Goal: Task Accomplishment & Management: Complete application form

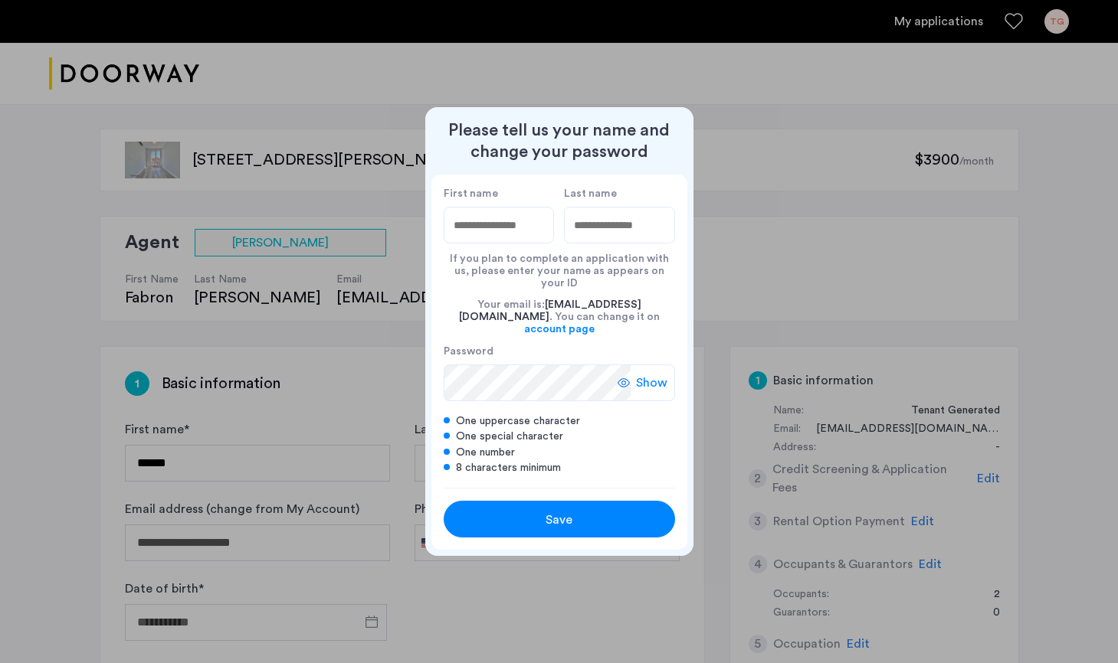
click at [610, 516] on div "Save" at bounding box center [559, 520] width 147 height 18
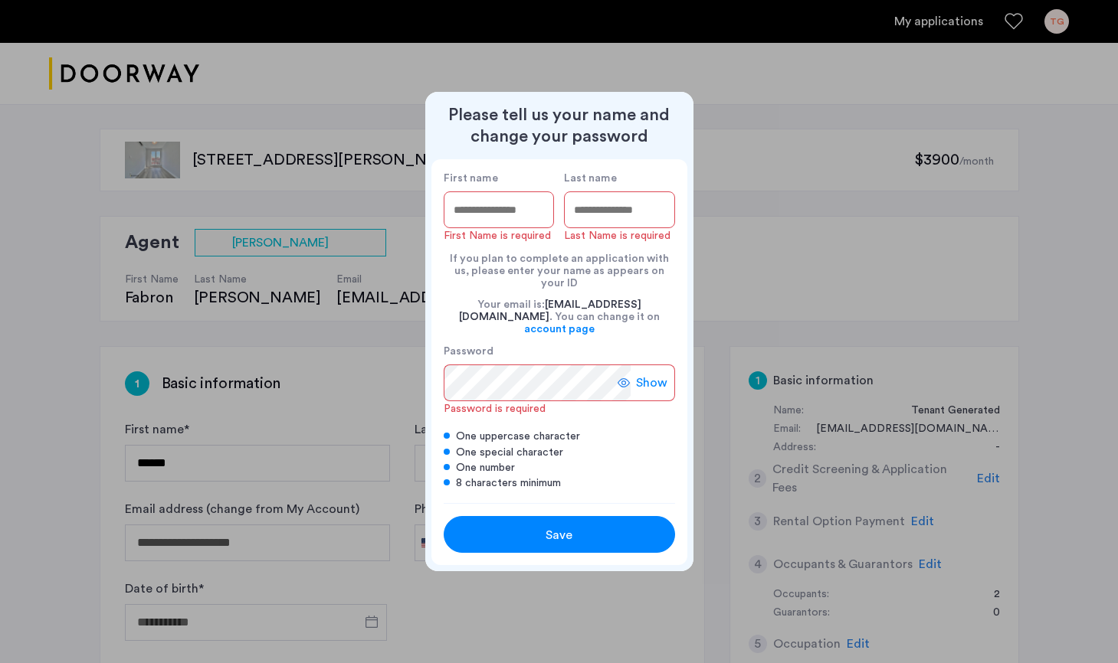
click at [508, 224] on input "First name" at bounding box center [499, 210] width 111 height 37
type input "****"
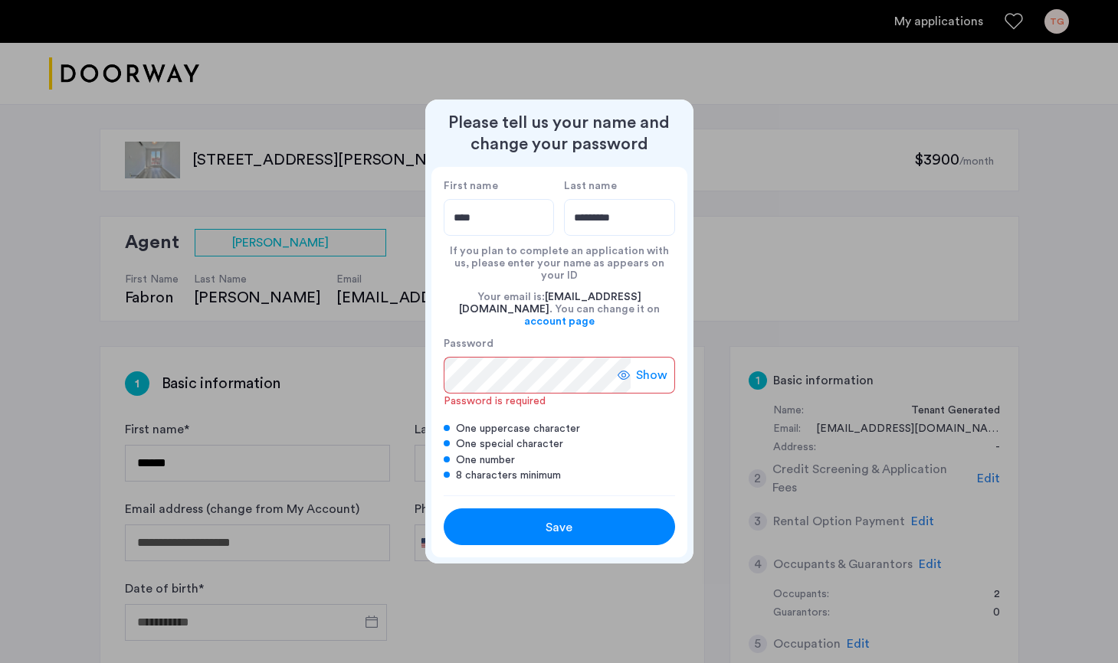
type input "*********"
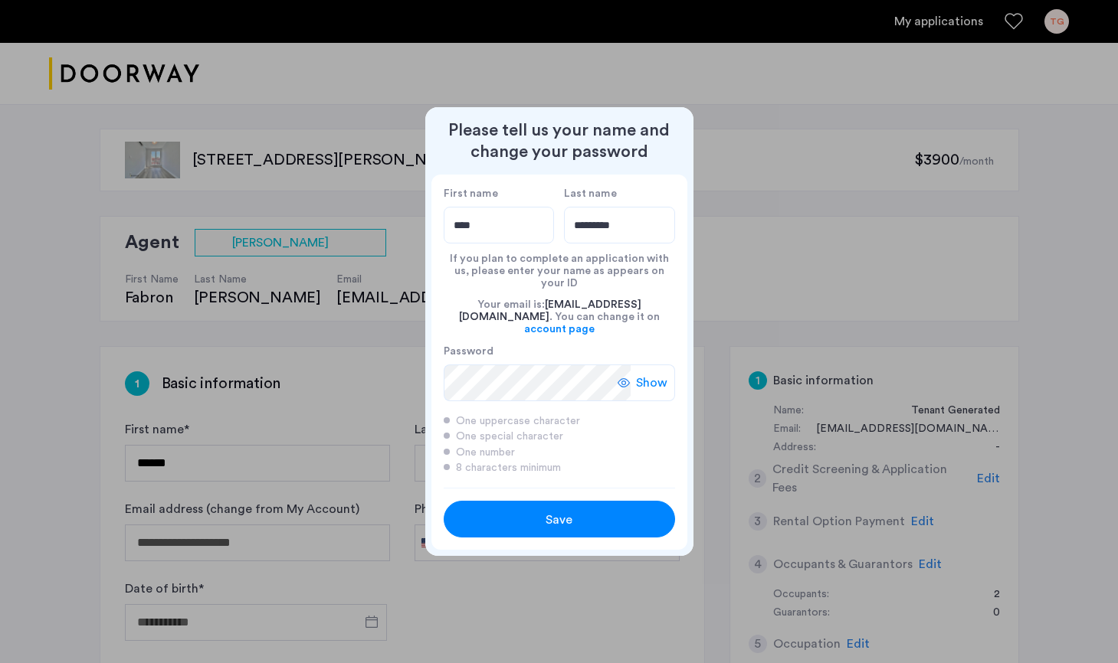
click at [646, 383] on div "Show" at bounding box center [645, 383] width 57 height 37
click at [575, 511] on div "Save" at bounding box center [559, 520] width 147 height 18
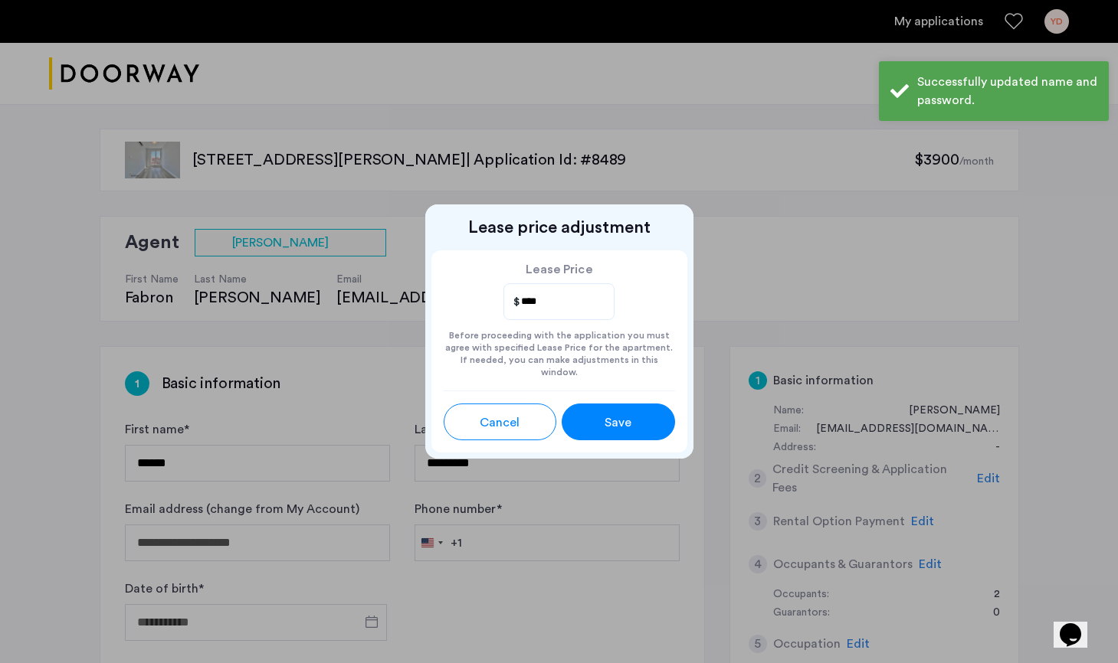
type input "****"
type input "*********"
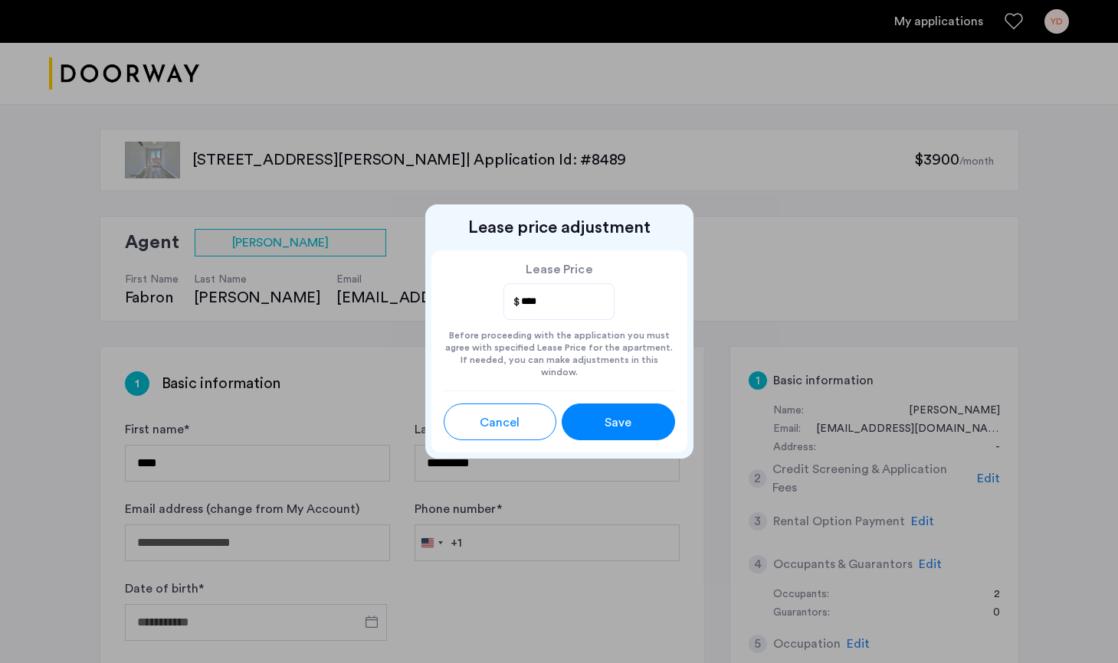
click at [630, 422] on span "Save" at bounding box center [617, 423] width 27 height 18
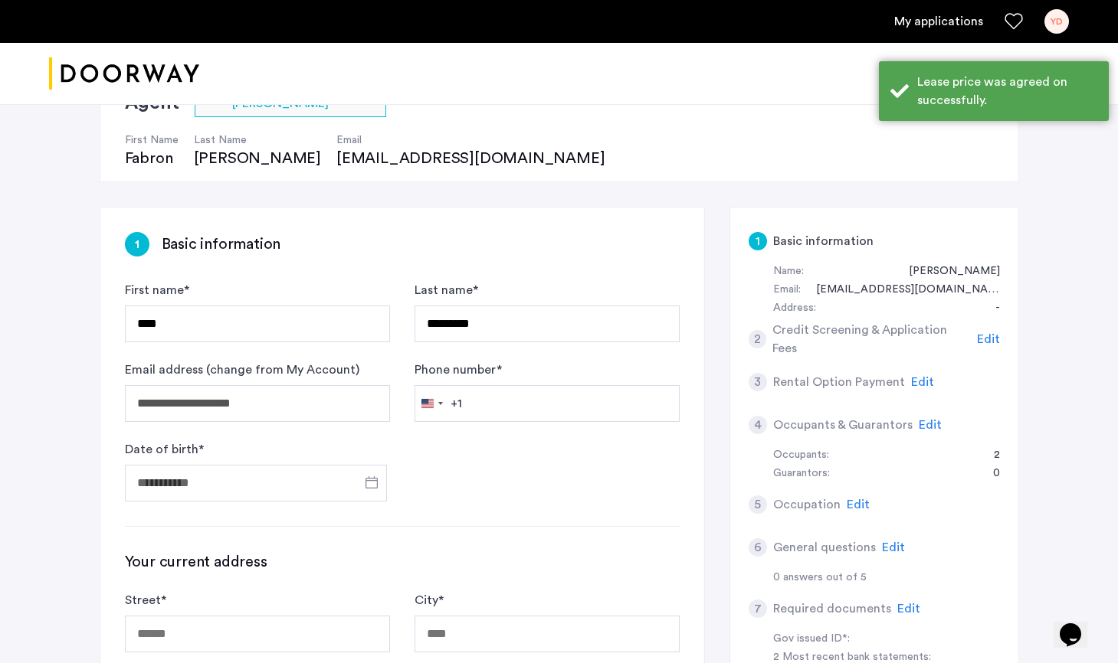
scroll to position [152, 0]
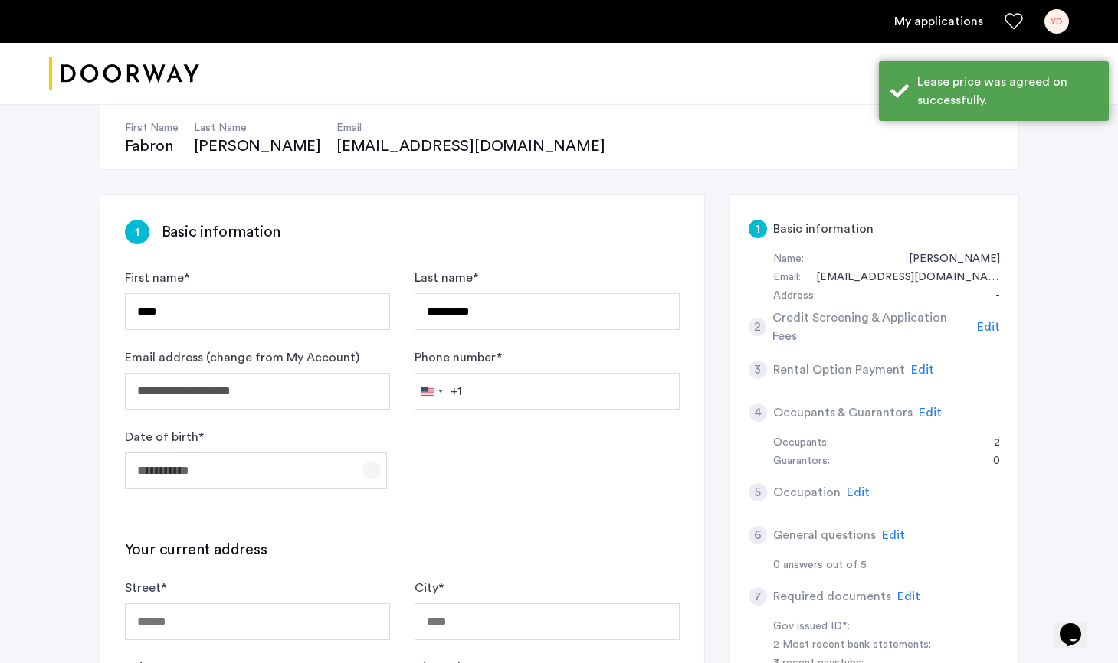
click at [376, 467] on span "Open calendar" at bounding box center [371, 470] width 37 height 37
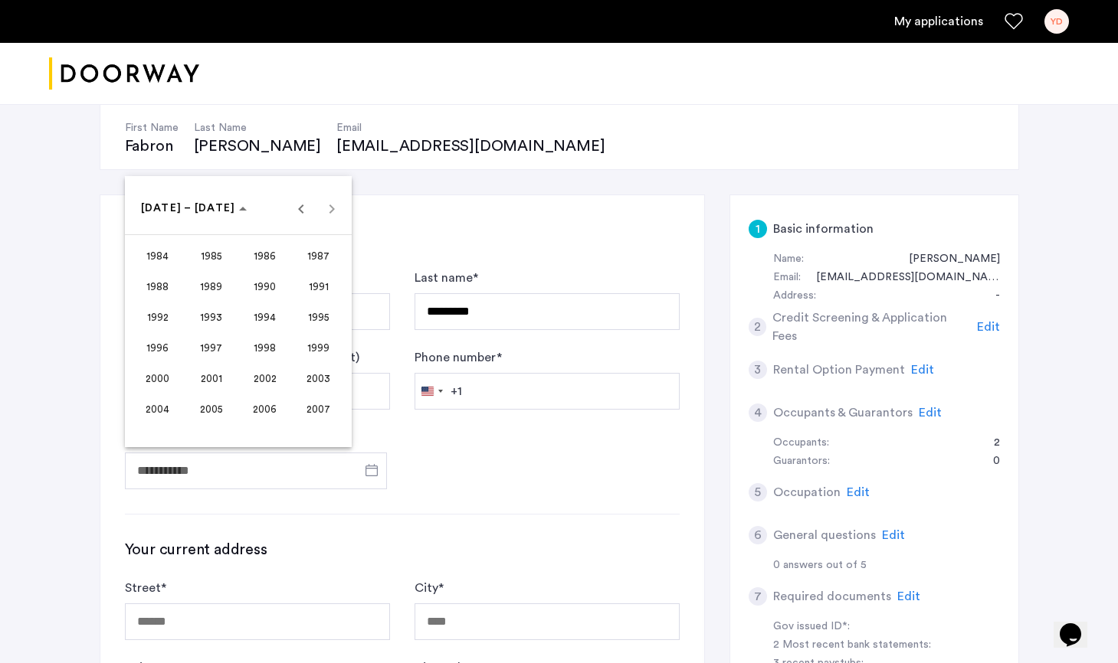
click at [323, 380] on span "2003" at bounding box center [318, 379] width 48 height 28
click at [151, 288] on span "JAN" at bounding box center [157, 287] width 48 height 28
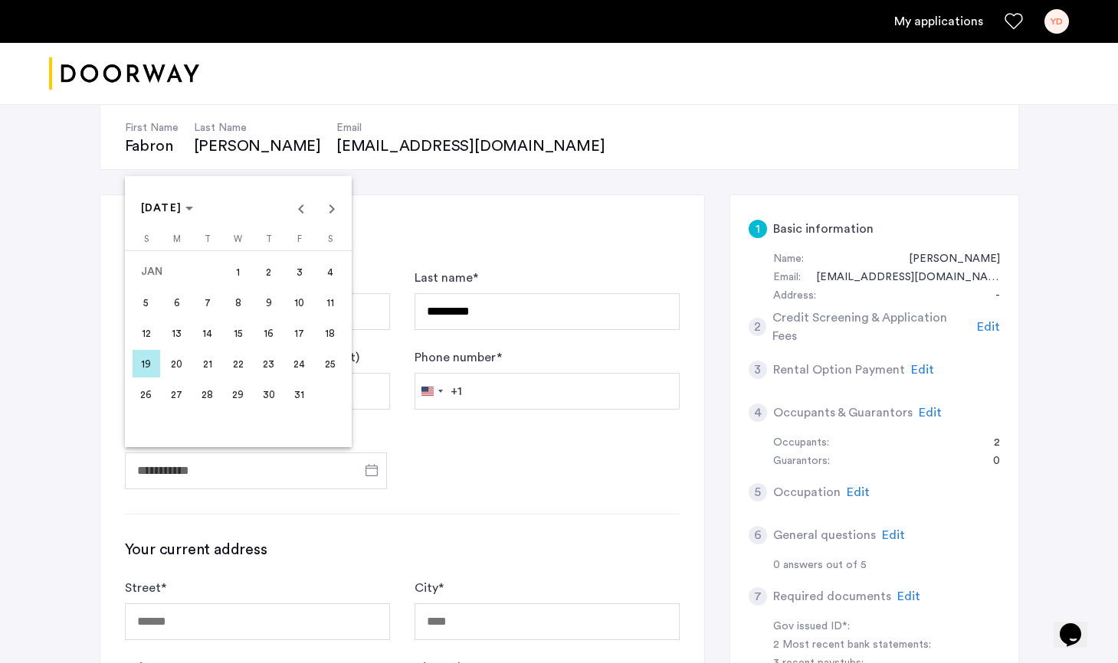
click at [234, 307] on span "8" at bounding box center [238, 303] width 28 height 28
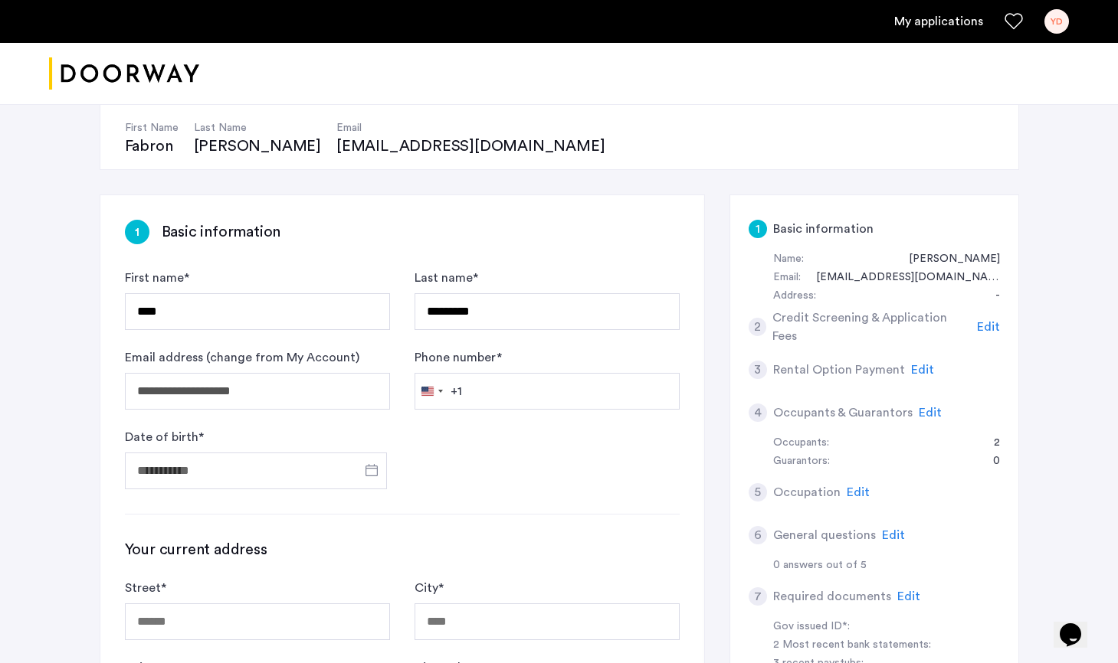
type input "**********"
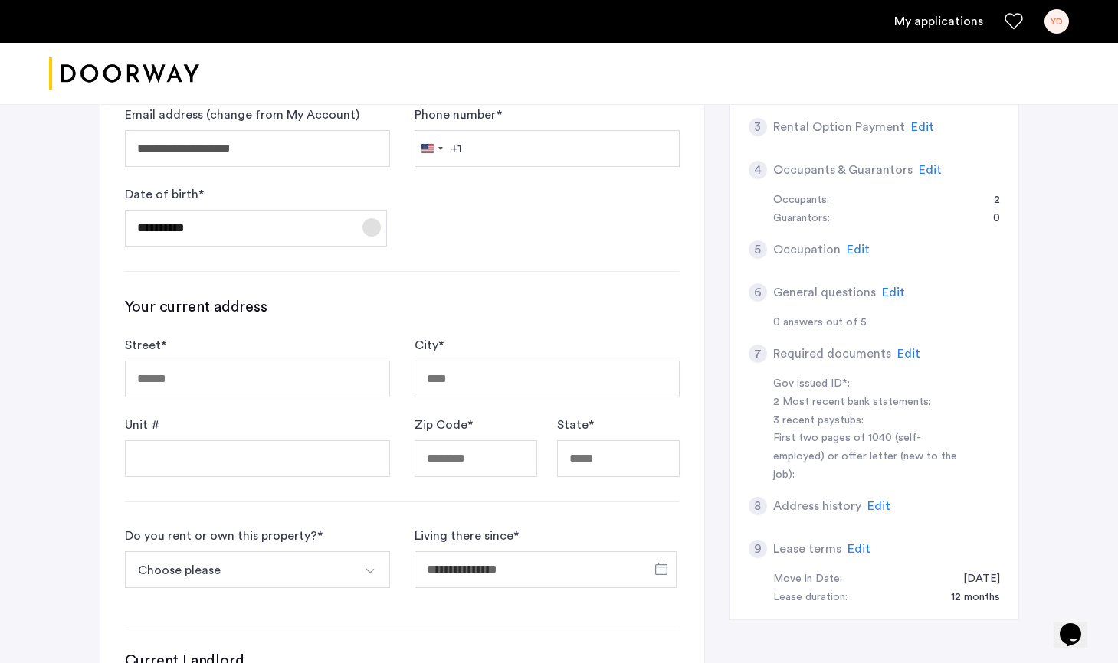
scroll to position [410, 0]
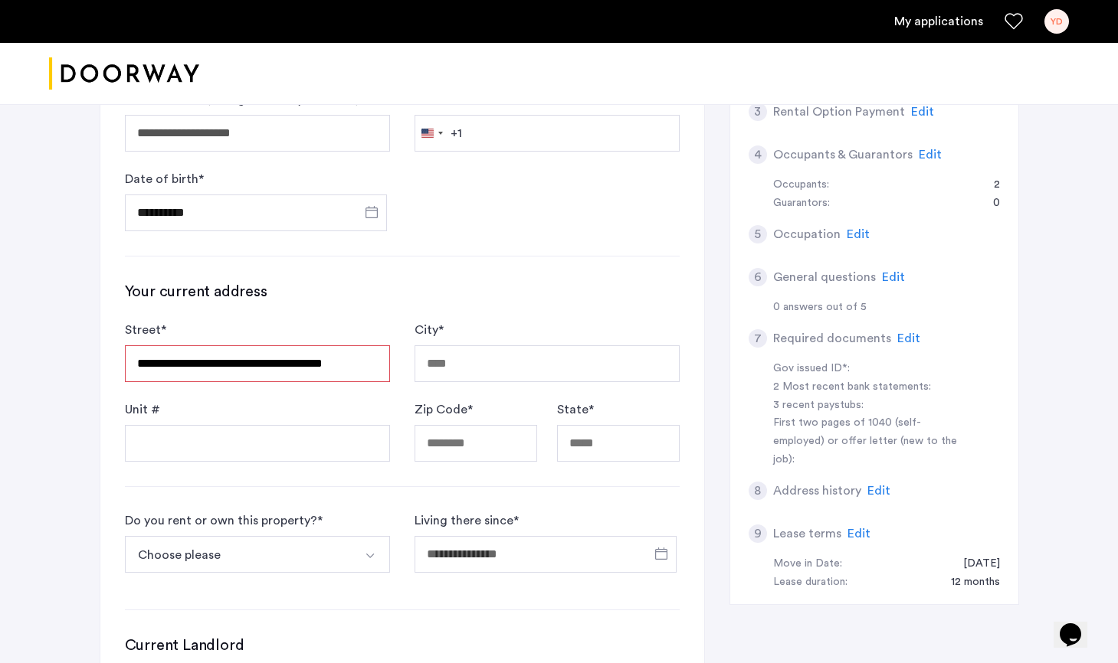
type input "**********"
type input "********"
type input "*****"
type input "**"
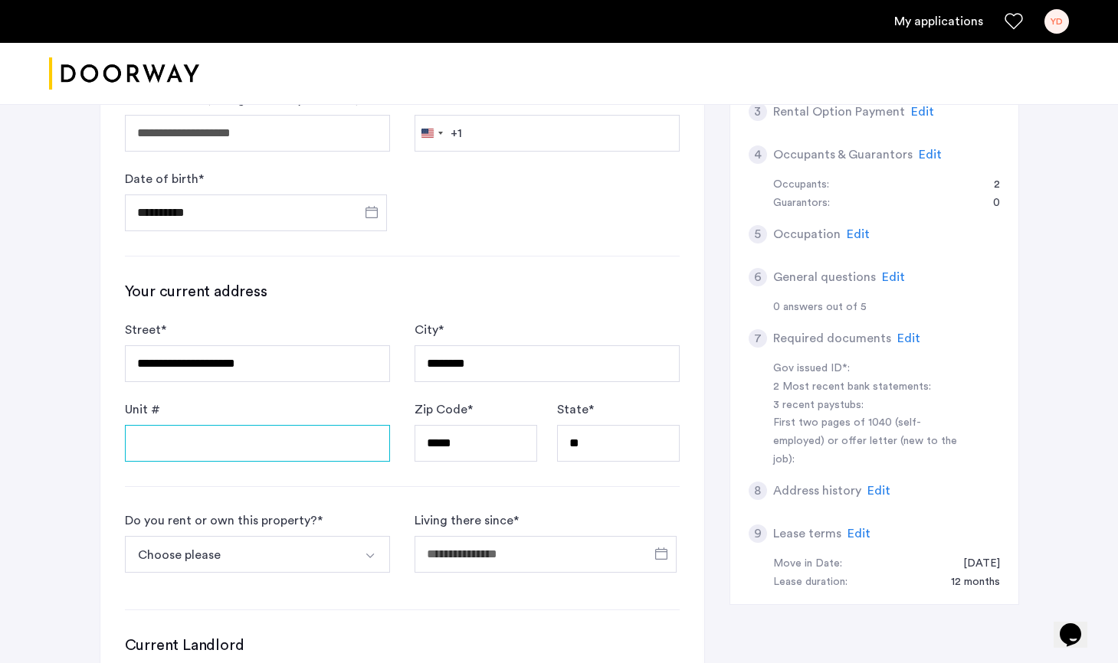
click at [320, 437] on input "Unit #" at bounding box center [257, 443] width 265 height 37
type input "**"
click at [352, 552] on button "Choose please" at bounding box center [239, 554] width 229 height 37
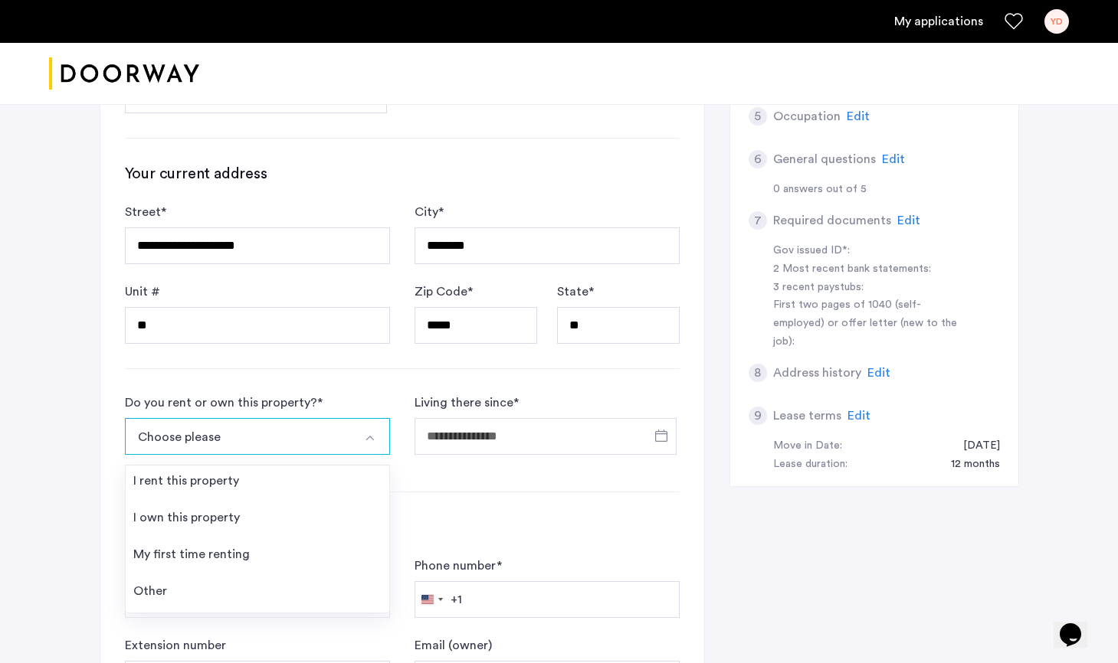
scroll to position [530, 0]
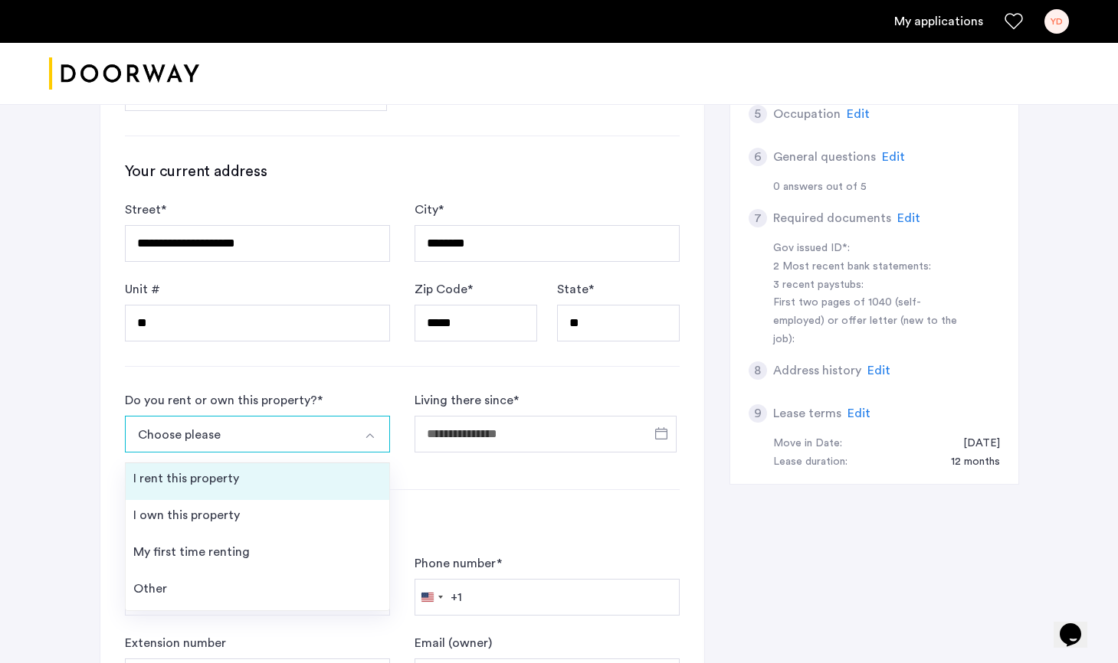
click at [232, 485] on div "I rent this property" at bounding box center [186, 479] width 106 height 18
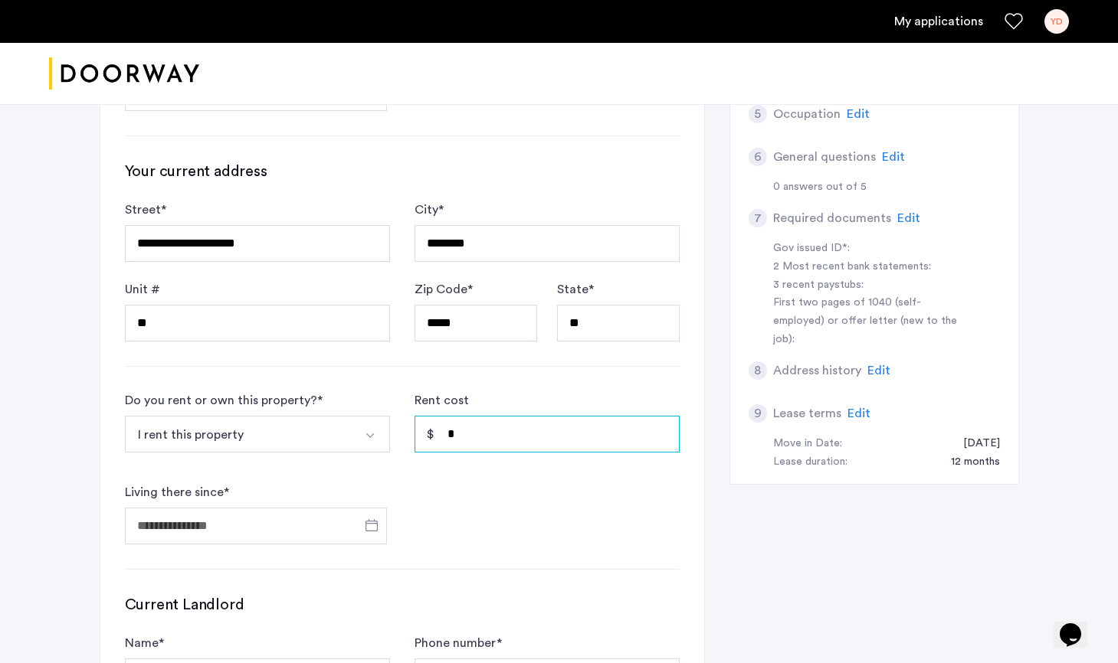
click at [492, 436] on input "*" at bounding box center [546, 434] width 265 height 37
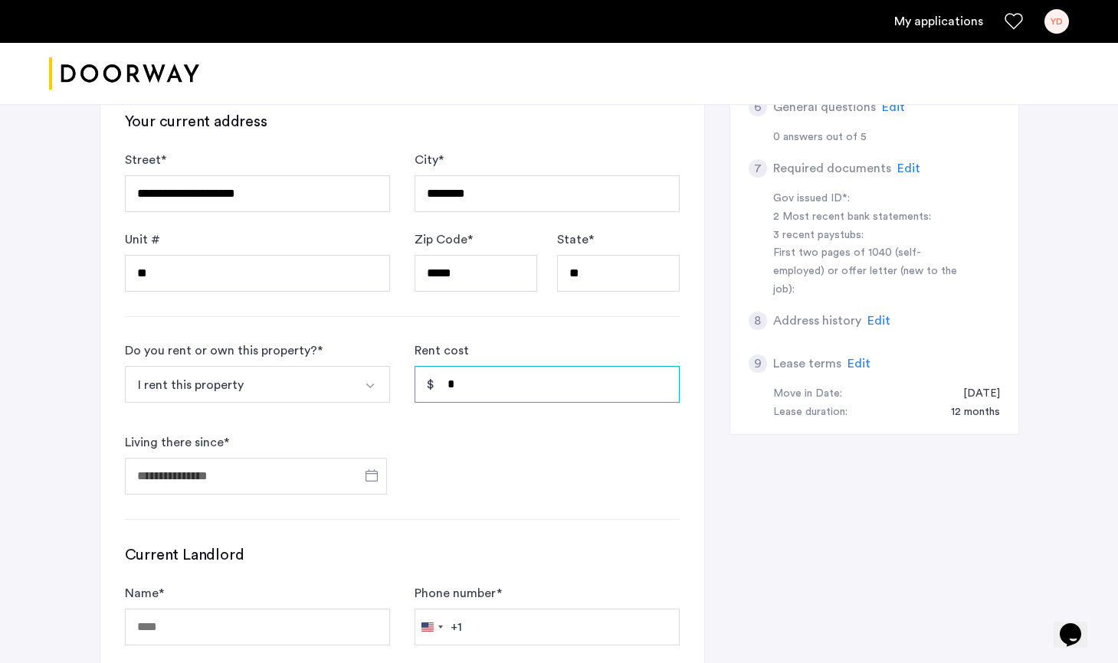
scroll to position [582, 0]
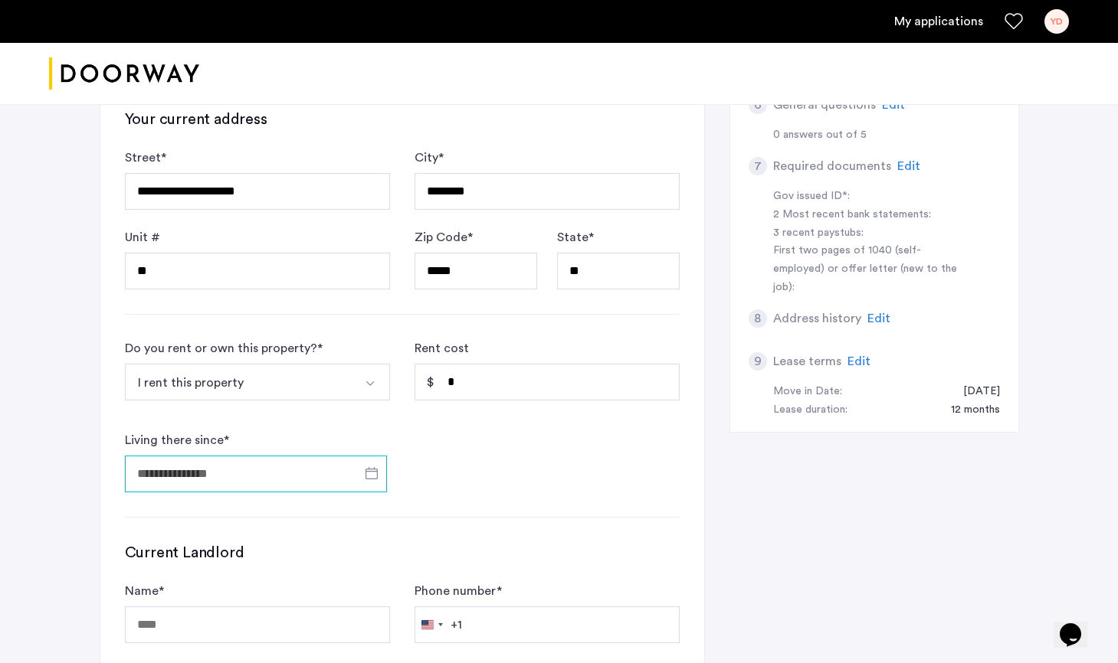
click at [267, 485] on input "Living there since *" at bounding box center [256, 474] width 262 height 37
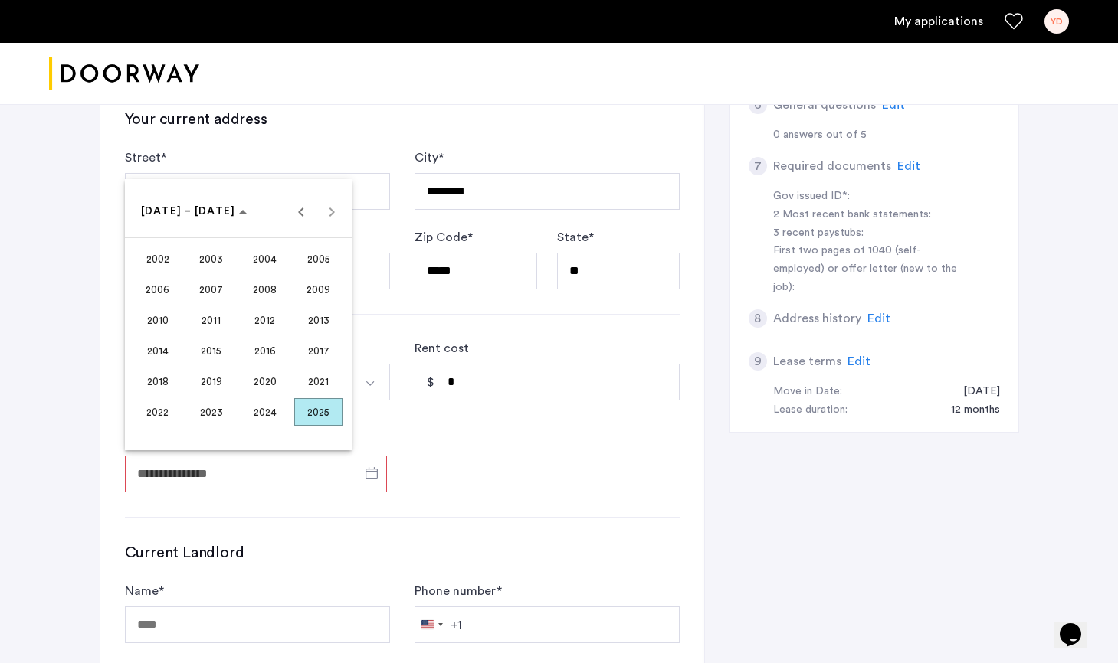
click at [329, 414] on span "2025" at bounding box center [318, 412] width 48 height 28
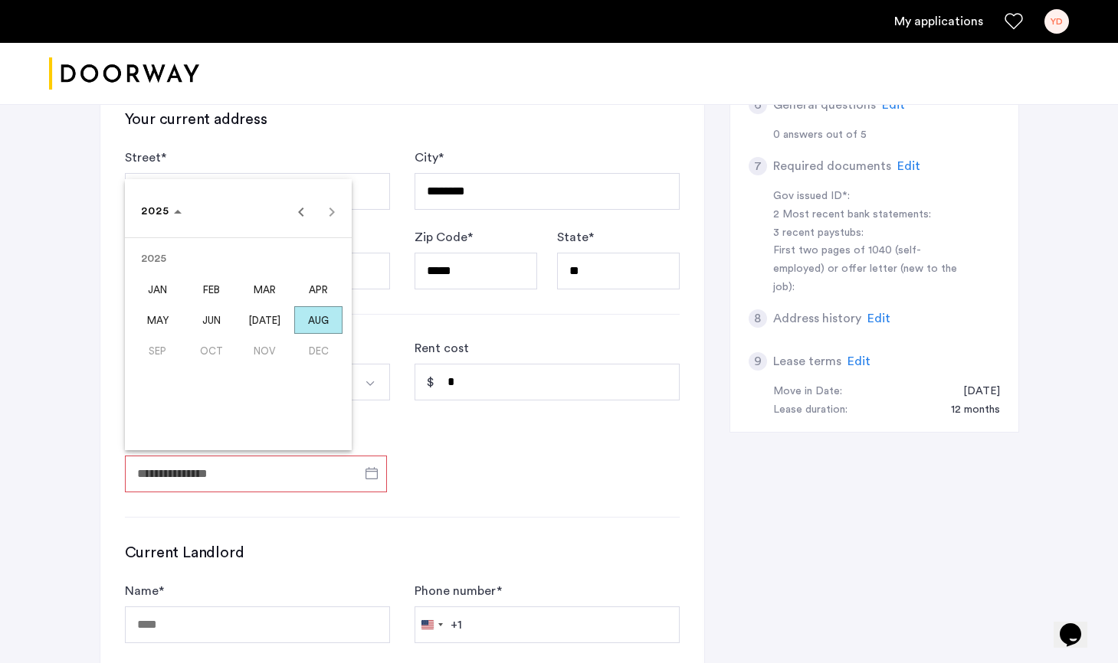
click at [318, 326] on span "AUG" at bounding box center [318, 320] width 48 height 28
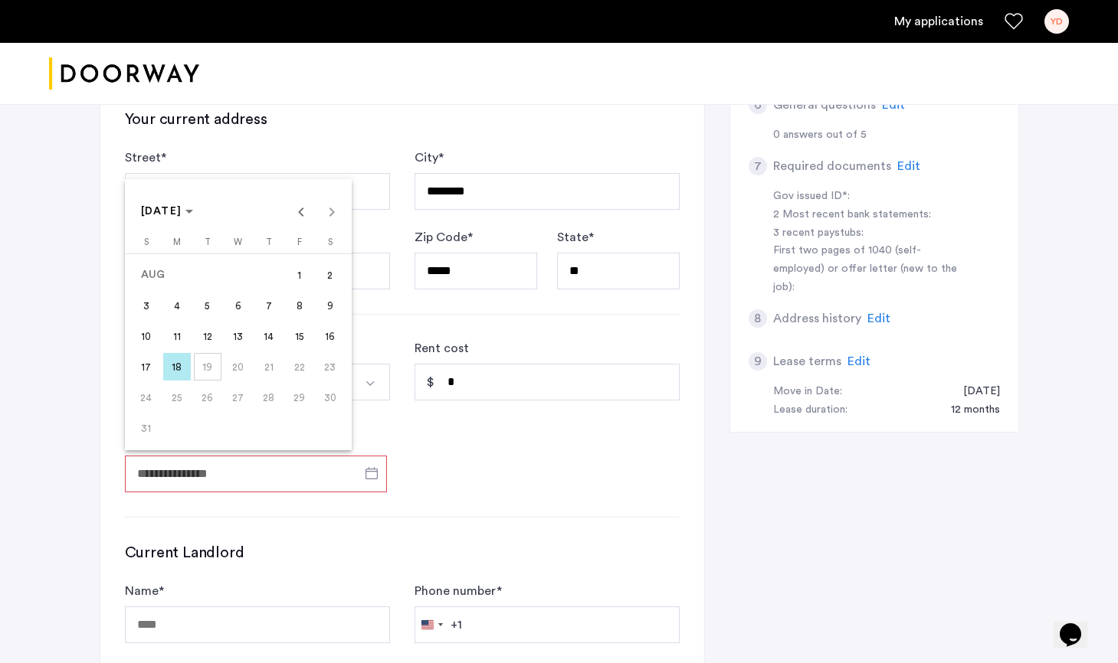
click at [174, 302] on span "4" at bounding box center [177, 306] width 28 height 28
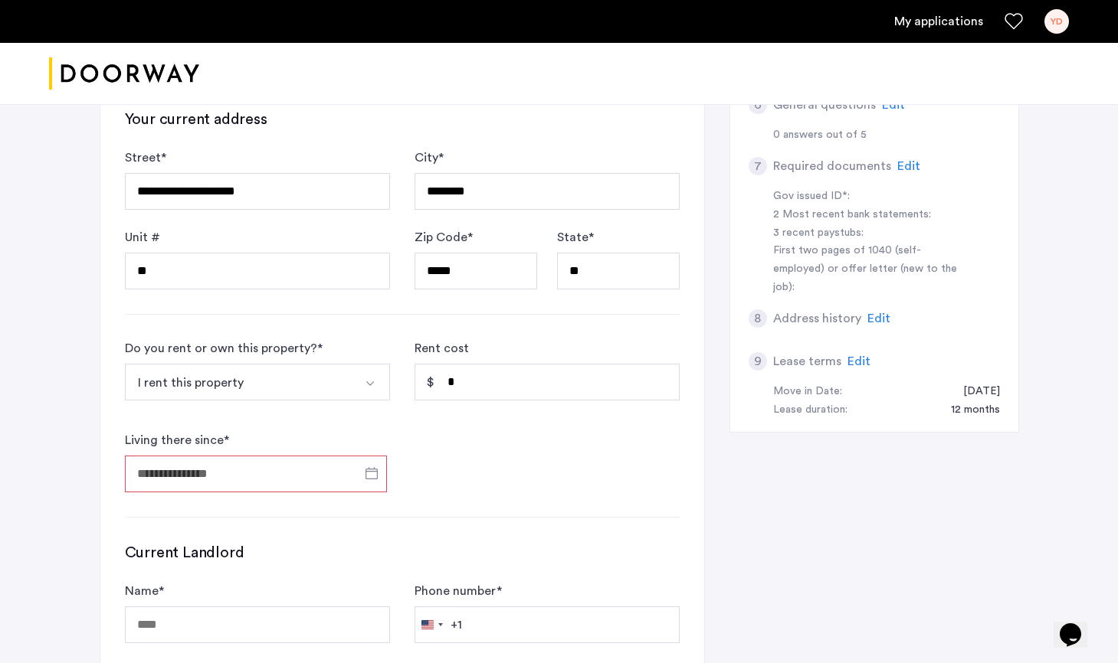
type input "**********"
click at [368, 477] on span "Open calendar" at bounding box center [371, 473] width 37 height 37
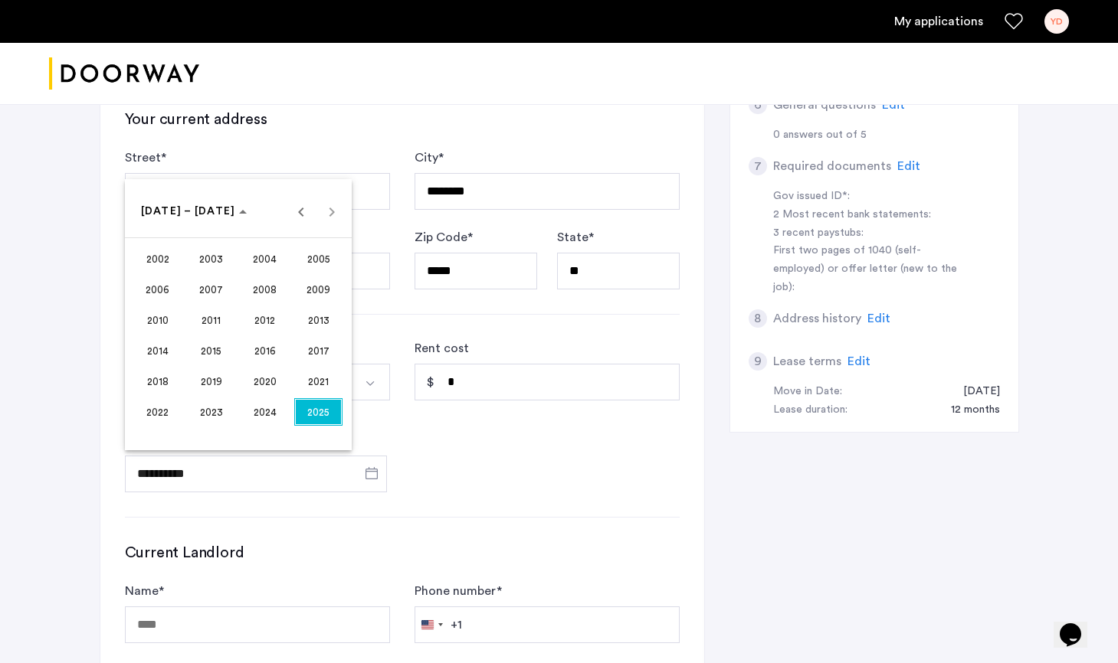
click at [324, 421] on span "2025" at bounding box center [318, 412] width 48 height 28
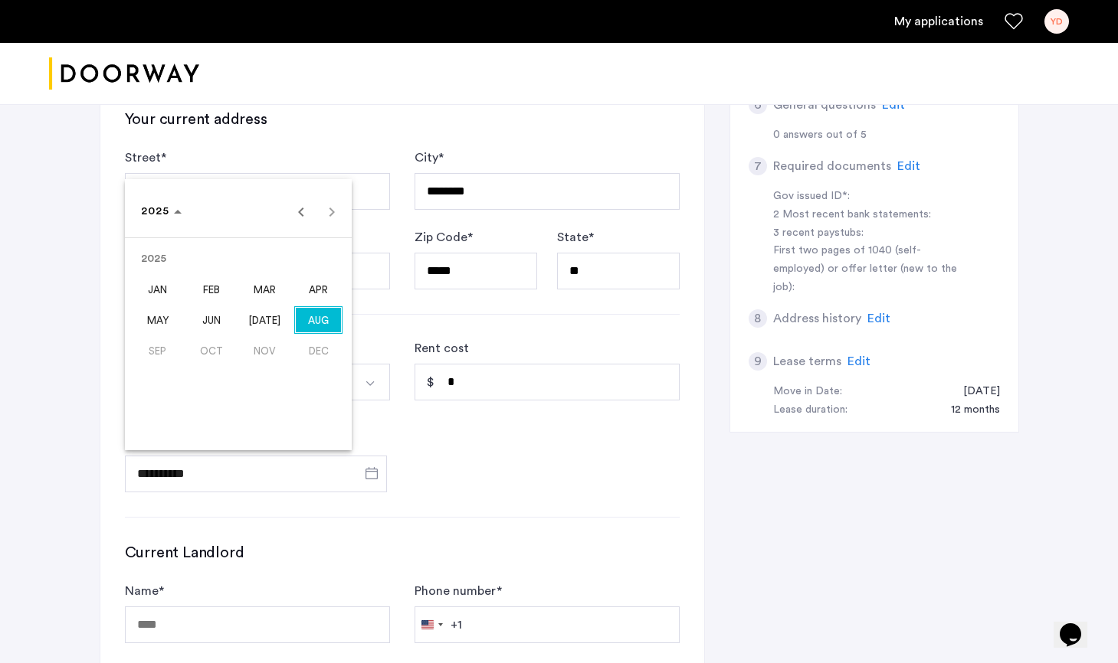
click at [320, 326] on span "AUG" at bounding box center [318, 320] width 48 height 28
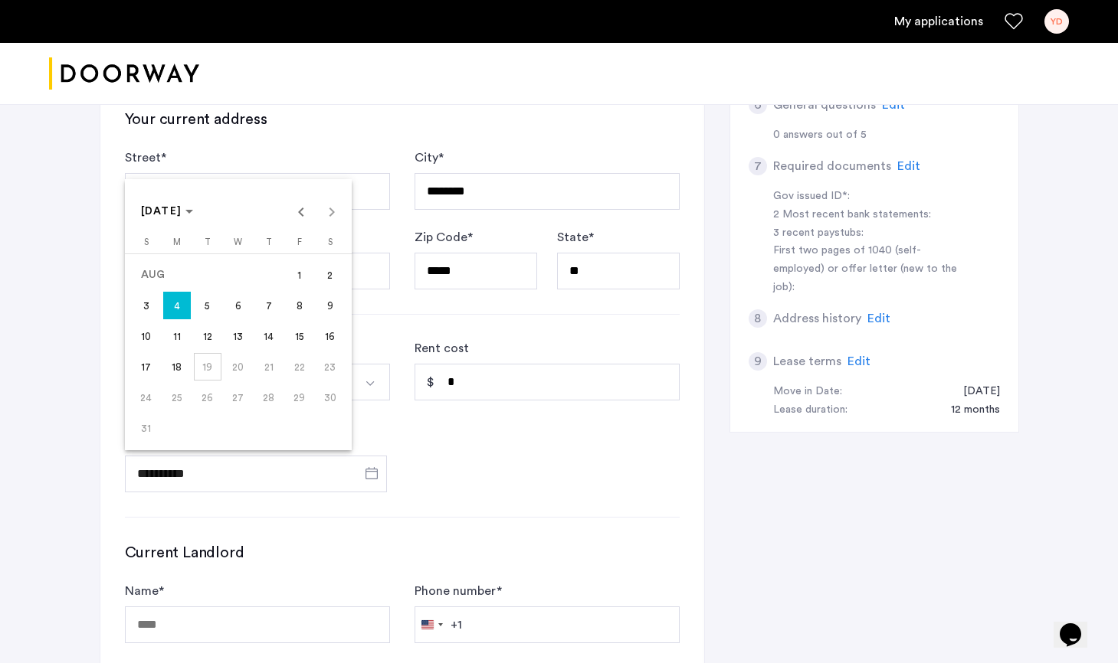
click at [376, 146] on div at bounding box center [559, 331] width 1118 height 663
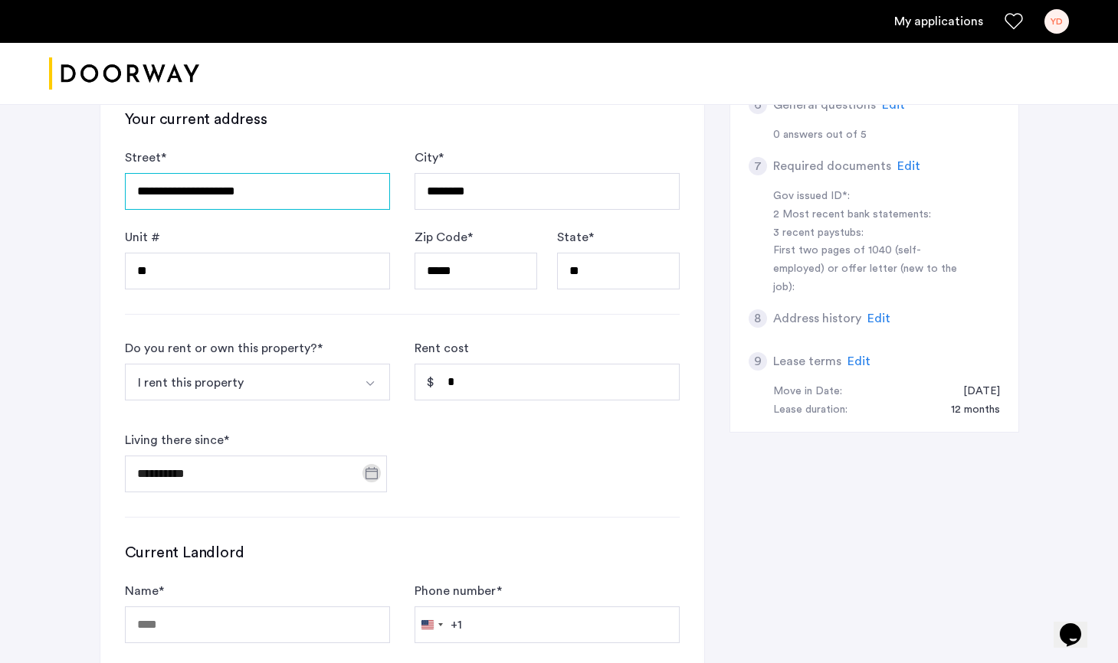
click at [263, 185] on input "**********" at bounding box center [257, 191] width 265 height 37
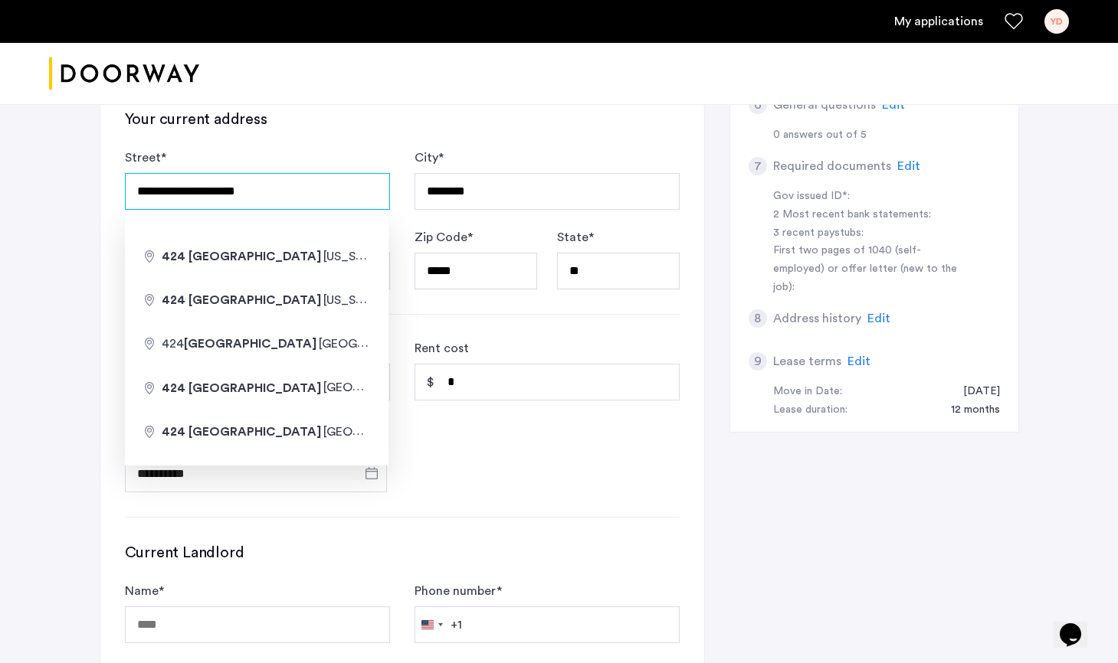
click at [263, 185] on input "**********" at bounding box center [257, 191] width 265 height 37
click at [163, 192] on input "**********" at bounding box center [257, 191] width 265 height 37
type input "**********"
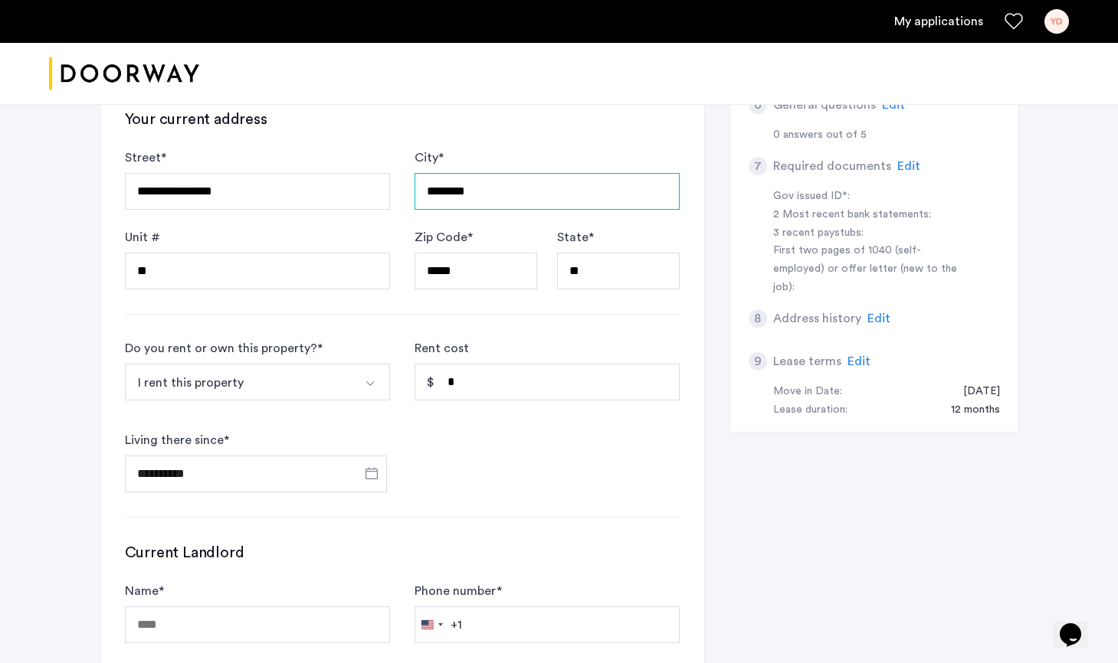
click at [506, 192] on input "********" at bounding box center [546, 191] width 265 height 37
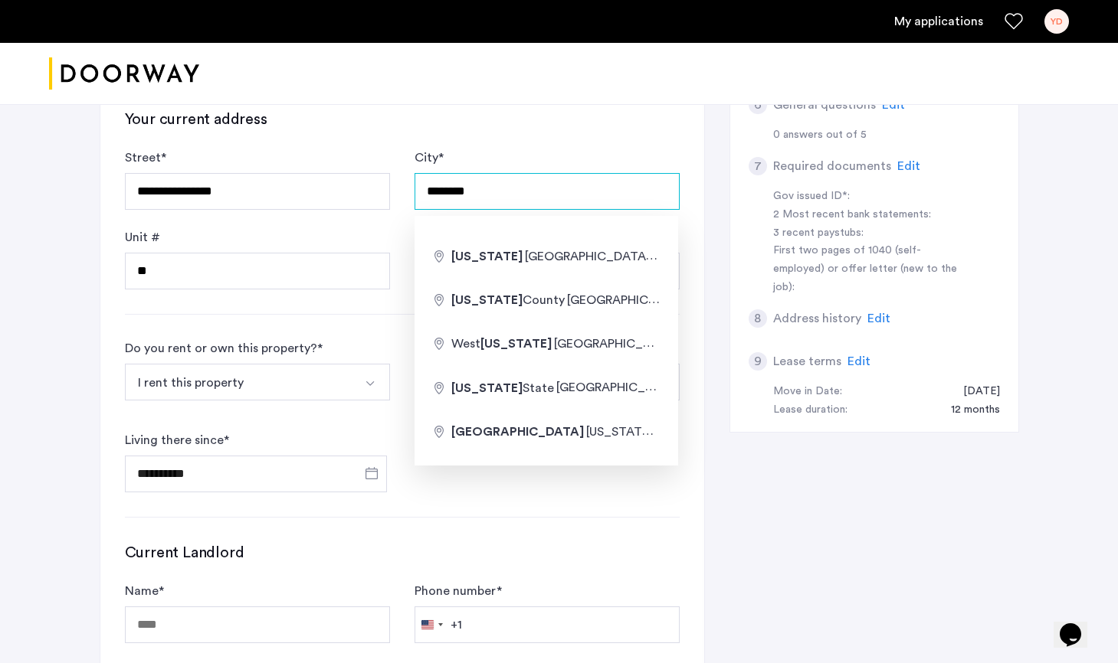
click at [506, 192] on input "********" at bounding box center [546, 191] width 265 height 37
type input "*"
type input "**********"
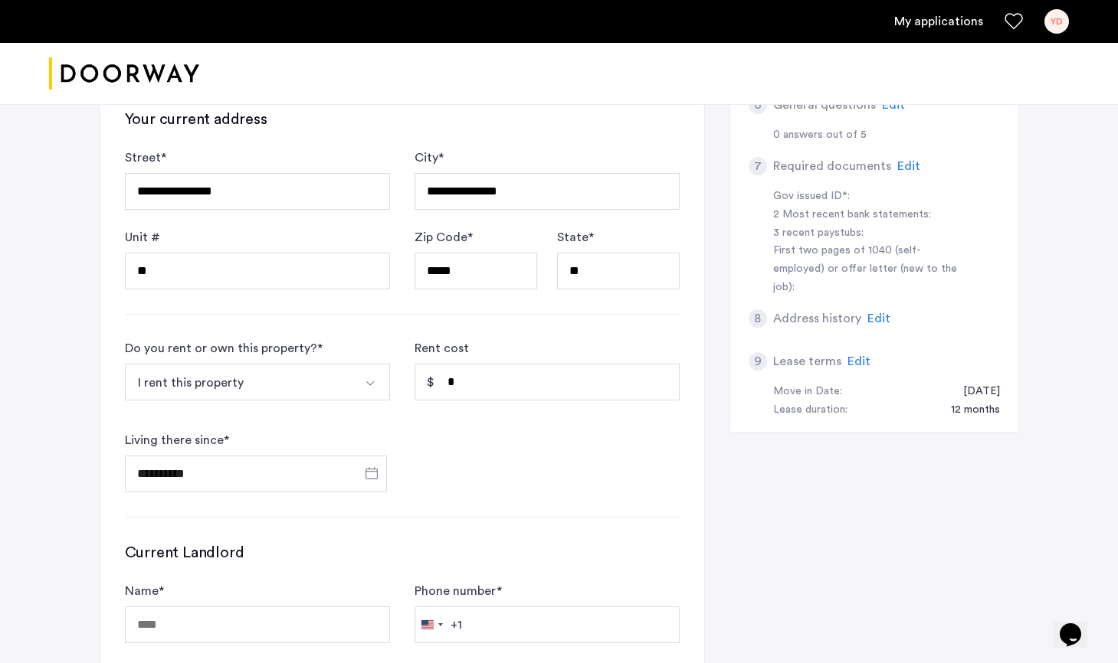
type input "******"
type input "**"
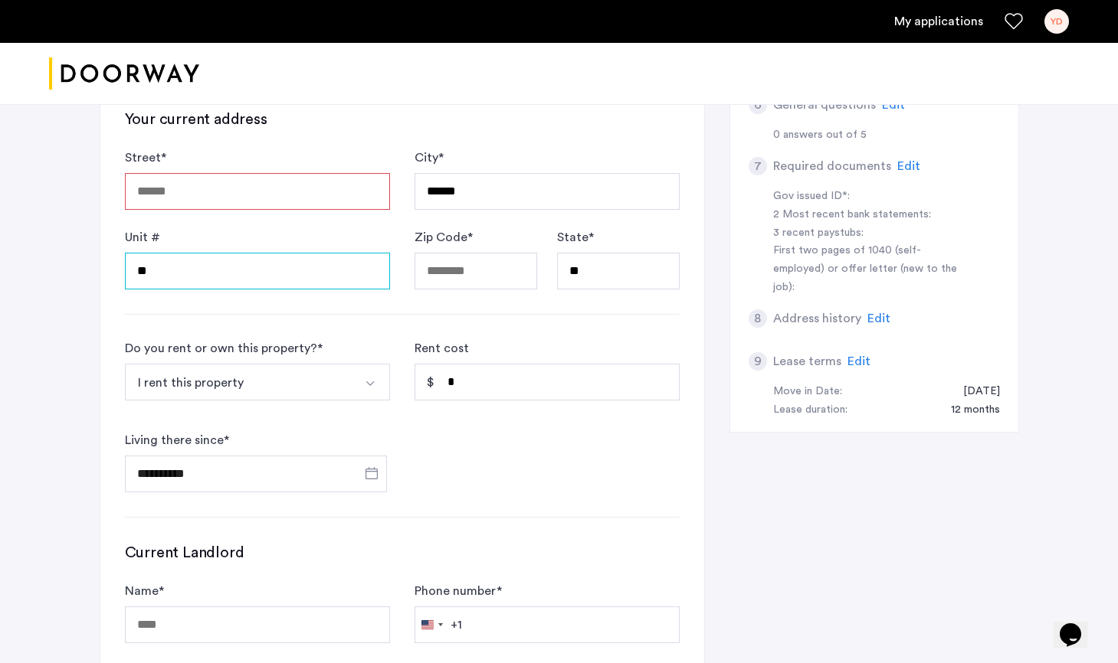
click at [241, 267] on input "**" at bounding box center [257, 271] width 265 height 37
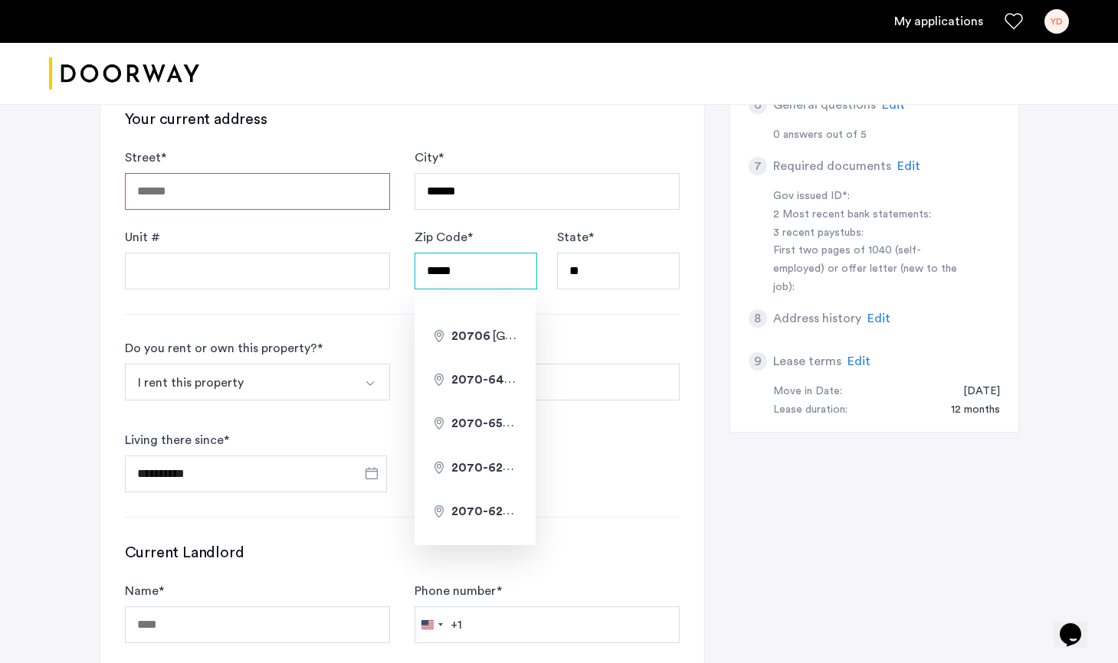
type input "*****"
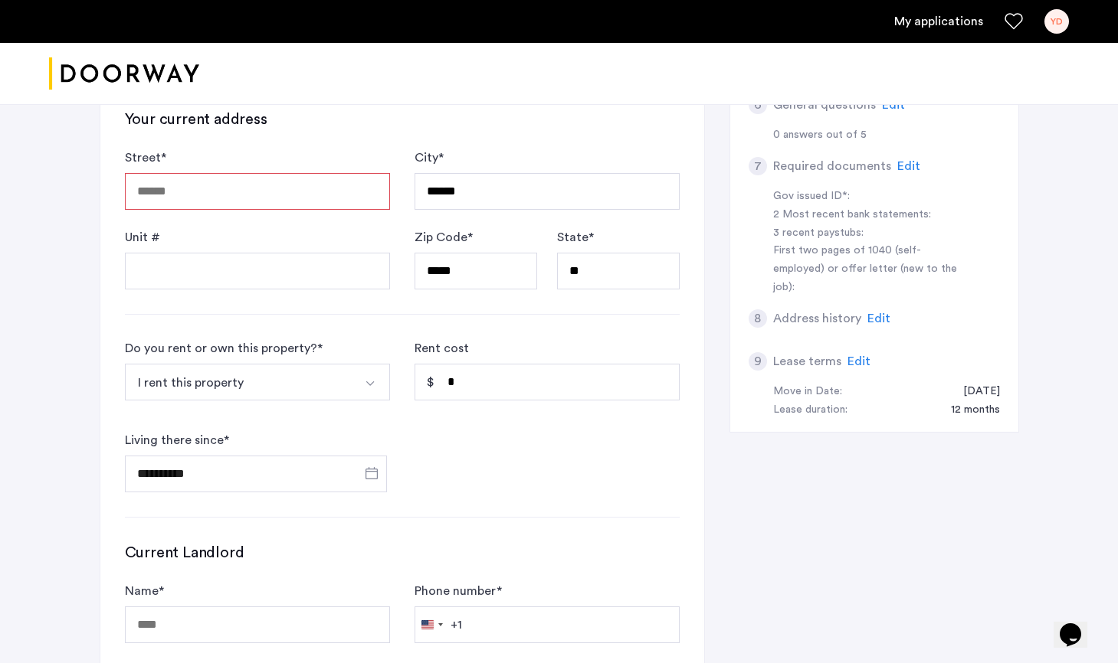
click at [585, 310] on div "**********" at bounding box center [402, 268] width 604 height 1007
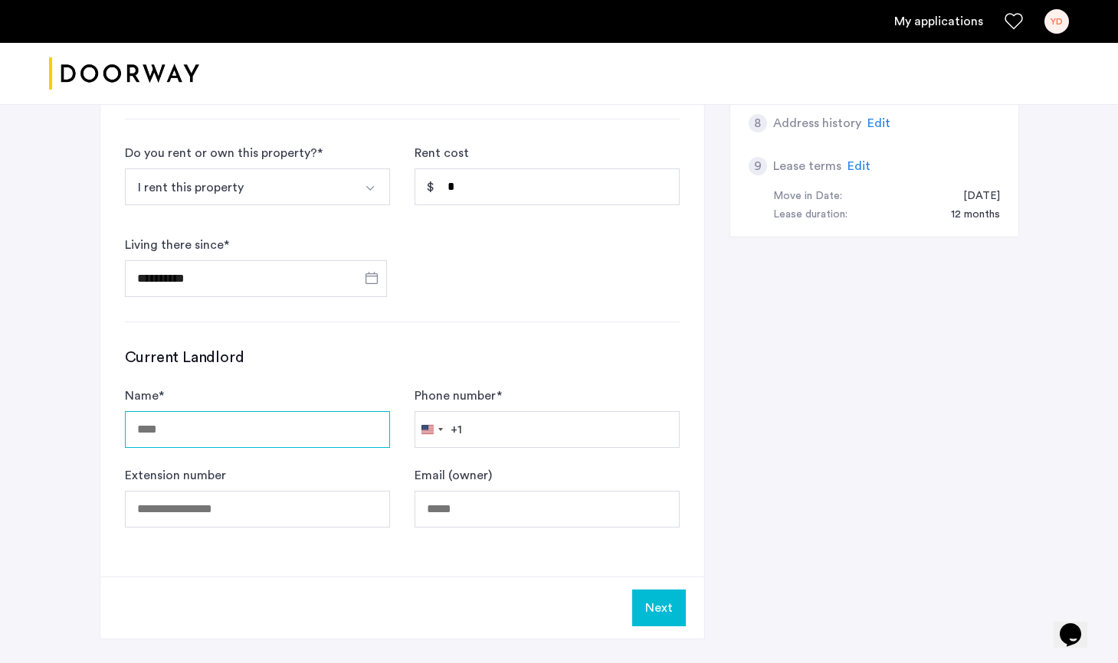
scroll to position [773, 0]
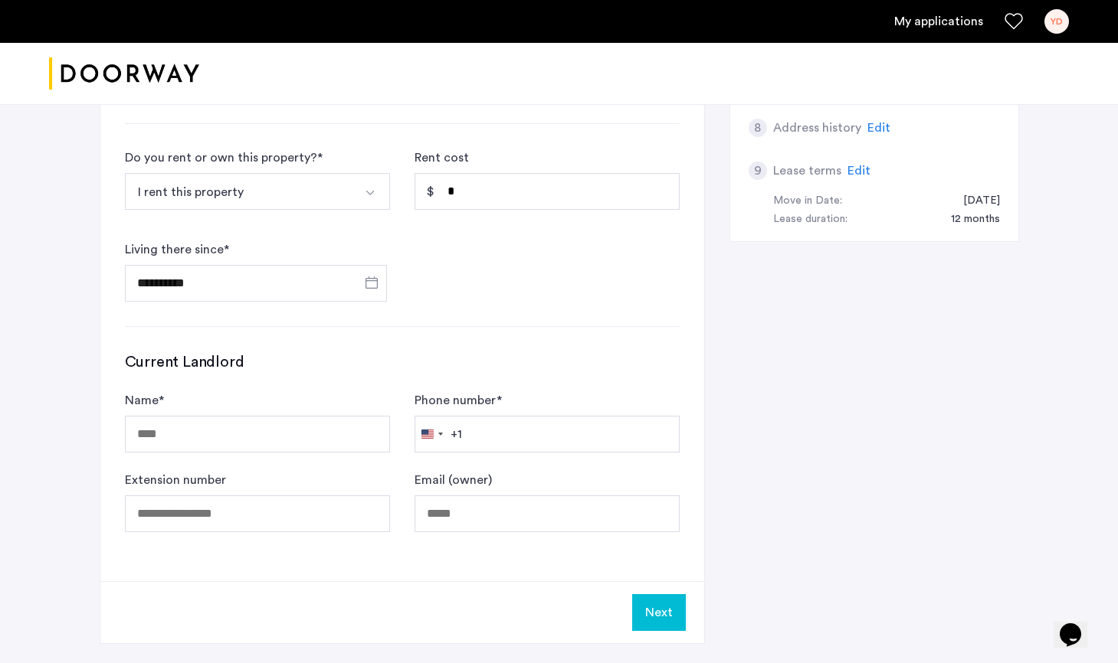
click at [286, 192] on button "I rent this property" at bounding box center [239, 191] width 229 height 37
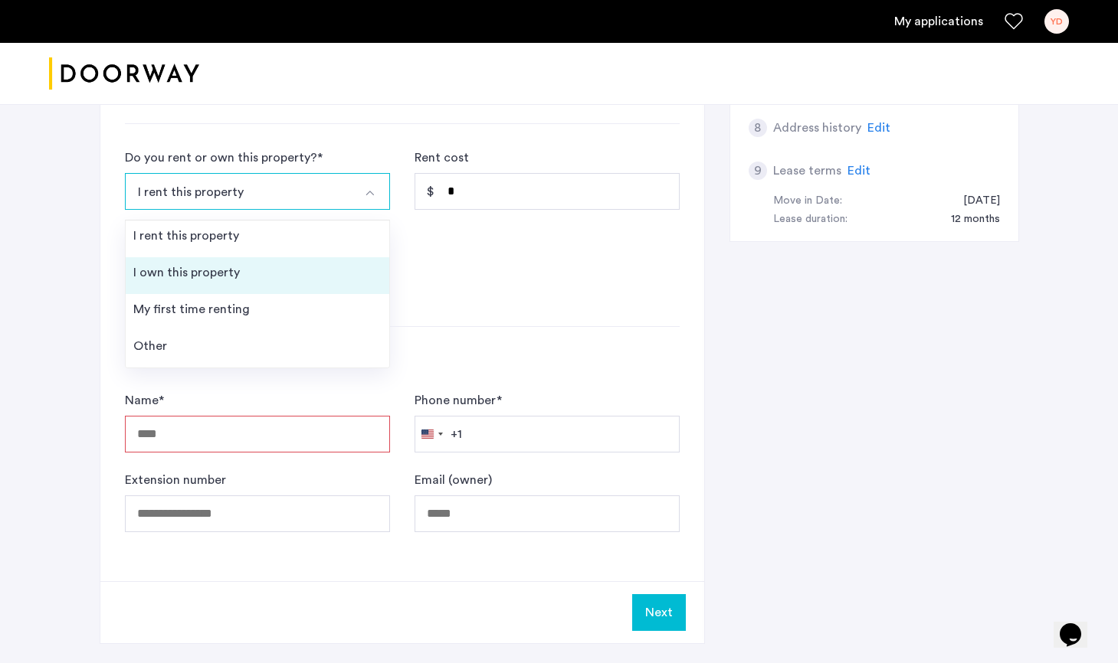
click at [237, 273] on li "I own this property" at bounding box center [258, 275] width 264 height 37
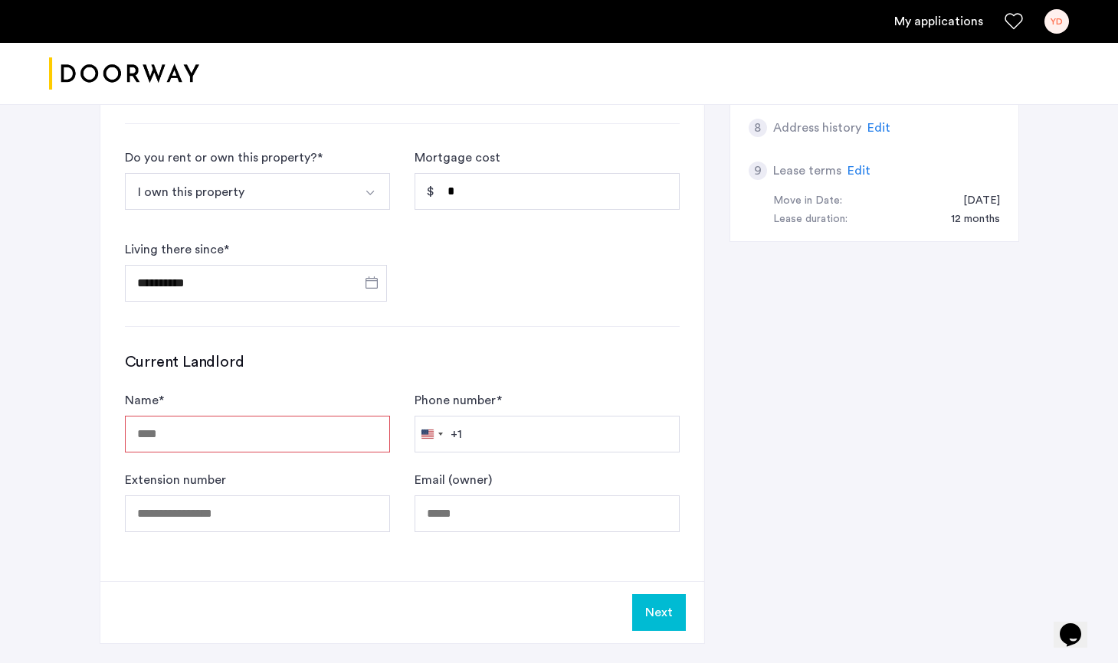
click at [358, 194] on button "Select option" at bounding box center [371, 191] width 37 height 37
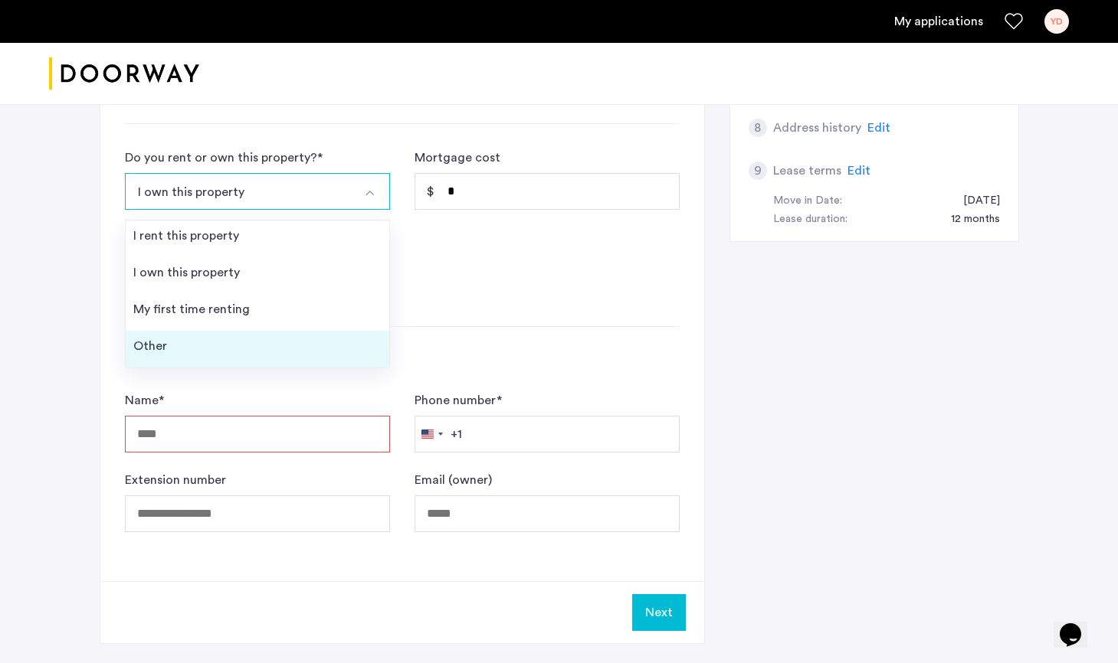
click at [236, 346] on li "Other" at bounding box center [258, 349] width 264 height 37
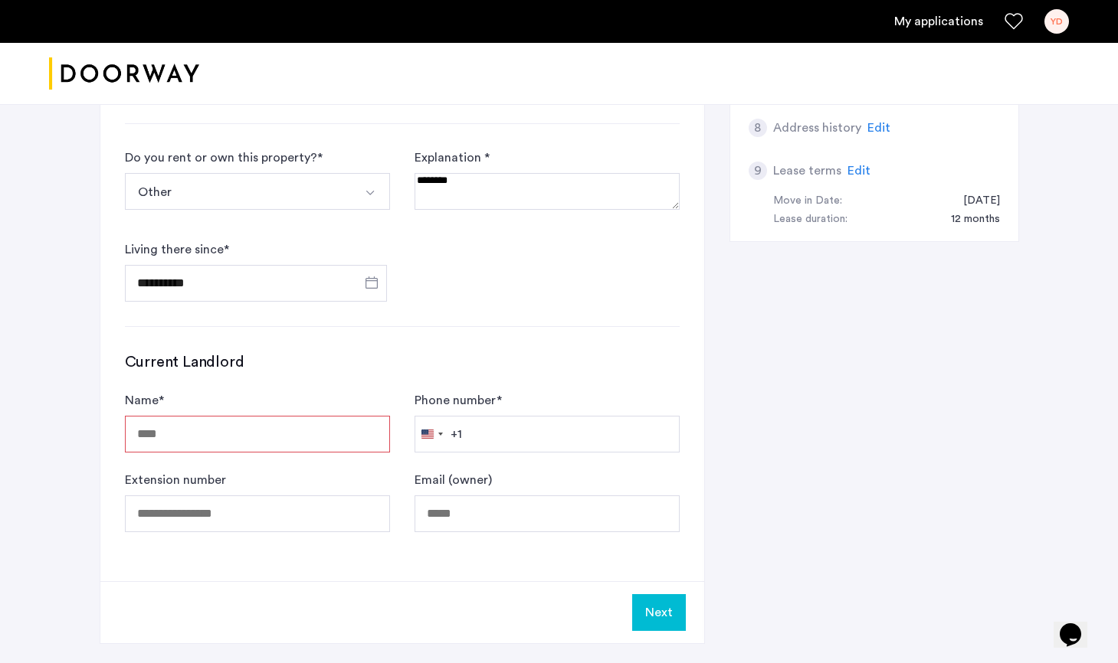
click at [468, 193] on textarea at bounding box center [546, 191] width 265 height 37
type textarea "**********"
click at [287, 421] on input "Name *" at bounding box center [257, 434] width 265 height 37
type input "**********"
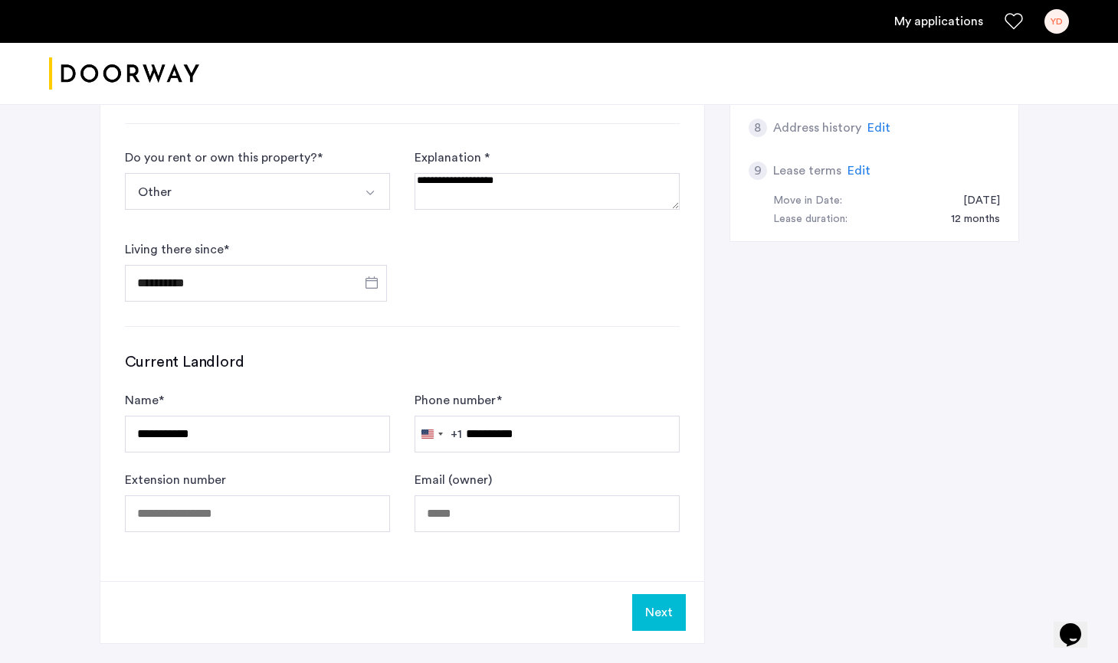
click at [257, 413] on div "**********" at bounding box center [257, 421] width 265 height 61
click at [257, 441] on input "**********" at bounding box center [257, 434] width 265 height 37
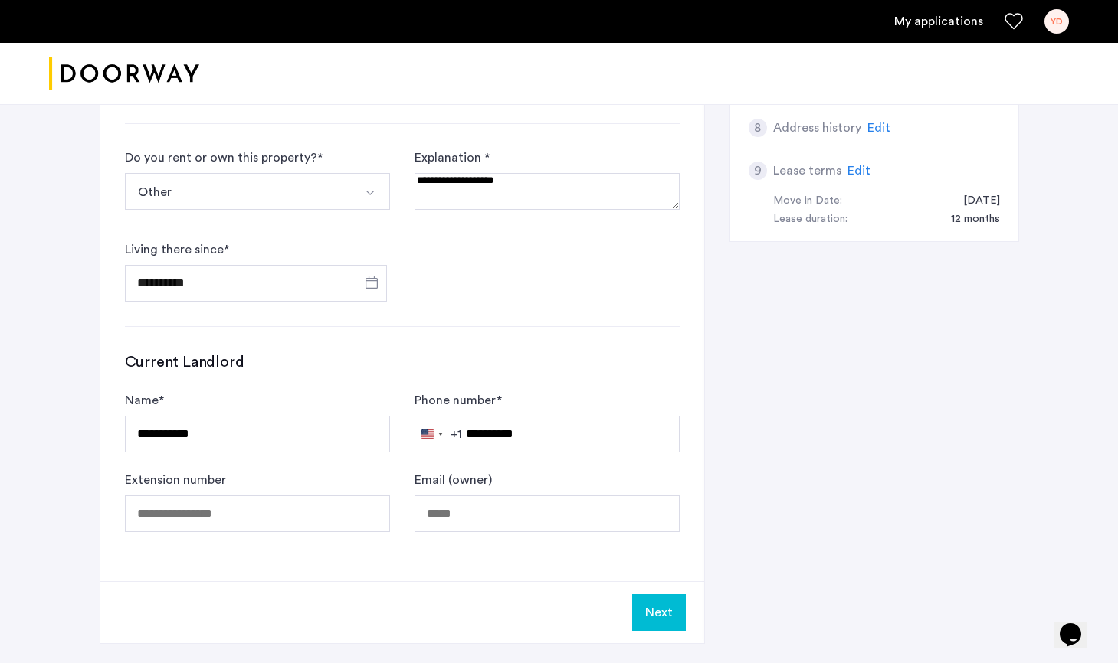
click at [231, 483] on div "Extension number" at bounding box center [257, 501] width 265 height 61
click at [657, 613] on button "Next" at bounding box center [659, 612] width 54 height 37
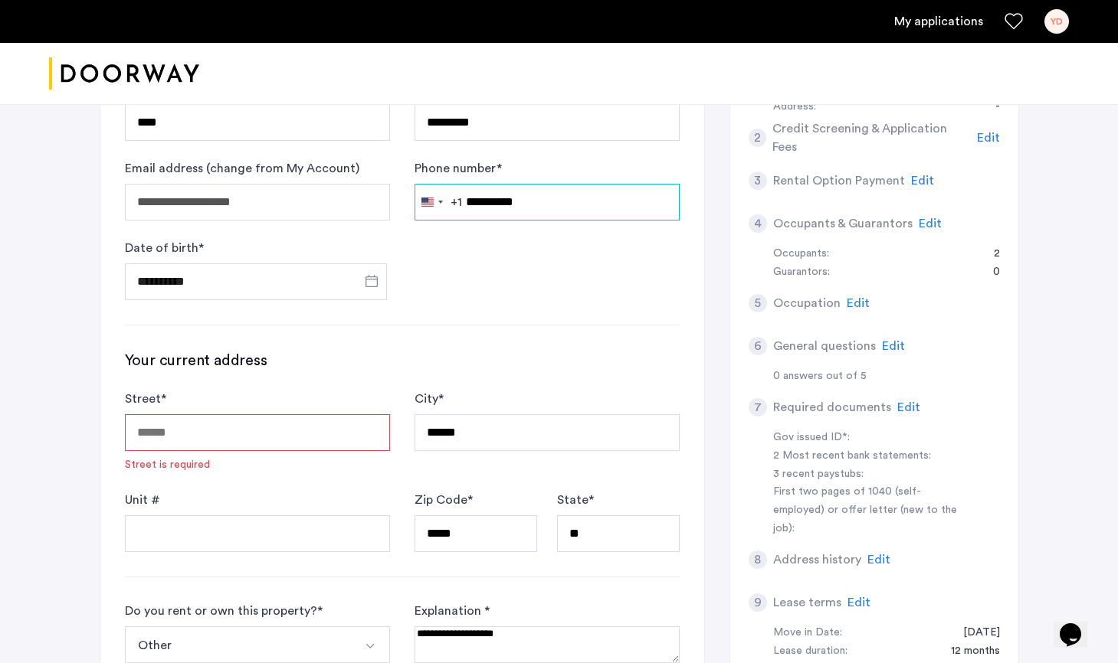
scroll to position [352, 0]
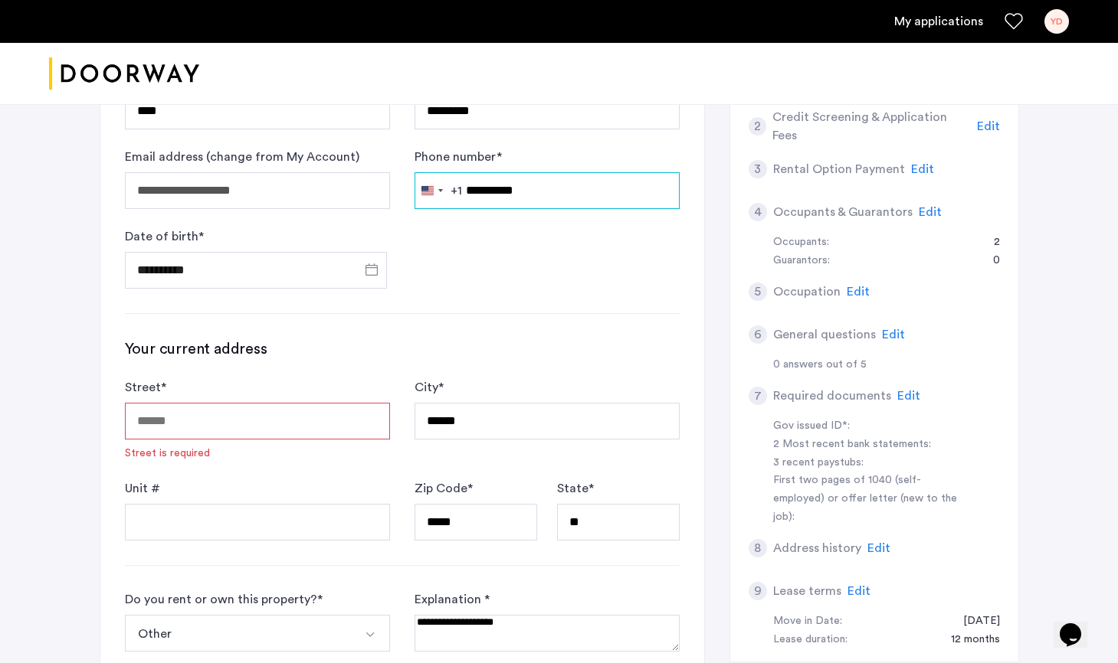
type input "**********"
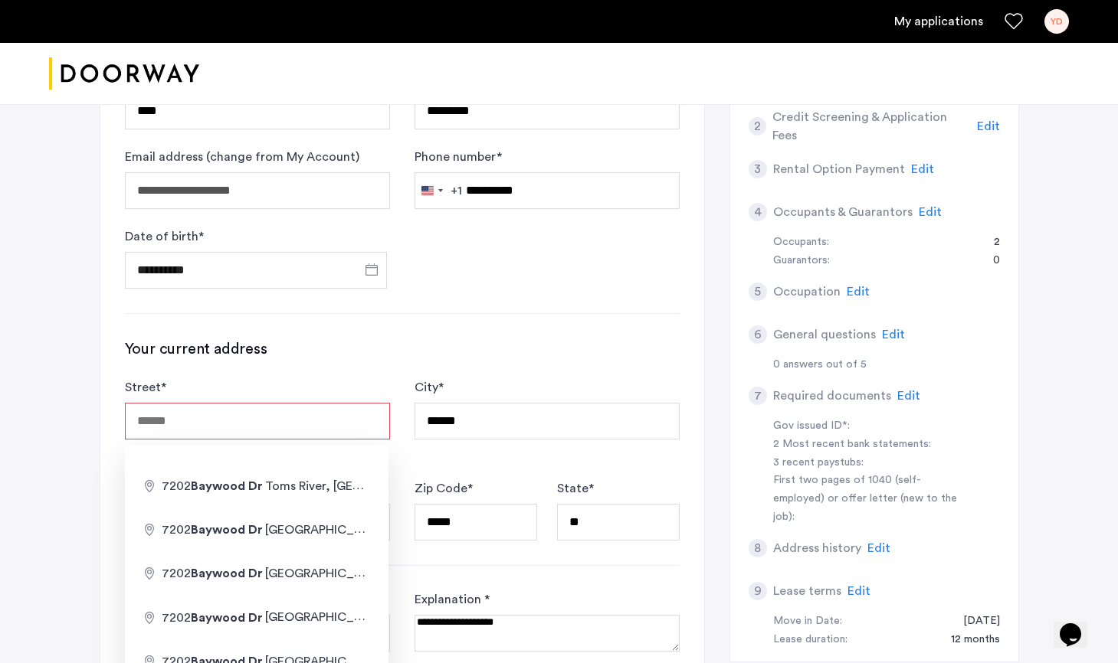
click at [267, 423] on input "Street *" at bounding box center [257, 421] width 265 height 37
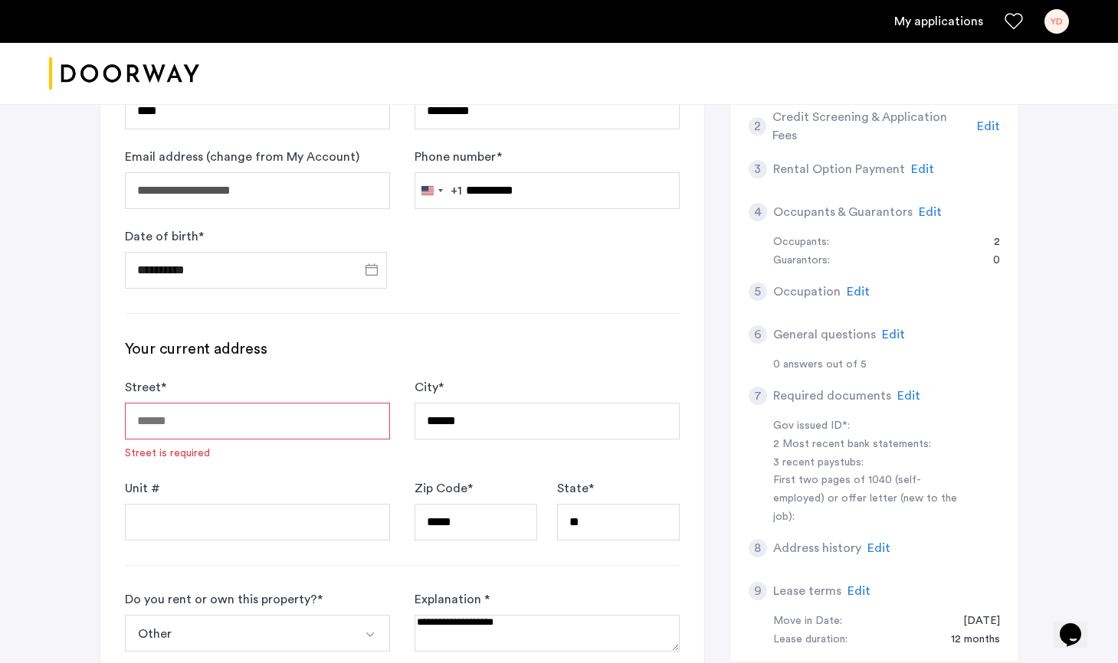
click at [267, 423] on input "Street *" at bounding box center [257, 421] width 265 height 37
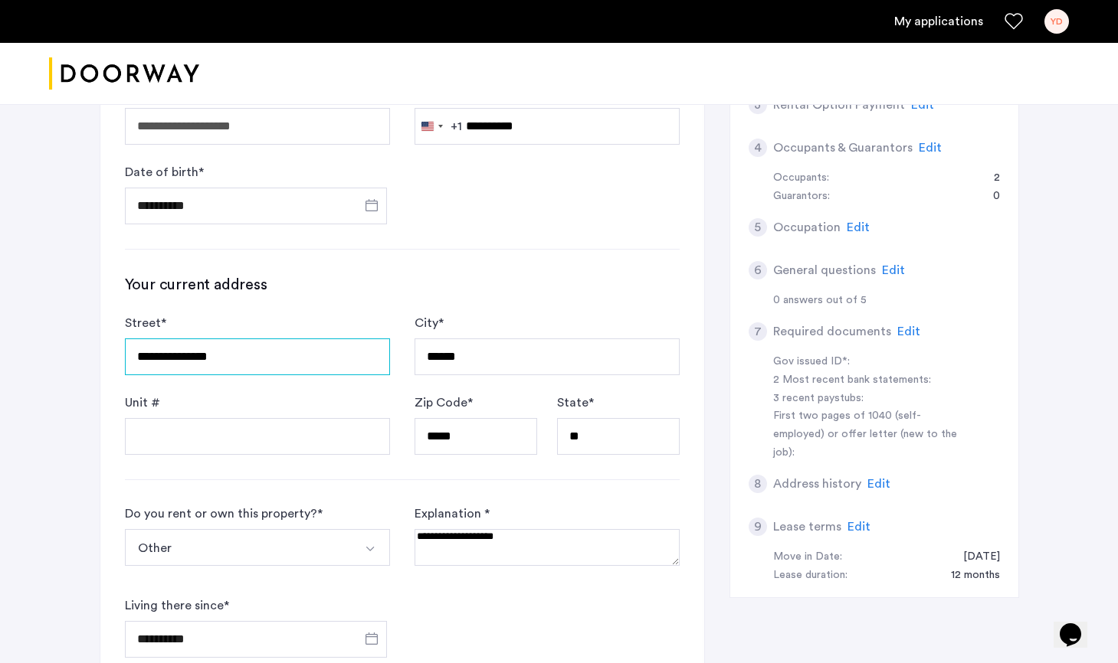
scroll to position [375, 0]
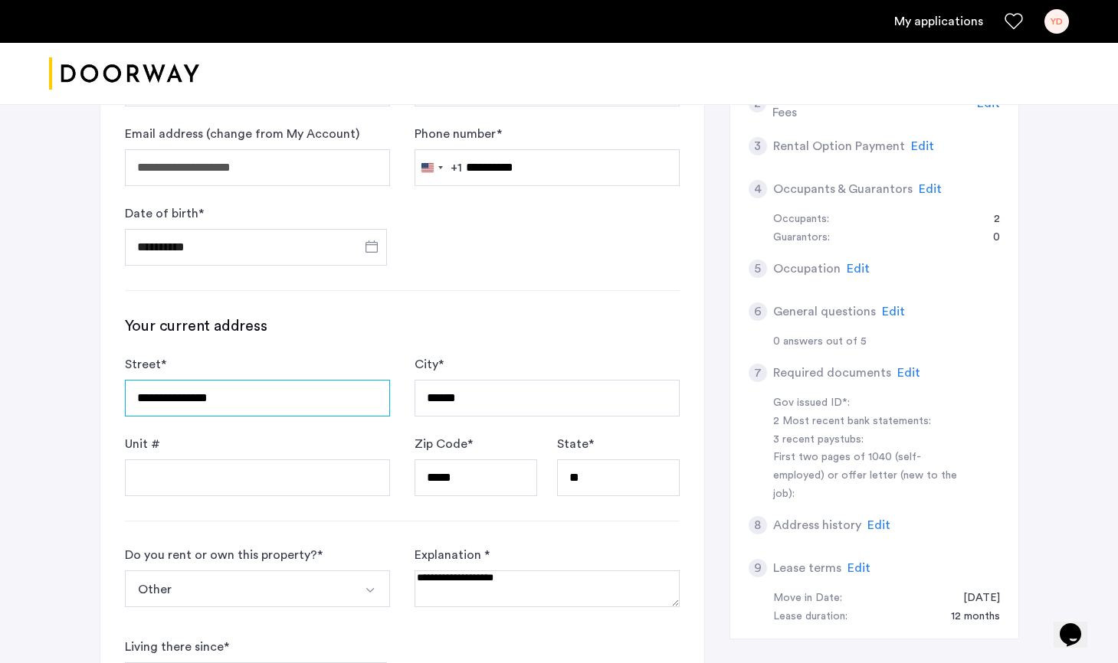
type input "**********"
click at [257, 428] on form "**********" at bounding box center [402, 425] width 555 height 141
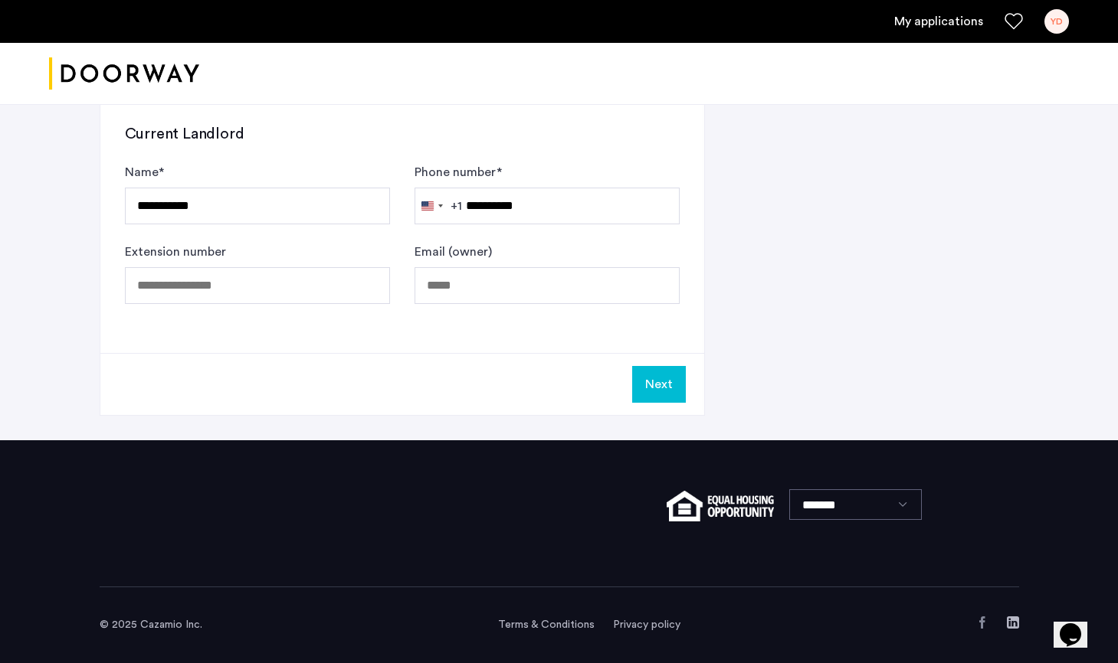
scroll to position [1001, 0]
click at [661, 382] on button "Next" at bounding box center [659, 384] width 54 height 37
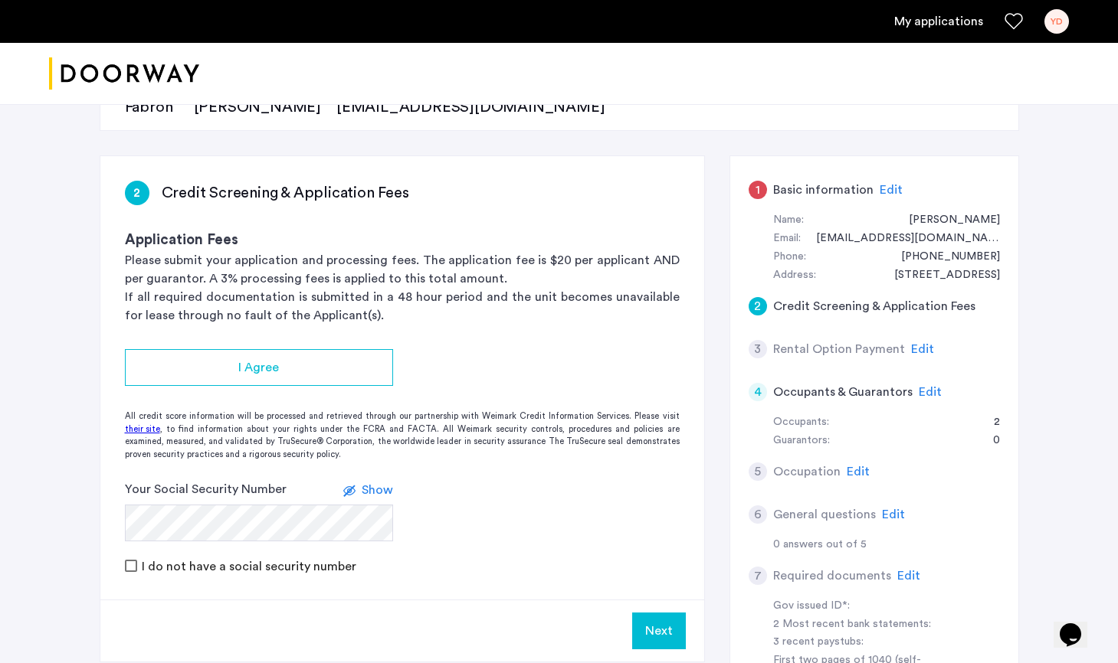
scroll to position [211, 0]
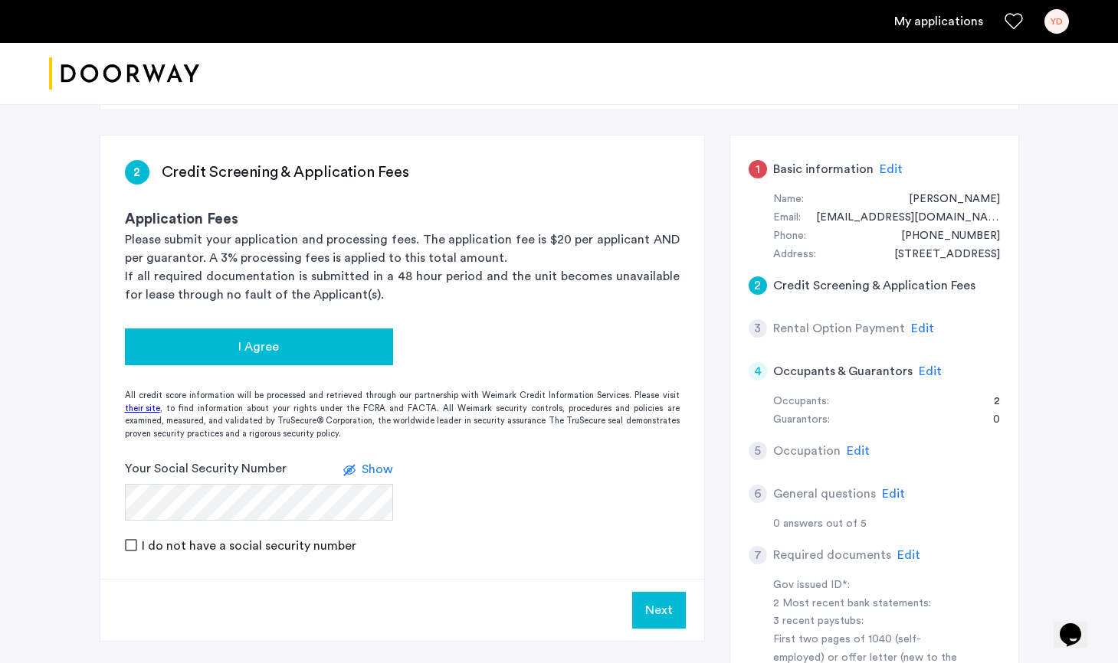
click at [283, 346] on div "I Agree" at bounding box center [259, 347] width 244 height 18
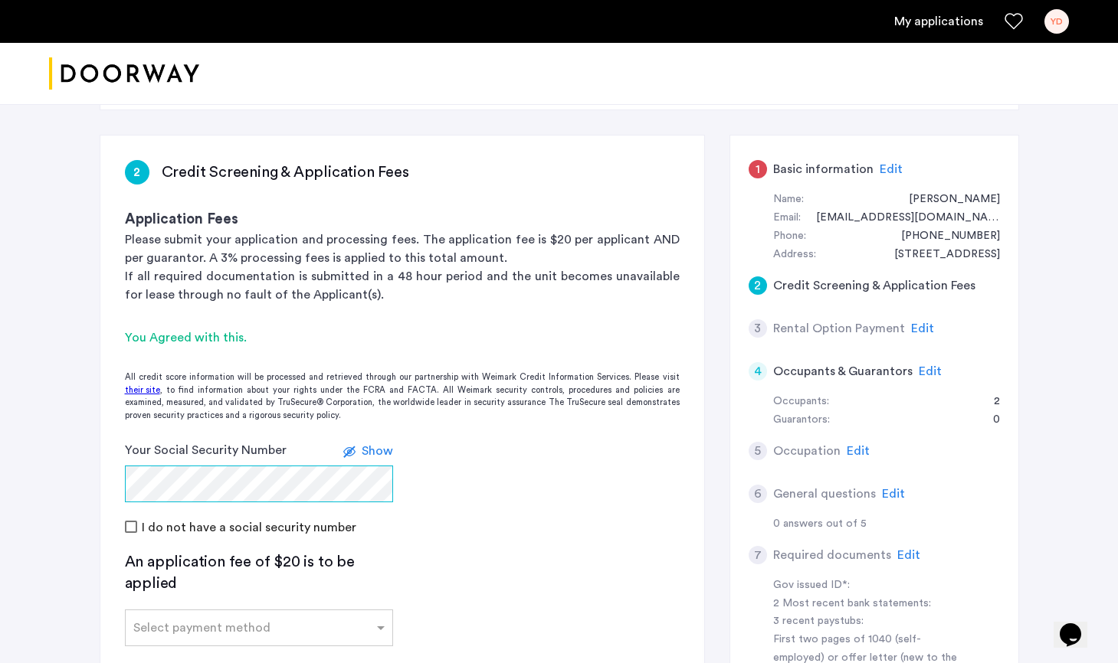
scroll to position [339, 0]
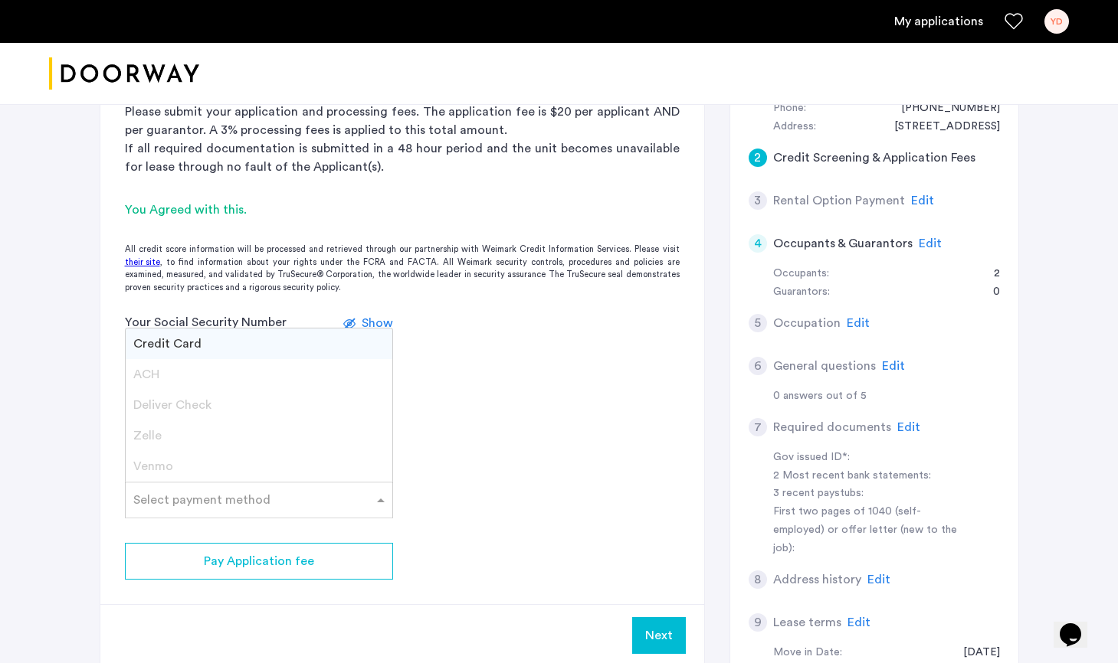
click at [236, 502] on div at bounding box center [259, 495] width 267 height 18
click at [185, 346] on span "Credit Card" at bounding box center [167, 344] width 68 height 12
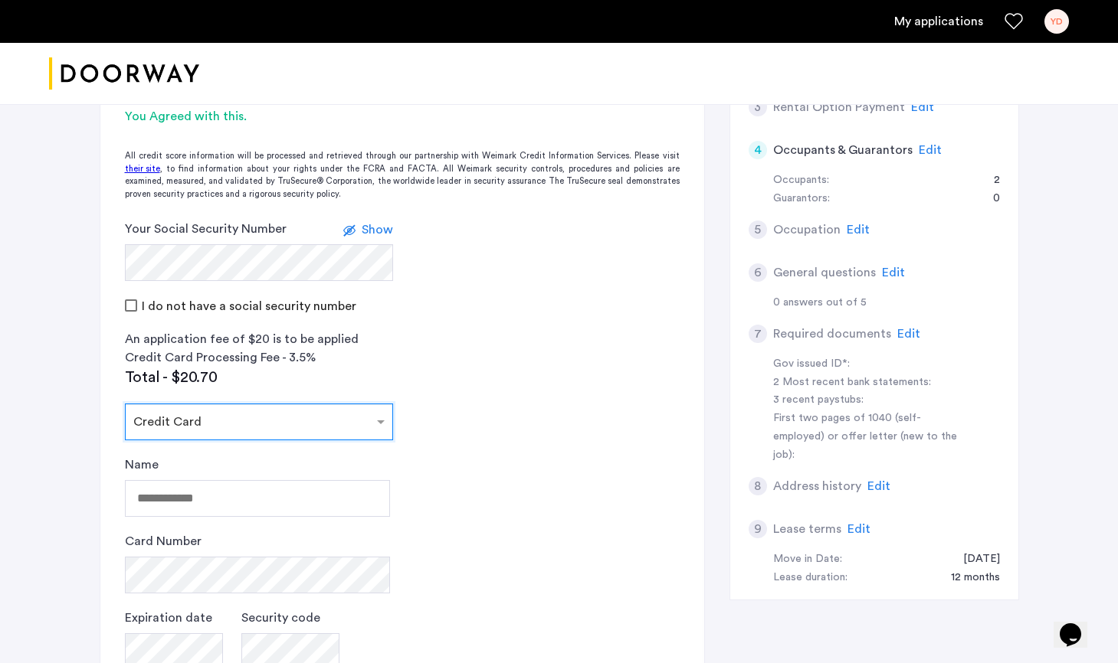
scroll to position [439, 0]
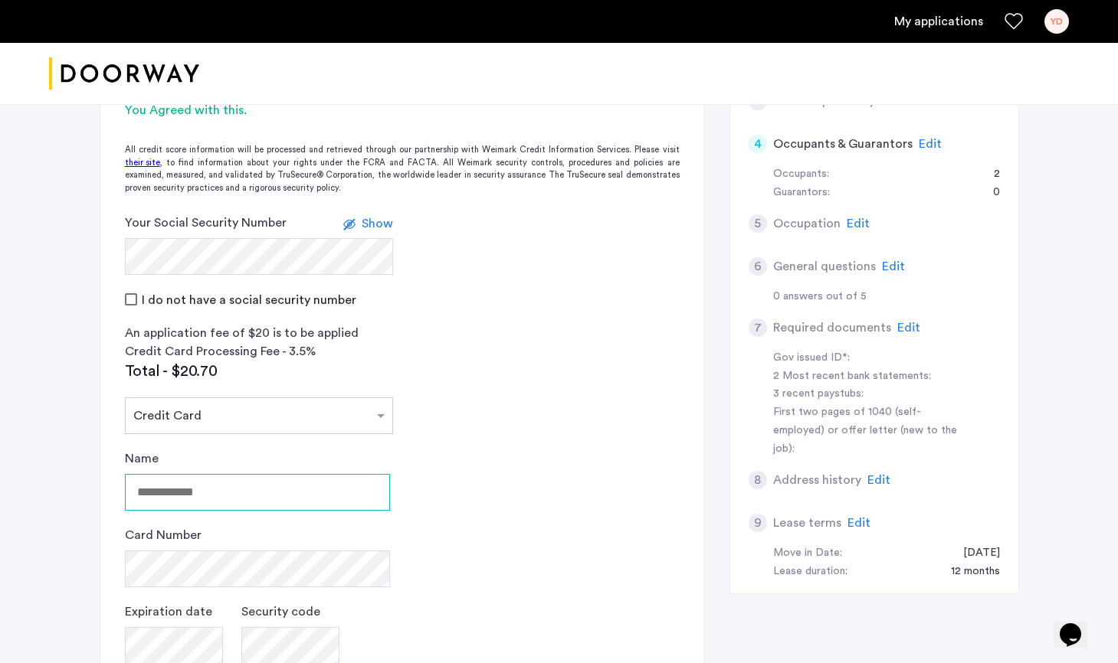
click at [242, 491] on input "Name" at bounding box center [257, 492] width 265 height 37
type input "**********"
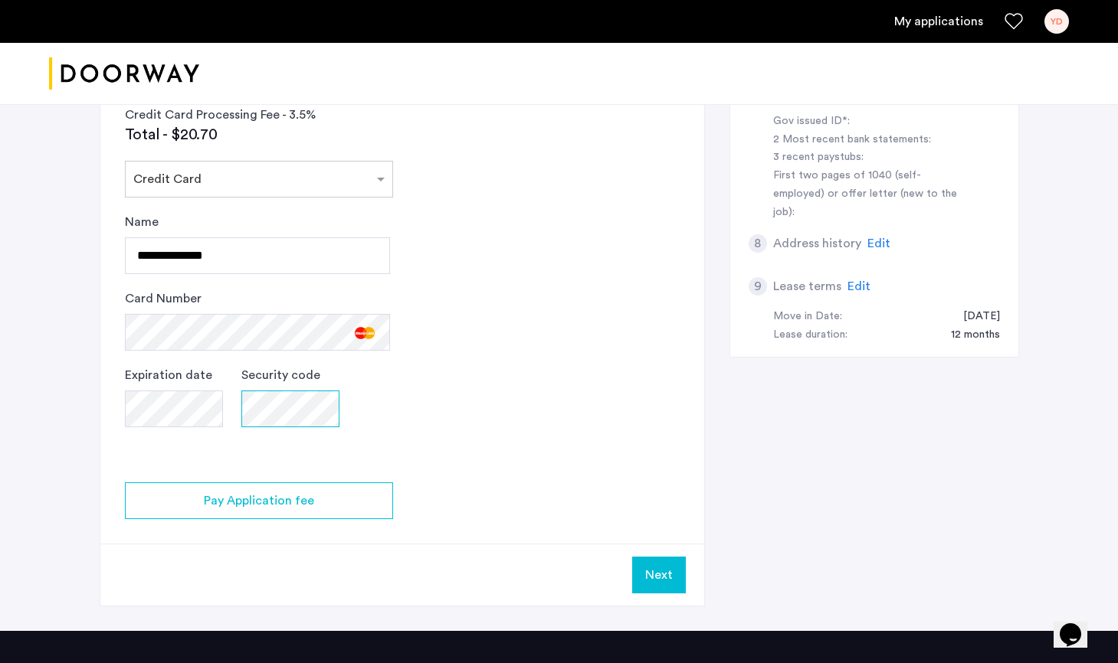
scroll to position [693, 0]
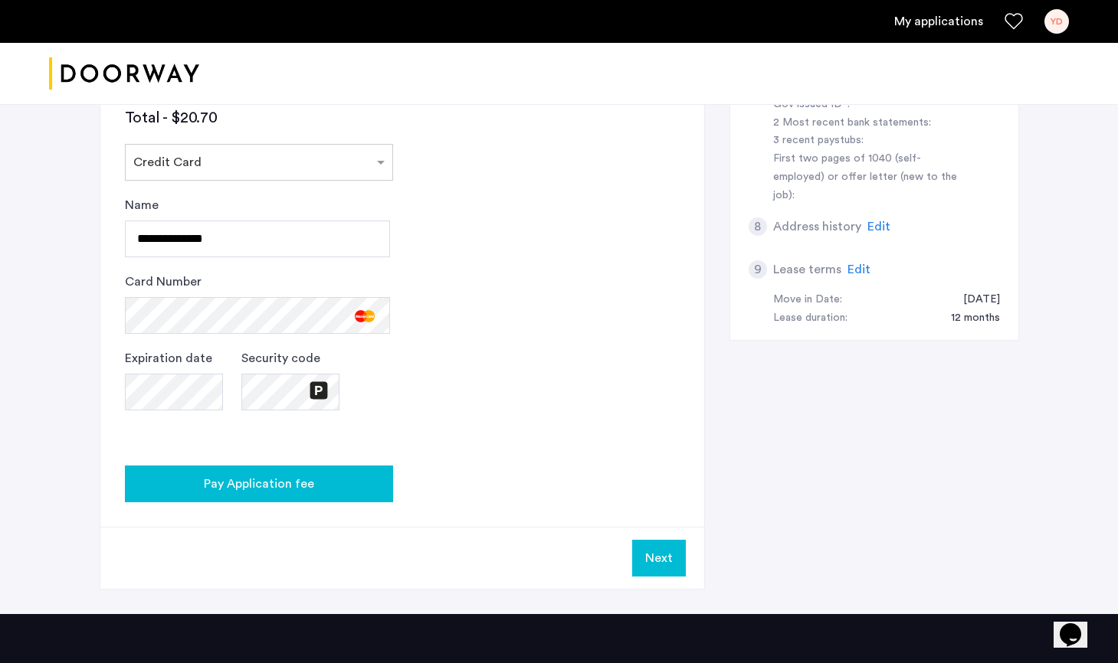
click at [306, 491] on span "Pay Application fee" at bounding box center [259, 484] width 110 height 18
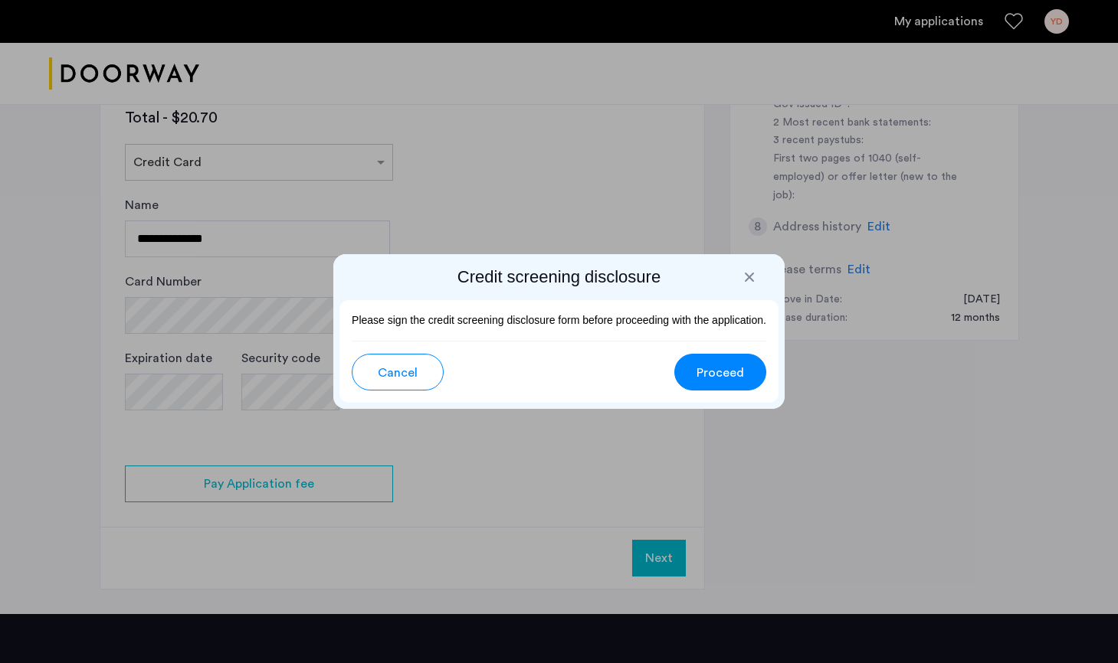
click at [752, 273] on div at bounding box center [749, 277] width 15 height 15
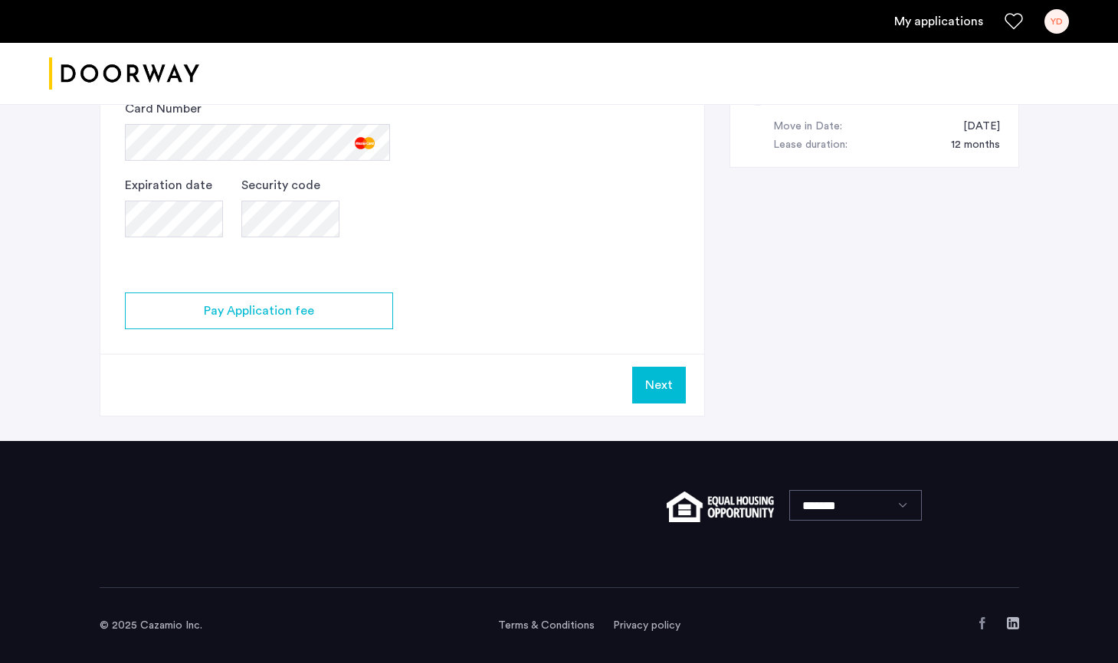
scroll to position [865, 0]
click at [638, 385] on button "Next" at bounding box center [659, 386] width 54 height 37
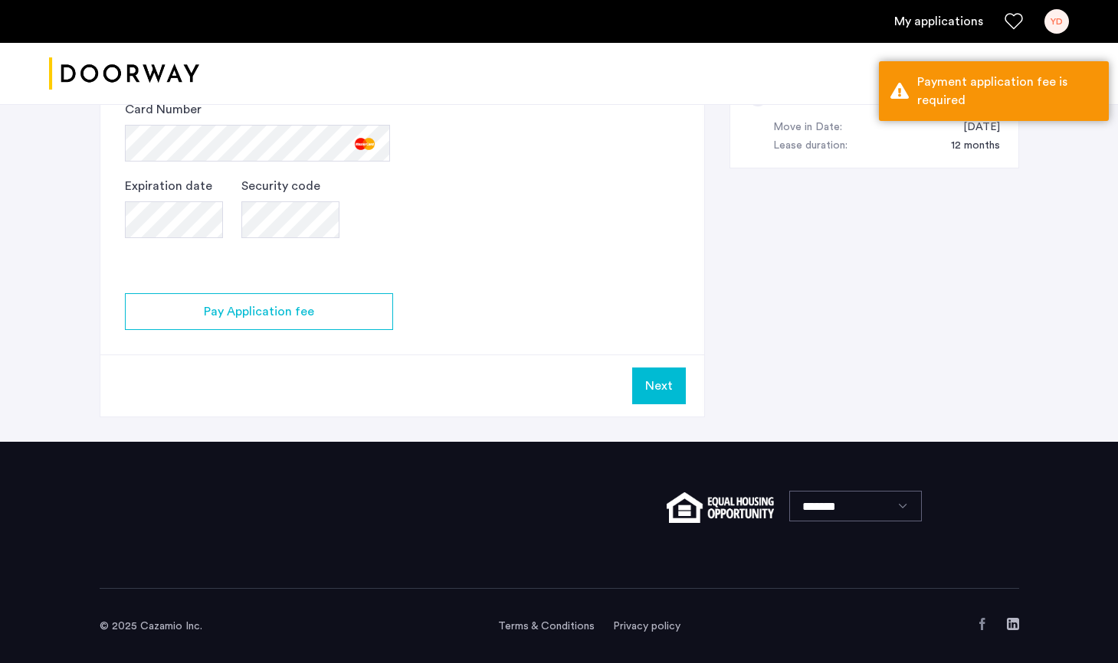
click at [657, 391] on button "Next" at bounding box center [659, 386] width 54 height 37
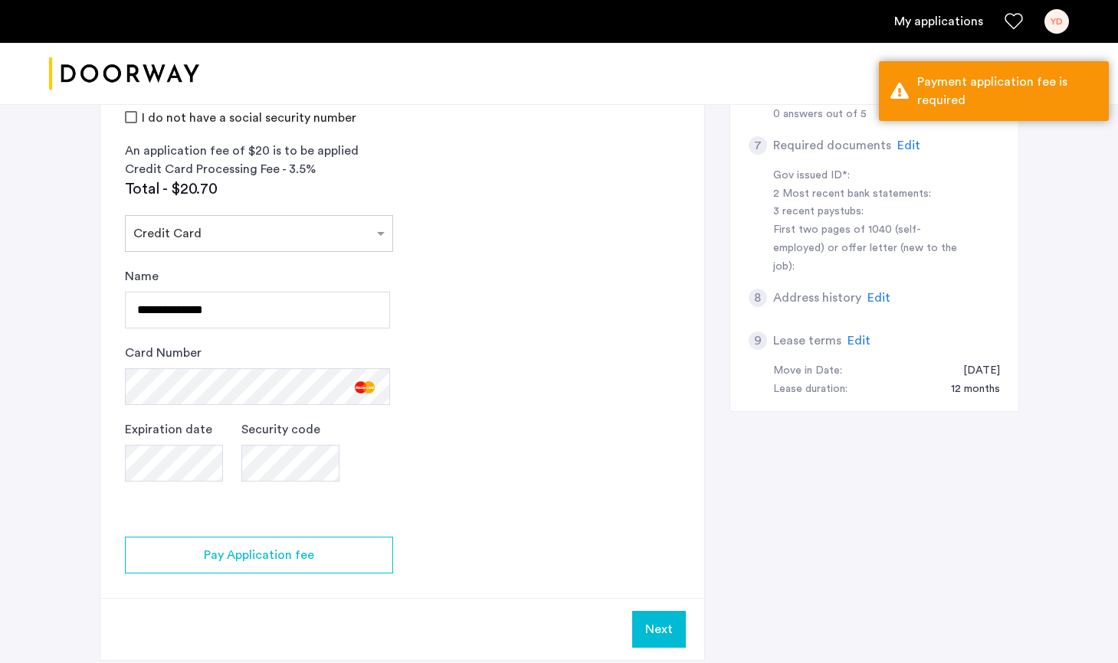
scroll to position [583, 0]
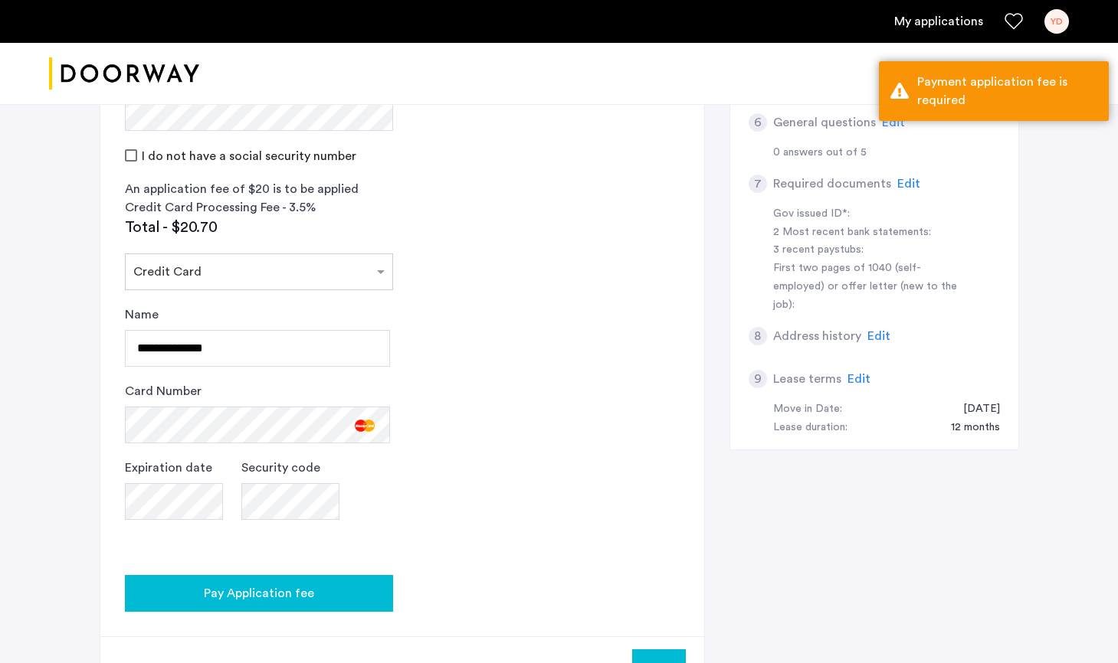
click at [368, 587] on div "Pay Application fee" at bounding box center [259, 594] width 244 height 18
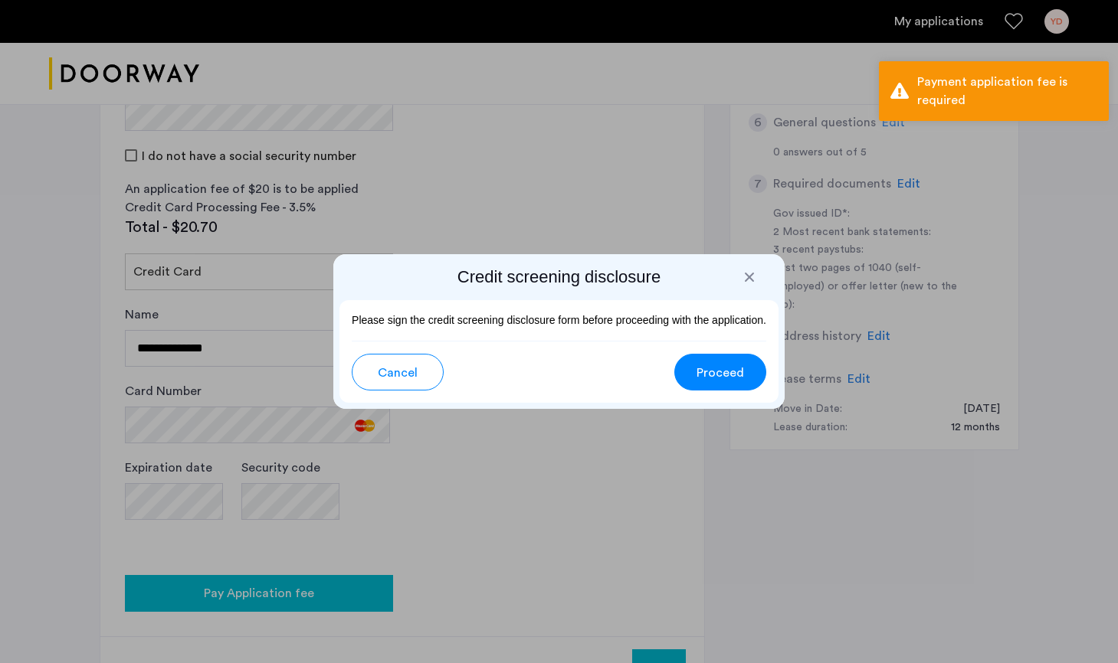
scroll to position [0, 0]
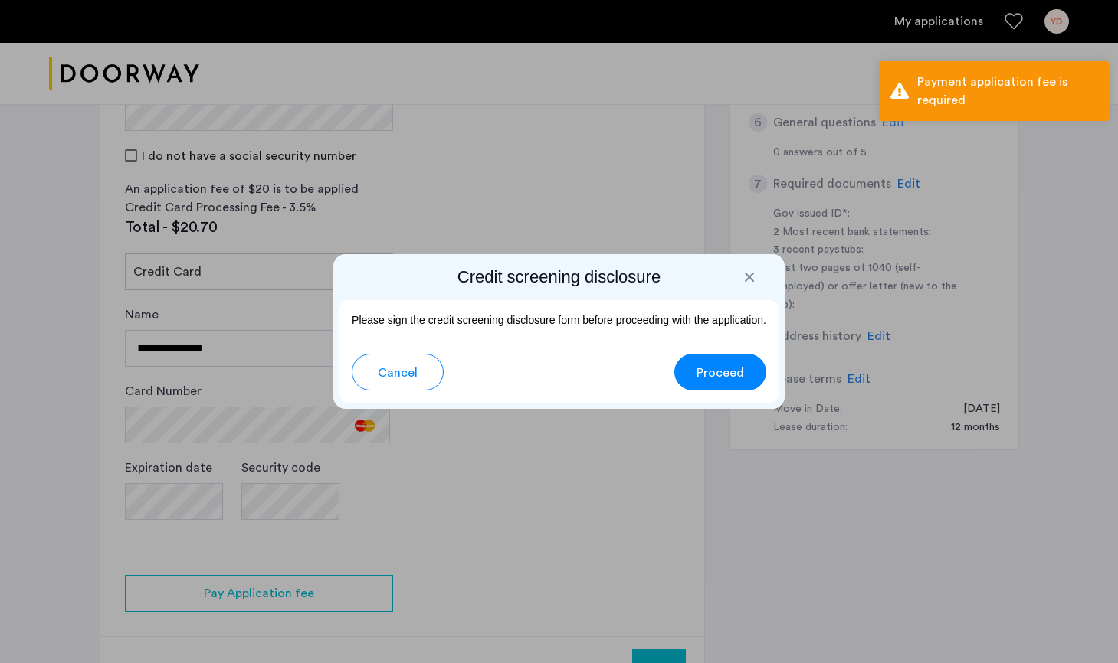
click at [712, 368] on span "Proceed" at bounding box center [719, 373] width 47 height 18
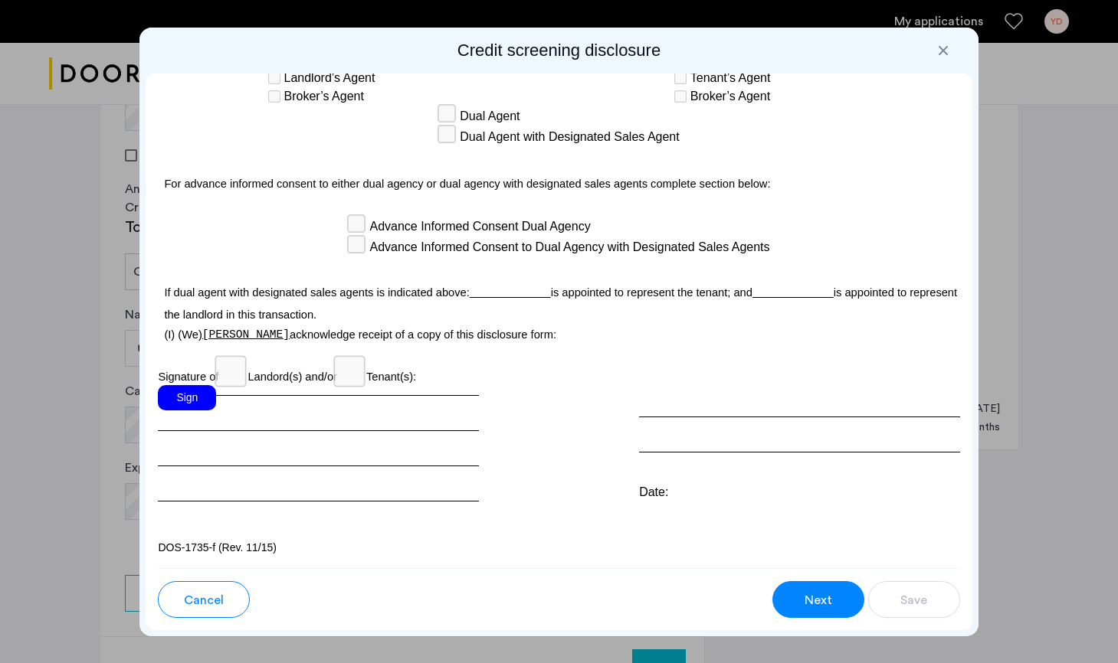
scroll to position [4475, 0]
click at [191, 401] on div "Sign" at bounding box center [187, 397] width 58 height 25
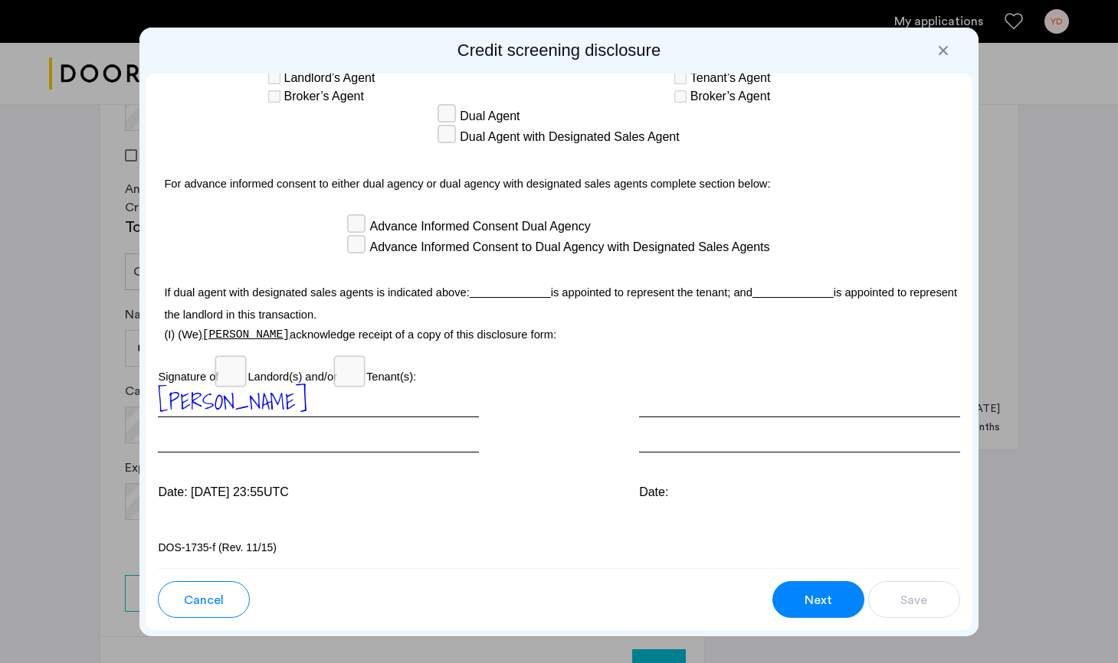
scroll to position [0, 0]
click at [822, 597] on span "Next" at bounding box center [818, 600] width 28 height 18
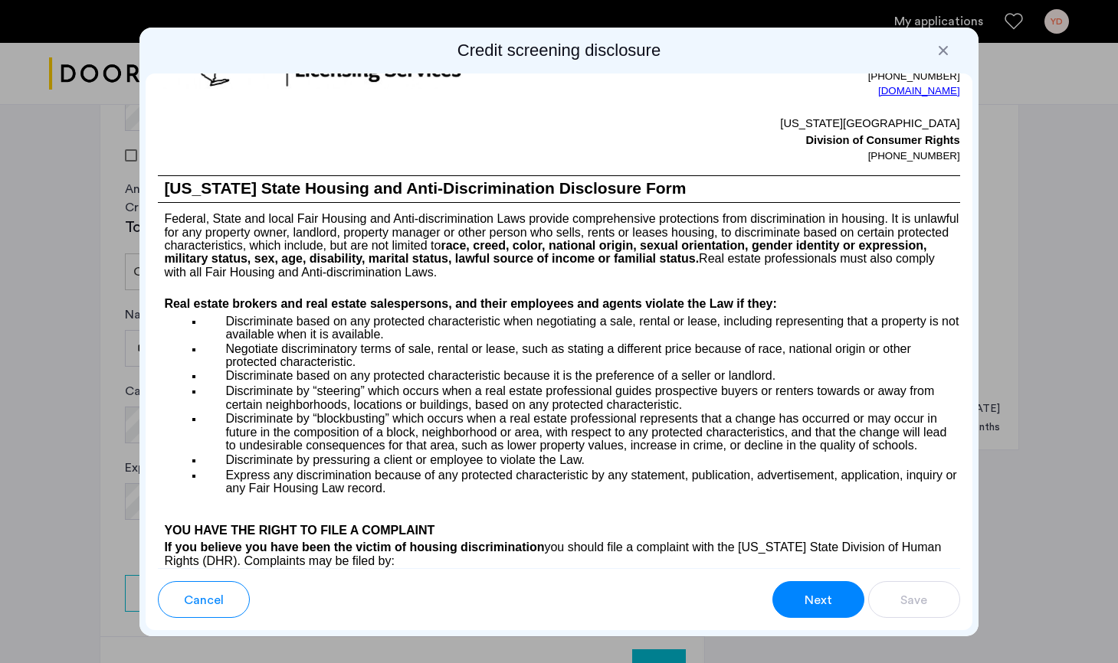
scroll to position [1209, 0]
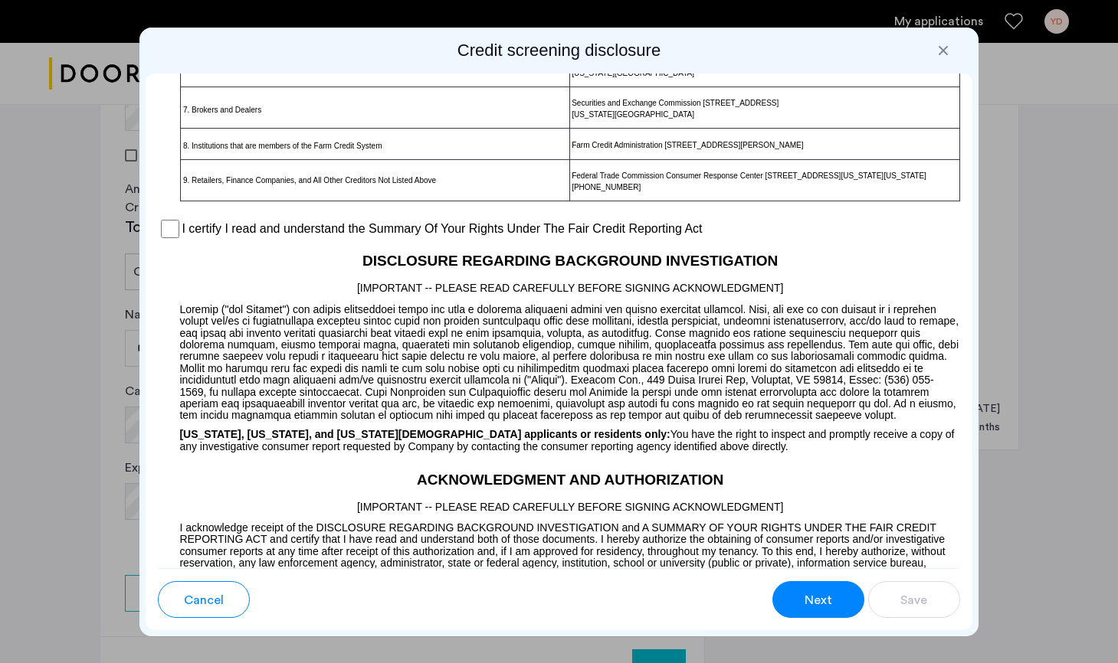
click at [822, 597] on span "Next" at bounding box center [818, 600] width 28 height 18
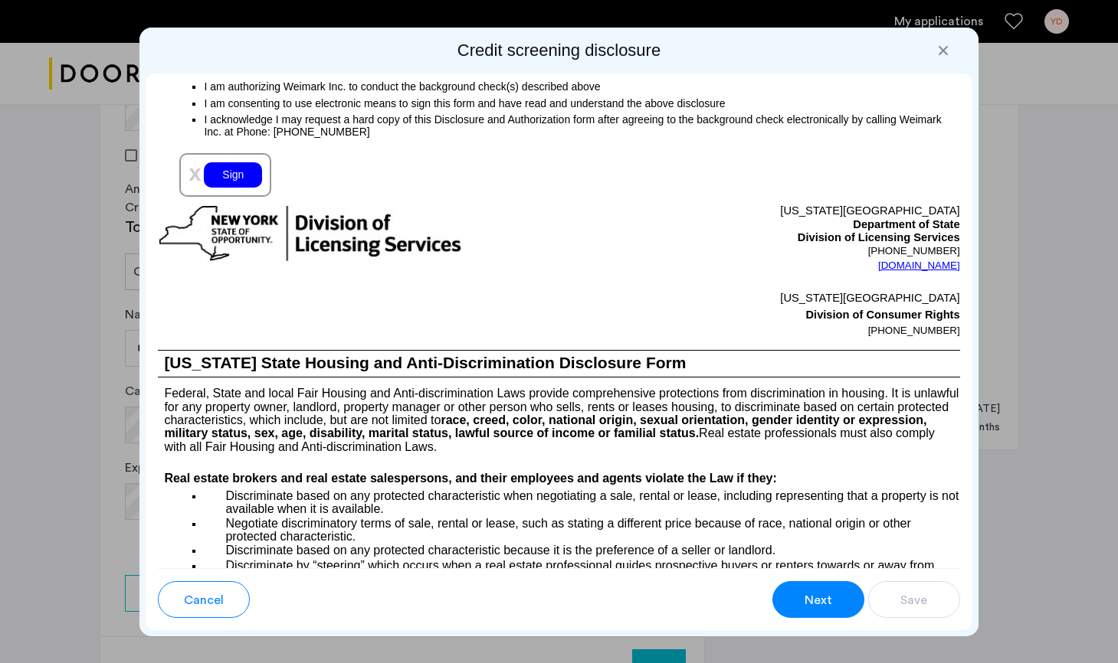
scroll to position [1898, 0]
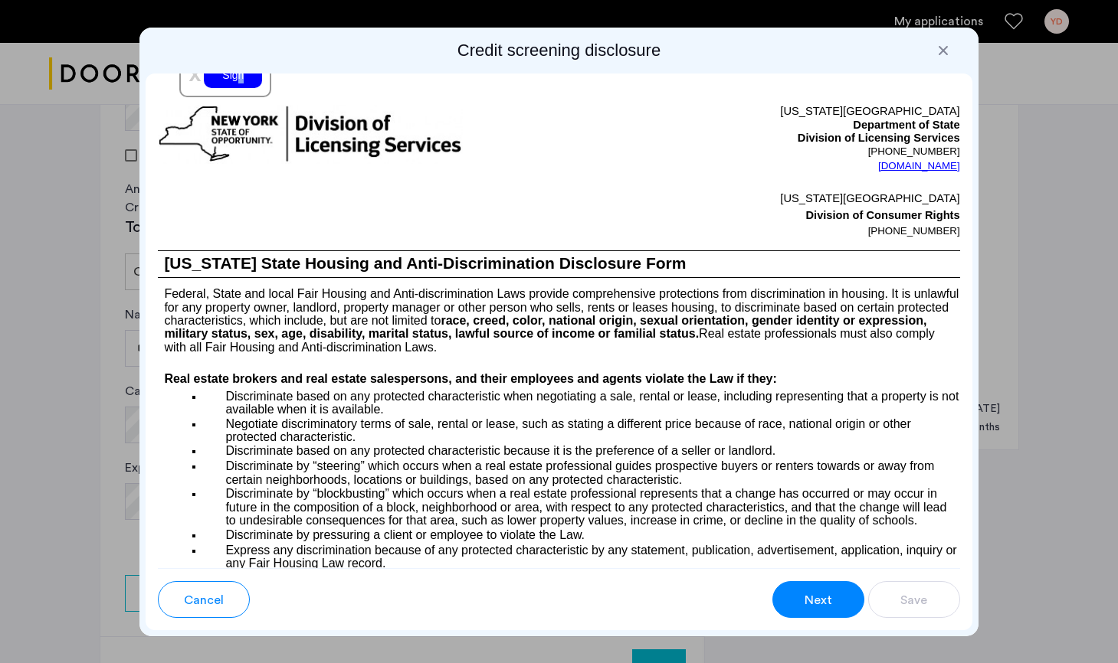
click at [241, 88] on div "Sign" at bounding box center [233, 75] width 58 height 25
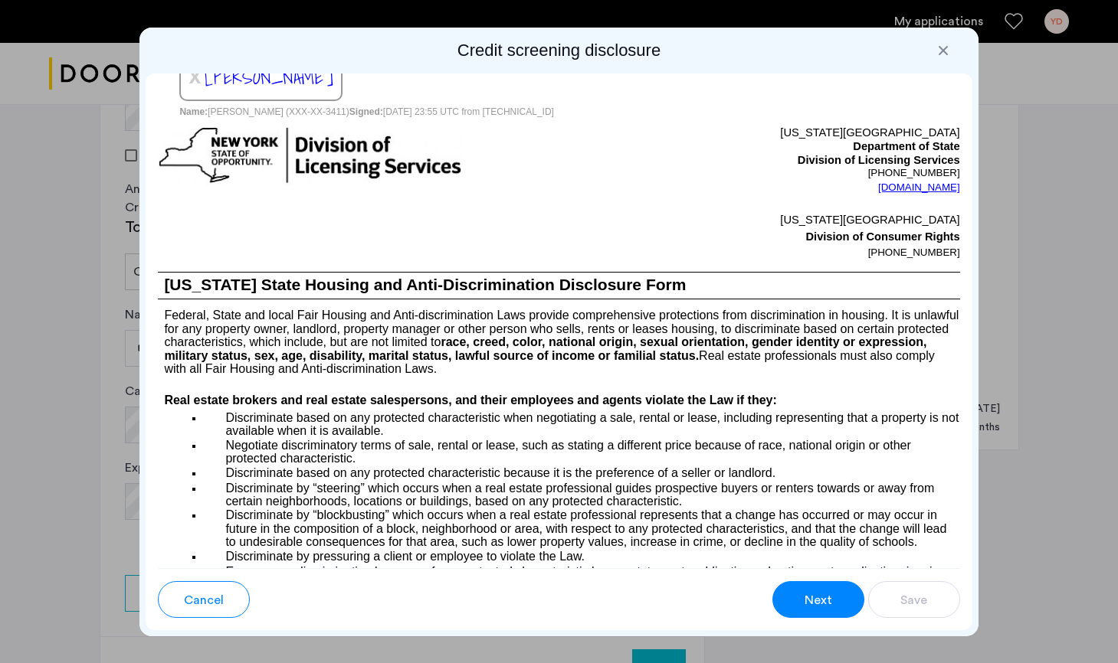
click at [801, 601] on button "Next" at bounding box center [818, 599] width 92 height 37
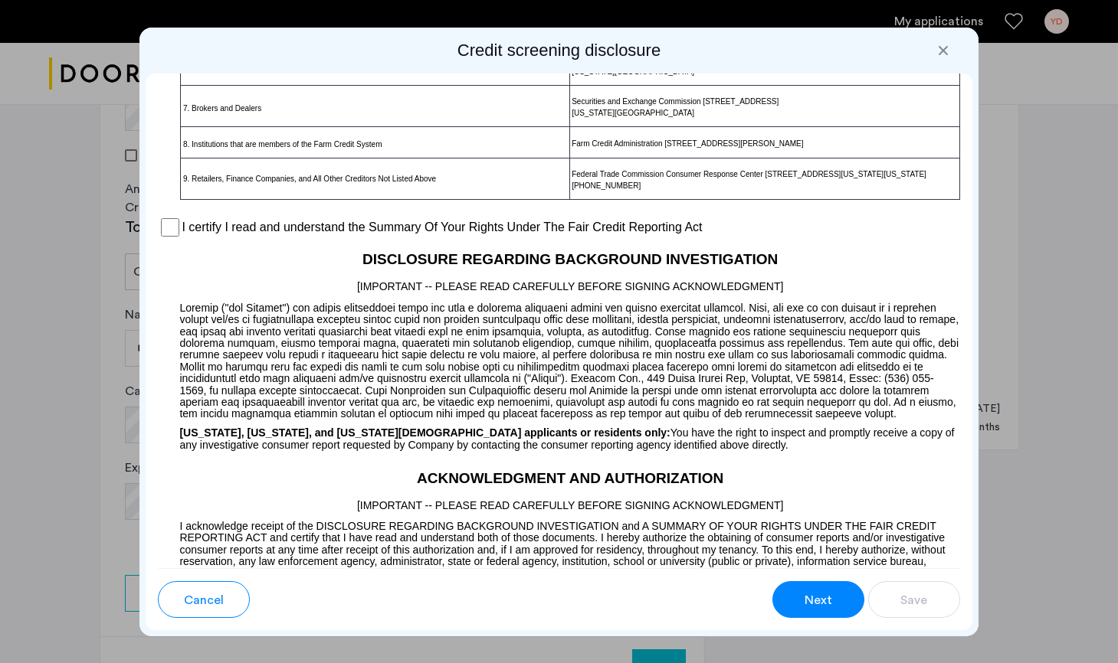
scroll to position [1210, 0]
click at [801, 601] on button "Next" at bounding box center [818, 599] width 92 height 37
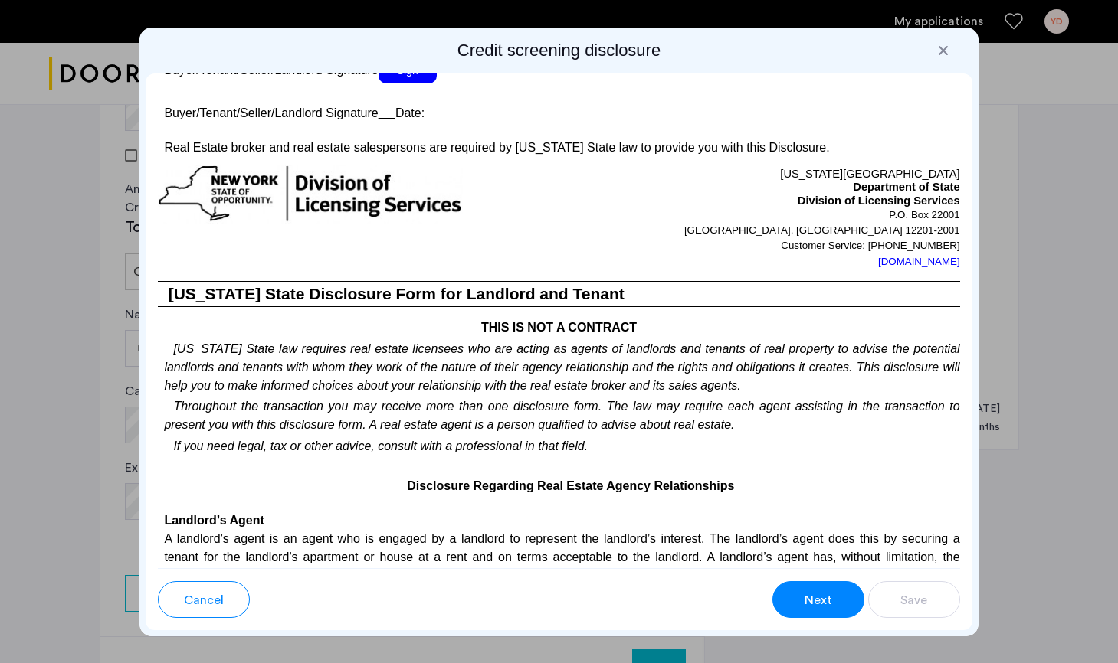
scroll to position [2738, 0]
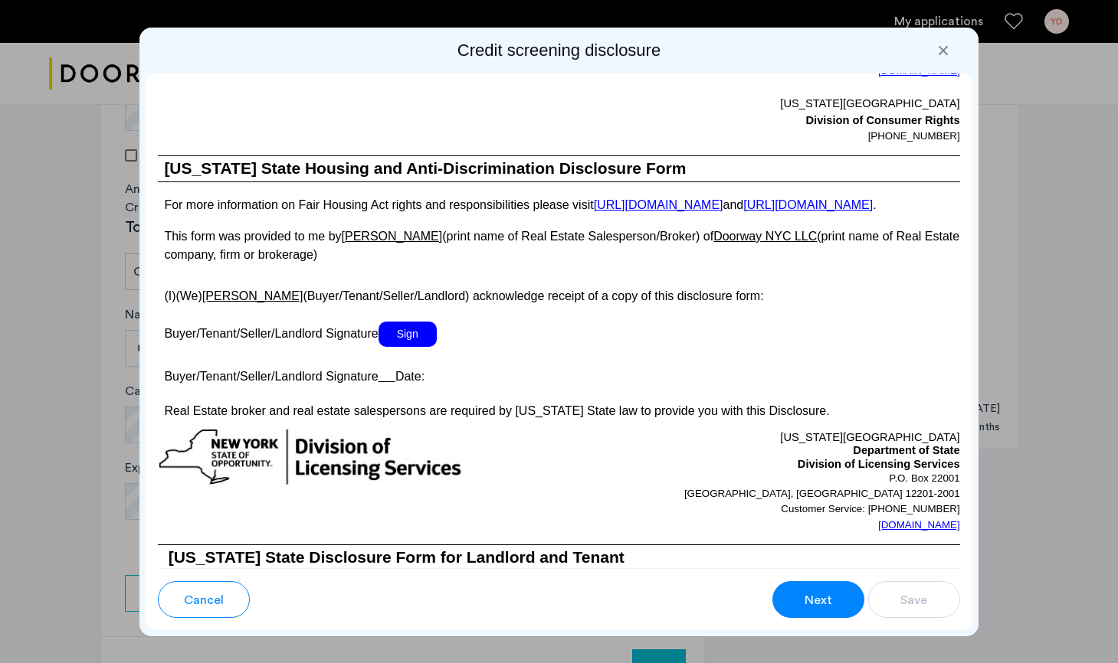
click at [398, 347] on span "Sign" at bounding box center [407, 334] width 58 height 25
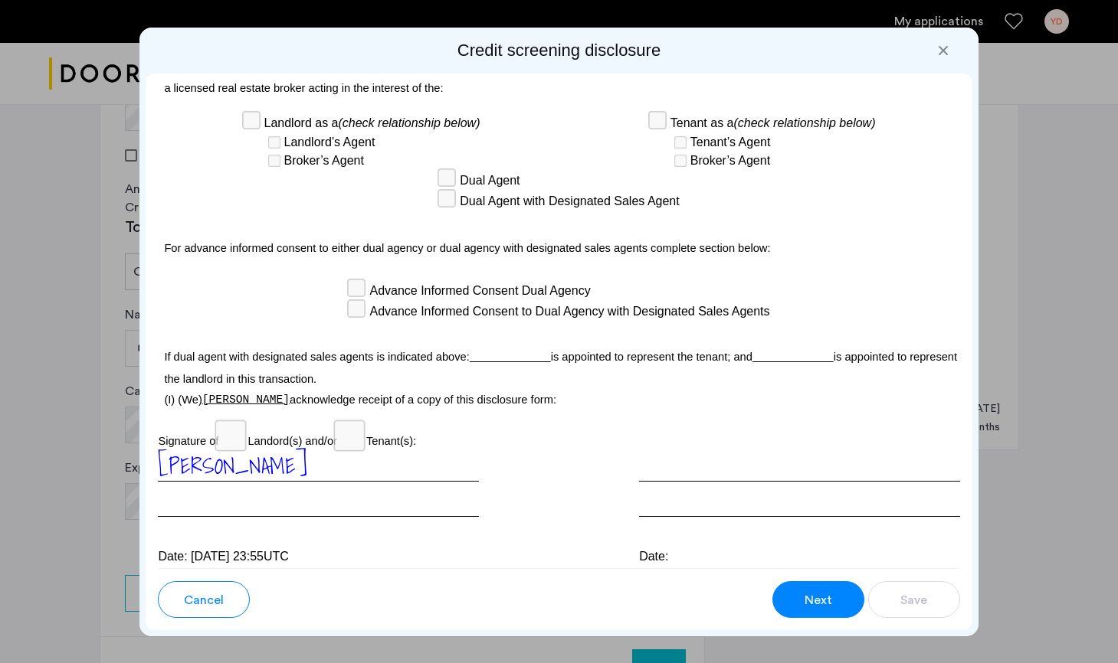
scroll to position [4368, 0]
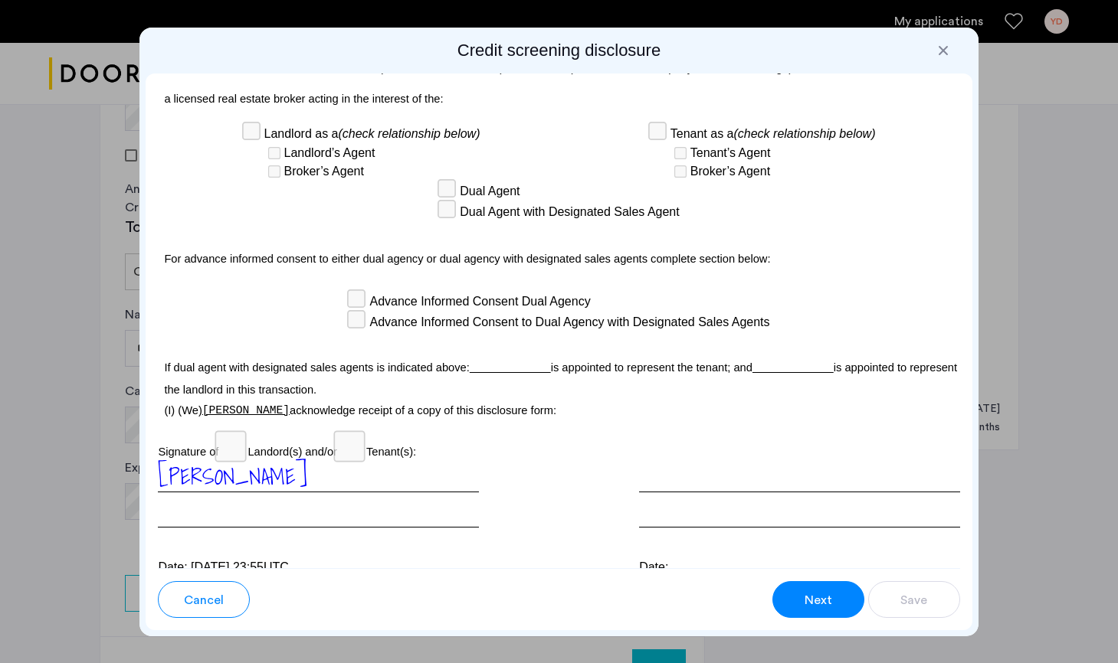
click at [829, 598] on span "Next" at bounding box center [818, 600] width 28 height 18
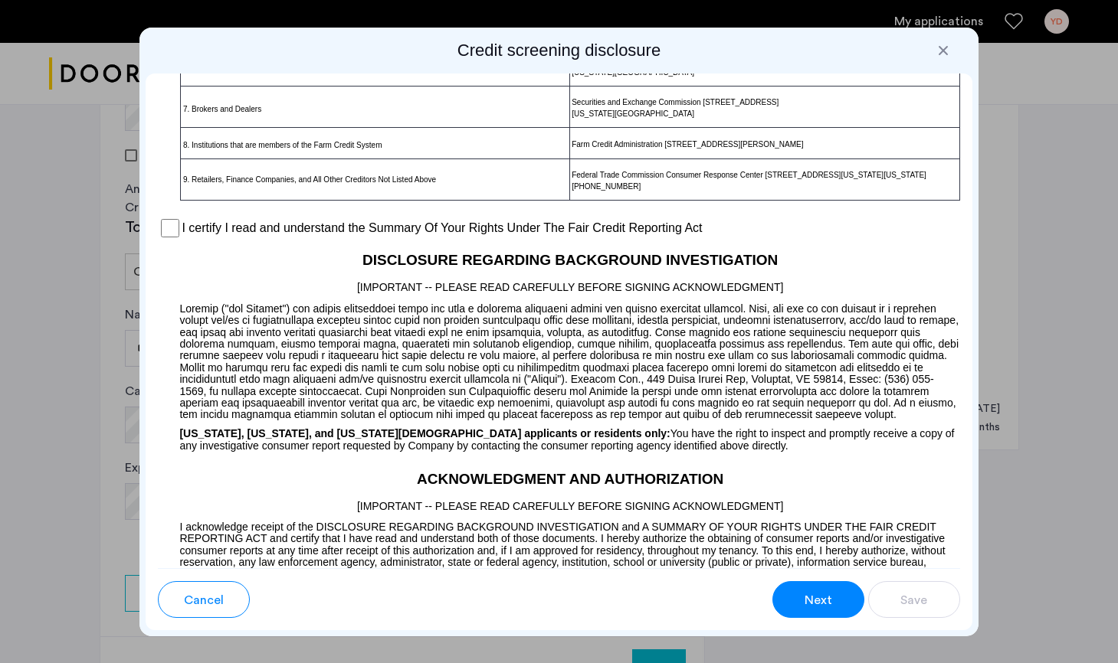
click at [829, 598] on span "Next" at bounding box center [818, 600] width 28 height 18
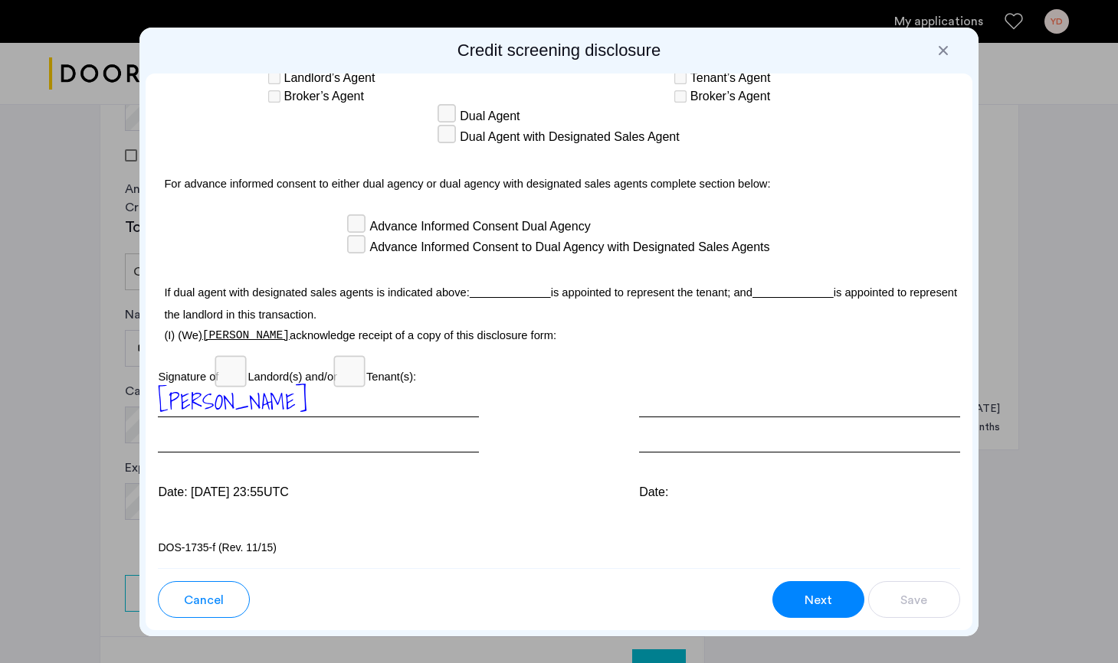
scroll to position [0, 0]
click at [791, 597] on button "Next" at bounding box center [818, 599] width 92 height 37
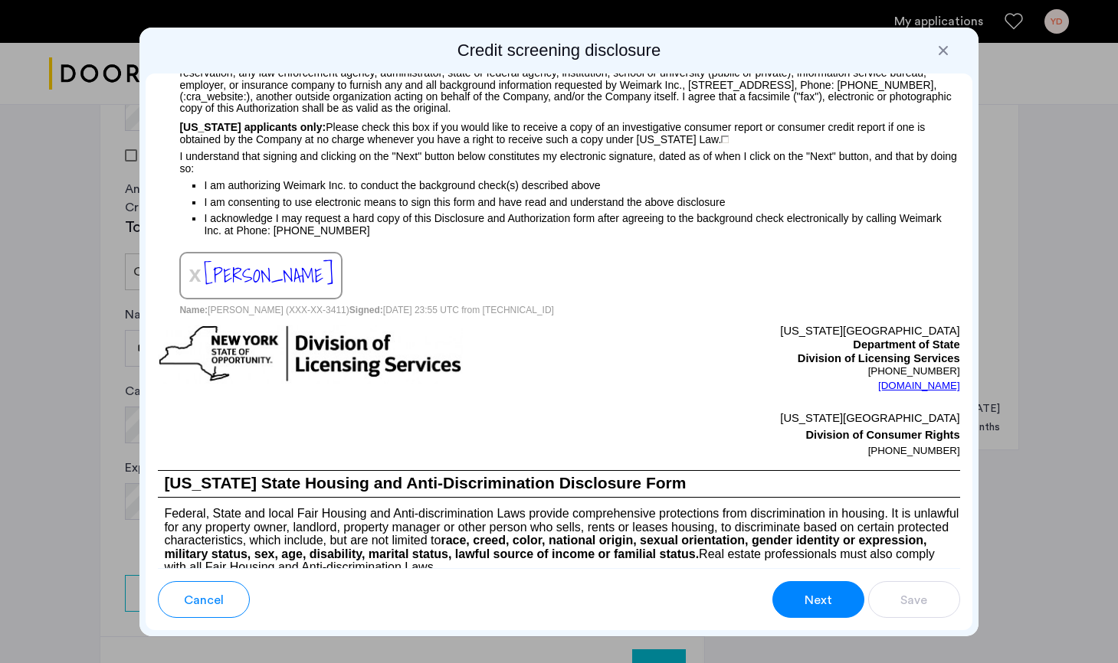
scroll to position [1209, 0]
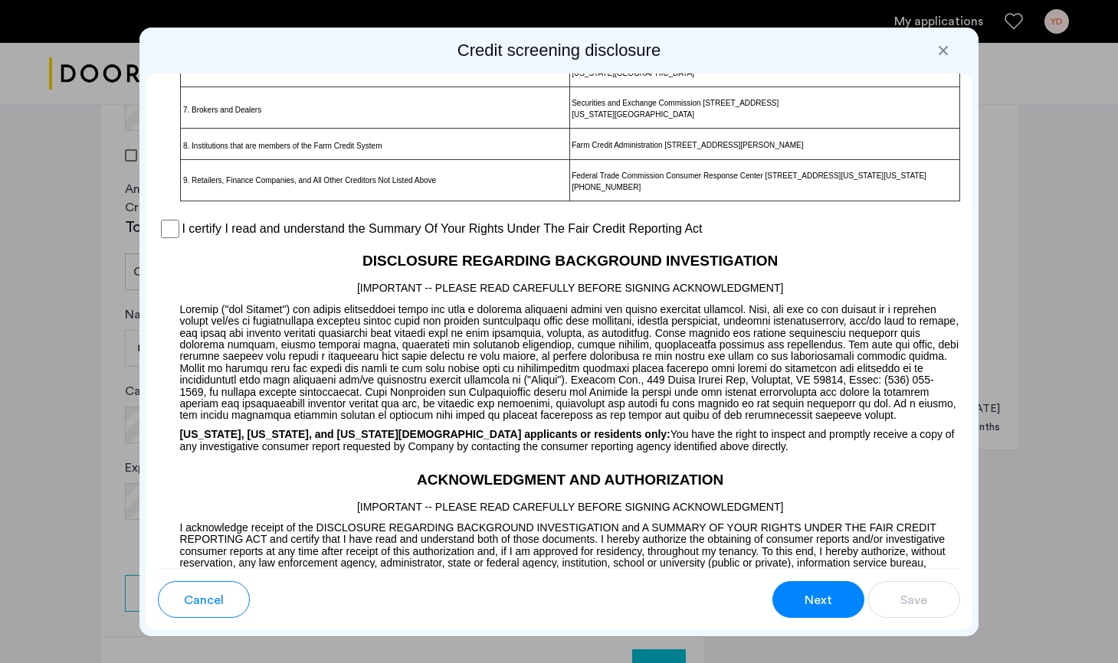
click at [791, 597] on button "Next" at bounding box center [818, 599] width 92 height 37
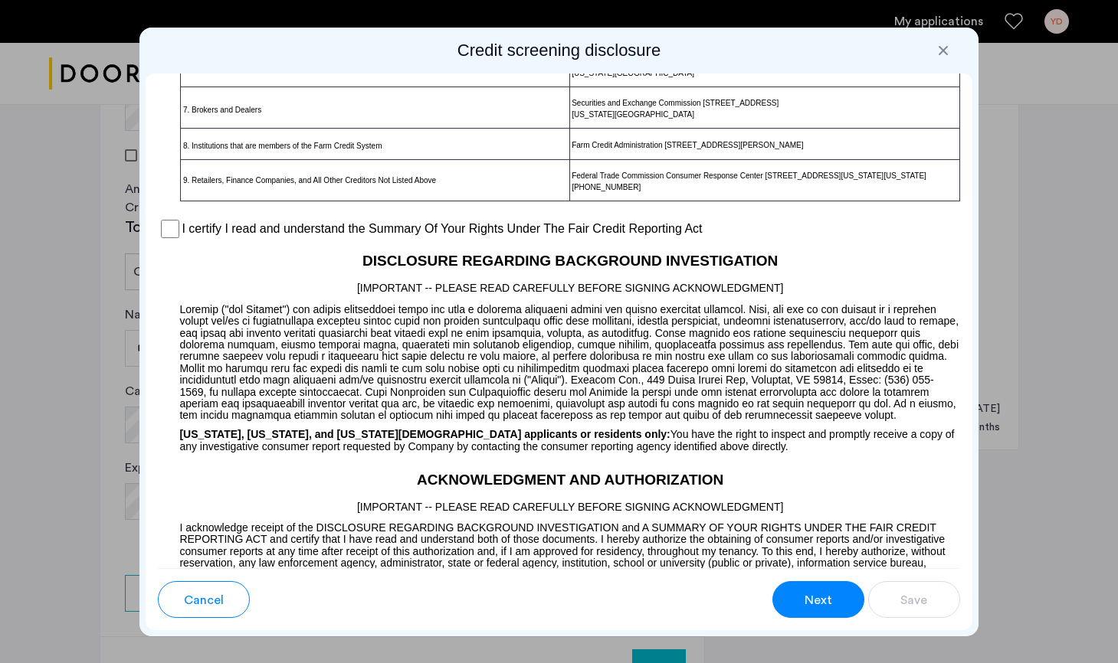
click at [157, 317] on div "Para información en español, visite [DOMAIN_NAME][URL] o escribe a la Consumer …" at bounding box center [559, 321] width 826 height 495
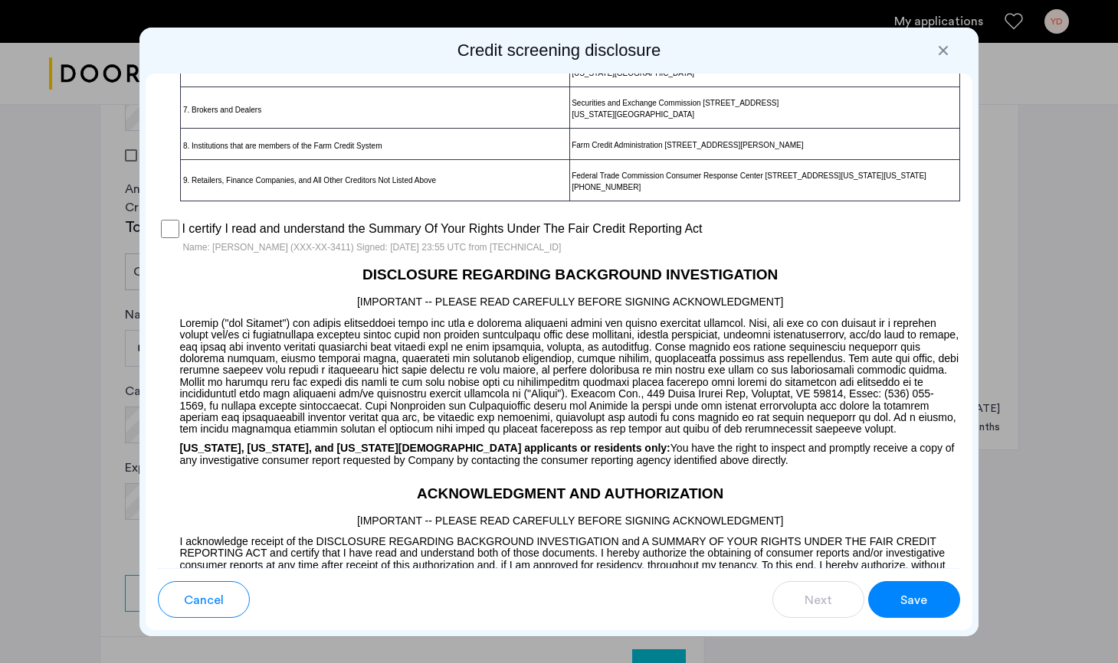
click at [892, 599] on button "Save" at bounding box center [914, 599] width 92 height 37
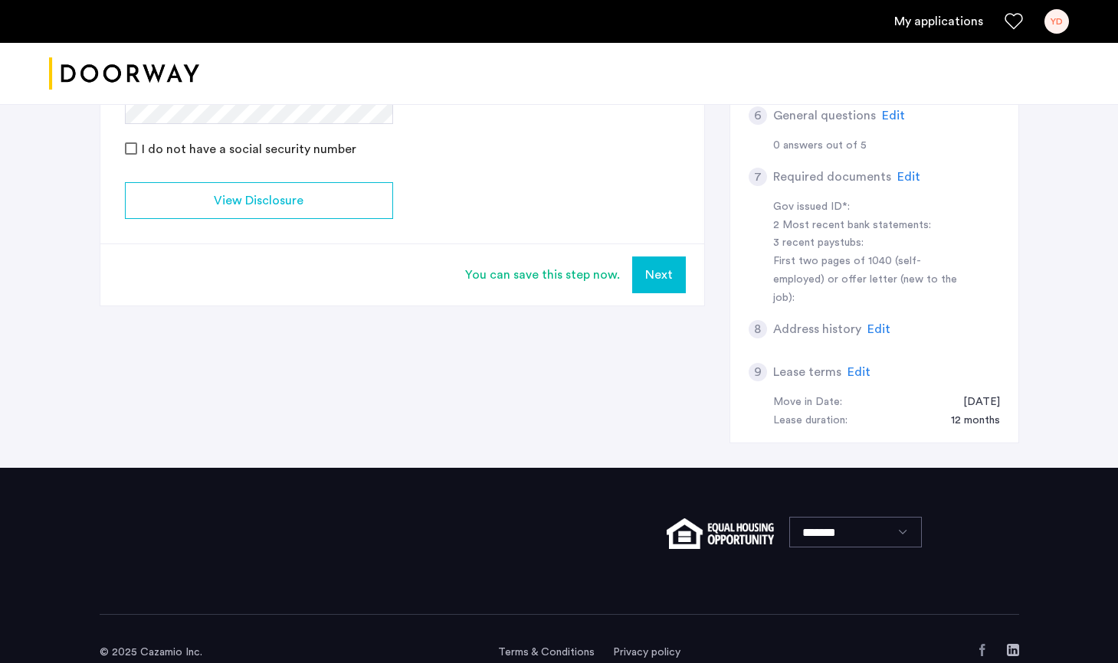
scroll to position [589, 0]
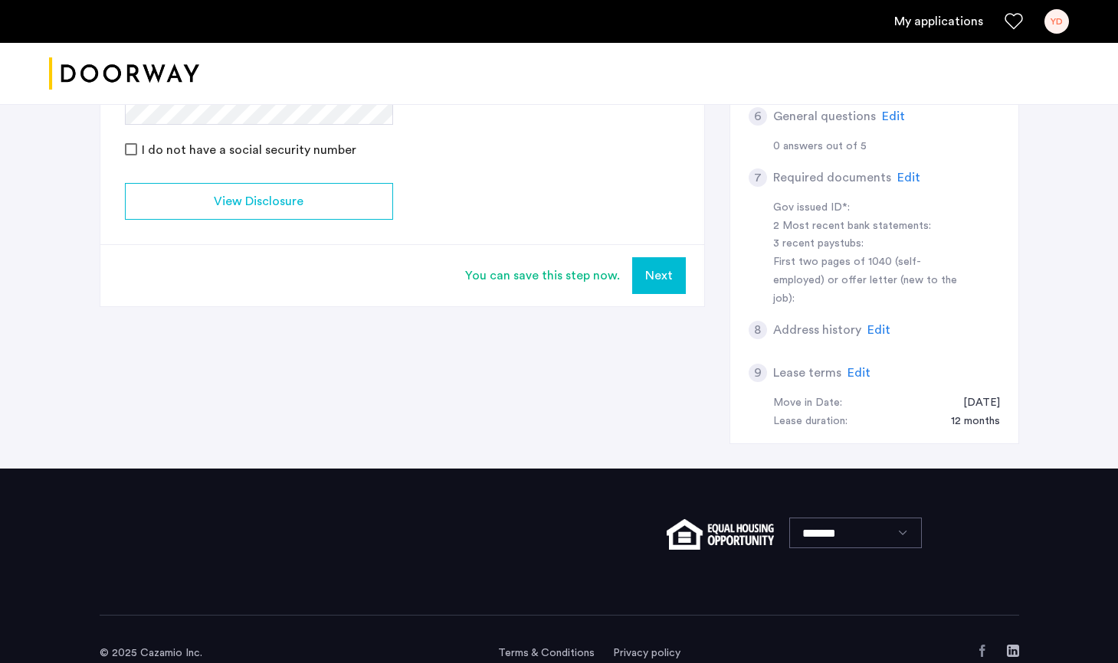
click at [651, 272] on button "Next" at bounding box center [659, 275] width 54 height 37
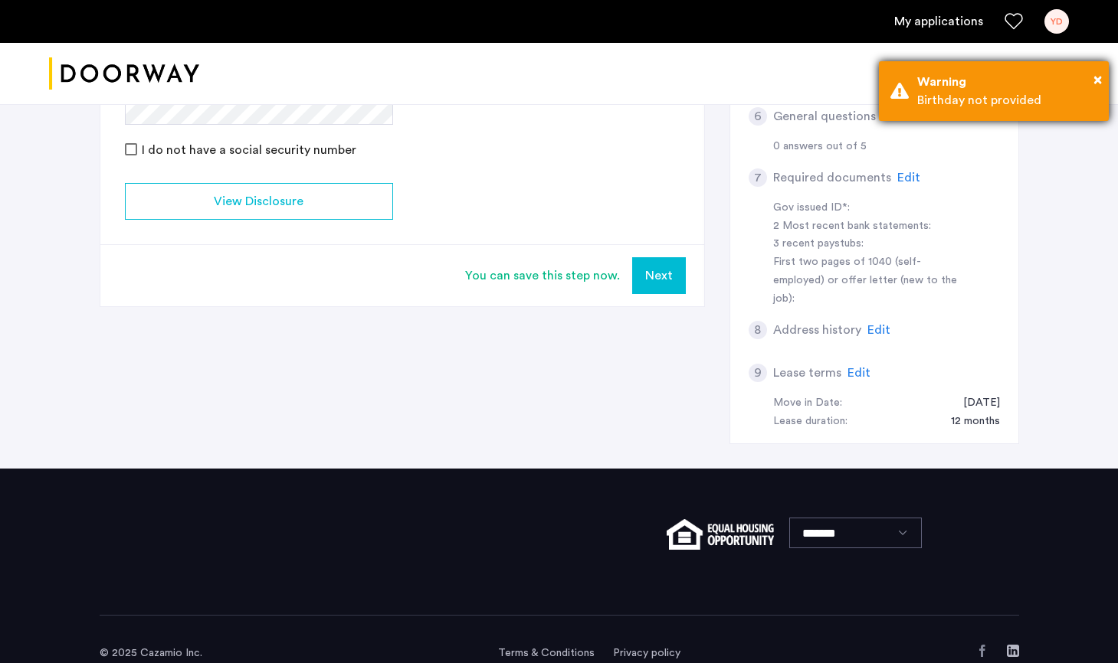
click at [997, 93] on div "Birthday not provided" at bounding box center [1007, 100] width 180 height 18
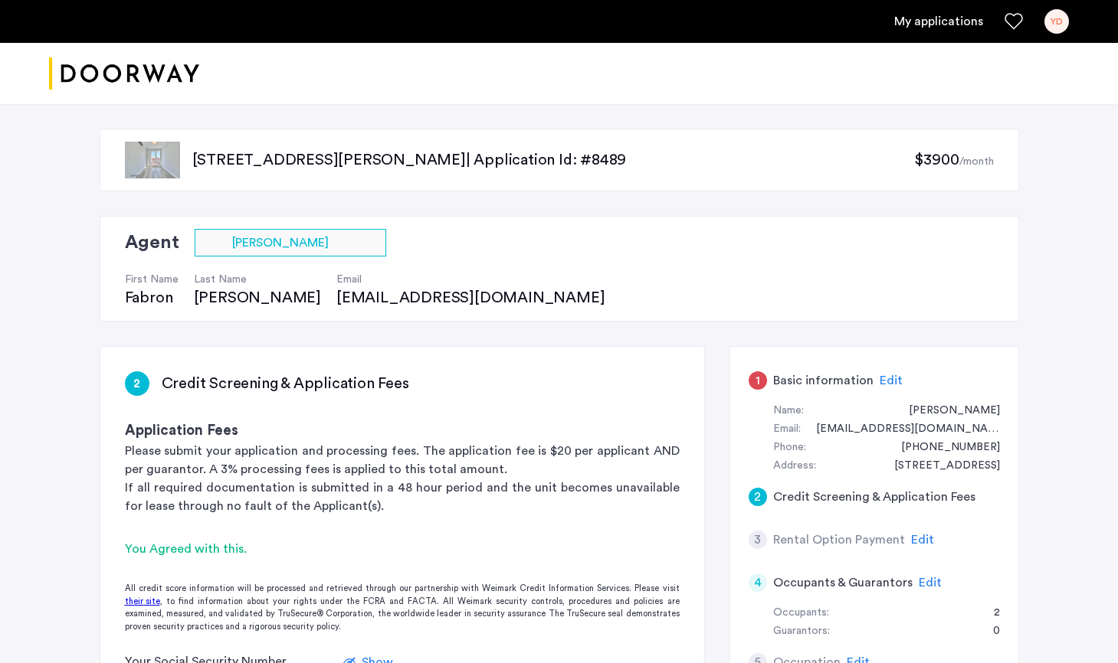
scroll to position [0, 0]
click at [888, 387] on span "Edit" at bounding box center [890, 381] width 23 height 12
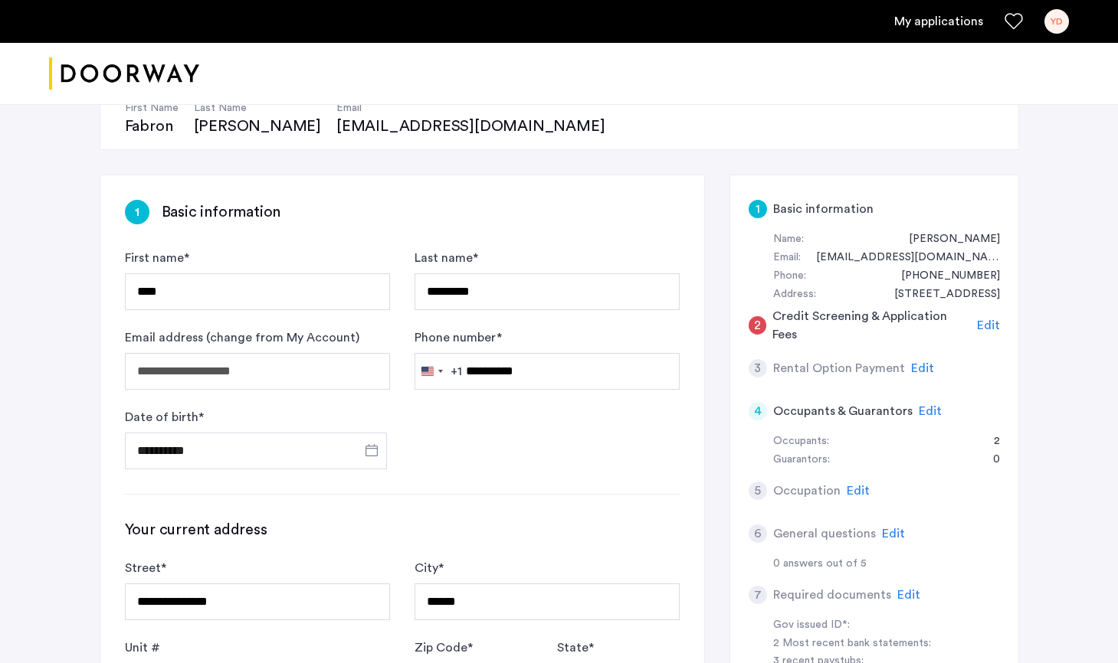
scroll to position [217, 0]
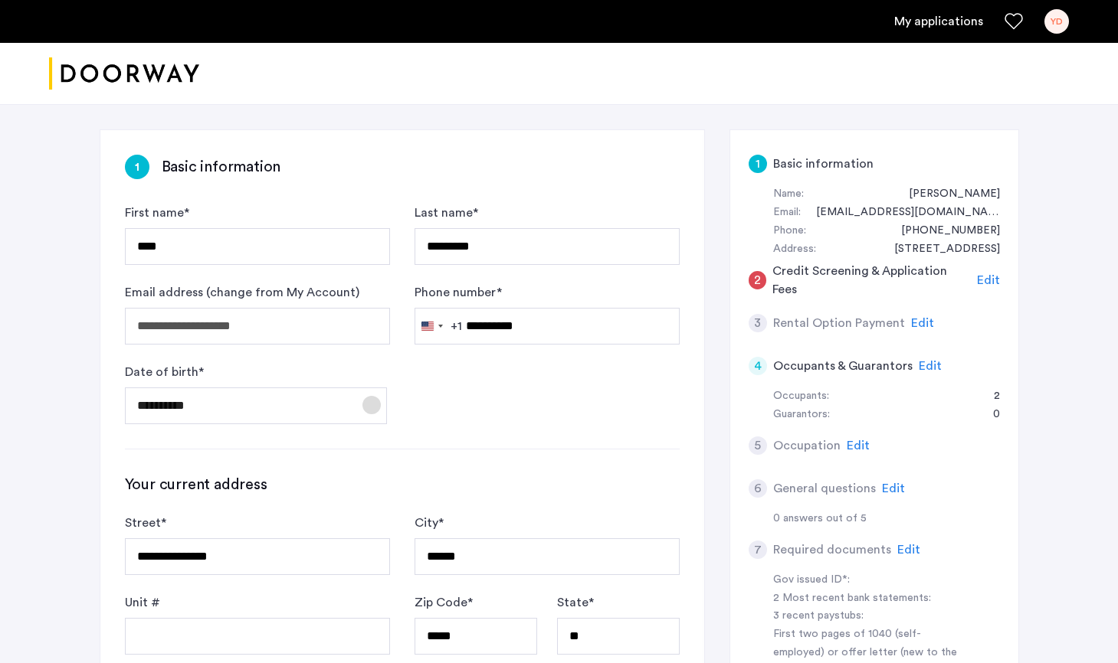
click at [375, 403] on span "Open calendar" at bounding box center [371, 405] width 37 height 37
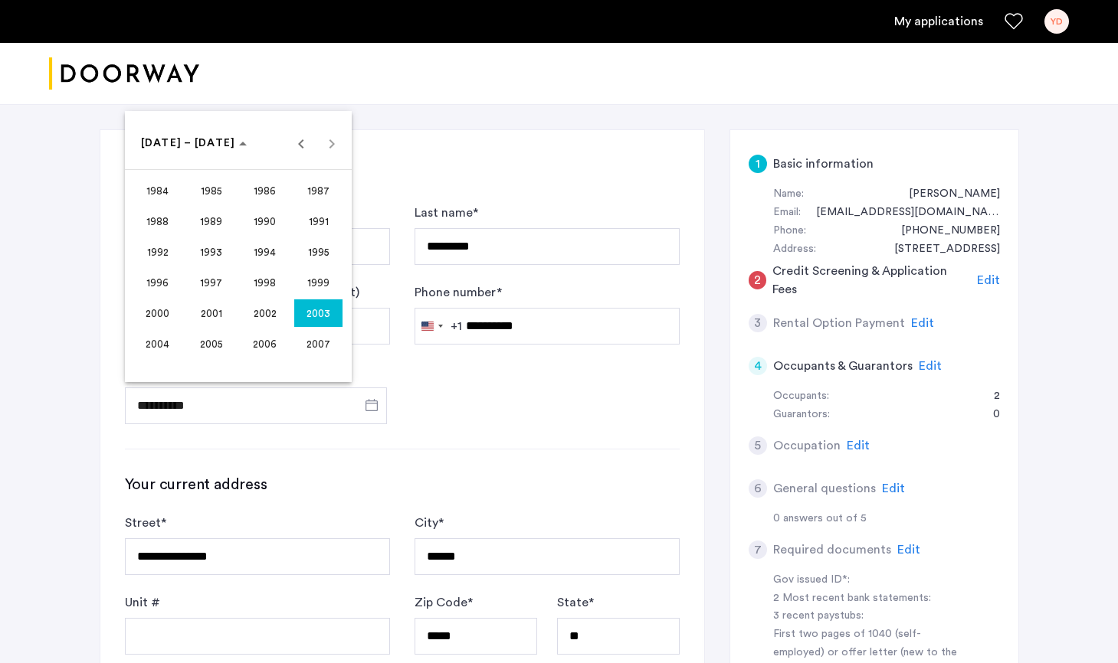
click at [323, 310] on span "2003" at bounding box center [318, 314] width 48 height 28
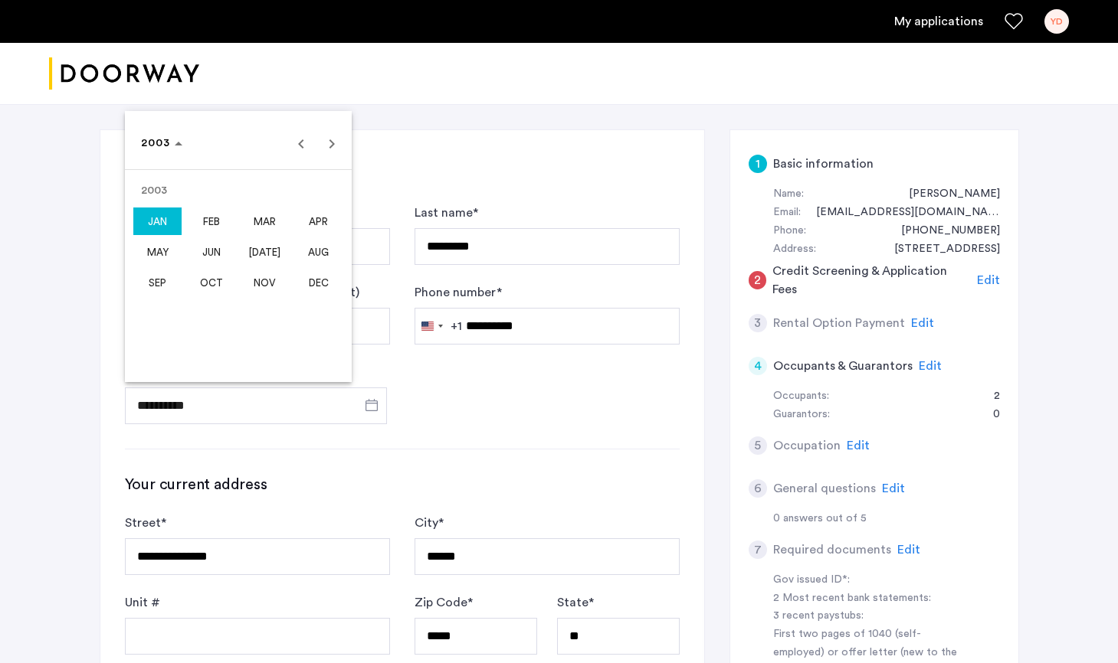
click at [168, 222] on span "JAN" at bounding box center [157, 222] width 48 height 28
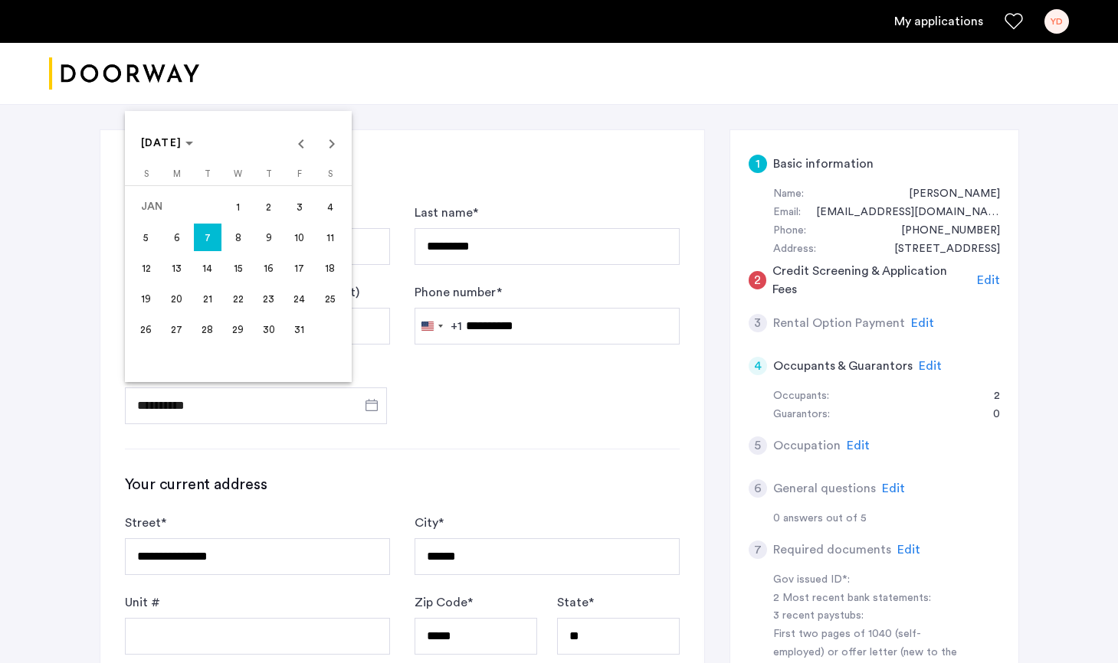
click at [233, 234] on span "8" at bounding box center [238, 238] width 28 height 28
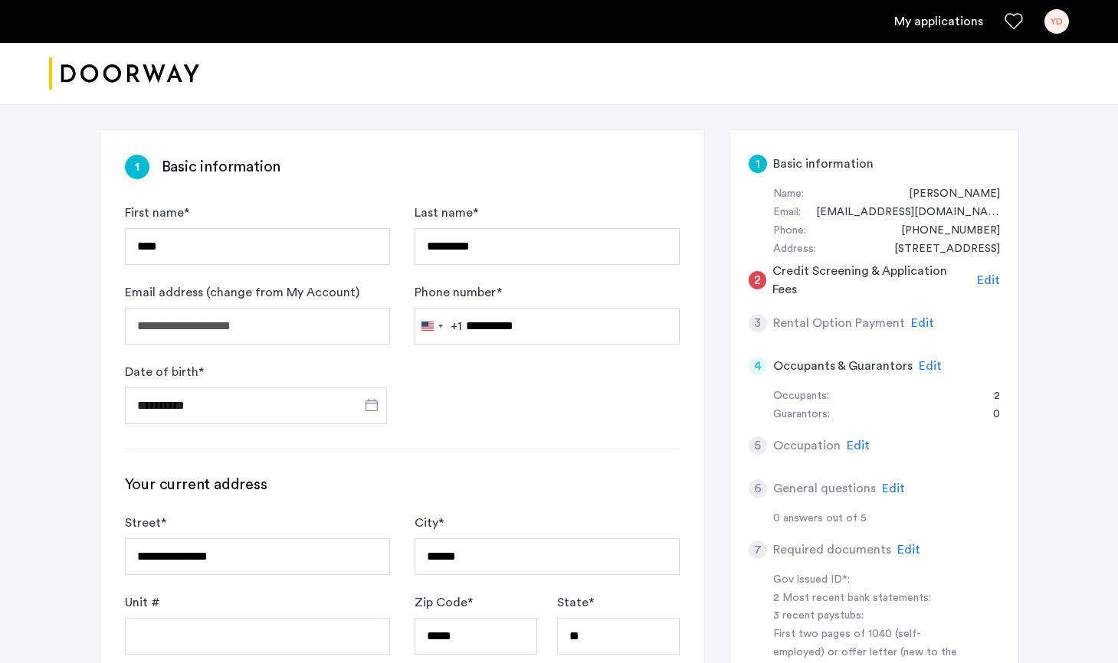
type input "**********"
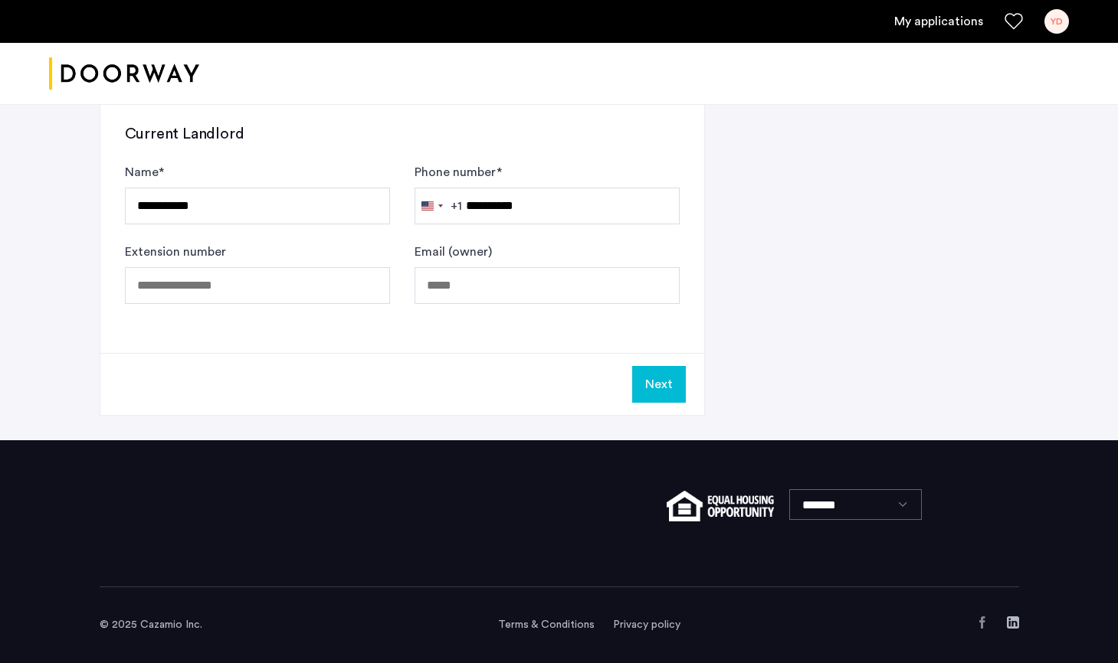
scroll to position [1001, 0]
click at [659, 388] on button "Next" at bounding box center [659, 384] width 54 height 37
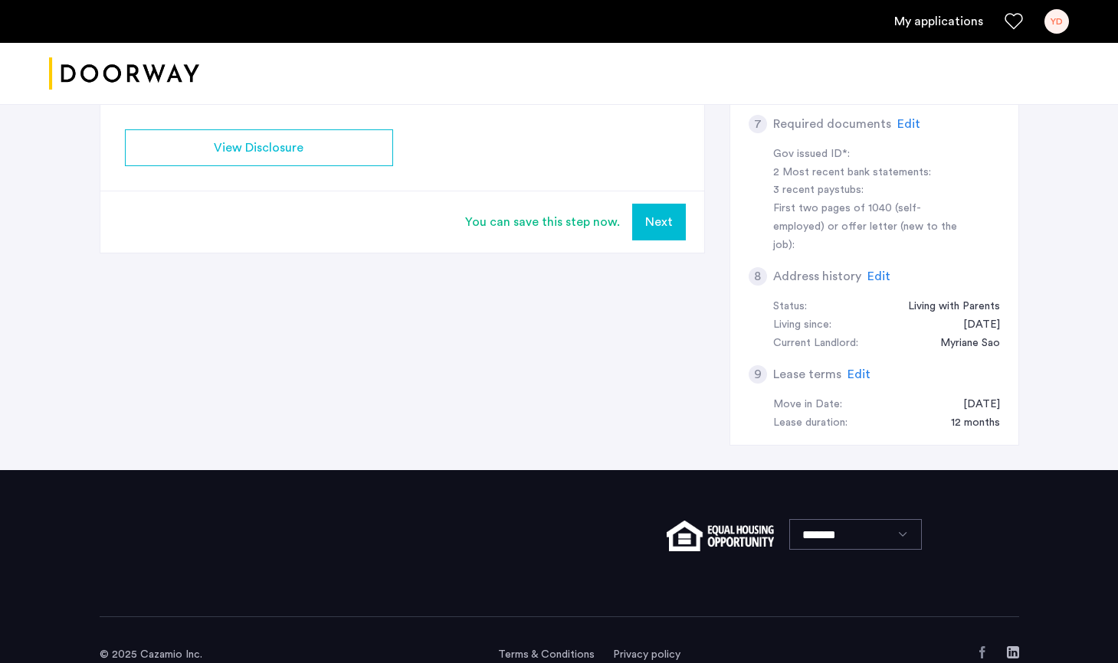
scroll to position [642, 0]
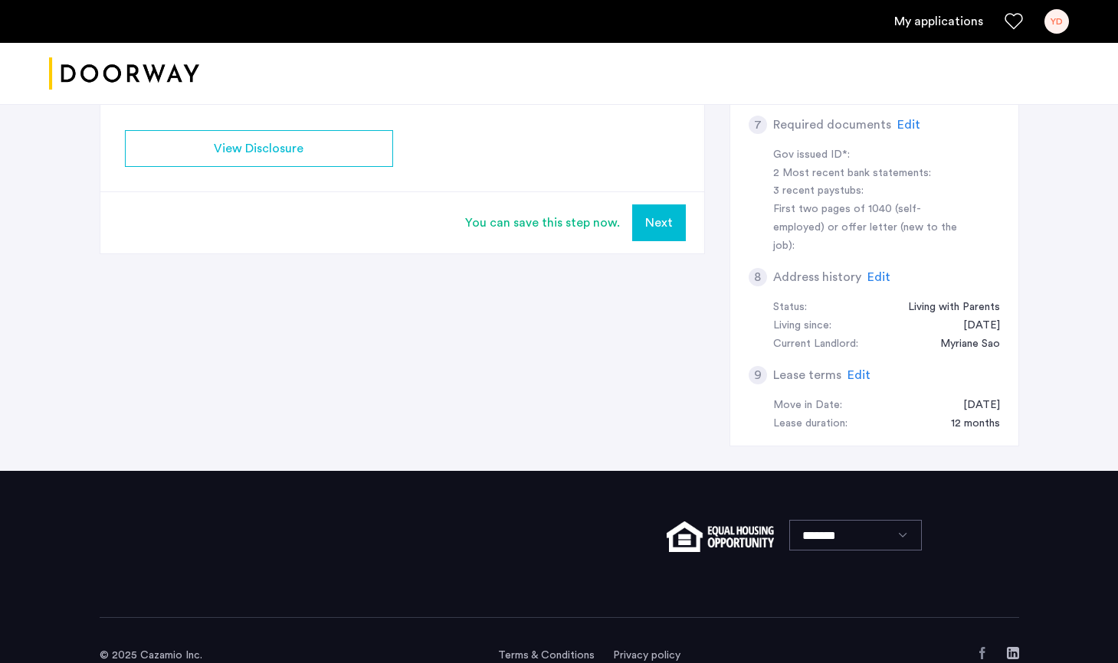
click at [651, 216] on button "Next" at bounding box center [659, 223] width 54 height 37
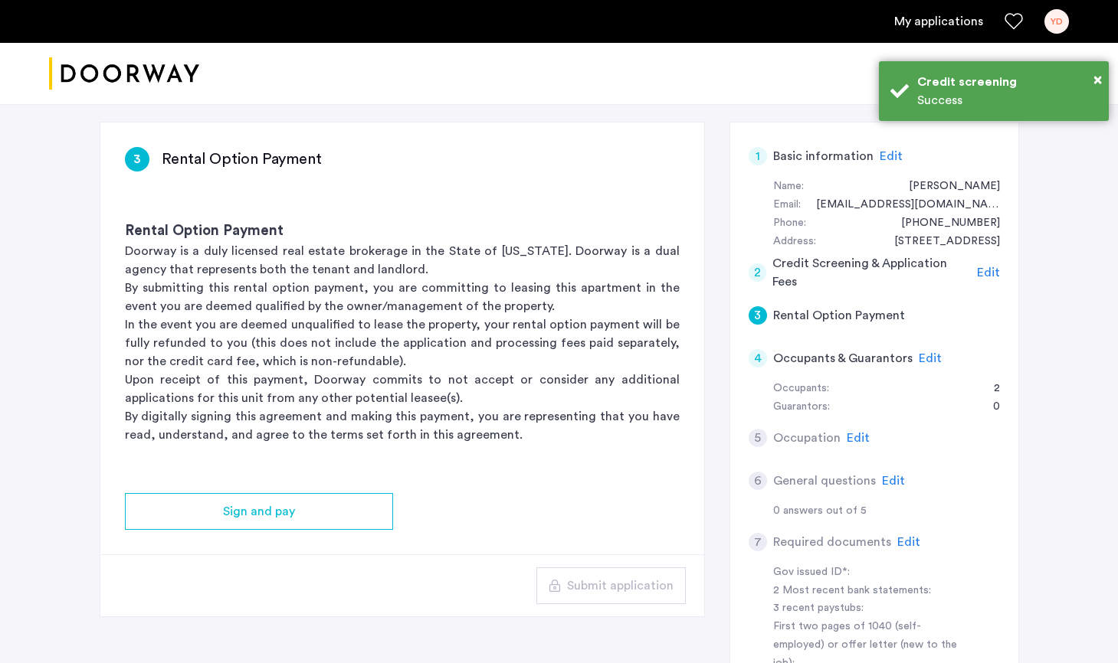
scroll to position [0, 0]
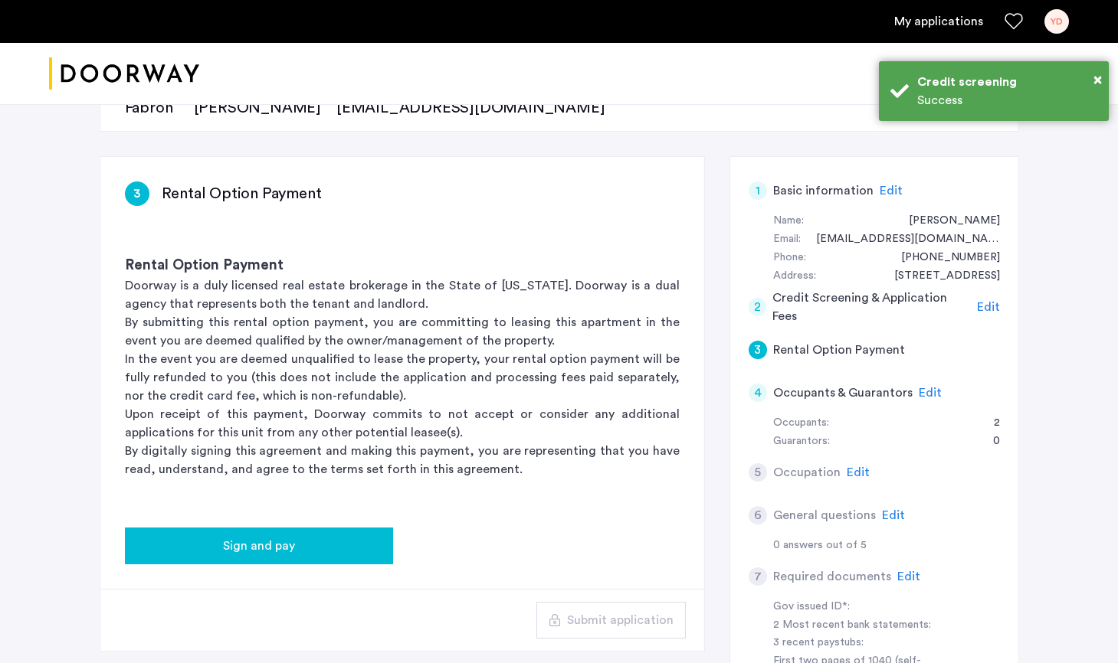
click at [282, 535] on button "Sign and pay" at bounding box center [259, 546] width 268 height 37
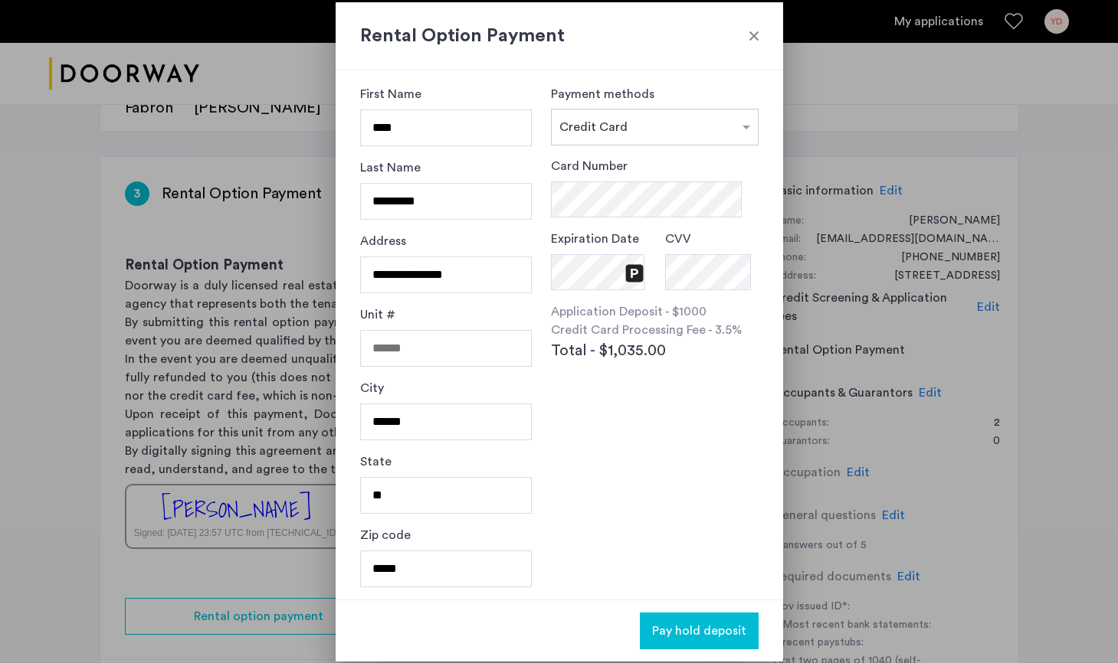
click at [653, 163] on div "Card Number" at bounding box center [654, 187] width 207 height 61
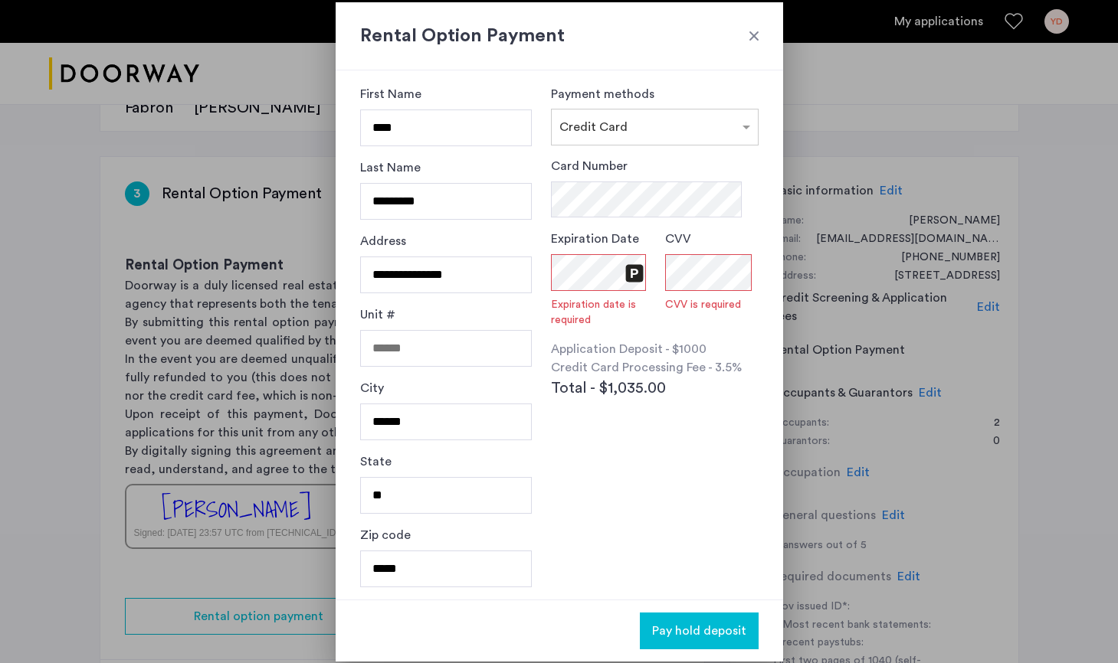
click at [632, 298] on span "Expiration date is required" at bounding box center [601, 312] width 101 height 31
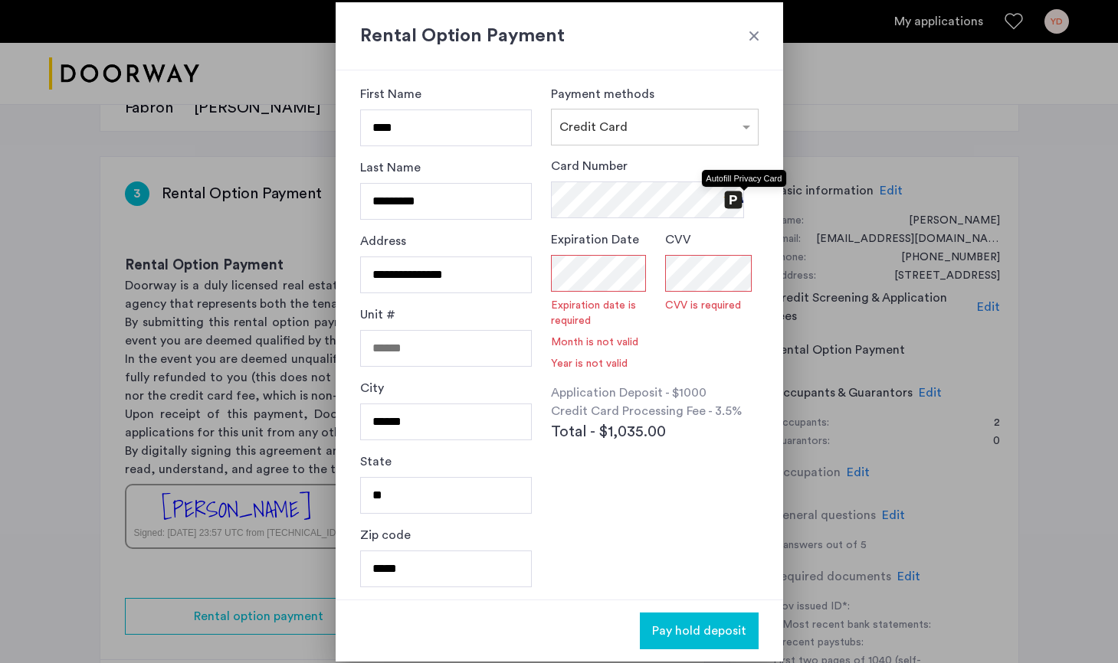
click at [633, 264] on body "My applications YD Price Fee Availability Beds Baths Subway Neighborhoods Build…" at bounding box center [559, 141] width 1118 height 663
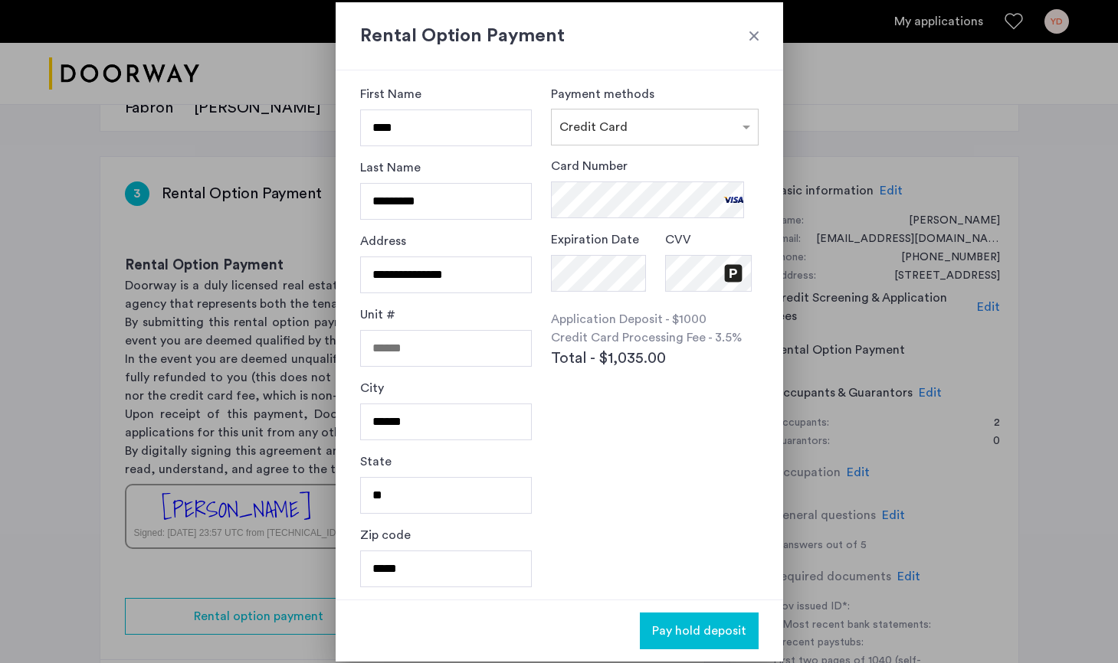
click at [683, 637] on span "Pay hold deposit" at bounding box center [699, 631] width 94 height 18
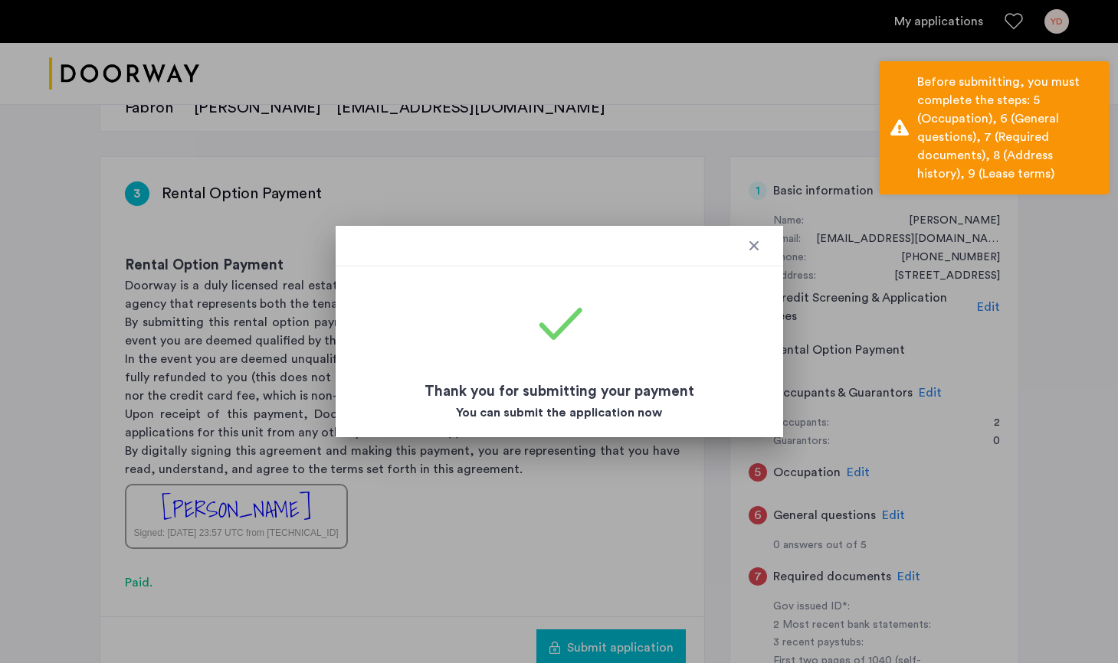
click at [763, 238] on div at bounding box center [559, 246] width 447 height 41
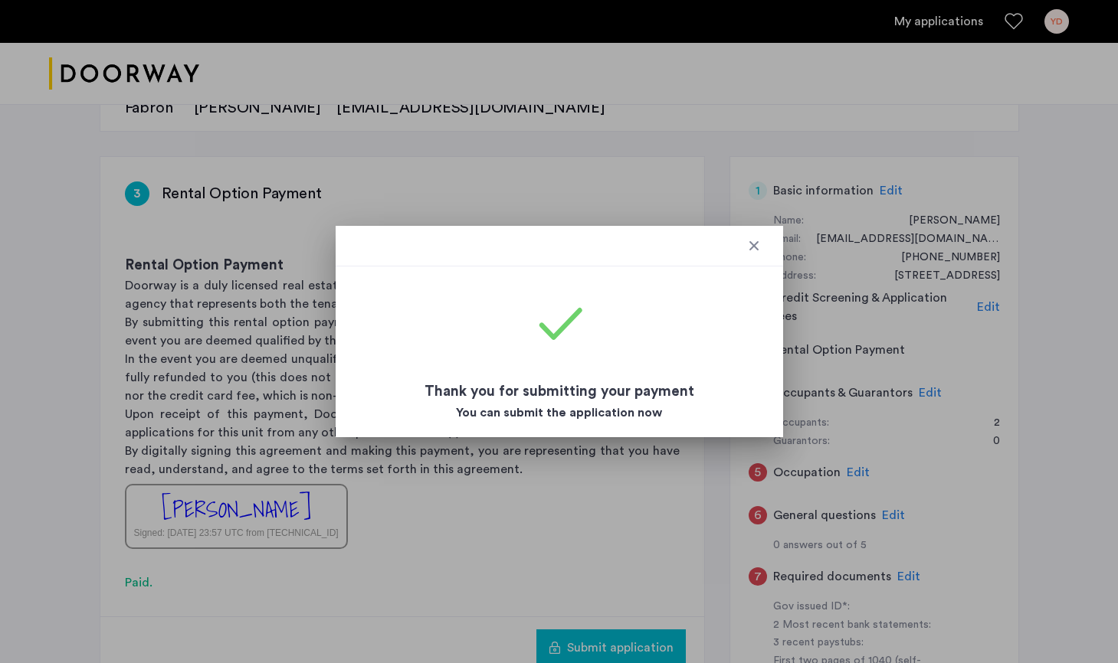
click at [755, 245] on div at bounding box center [753, 245] width 15 height 15
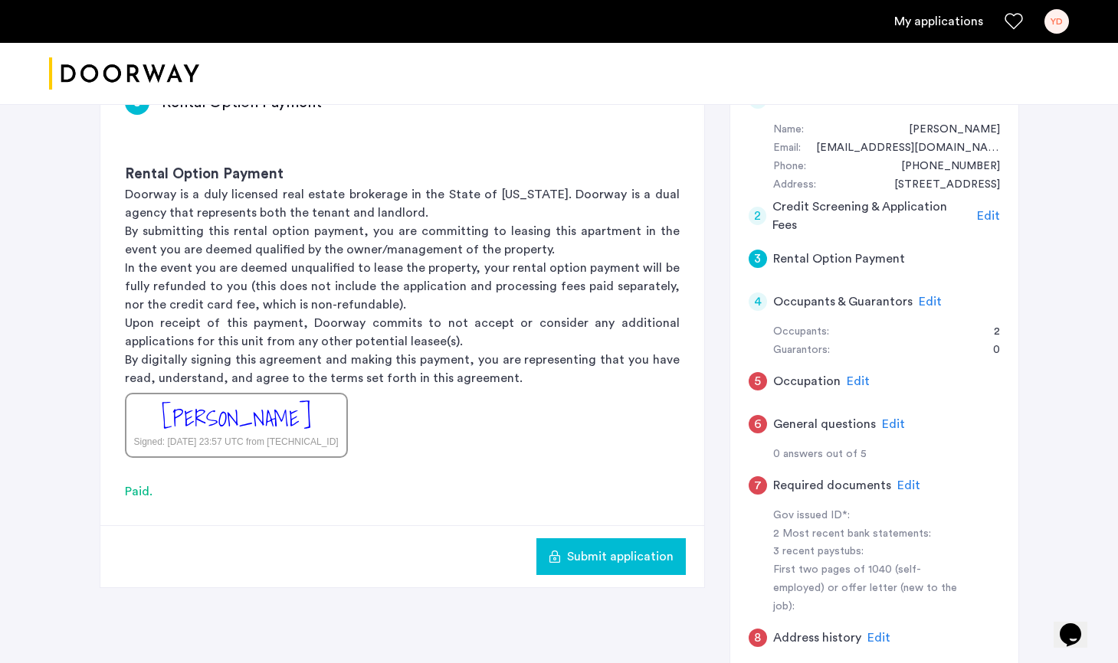
scroll to position [266, 0]
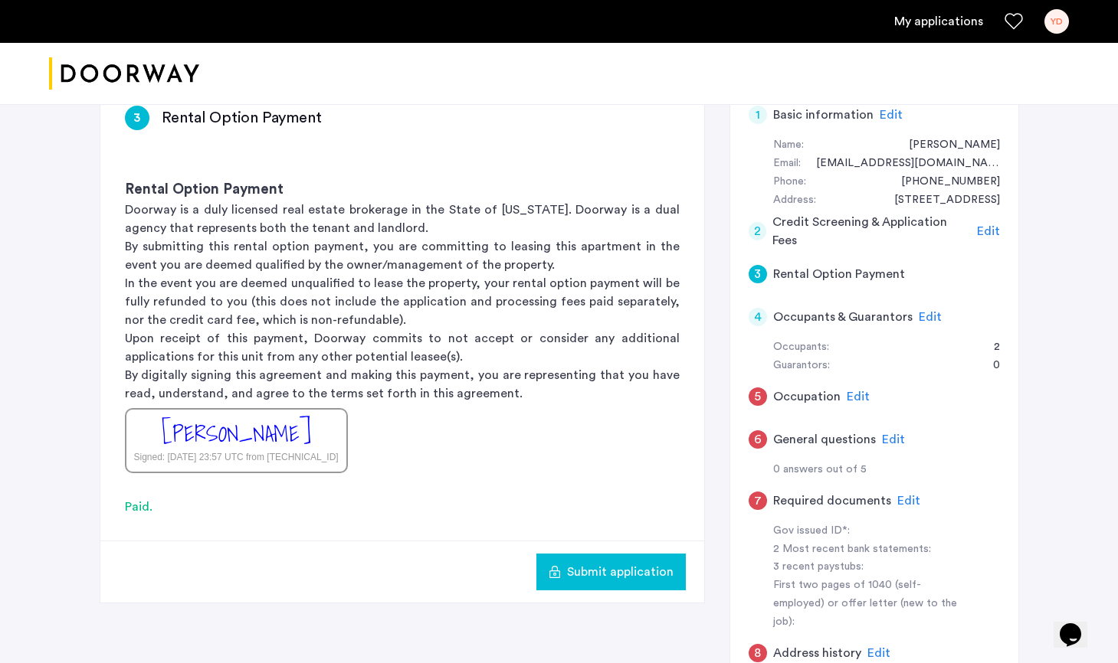
click at [588, 564] on span "Submit application" at bounding box center [620, 572] width 106 height 18
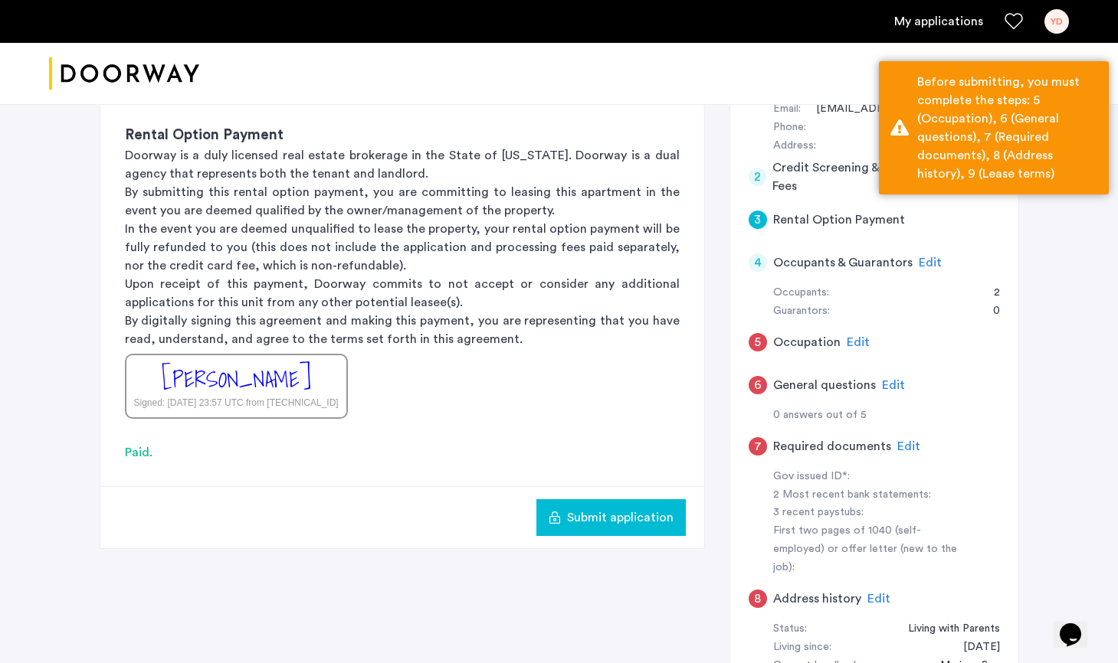
scroll to position [316, 0]
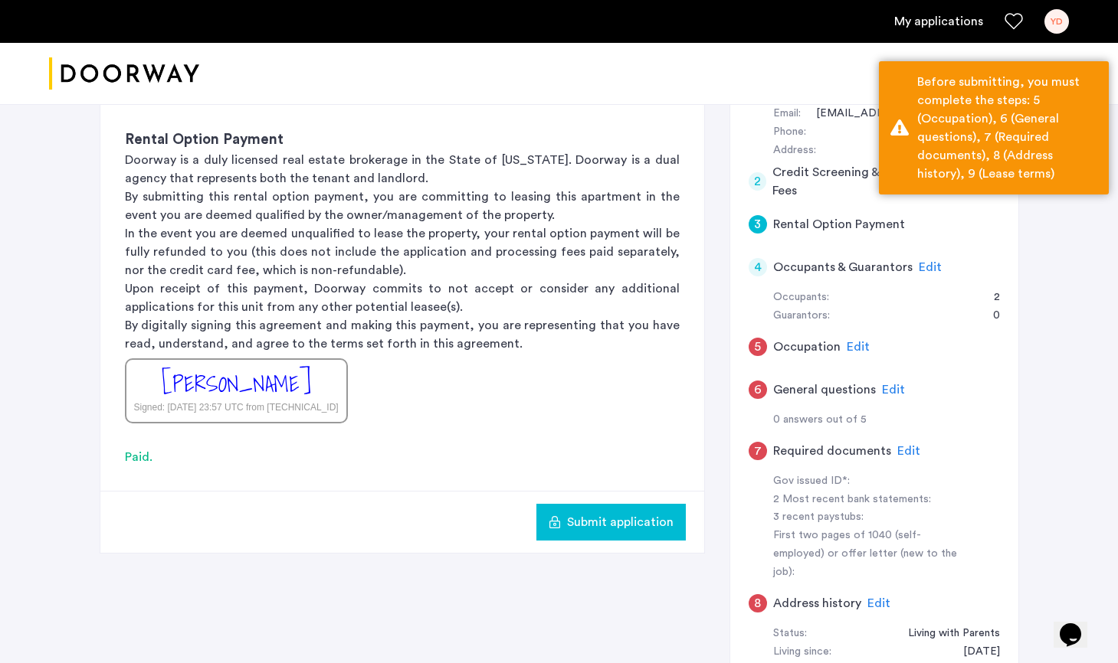
click at [850, 341] on span "Edit" at bounding box center [858, 347] width 23 height 12
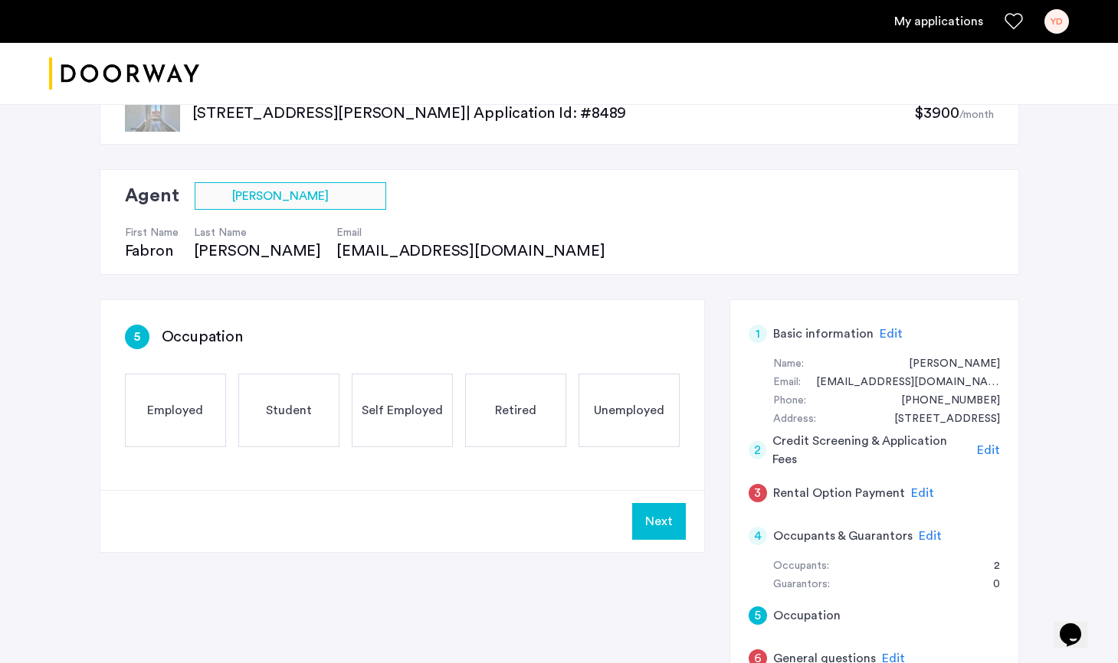
scroll to position [25, 0]
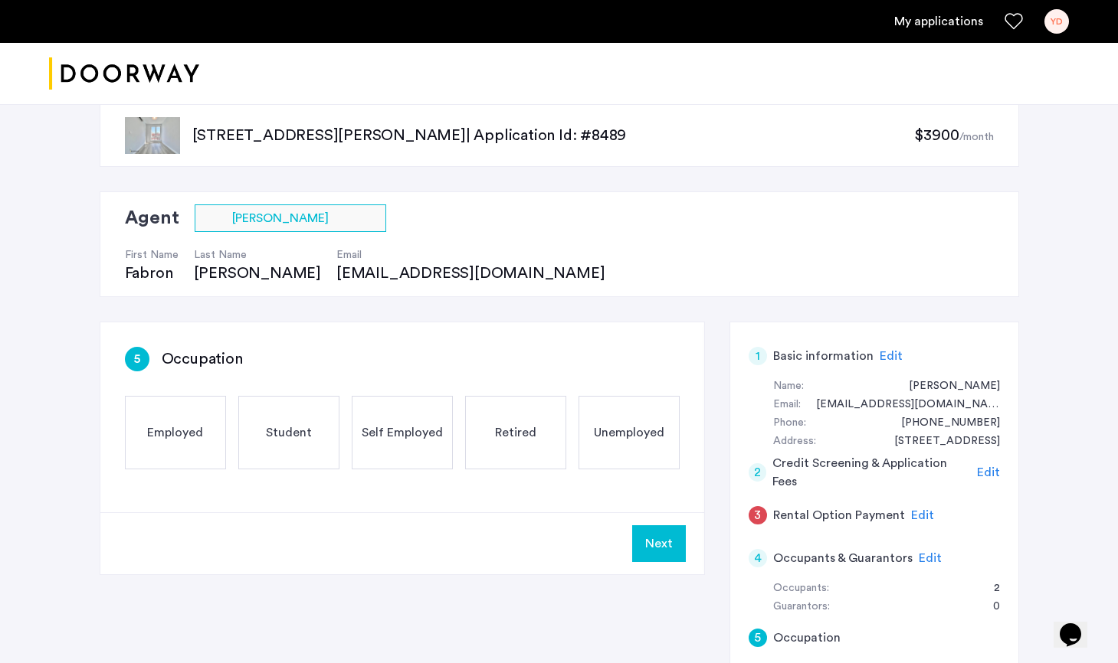
click at [180, 427] on span "Employed" at bounding box center [175, 433] width 56 height 18
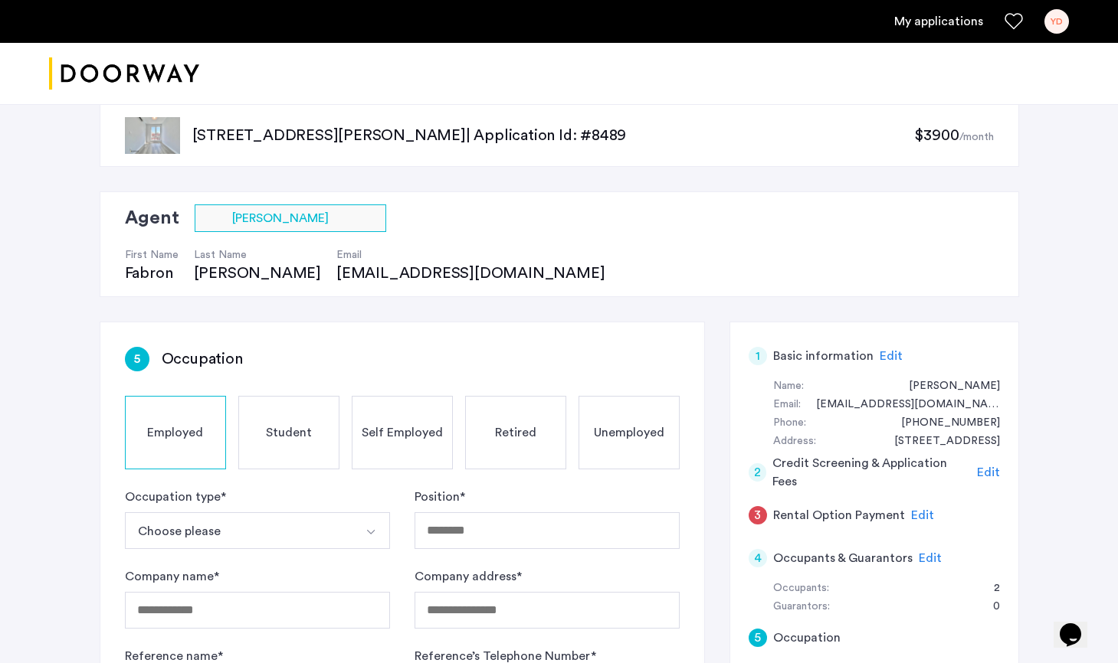
click at [262, 535] on button "Choose please" at bounding box center [239, 531] width 229 height 37
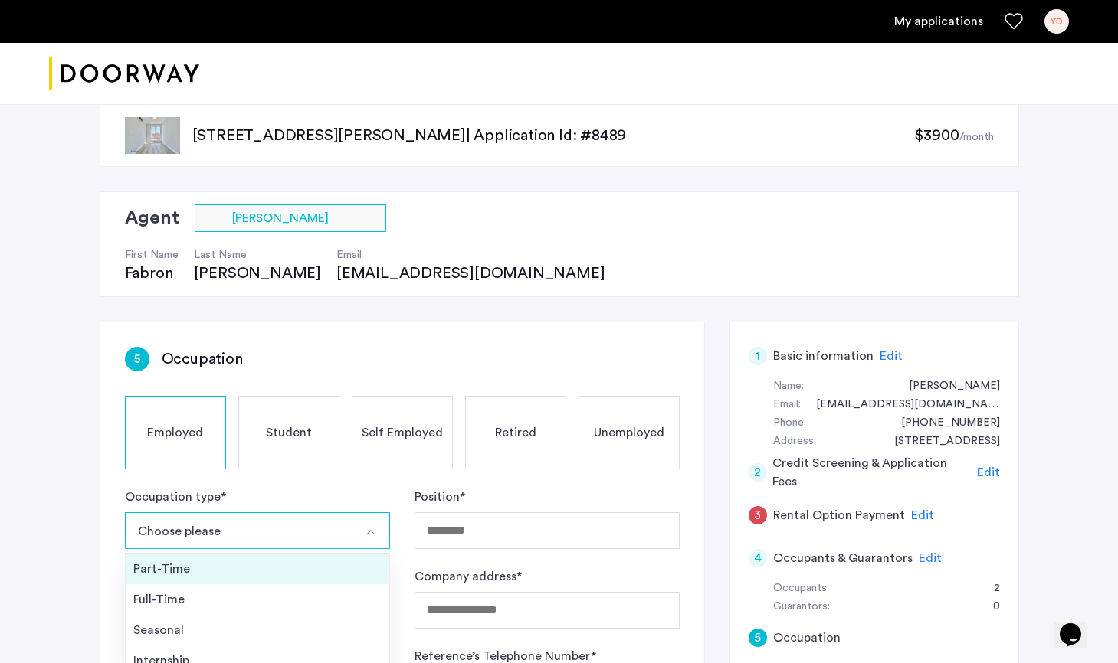
scroll to position [55, 0]
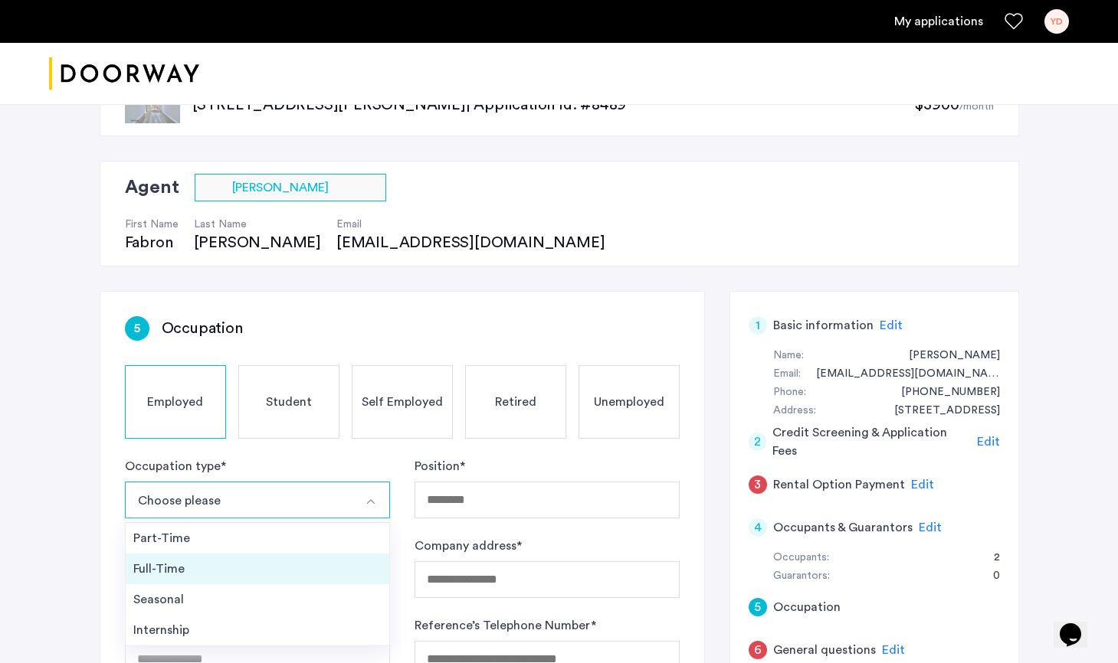
click at [227, 568] on div "Full-Time" at bounding box center [257, 569] width 248 height 18
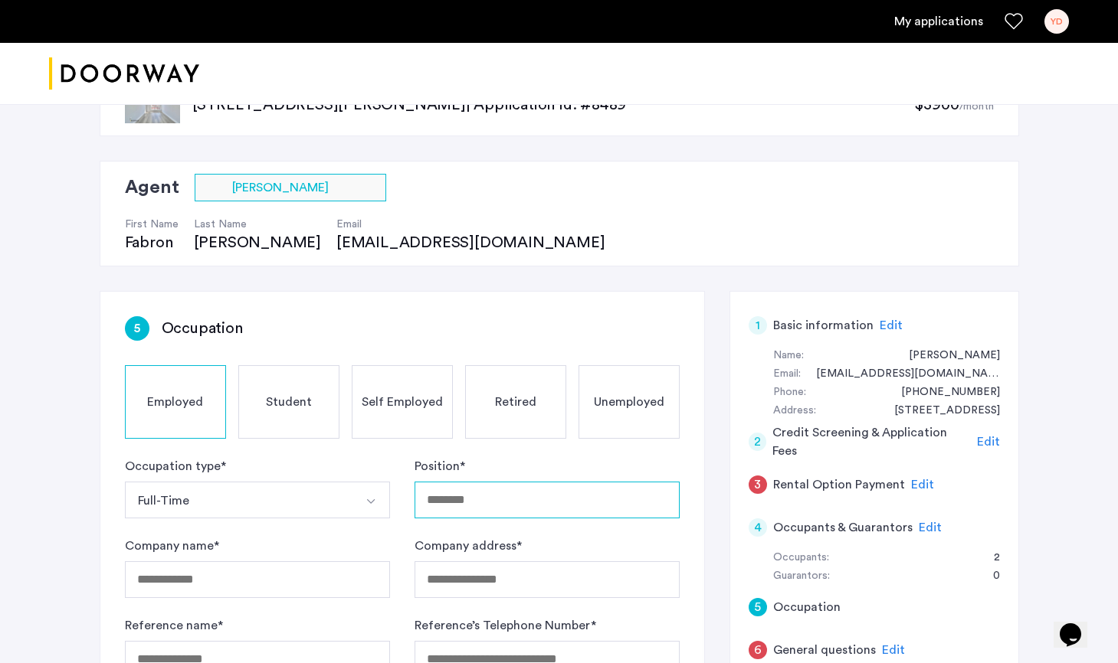
click at [499, 497] on input "Position *" at bounding box center [546, 500] width 265 height 37
type input "**********"
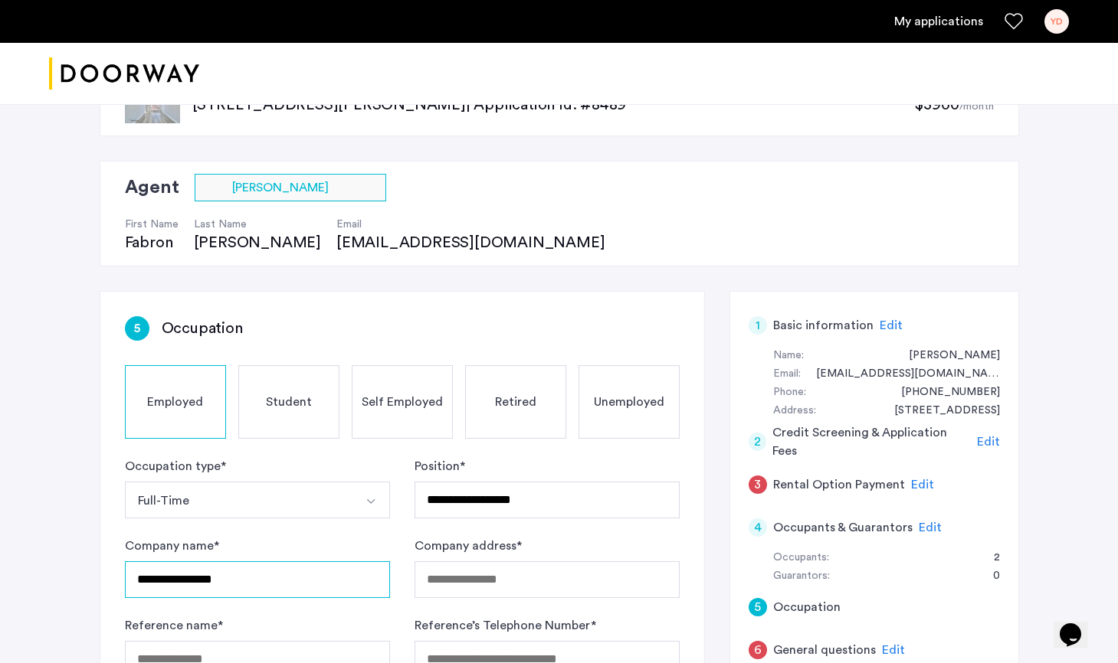
type input "**********"
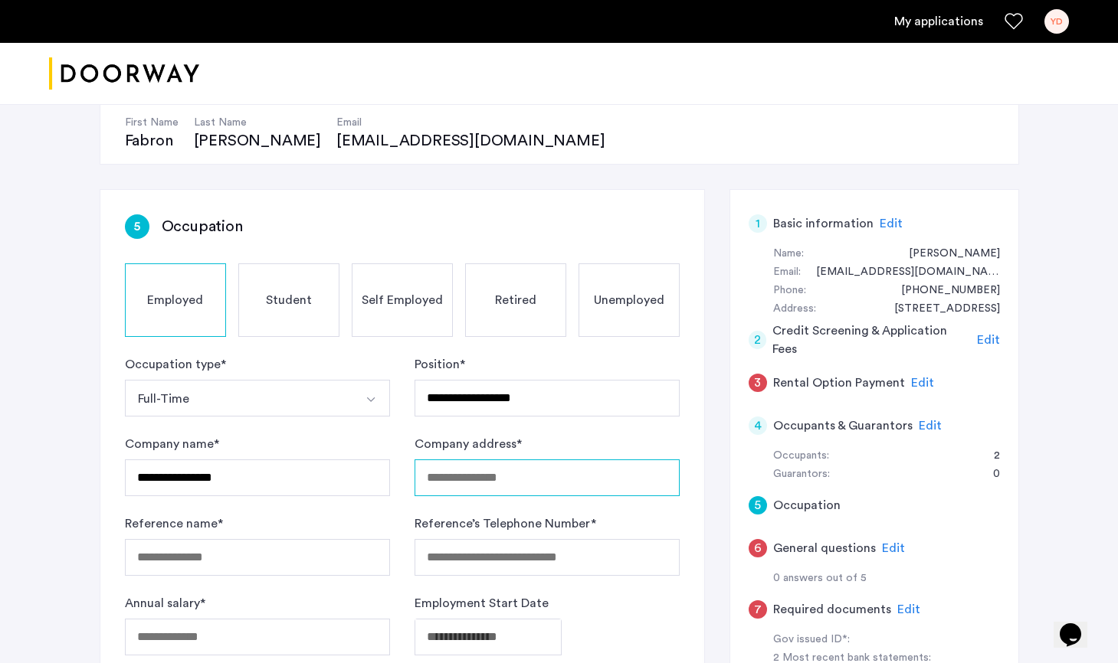
scroll to position [160, 0]
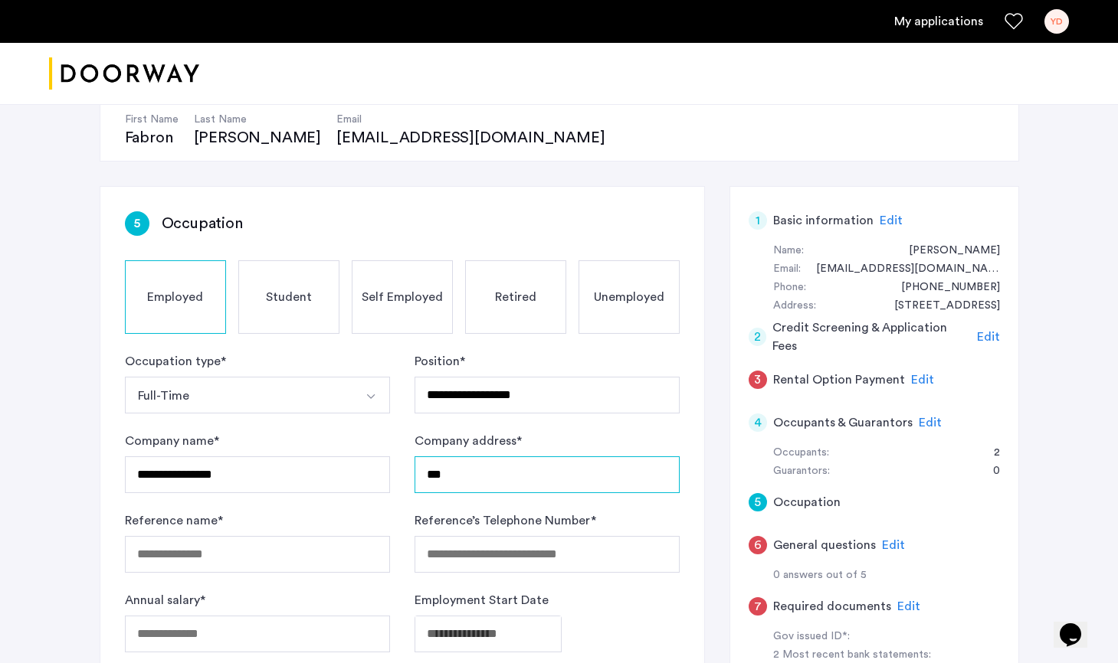
paste input "**********"
type input "**********"
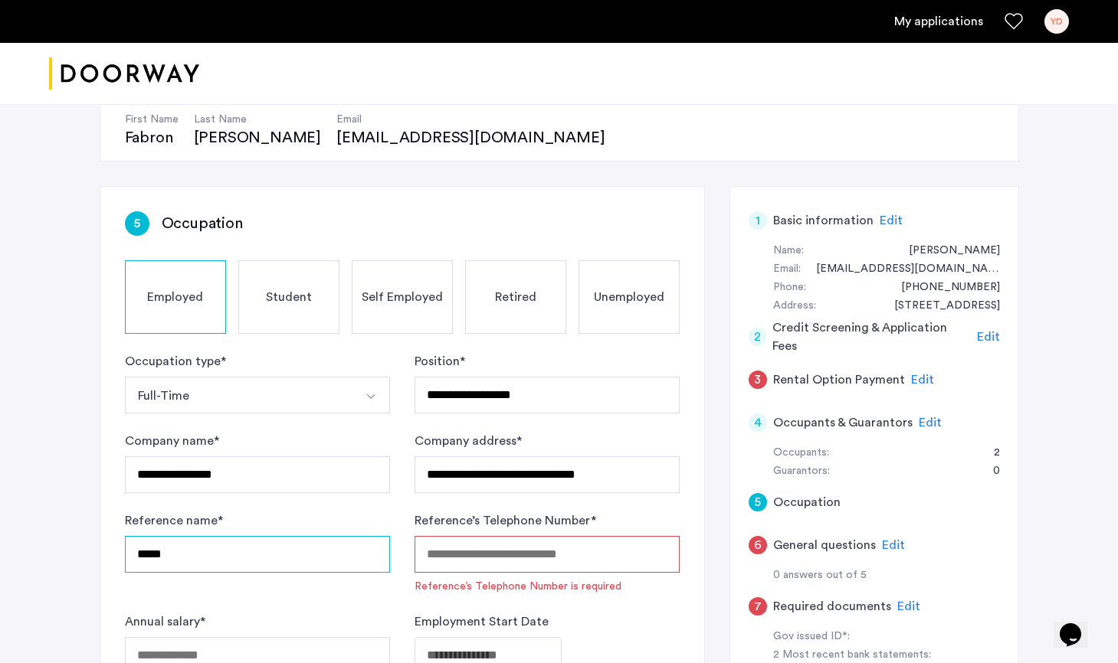
click at [287, 565] on input "****" at bounding box center [257, 554] width 265 height 37
type input "**********"
click at [474, 560] on input "Reference’s Telephone Number *" at bounding box center [546, 554] width 265 height 37
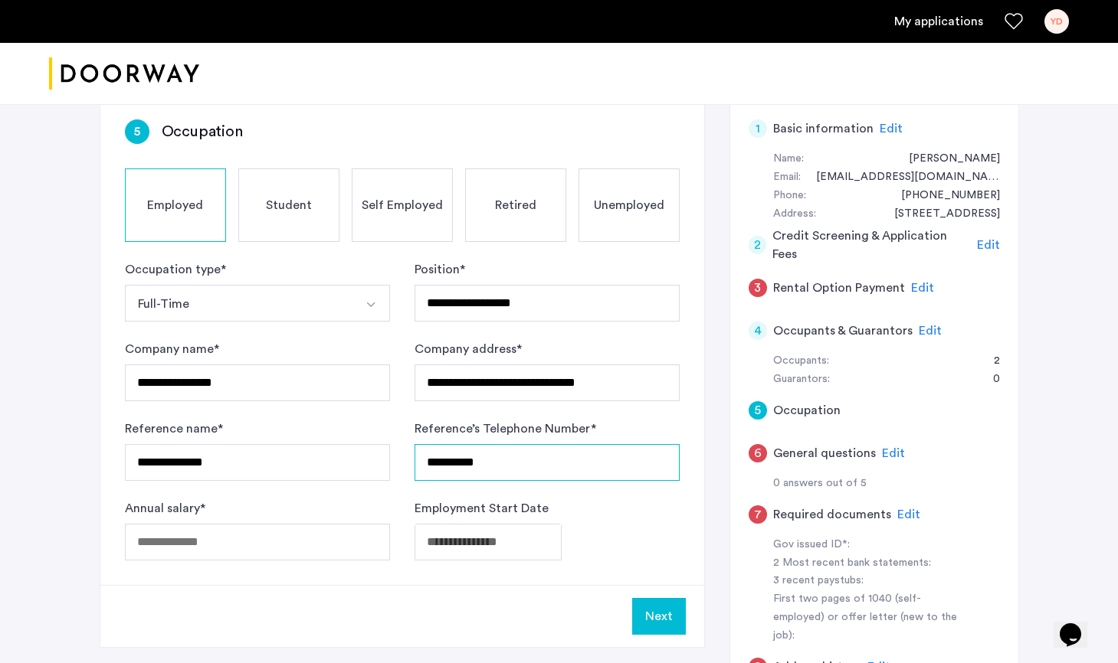
scroll to position [266, 0]
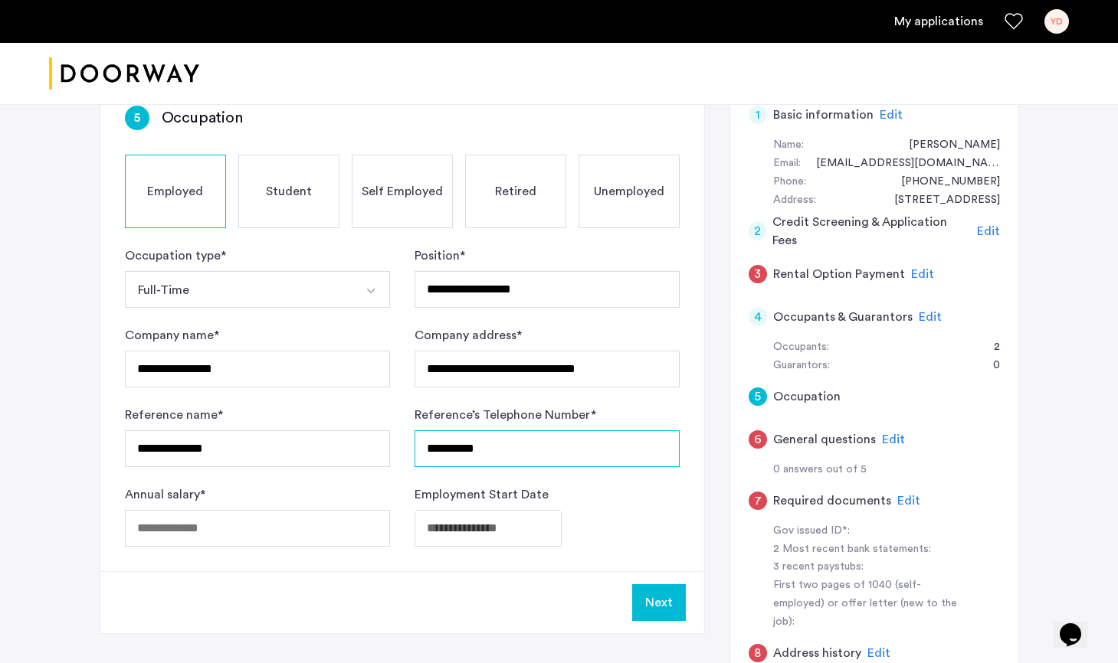
type input "**********"
click at [293, 532] on input "Annual salary *" at bounding box center [257, 528] width 265 height 37
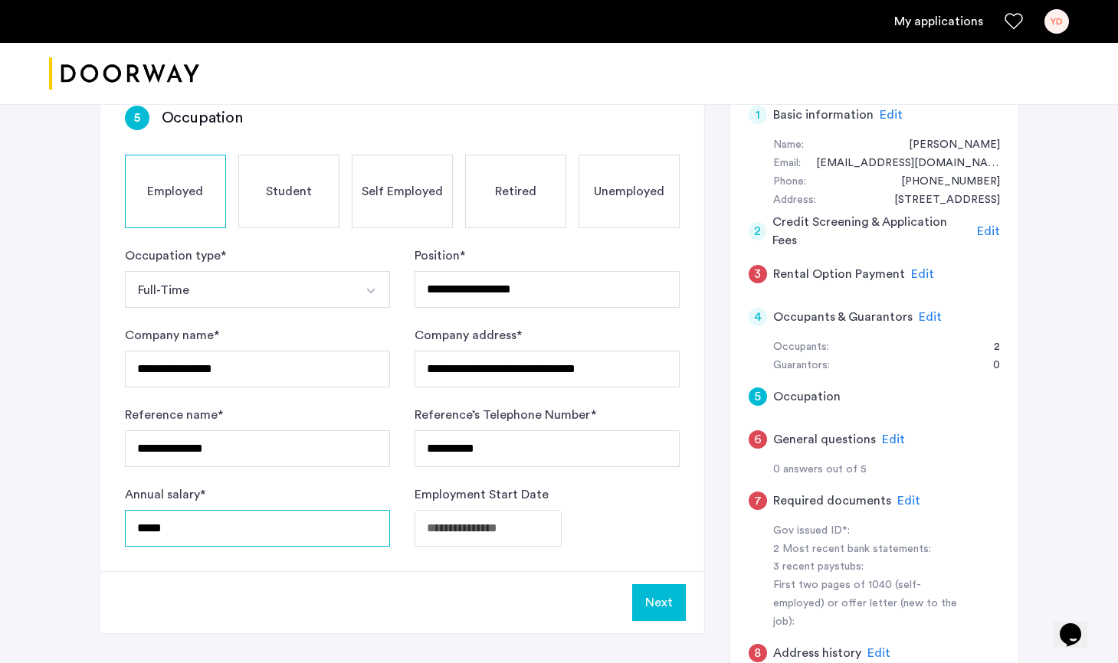
type input "*****"
click at [466, 398] on body "**********" at bounding box center [559, 65] width 1118 height 663
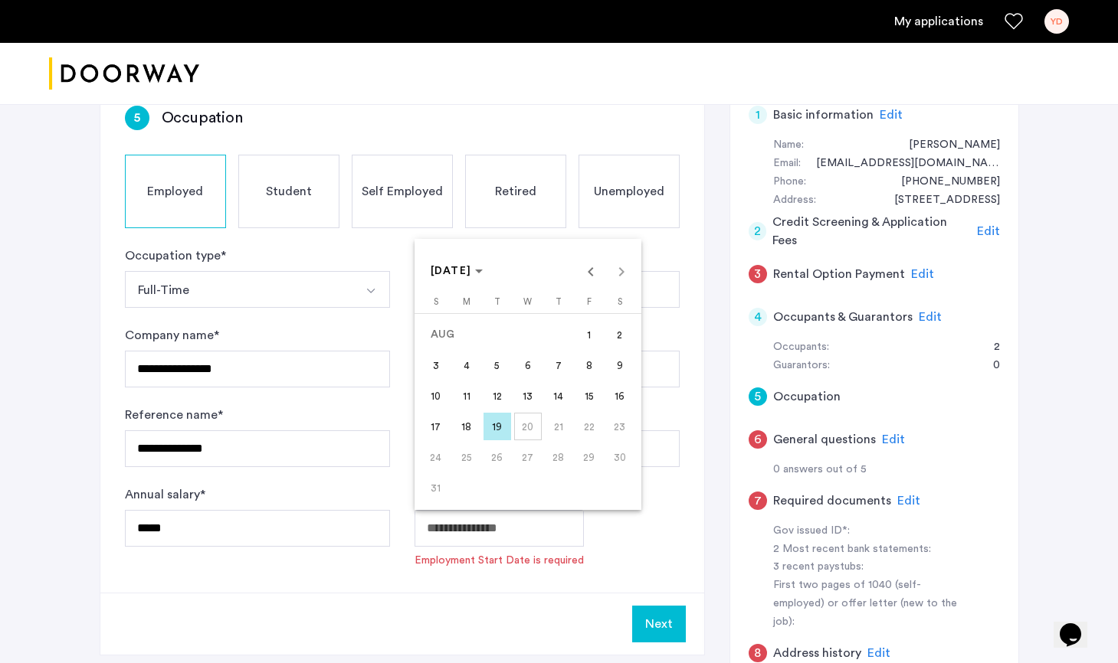
click at [462, 393] on span "11" at bounding box center [467, 396] width 28 height 28
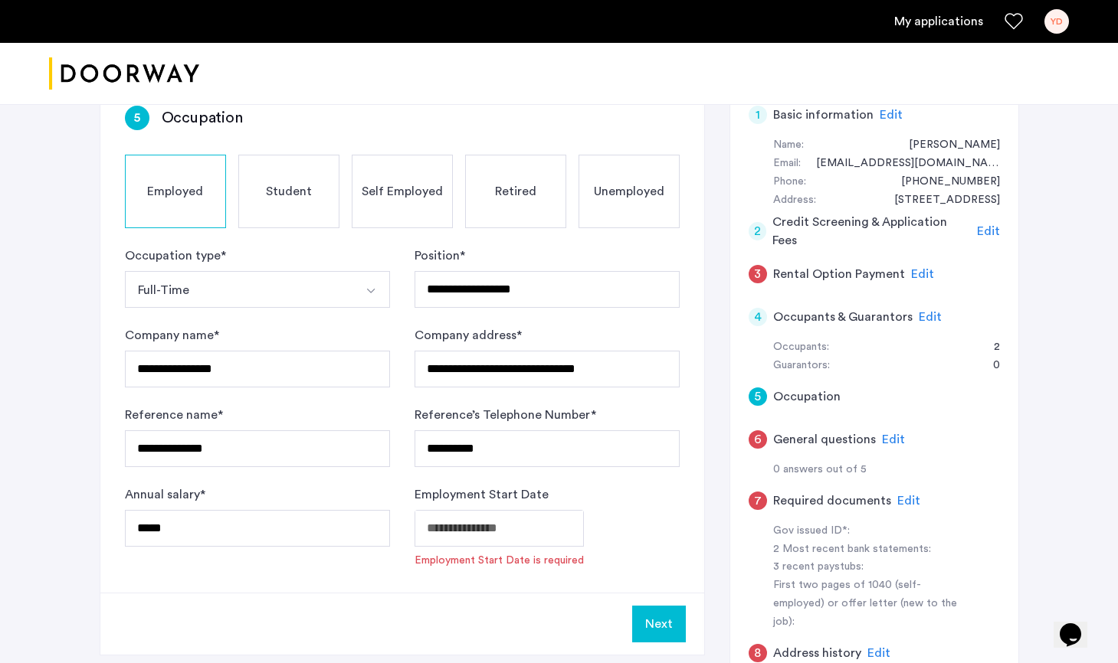
type input "**********"
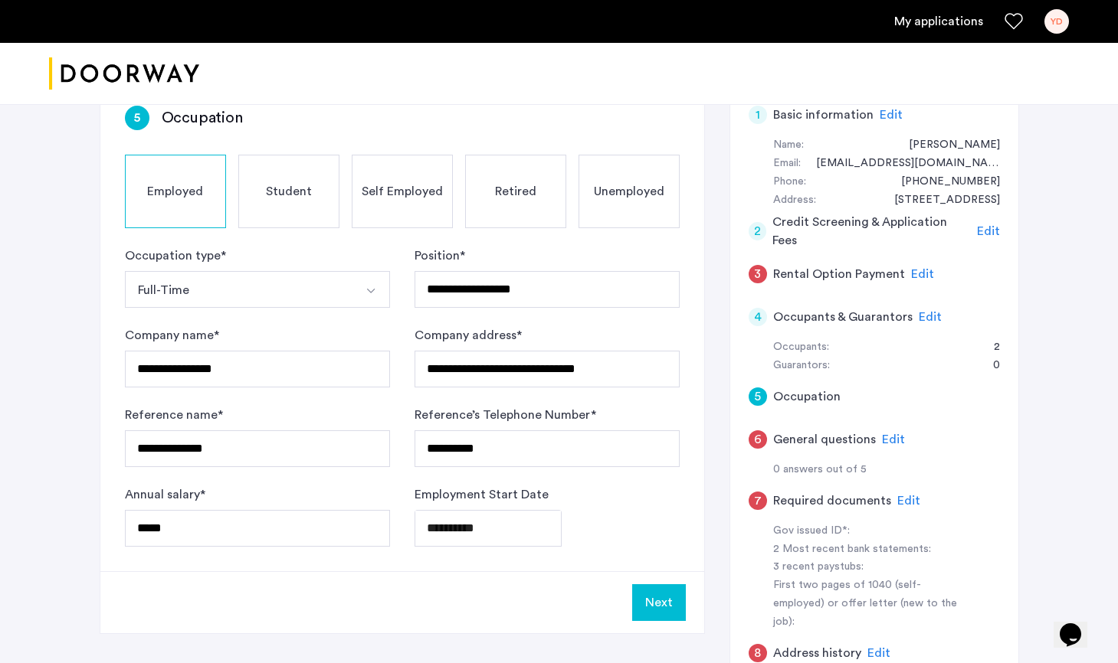
click at [662, 611] on button "Next" at bounding box center [659, 603] width 54 height 37
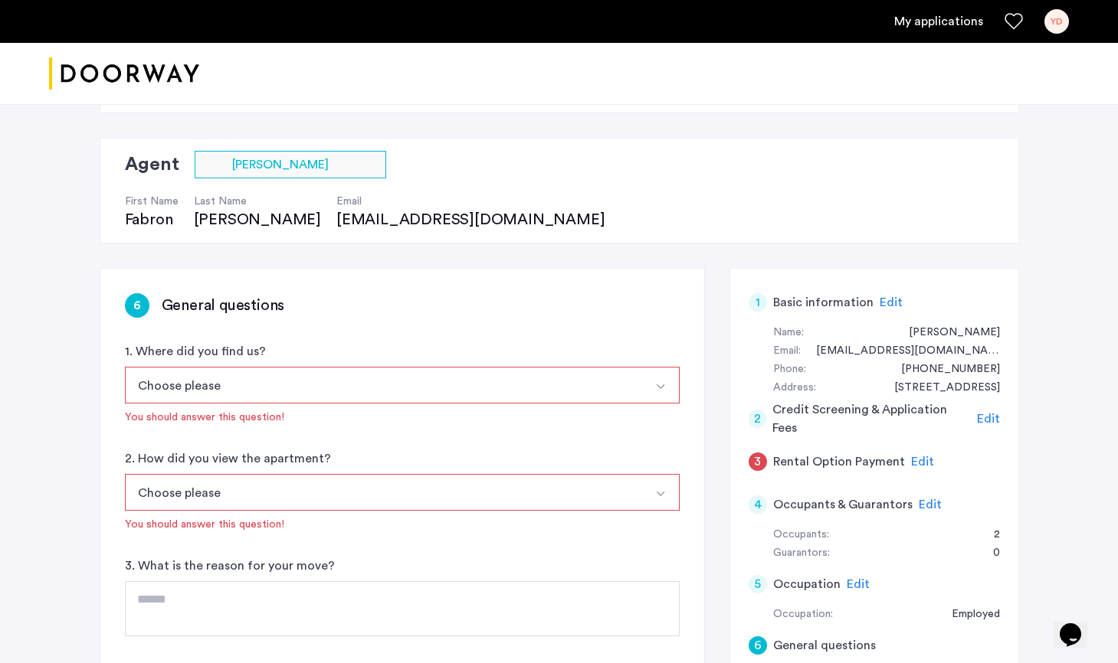
scroll to position [94, 0]
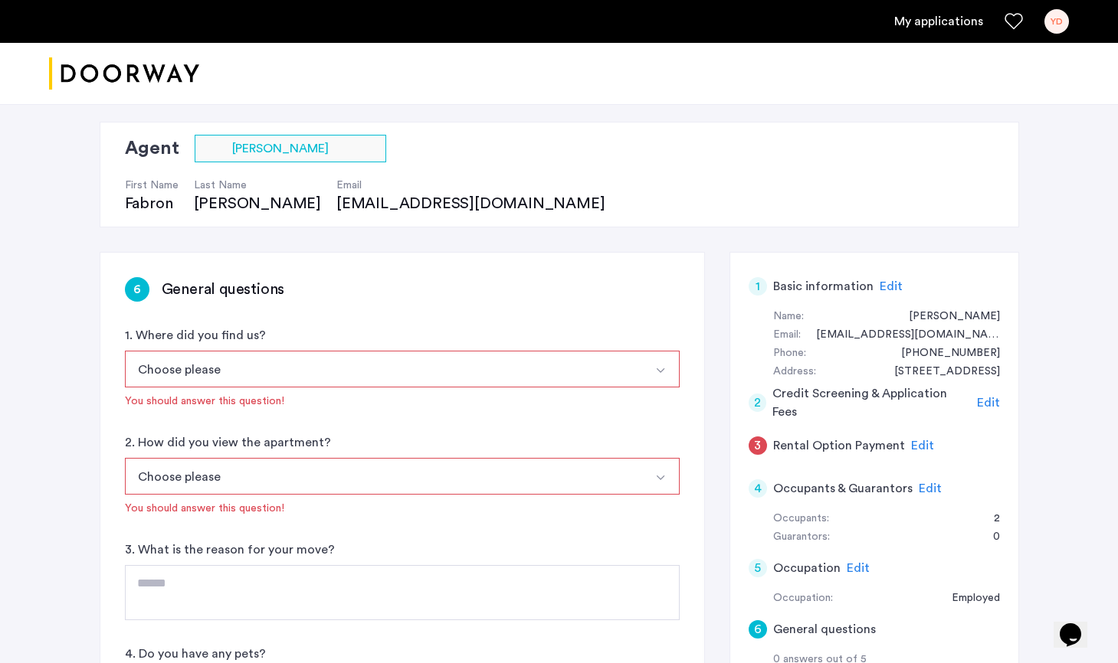
click at [452, 362] on button "Choose please" at bounding box center [384, 369] width 519 height 37
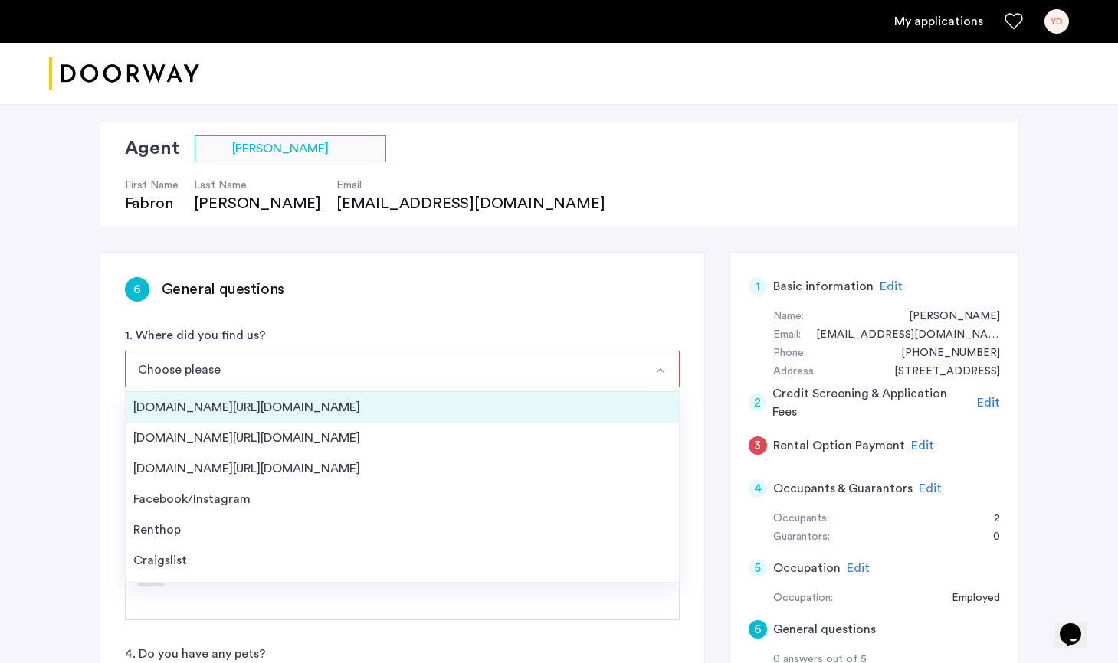
click at [296, 414] on div "[DOMAIN_NAME][URL][DOMAIN_NAME]" at bounding box center [402, 407] width 538 height 18
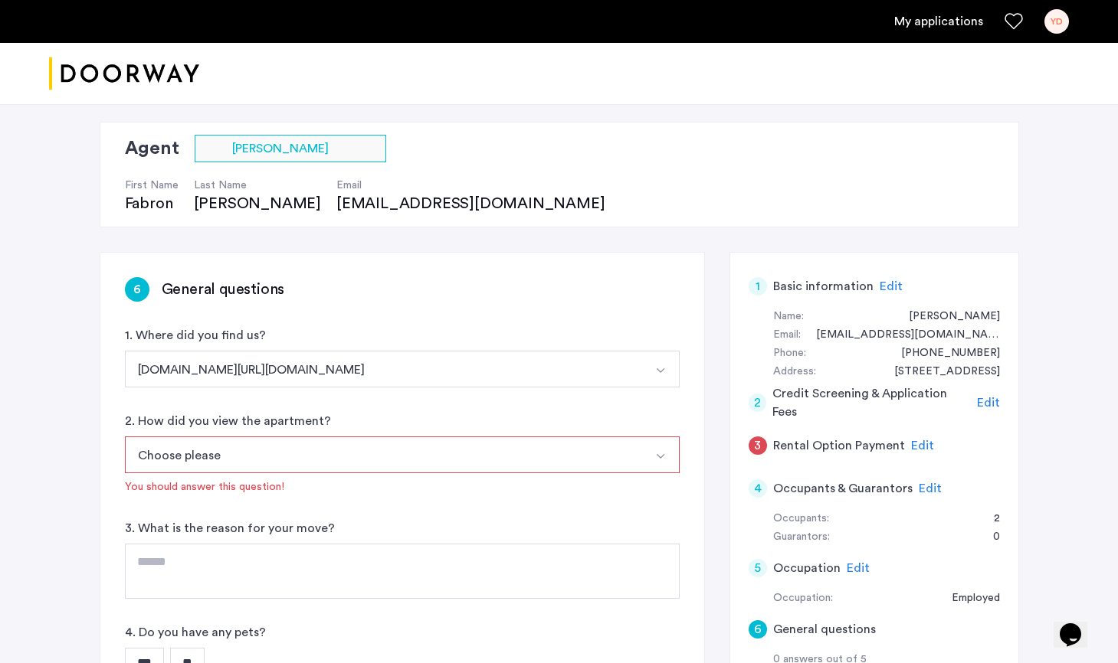
click at [273, 459] on button "Choose please" at bounding box center [384, 455] width 519 height 37
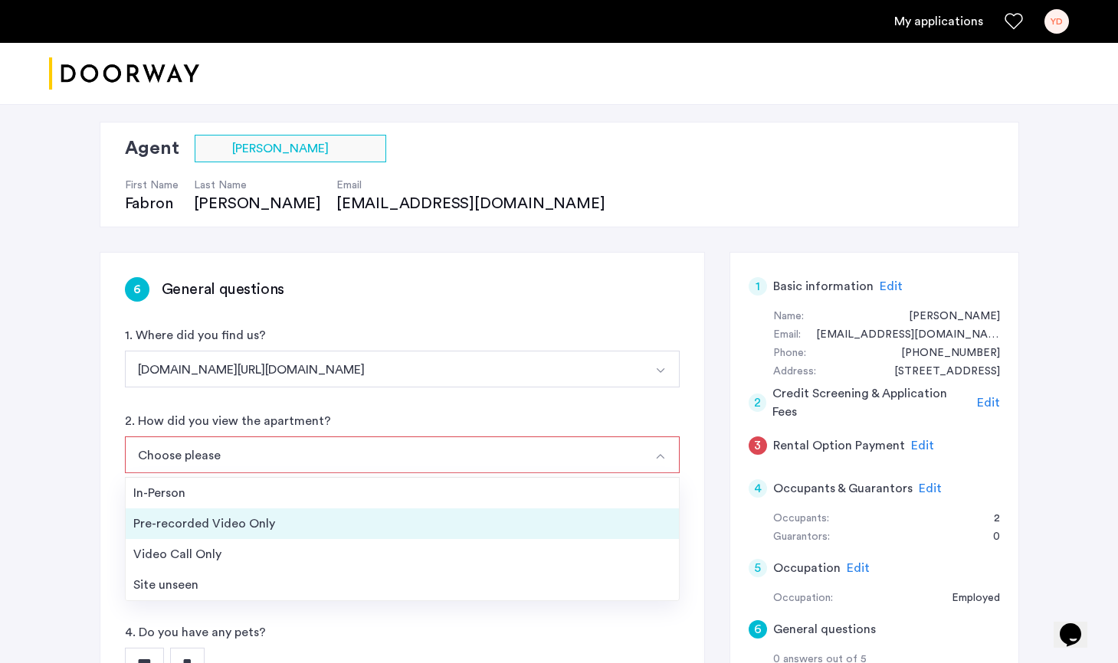
click at [228, 526] on div "Pre-recorded Video Only" at bounding box center [402, 524] width 538 height 18
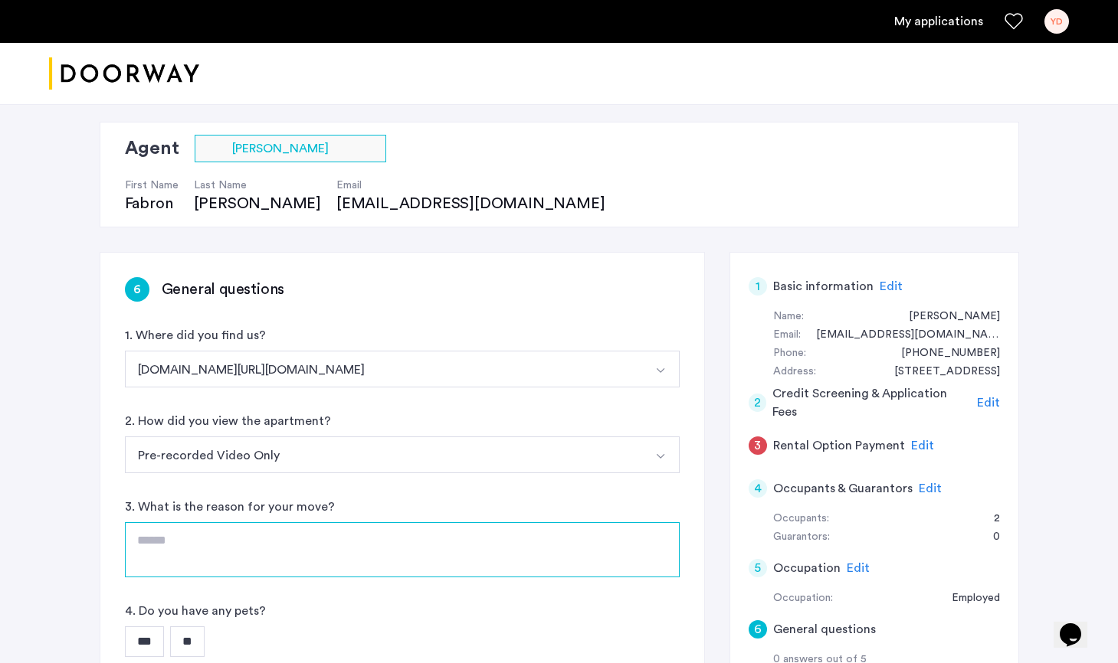
click at [228, 551] on textarea at bounding box center [402, 549] width 555 height 55
type textarea "*"
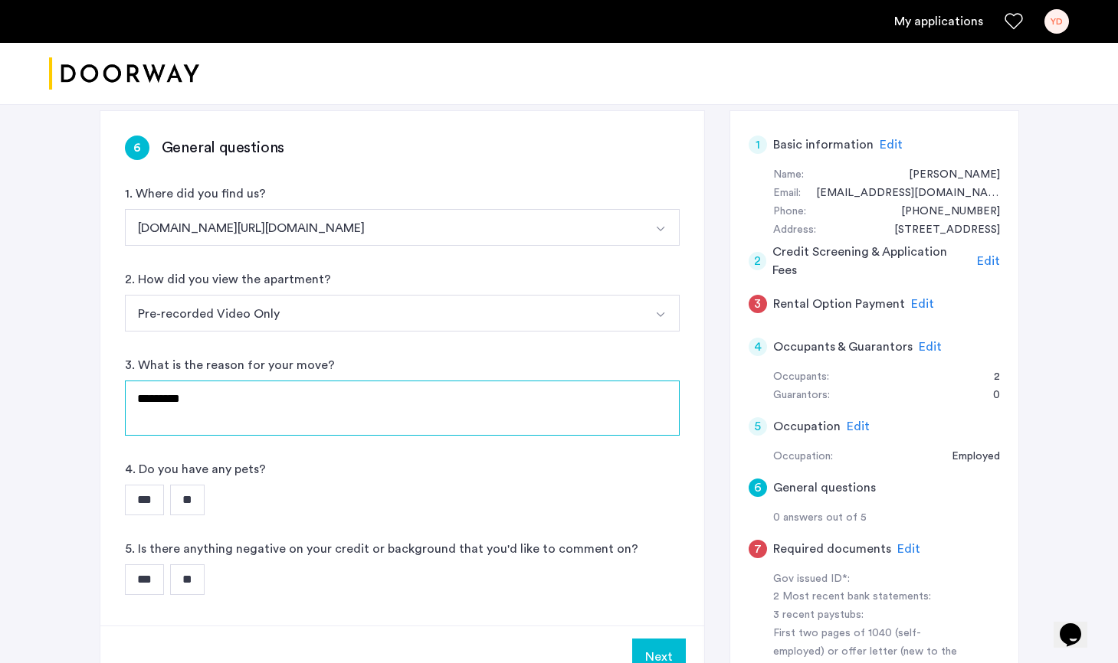
scroll to position [251, 0]
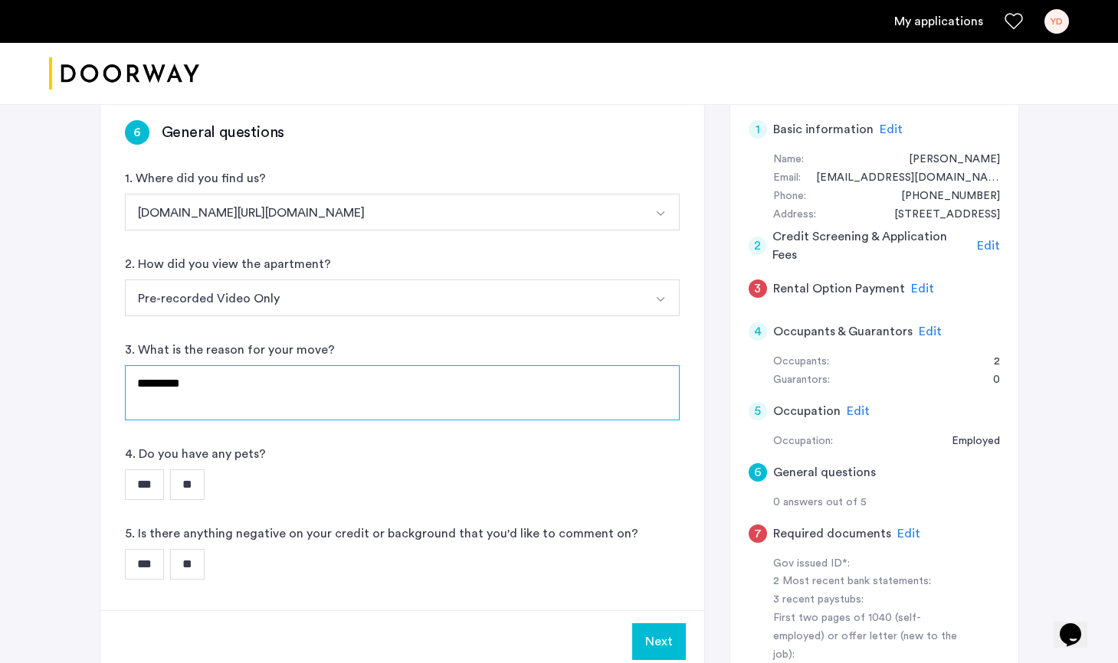
type textarea "********"
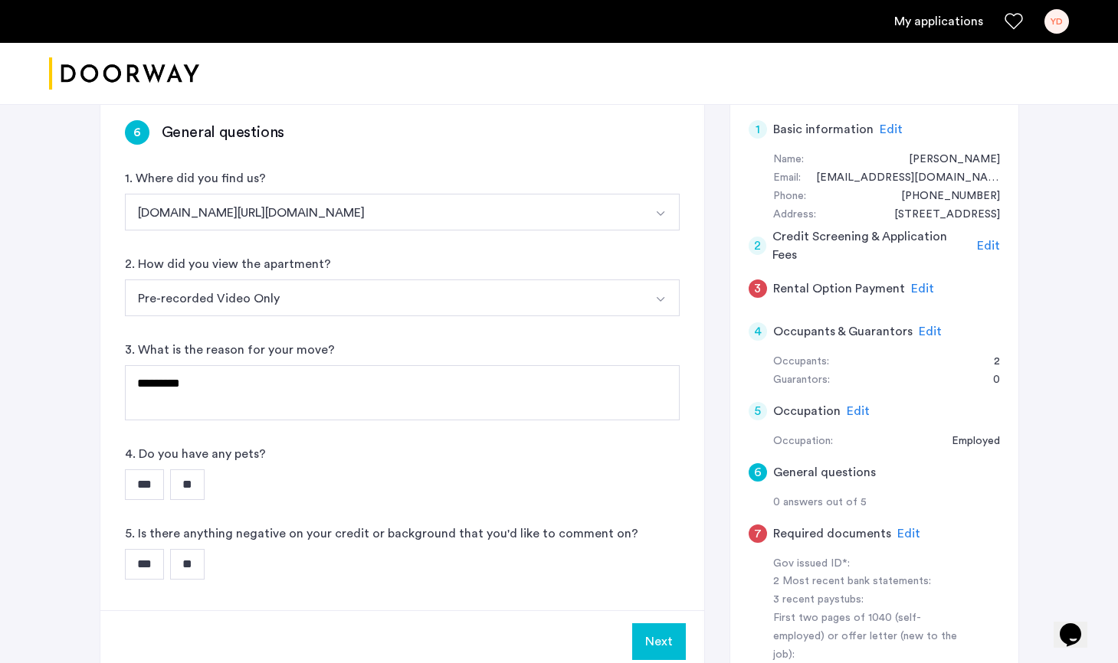
click at [191, 482] on input "**" at bounding box center [187, 485] width 34 height 31
click at [202, 554] on input "**" at bounding box center [187, 564] width 34 height 31
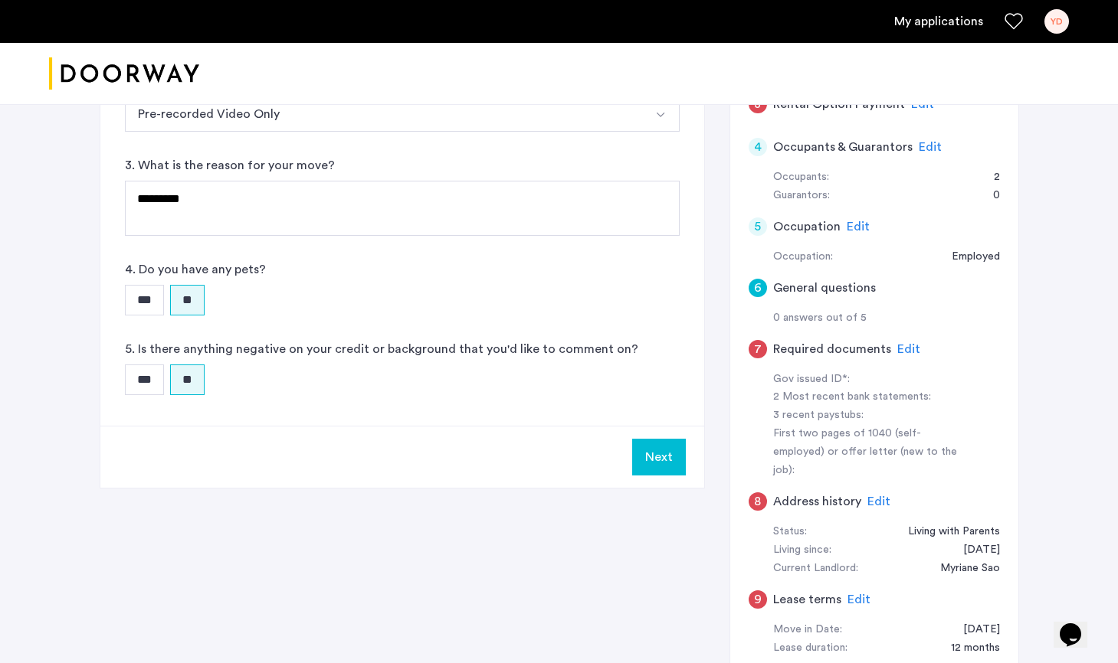
scroll to position [479, 0]
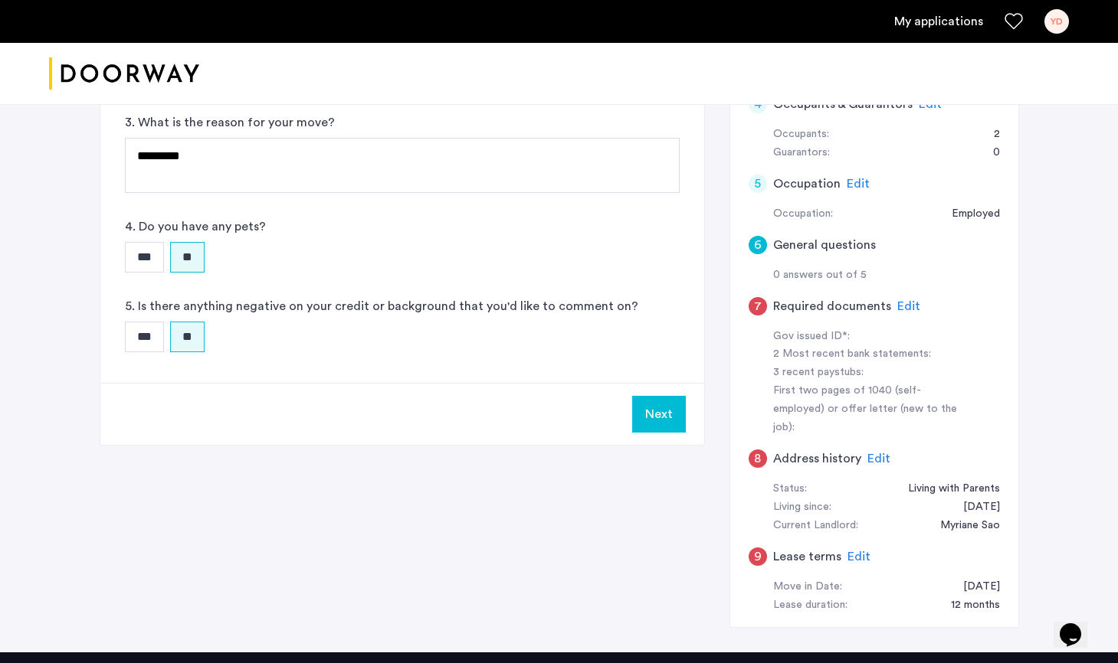
click at [668, 416] on button "Next" at bounding box center [659, 414] width 54 height 37
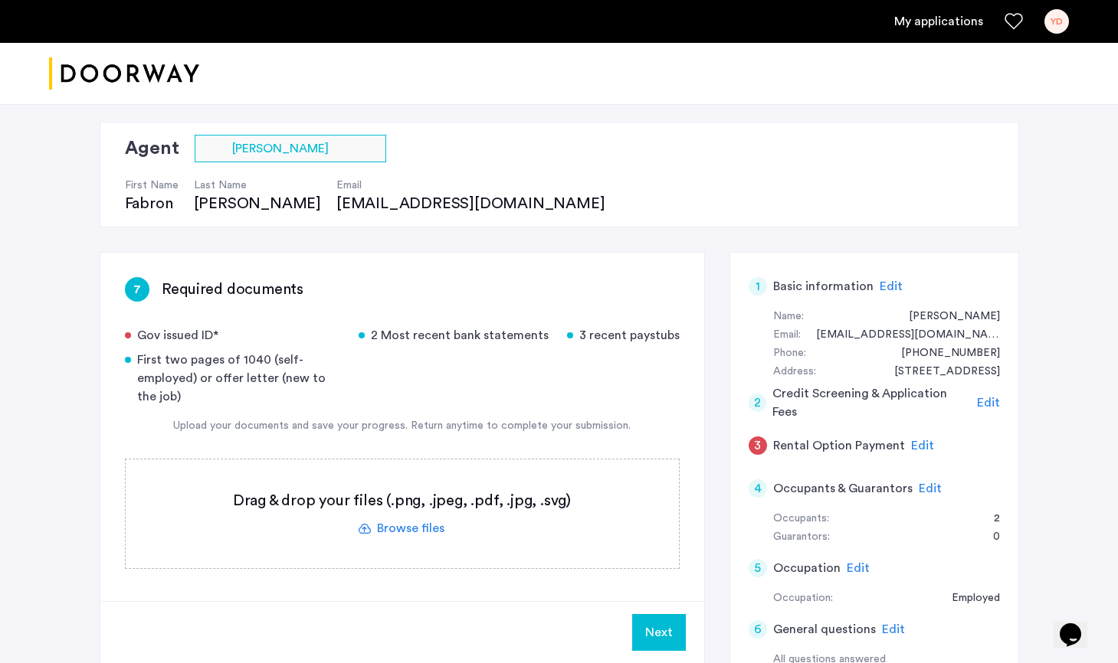
scroll to position [95, 0]
click at [403, 522] on label at bounding box center [402, 513] width 553 height 109
click at [0, 0] on input "file" at bounding box center [0, 0] width 0 height 0
click at [413, 525] on label at bounding box center [402, 513] width 553 height 109
click at [0, 0] on input "file" at bounding box center [0, 0] width 0 height 0
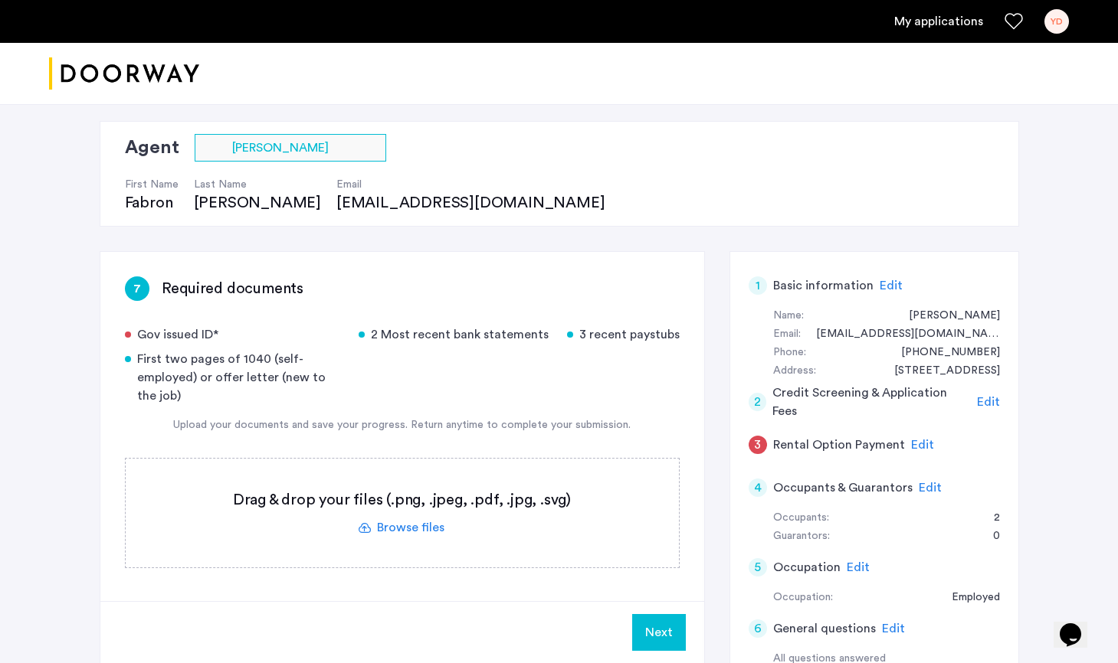
click at [387, 525] on label at bounding box center [402, 513] width 553 height 109
click at [0, 0] on input "file" at bounding box center [0, 0] width 0 height 0
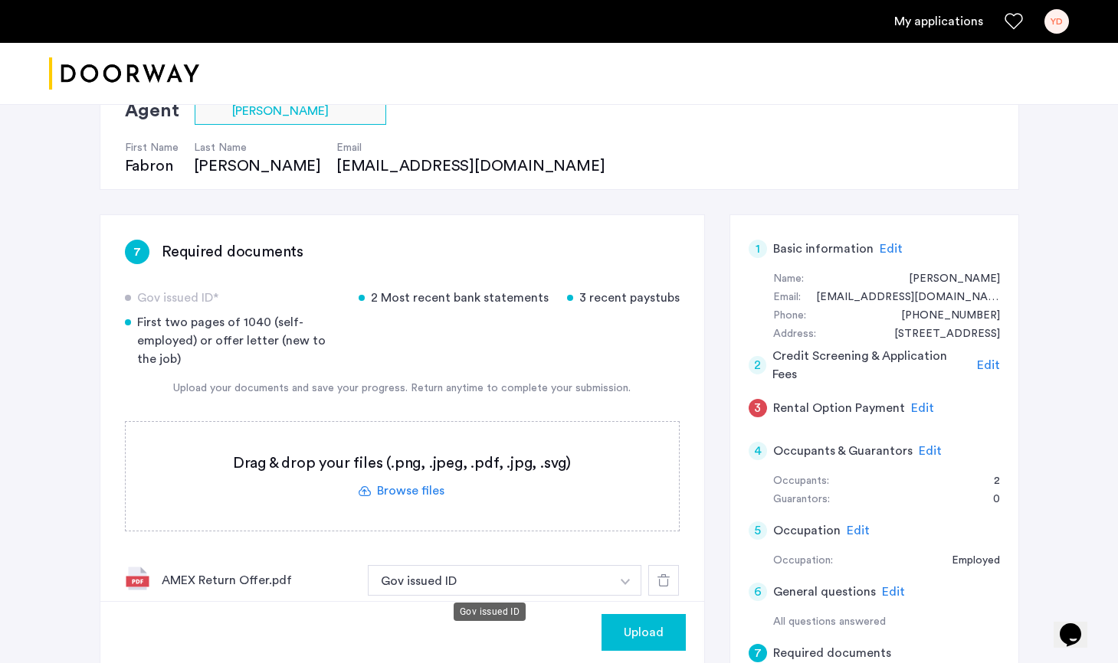
click at [519, 576] on button "Gov issued ID" at bounding box center [490, 580] width 244 height 31
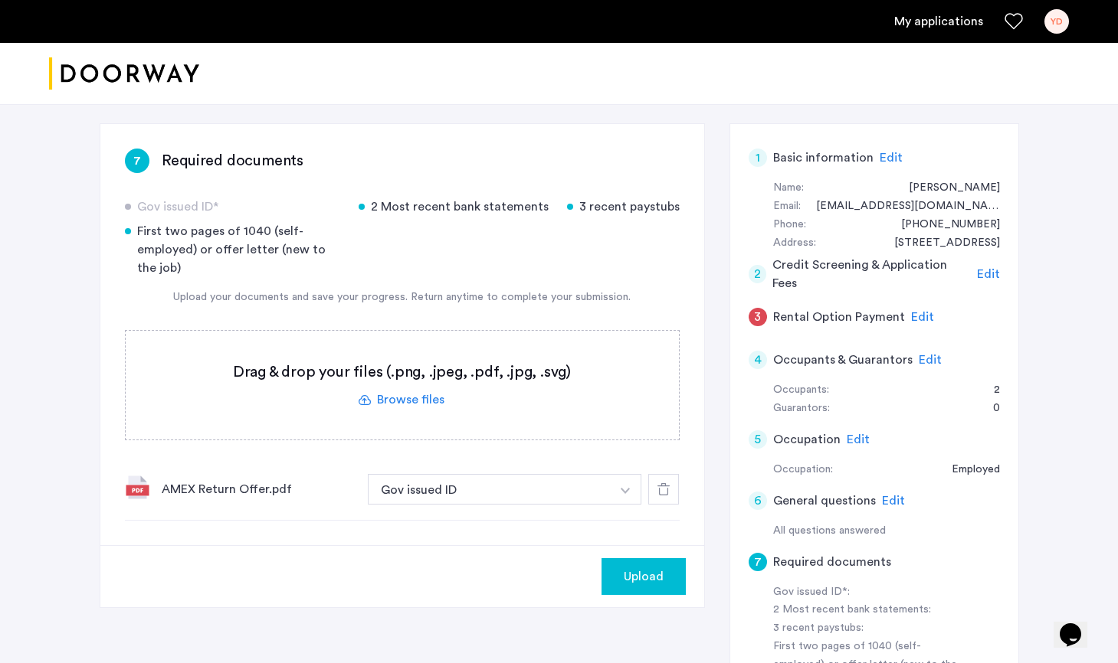
scroll to position [226, 0]
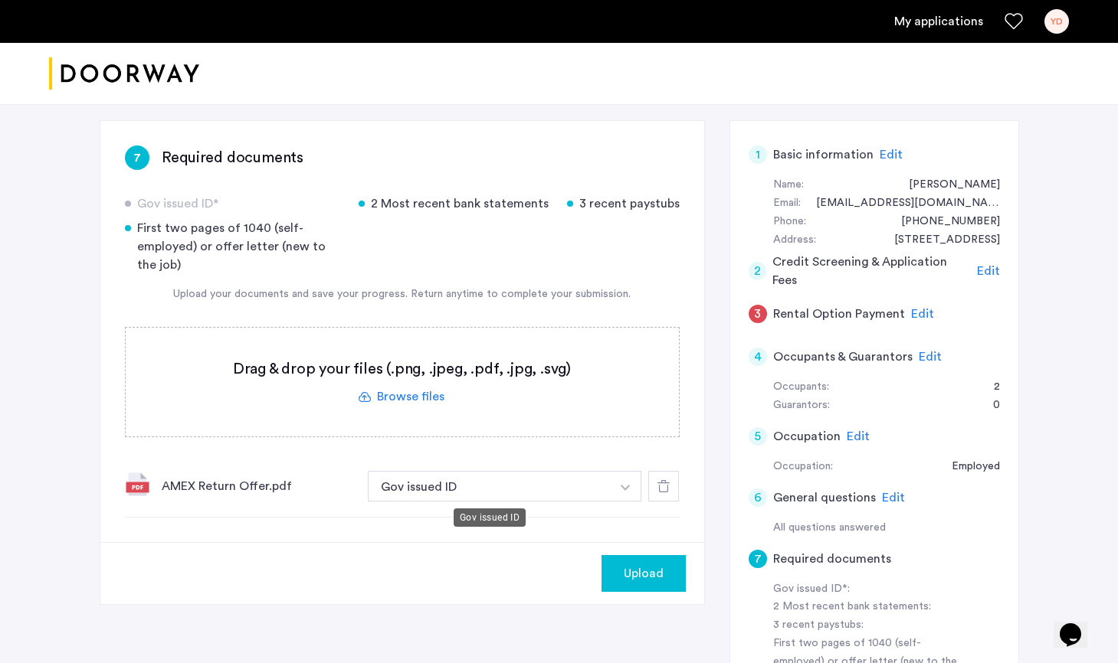
click at [607, 489] on button "Gov issued ID" at bounding box center [490, 486] width 244 height 31
click at [630, 488] on img "button" at bounding box center [625, 488] width 9 height 6
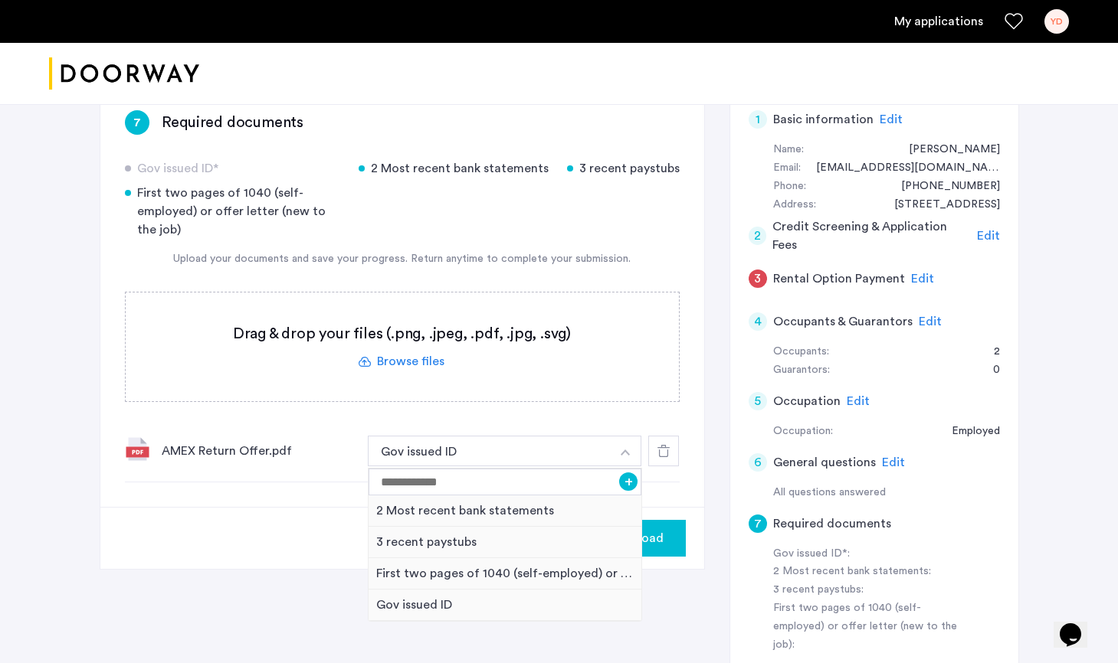
scroll to position [262, 0]
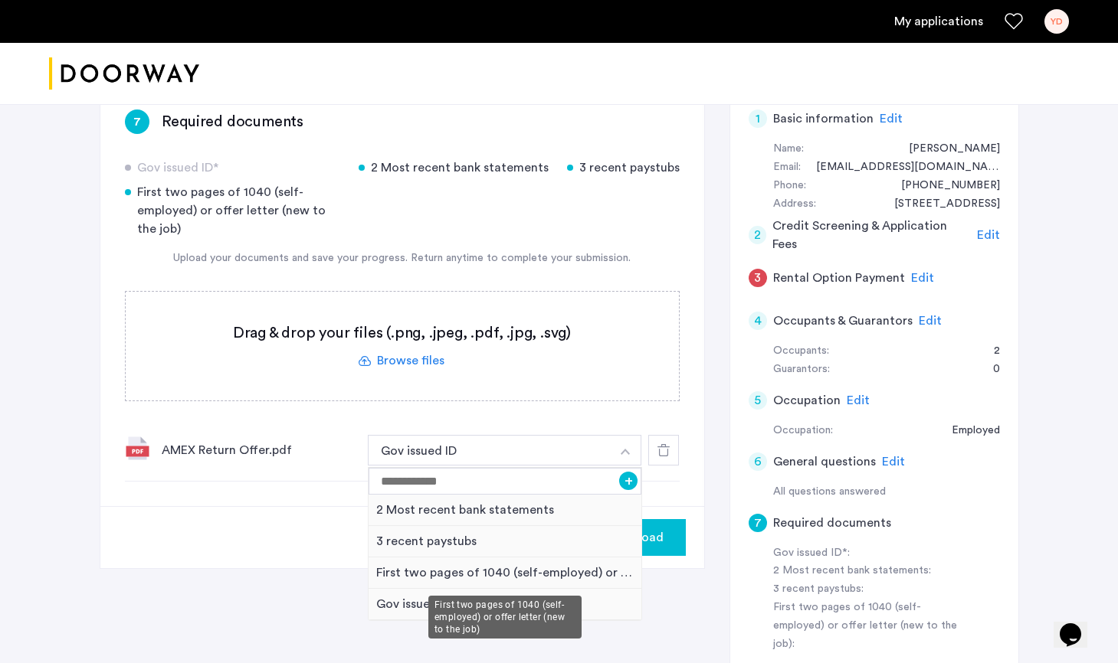
click at [476, 570] on div "First two pages of 1040 (self-employed) or offer letter (new to the job)" at bounding box center [504, 573] width 273 height 31
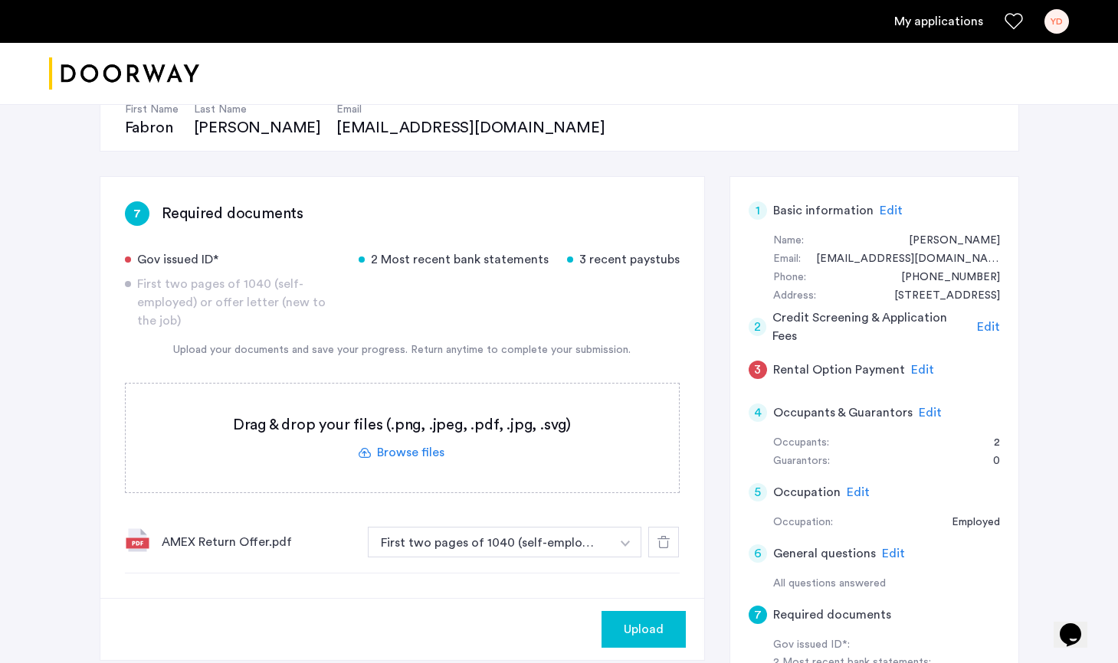
scroll to position [159, 0]
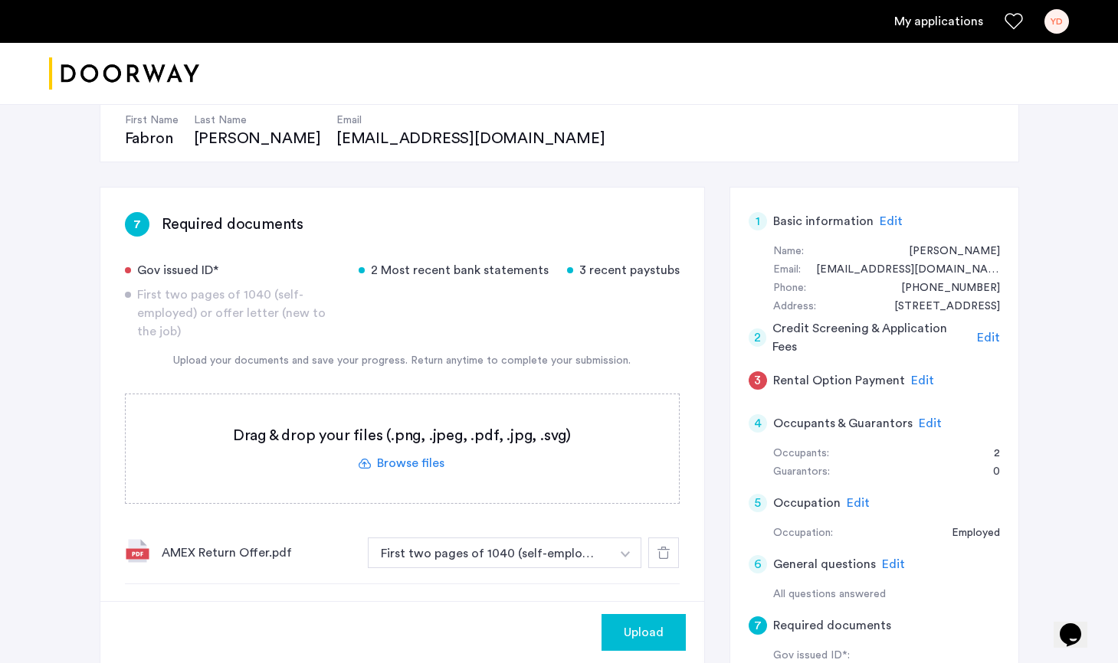
click at [421, 466] on label at bounding box center [402, 449] width 553 height 109
click at [0, 0] on input "file" at bounding box center [0, 0] width 0 height 0
click at [418, 463] on label at bounding box center [402, 449] width 553 height 109
click at [0, 0] on input "file" at bounding box center [0, 0] width 0 height 0
click at [406, 460] on label at bounding box center [402, 449] width 553 height 109
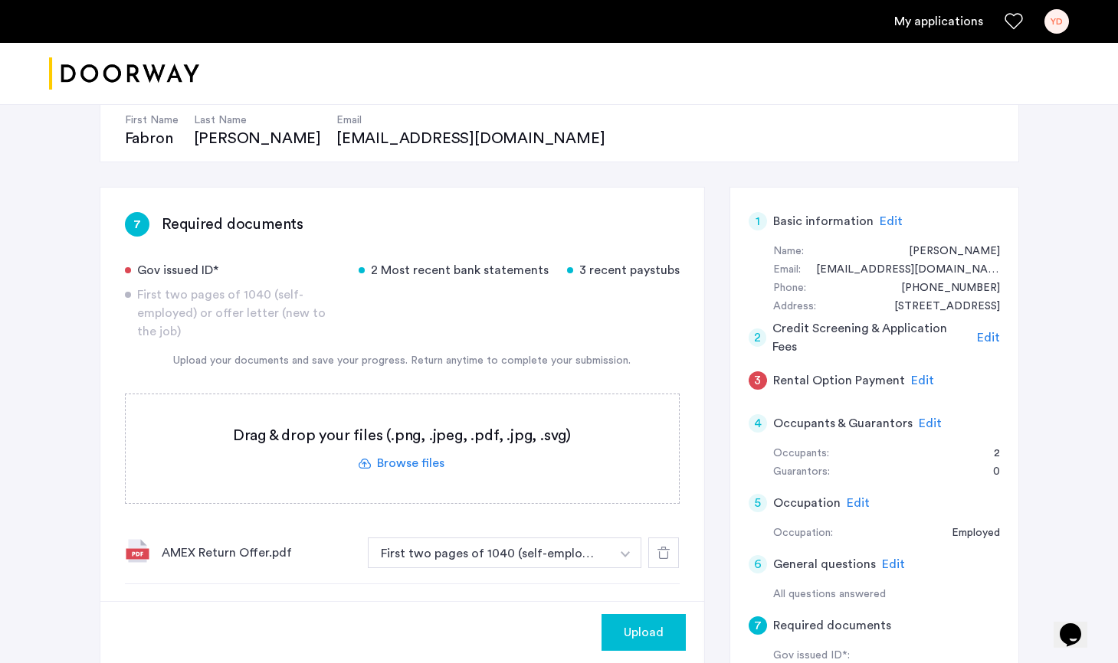
click at [0, 0] on input "file" at bounding box center [0, 0] width 0 height 0
click at [417, 460] on label at bounding box center [402, 449] width 553 height 109
click at [0, 0] on input "file" at bounding box center [0, 0] width 0 height 0
click at [606, 558] on button "First two pages of 1040 (self-employed) or offer letter (new to the job)" at bounding box center [490, 553] width 244 height 31
click at [592, 555] on button "First two pages of 1040 (self-employed) or offer letter (new to the job)" at bounding box center [490, 553] width 244 height 31
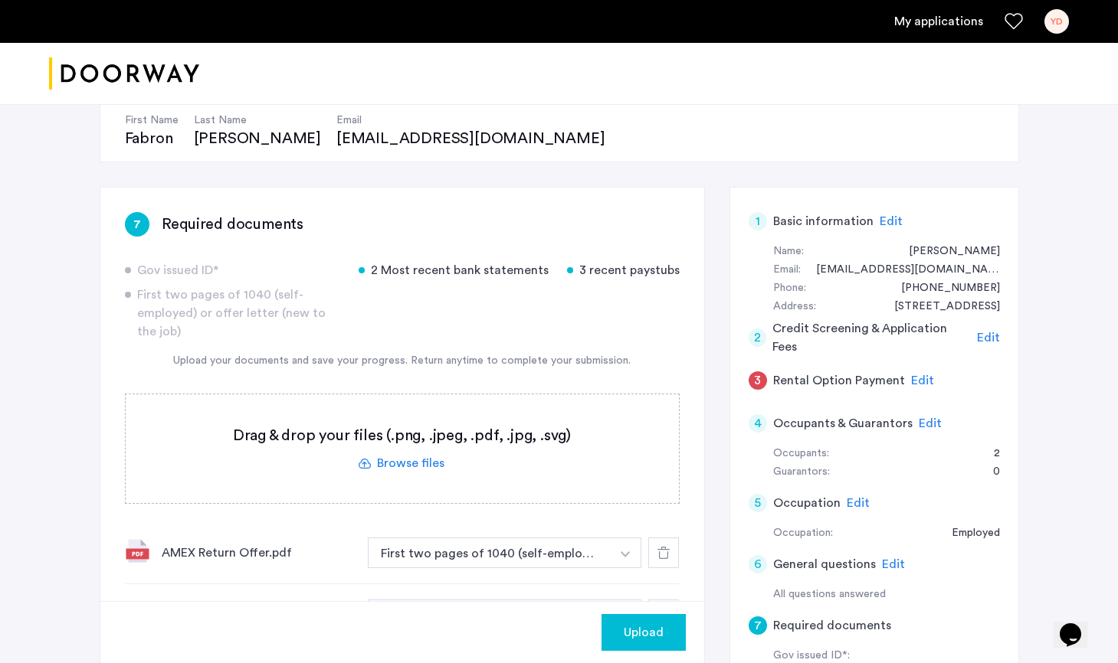
click at [620, 555] on button "button" at bounding box center [625, 553] width 31 height 31
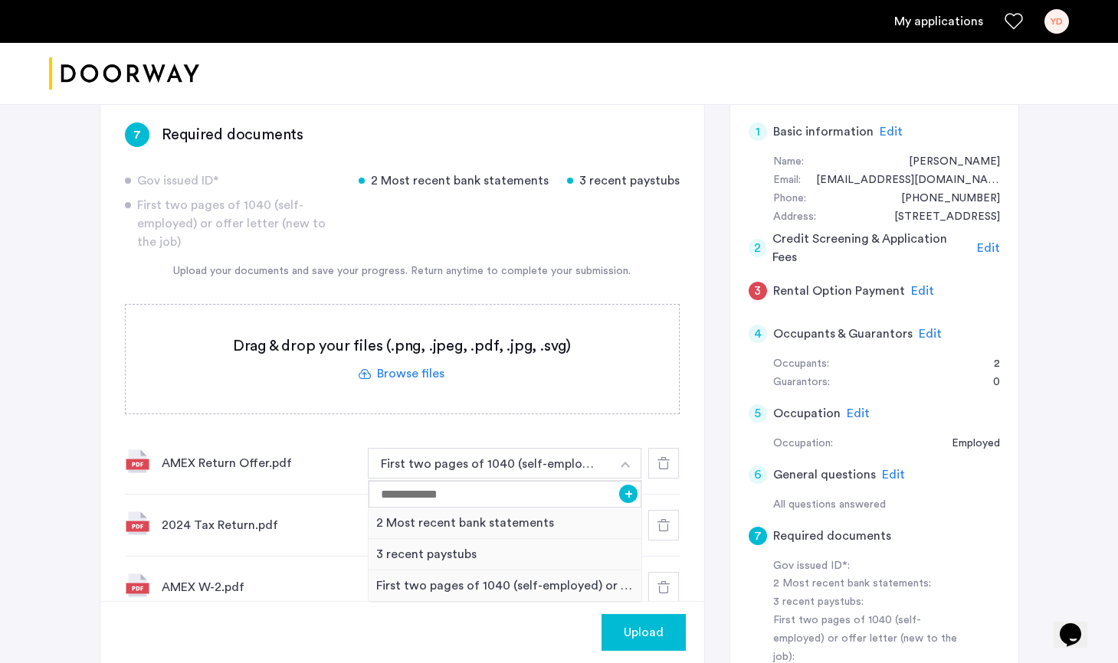
scroll to position [251, 0]
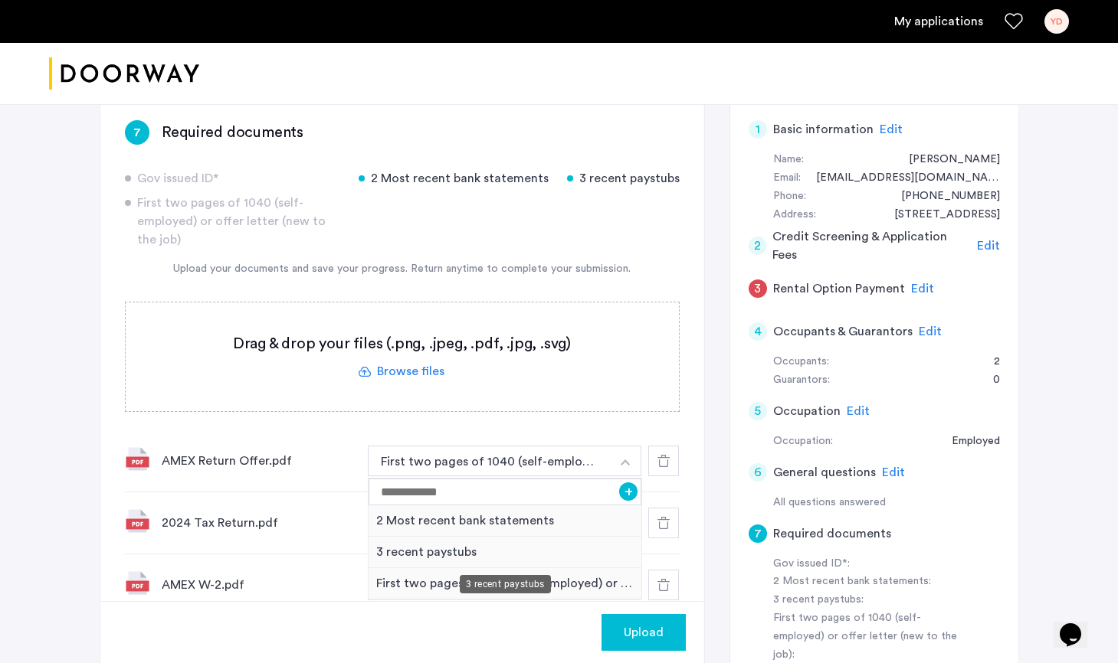
click at [482, 552] on div "3 recent paystubs" at bounding box center [504, 552] width 273 height 31
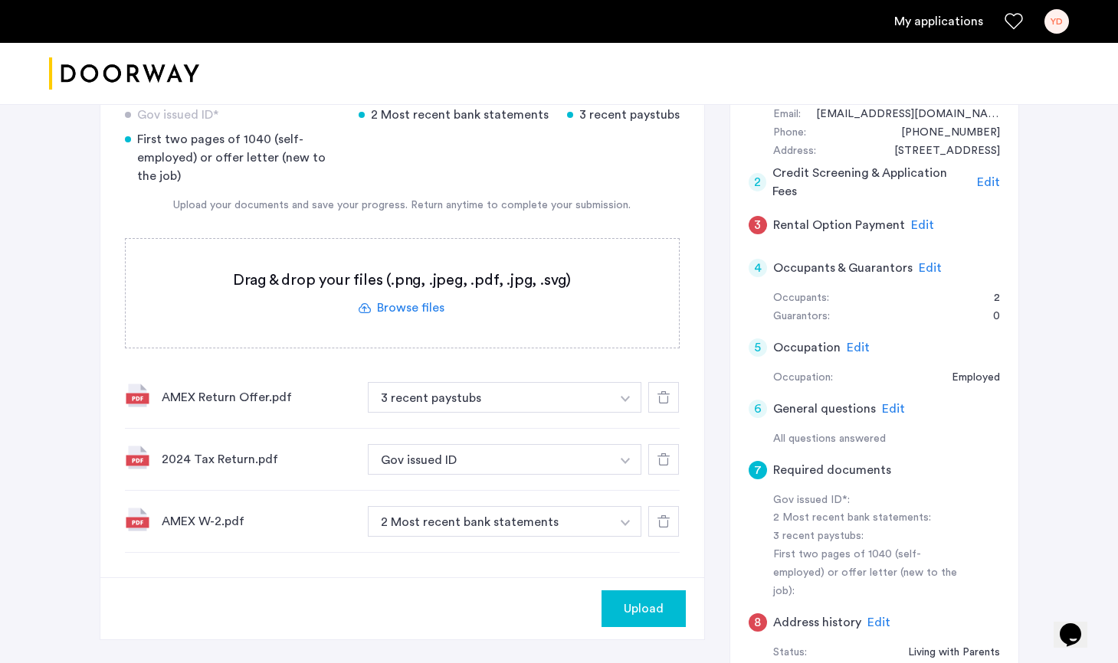
scroll to position [316, 0]
click at [519, 456] on button "Gov issued ID" at bounding box center [490, 459] width 244 height 31
click at [522, 457] on button "Gov issued ID" at bounding box center [490, 459] width 244 height 31
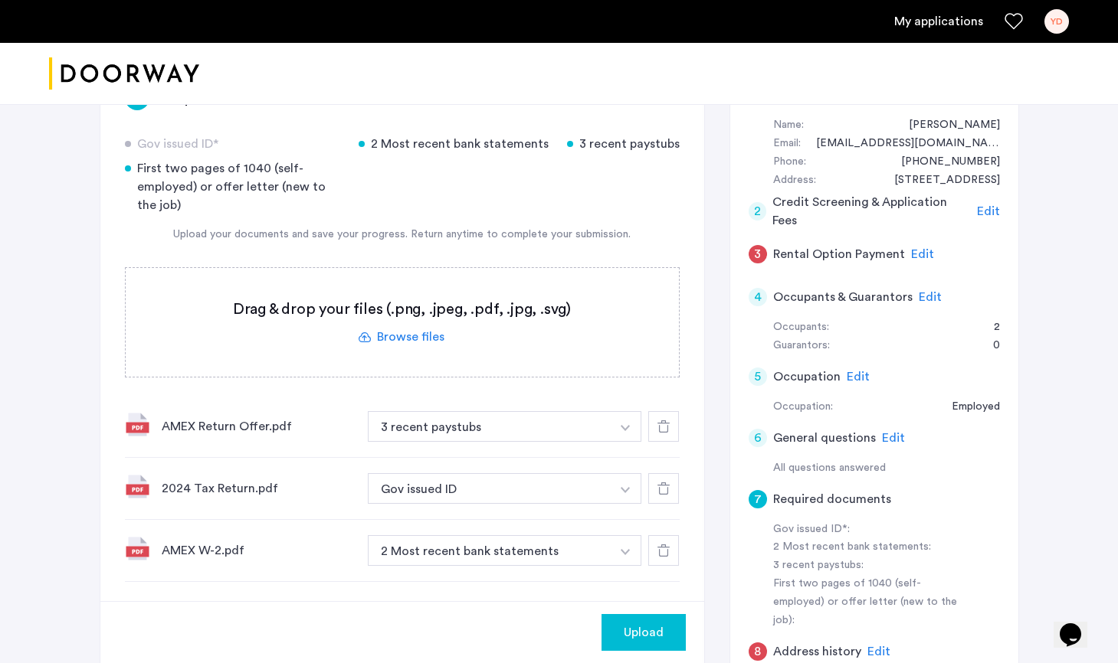
click at [622, 431] on img "button" at bounding box center [625, 428] width 9 height 6
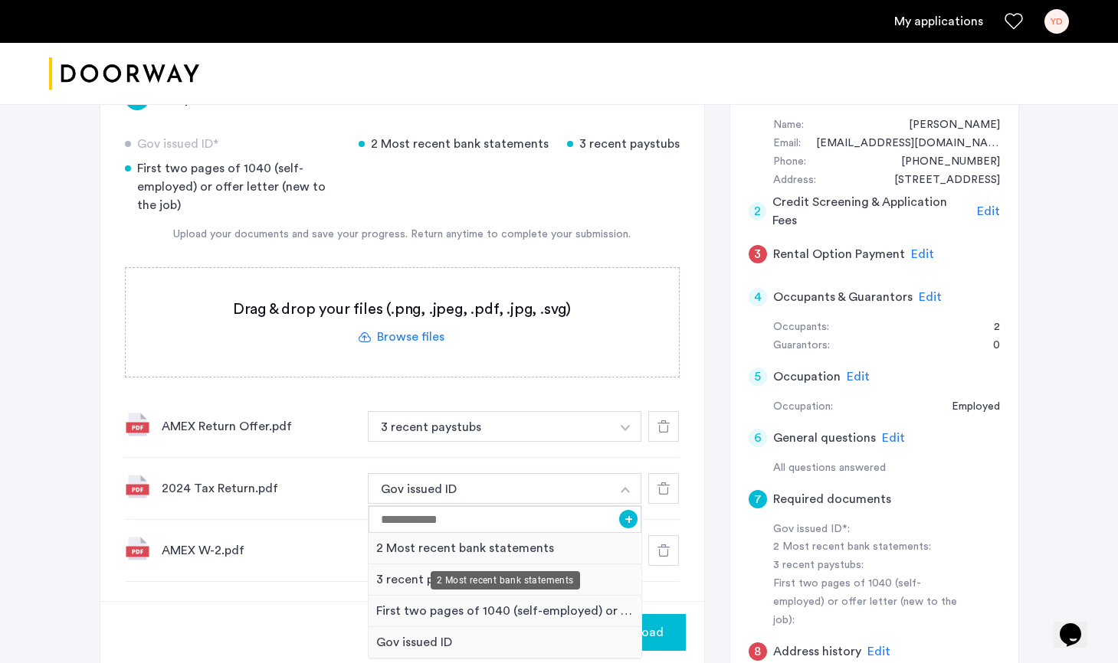
click at [478, 584] on div "2 Most recent bank statements" at bounding box center [505, 581] width 149 height 18
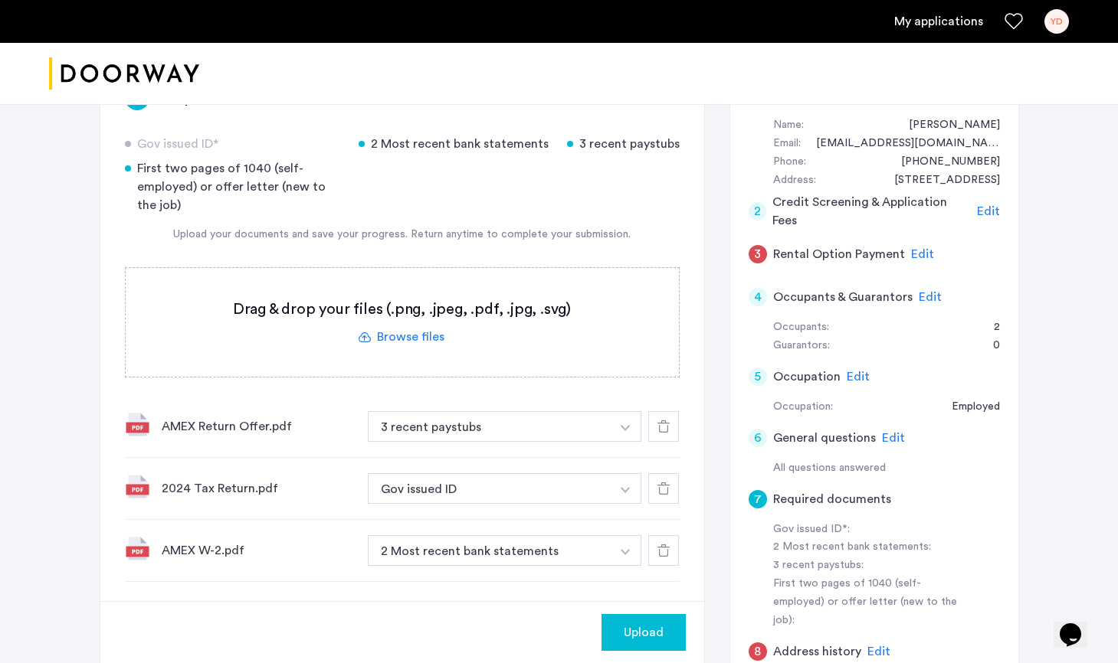
click at [484, 505] on div "2024 Tax Return.pdf Gov issued ID + 2 Most recent bank statements 3 recent pays…" at bounding box center [402, 489] width 555 height 62
click at [533, 490] on button "Gov issued ID" at bounding box center [490, 488] width 244 height 31
click at [624, 431] on img "button" at bounding box center [625, 428] width 9 height 6
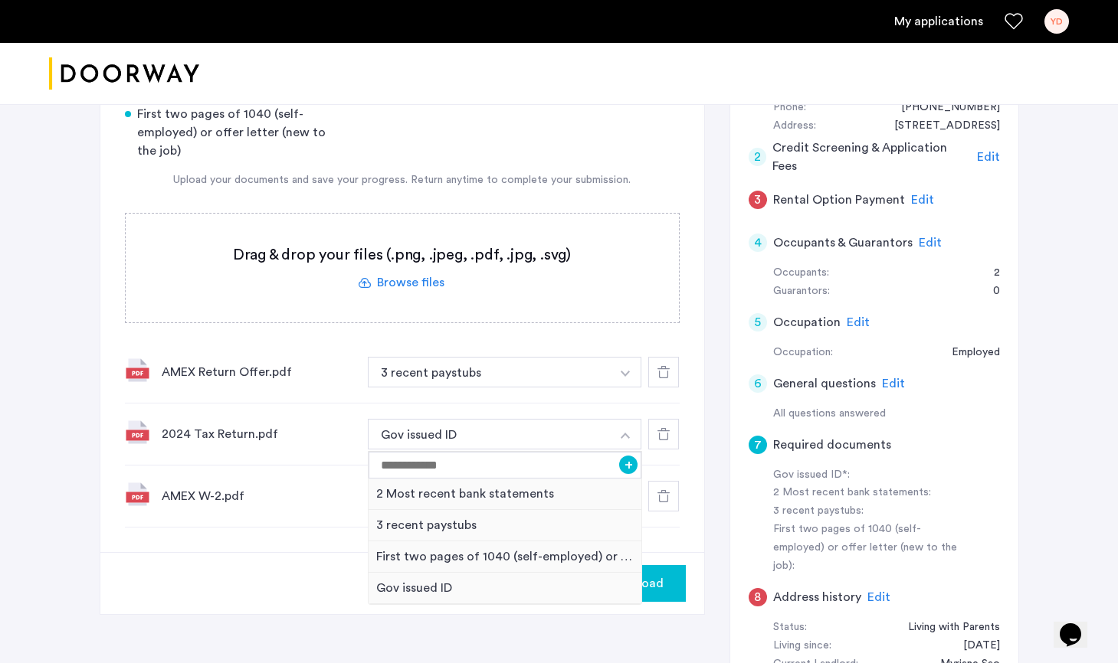
scroll to position [342, 0]
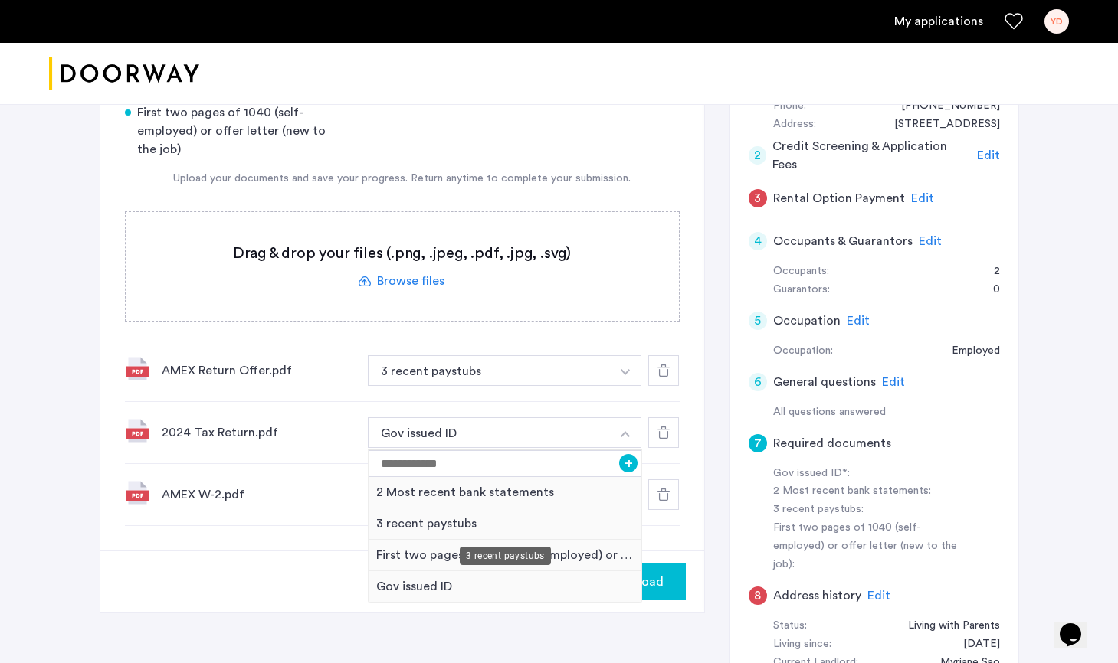
click at [413, 519] on div "3 recent paystubs" at bounding box center [504, 524] width 273 height 31
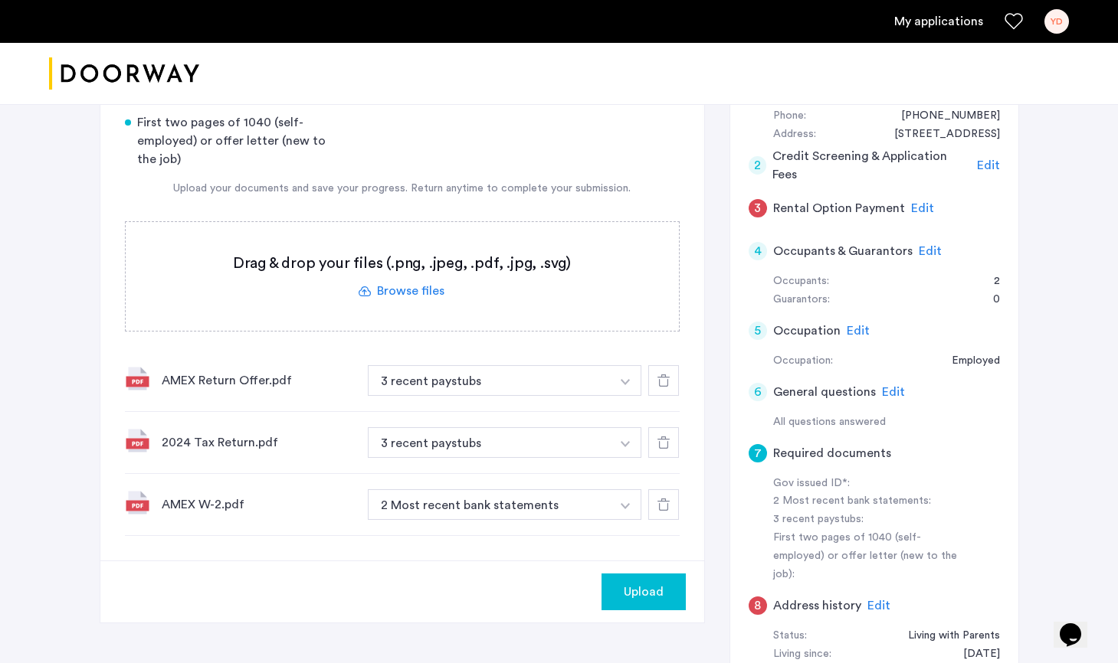
scroll to position [360, 0]
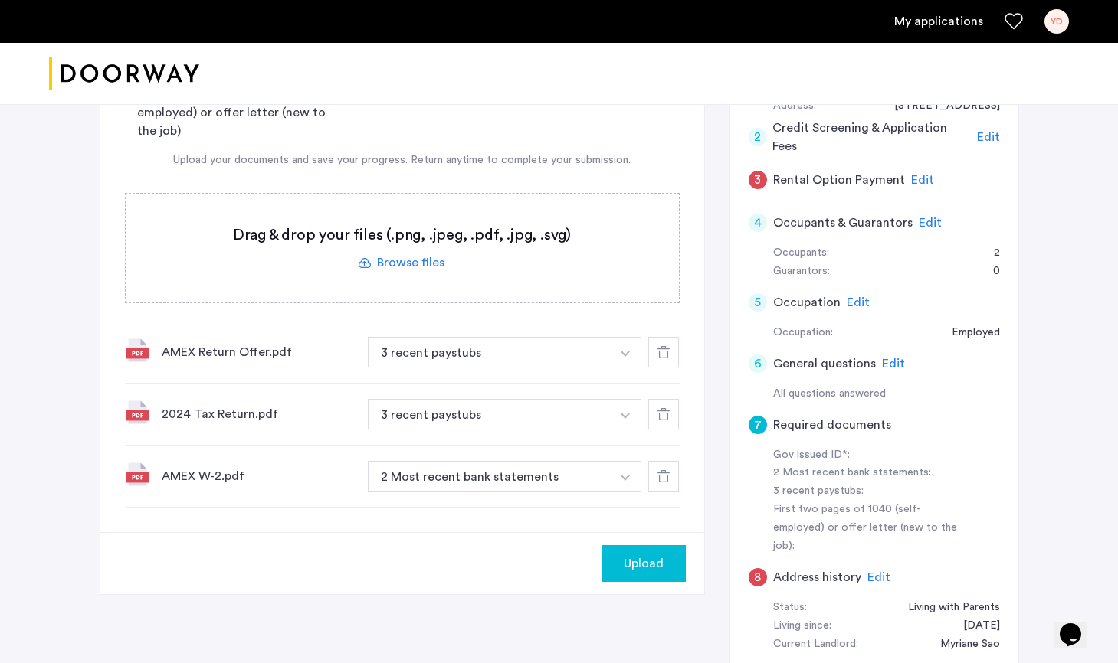
click at [404, 263] on label at bounding box center [402, 248] width 553 height 109
click at [0, 0] on input "file" at bounding box center [0, 0] width 0 height 0
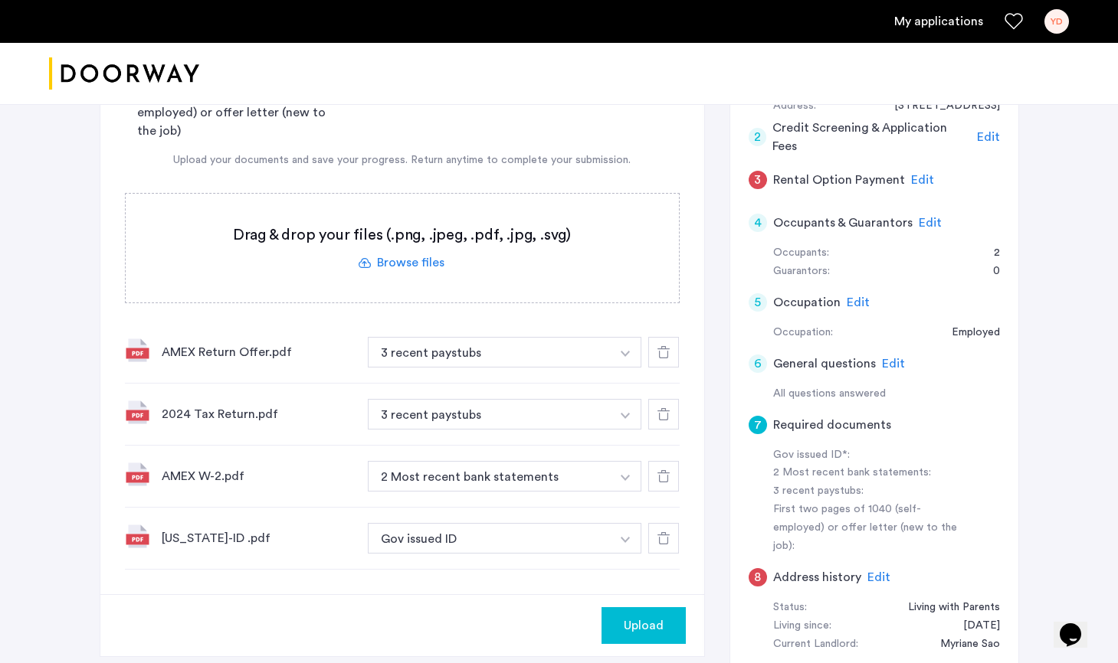
scroll to position [210, 0]
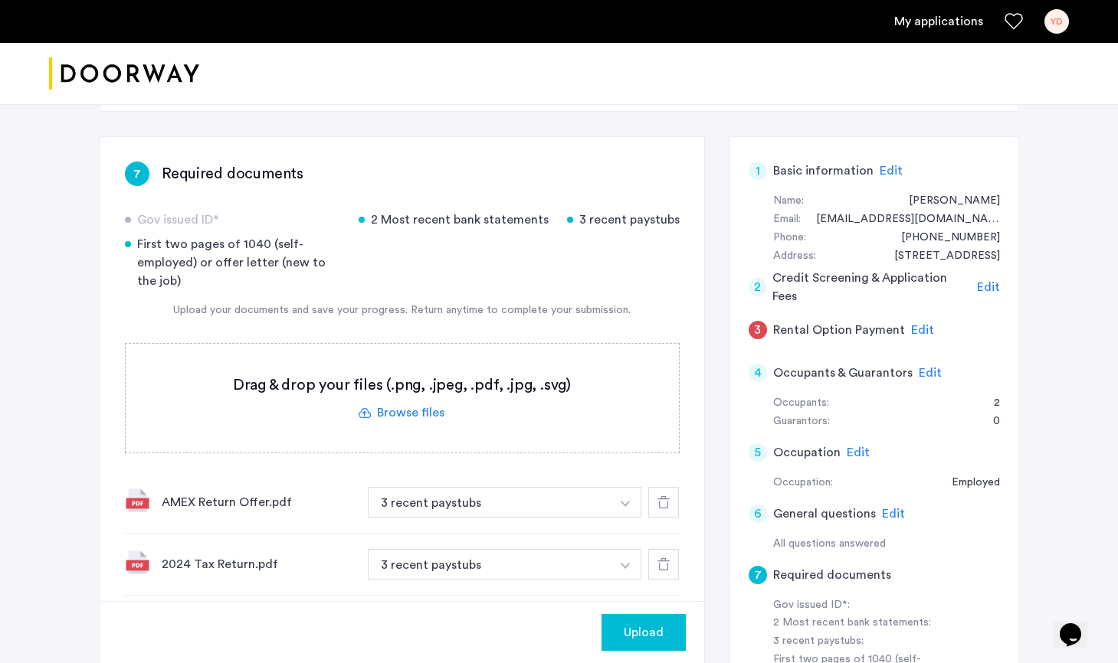
click at [423, 418] on label at bounding box center [402, 398] width 553 height 109
click at [0, 0] on input "file" at bounding box center [0, 0] width 0 height 0
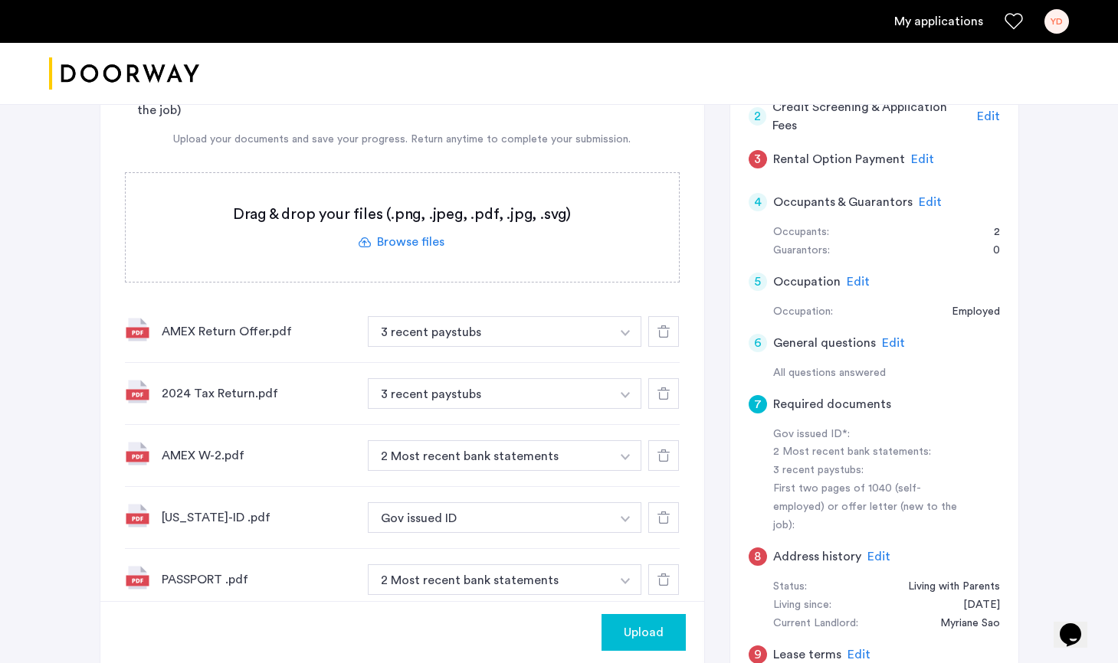
scroll to position [511, 0]
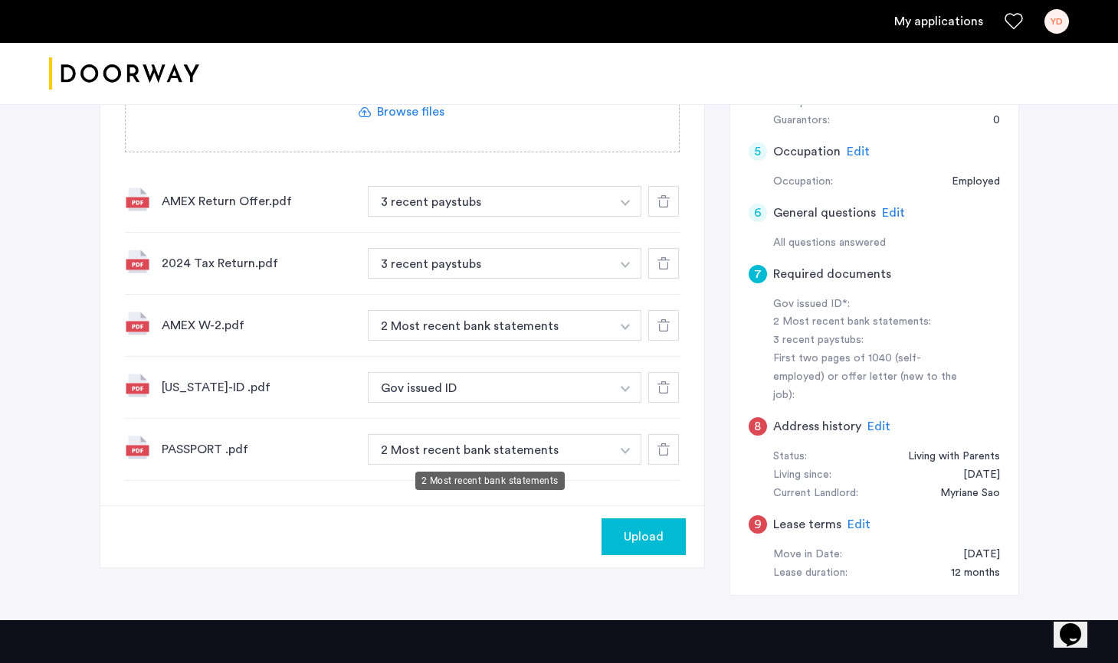
click at [535, 341] on button "2 Most recent bank statements" at bounding box center [490, 325] width 244 height 31
click at [538, 341] on button "2 Most recent bank statements" at bounding box center [490, 325] width 244 height 31
click at [629, 217] on button "button" at bounding box center [625, 201] width 31 height 31
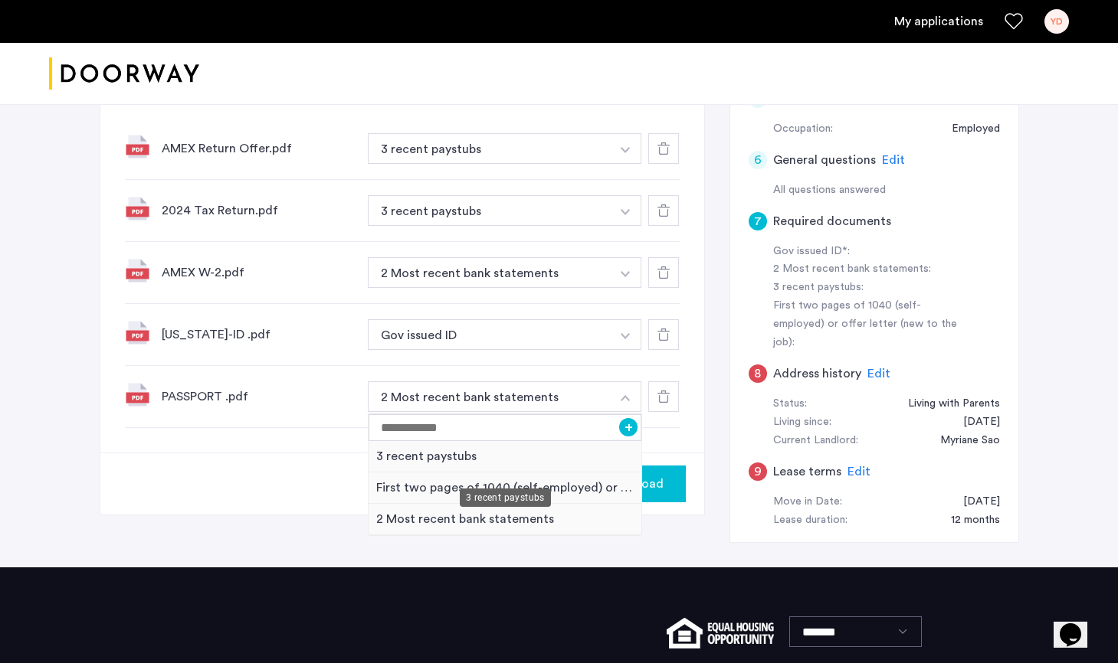
scroll to position [555, 0]
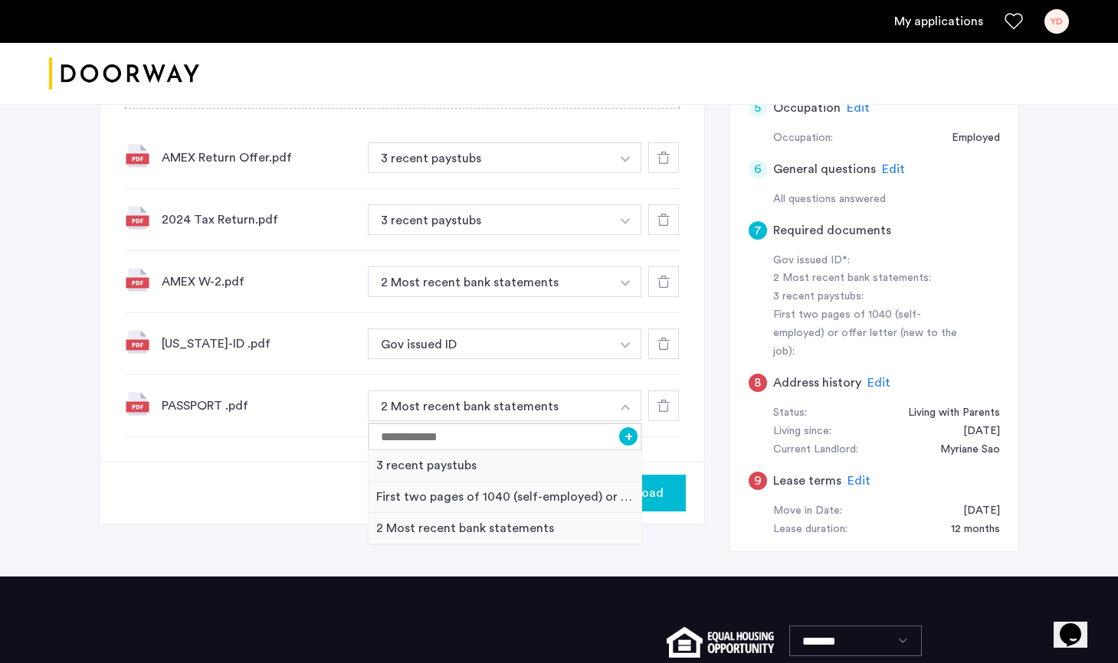
click at [310, 470] on div "Upload" at bounding box center [402, 493] width 604 height 62
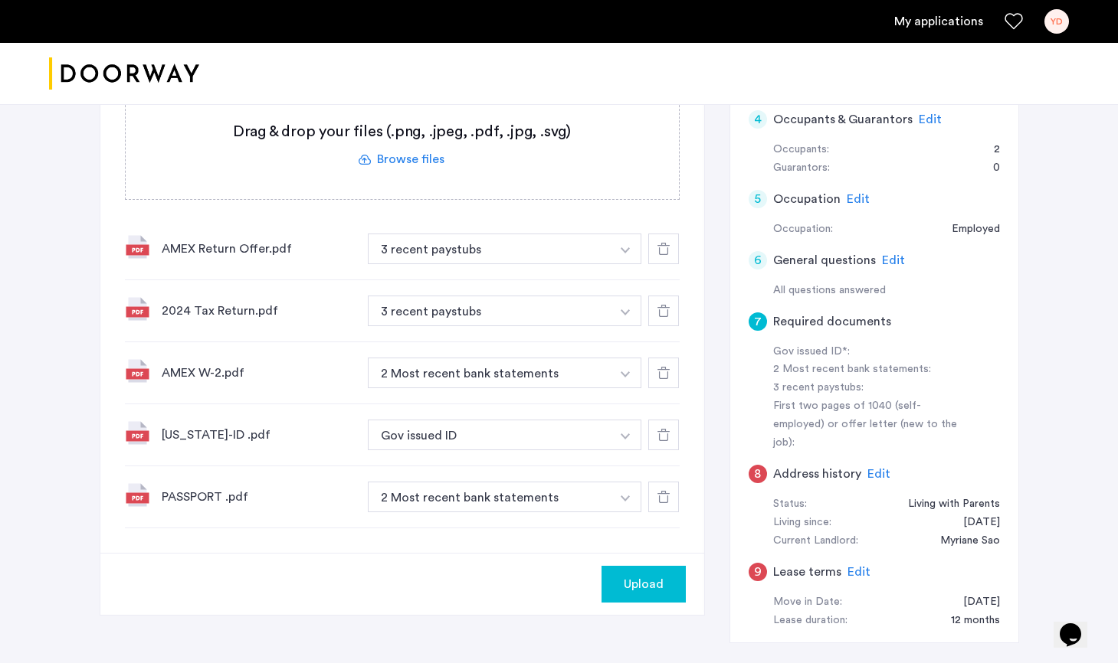
scroll to position [513, 0]
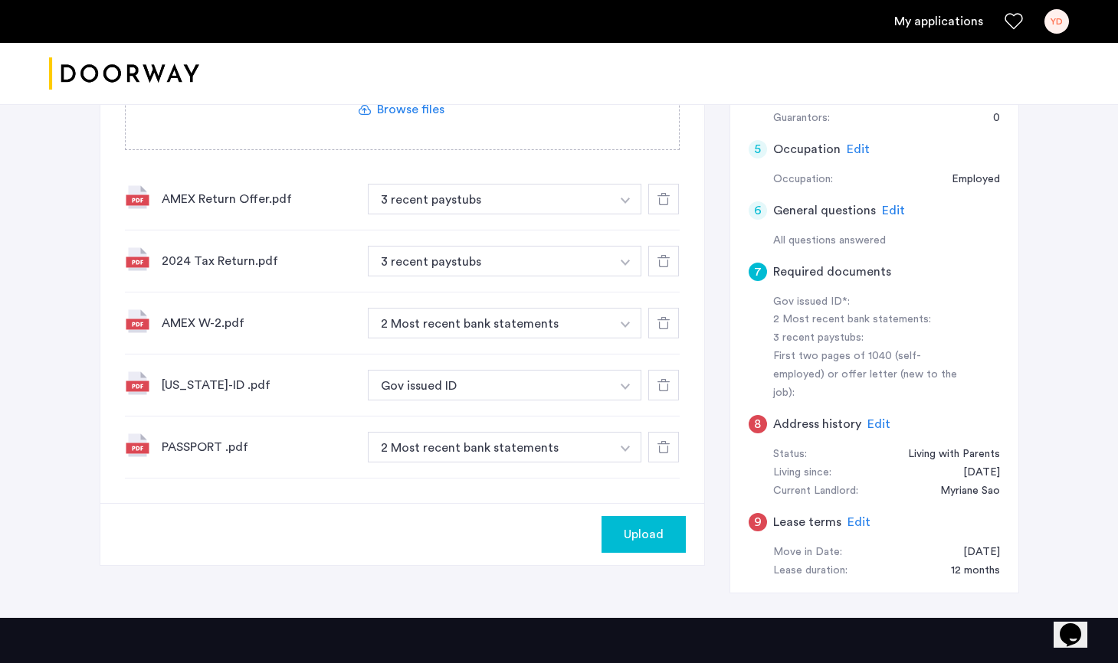
click at [619, 540] on div "Upload" at bounding box center [644, 535] width 60 height 18
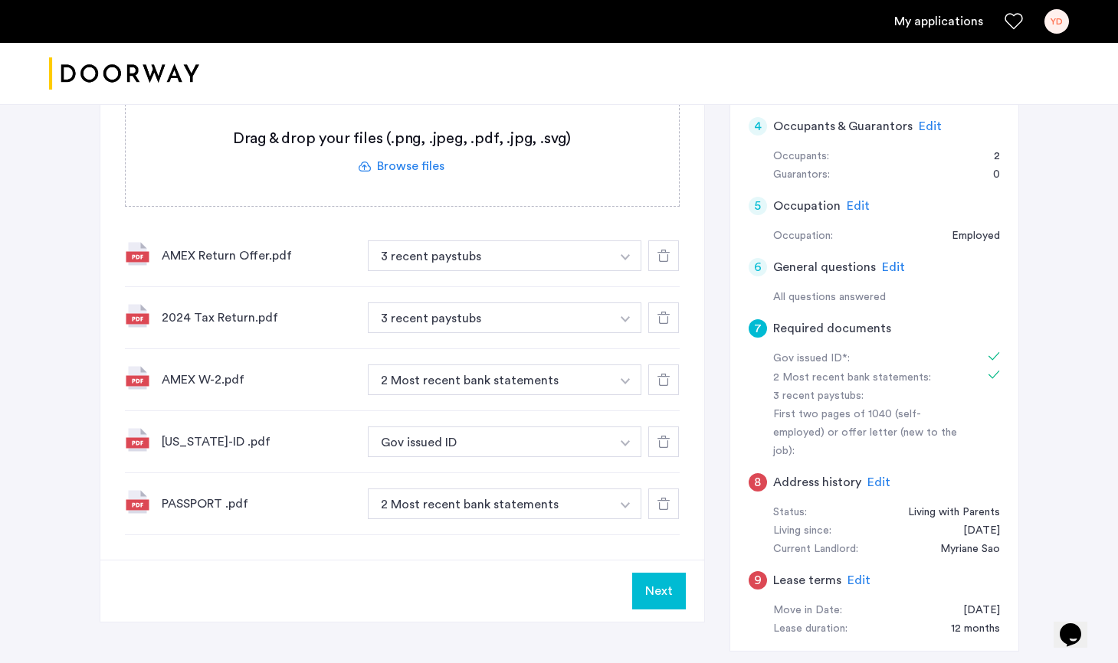
scroll to position [463, 0]
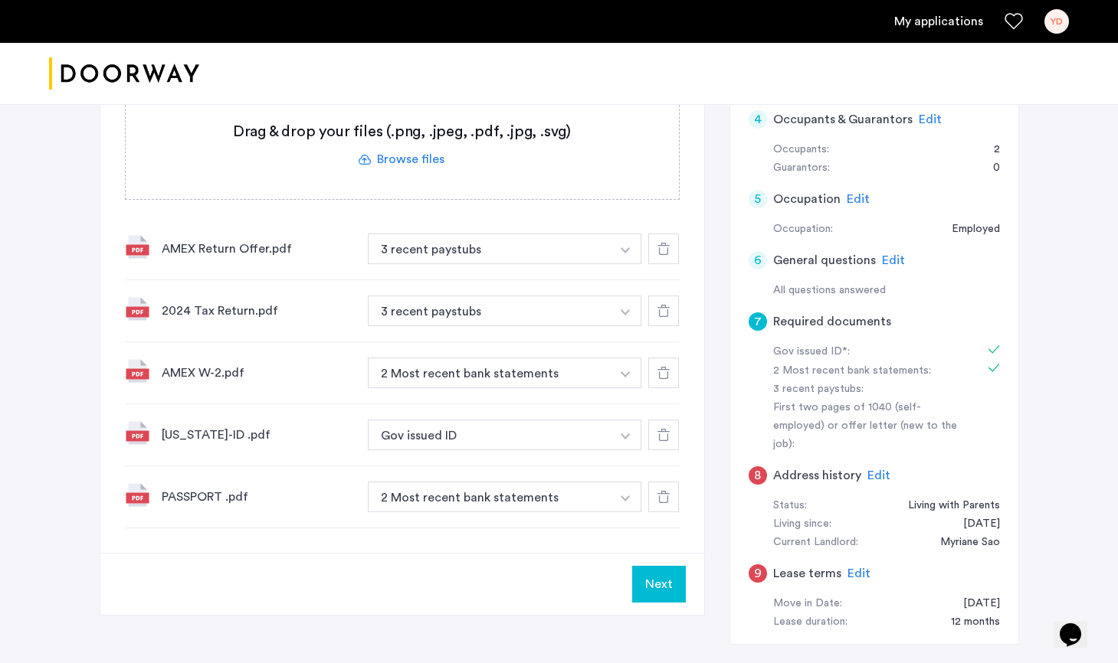
click at [673, 592] on button "Next" at bounding box center [659, 584] width 54 height 37
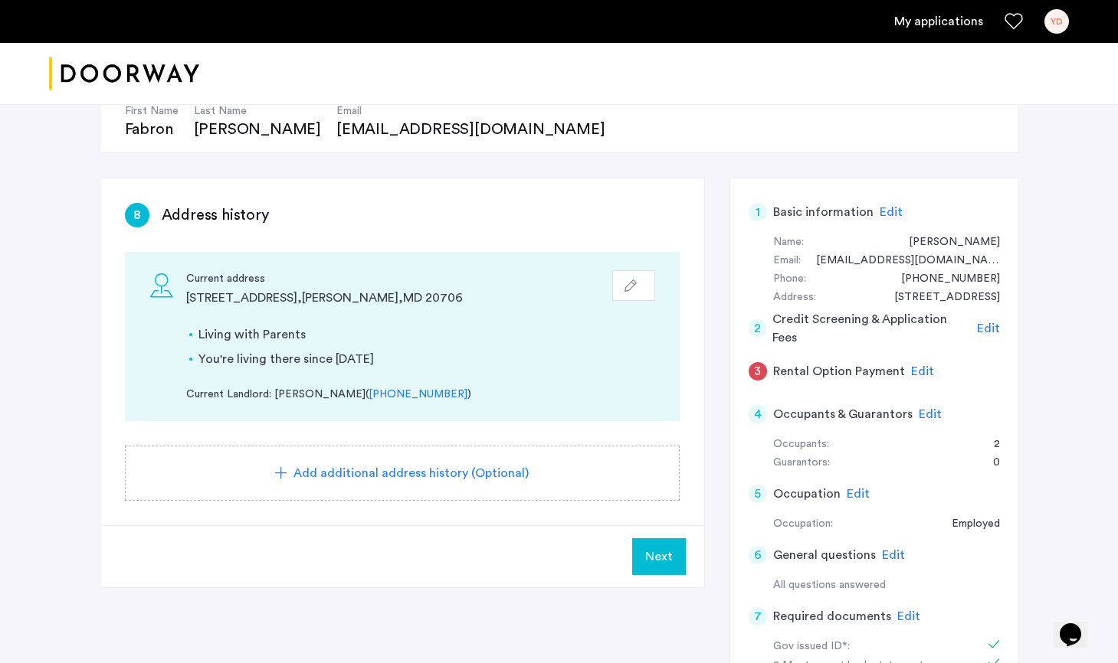
scroll to position [192, 0]
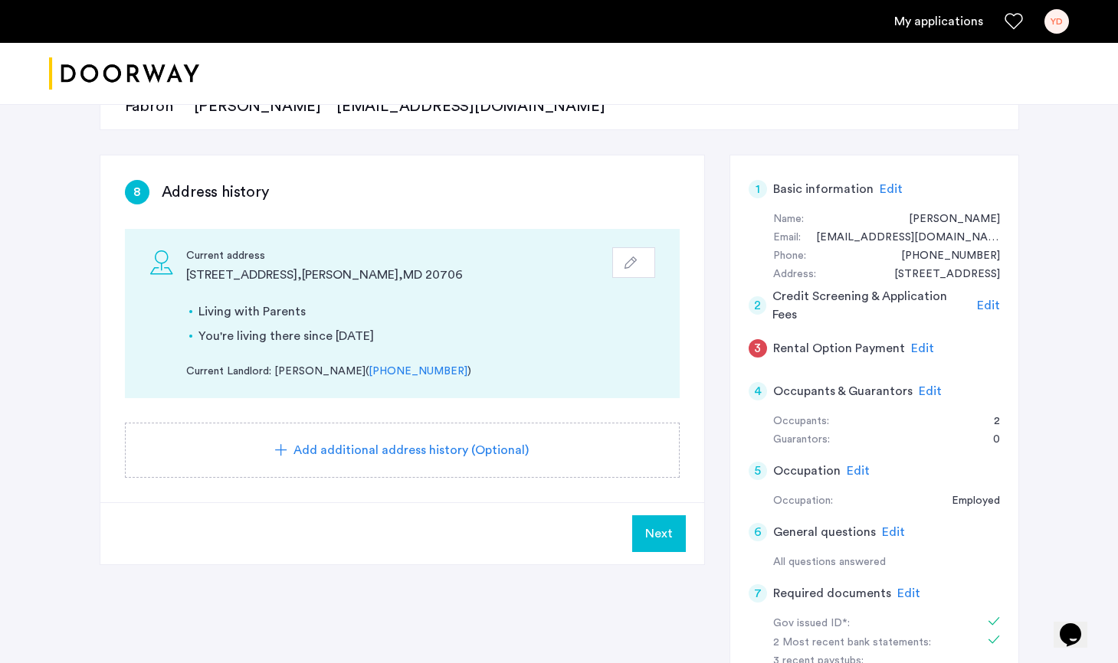
click at [648, 538] on span "Next" at bounding box center [659, 534] width 28 height 18
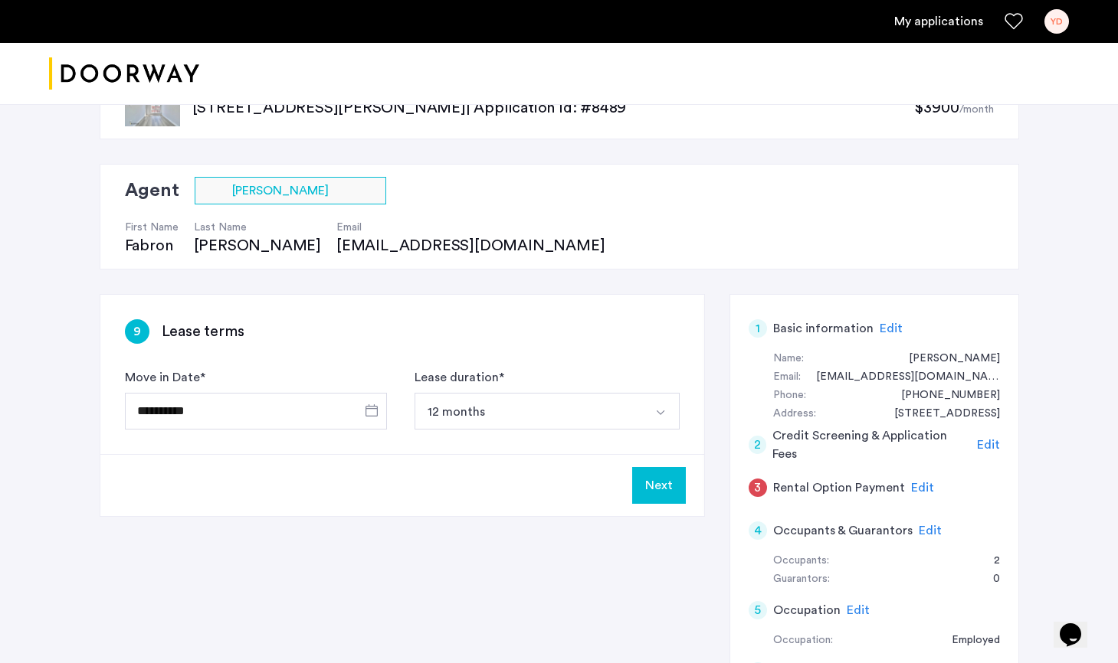
scroll to position [54, 0]
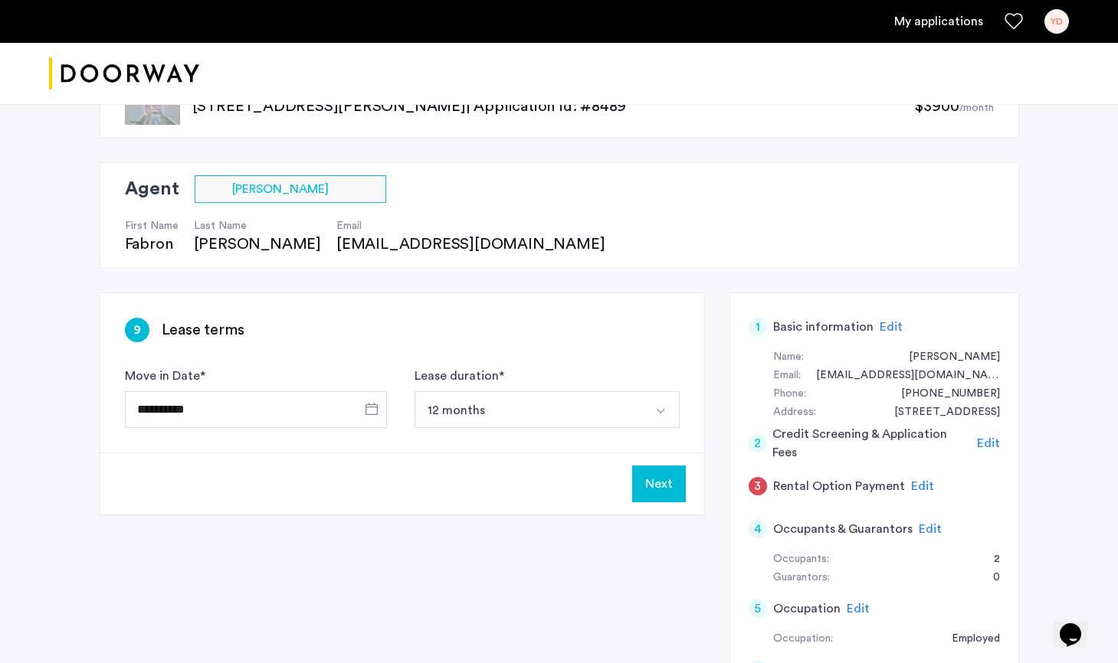
click at [666, 491] on button "Next" at bounding box center [659, 484] width 54 height 37
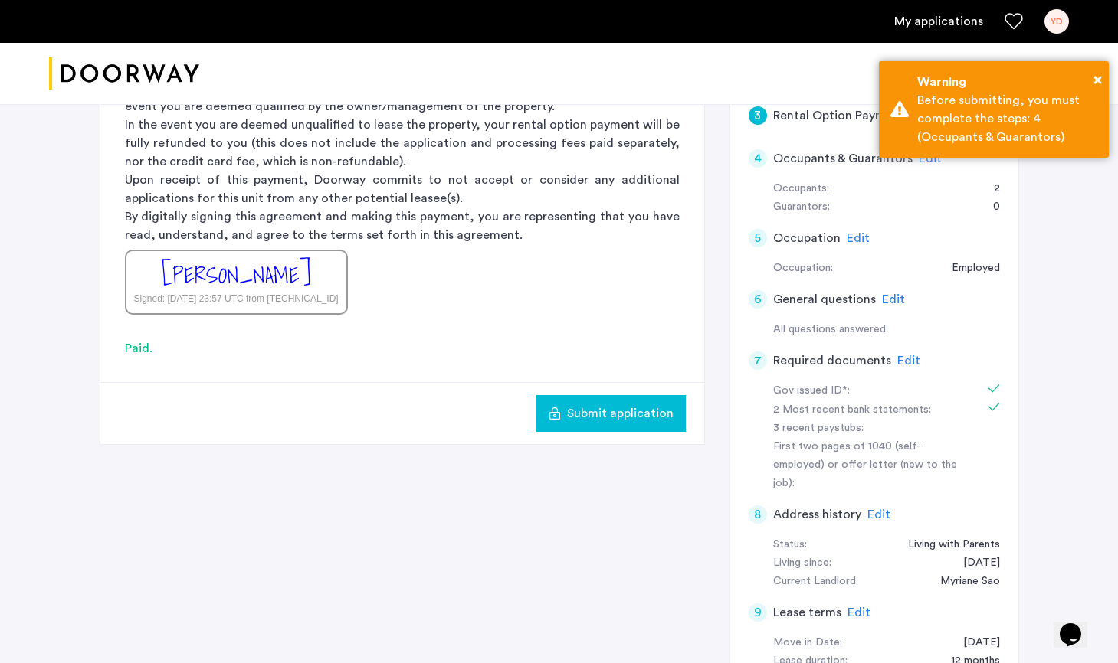
scroll to position [466, 0]
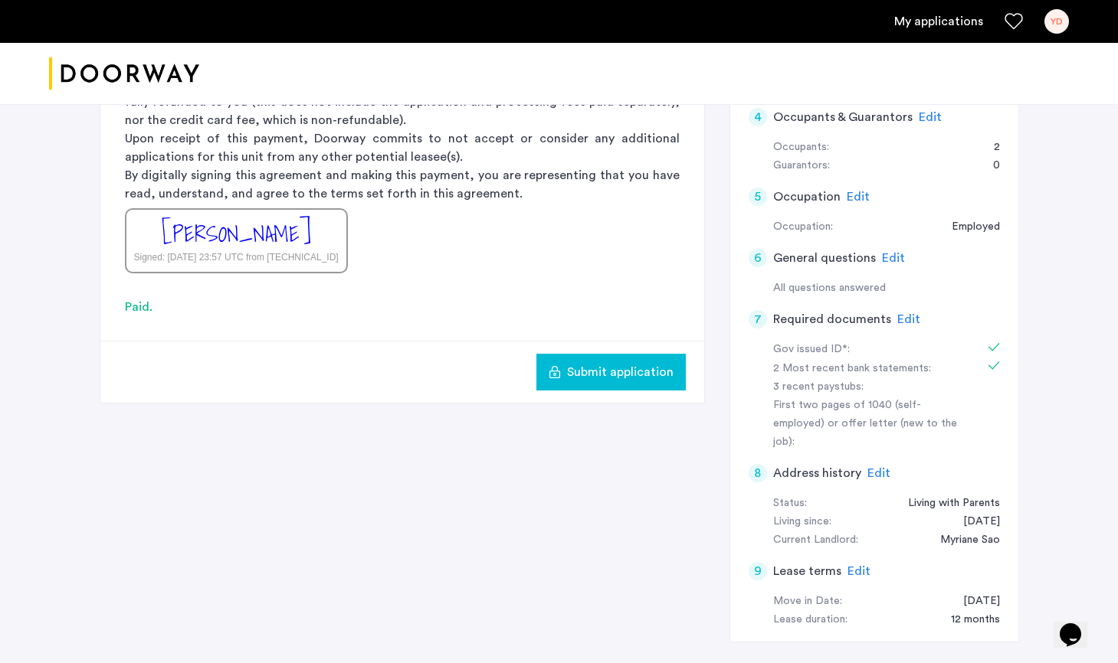
click at [899, 314] on span "Edit" at bounding box center [908, 319] width 23 height 12
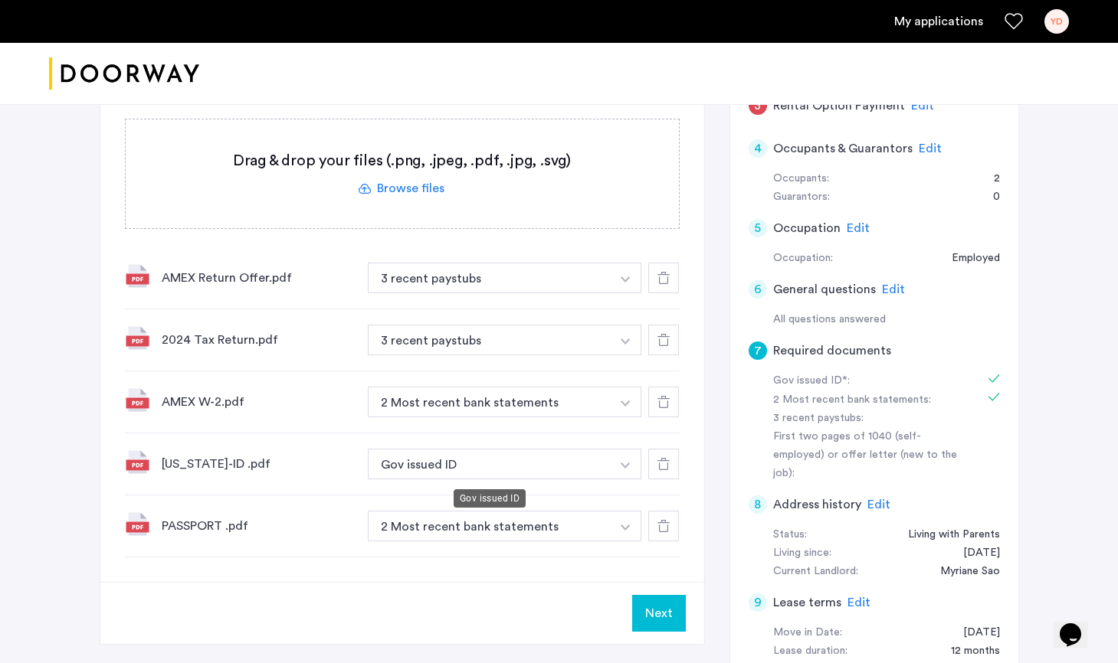
scroll to position [430, 0]
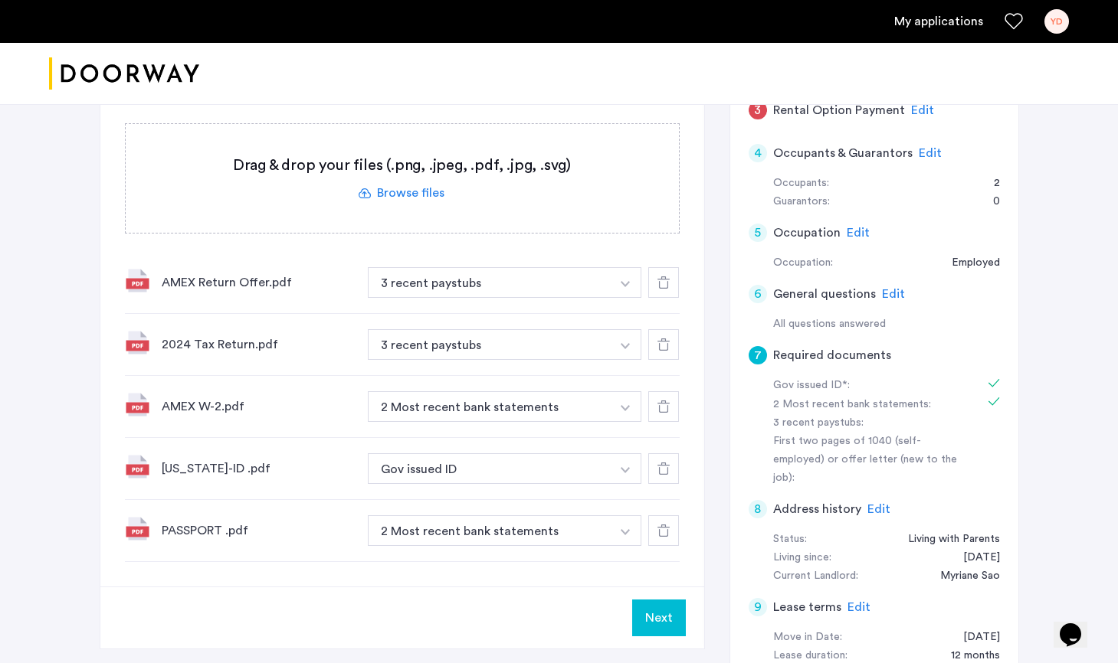
click at [853, 52] on div at bounding box center [559, 74] width 1118 height 62
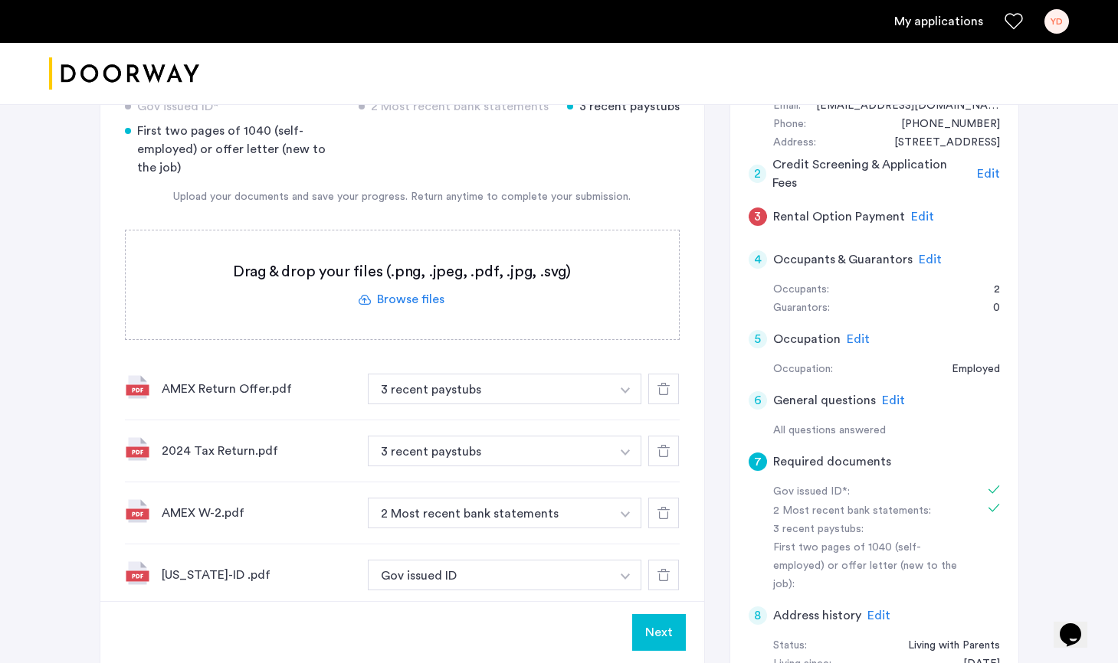
scroll to position [326, 0]
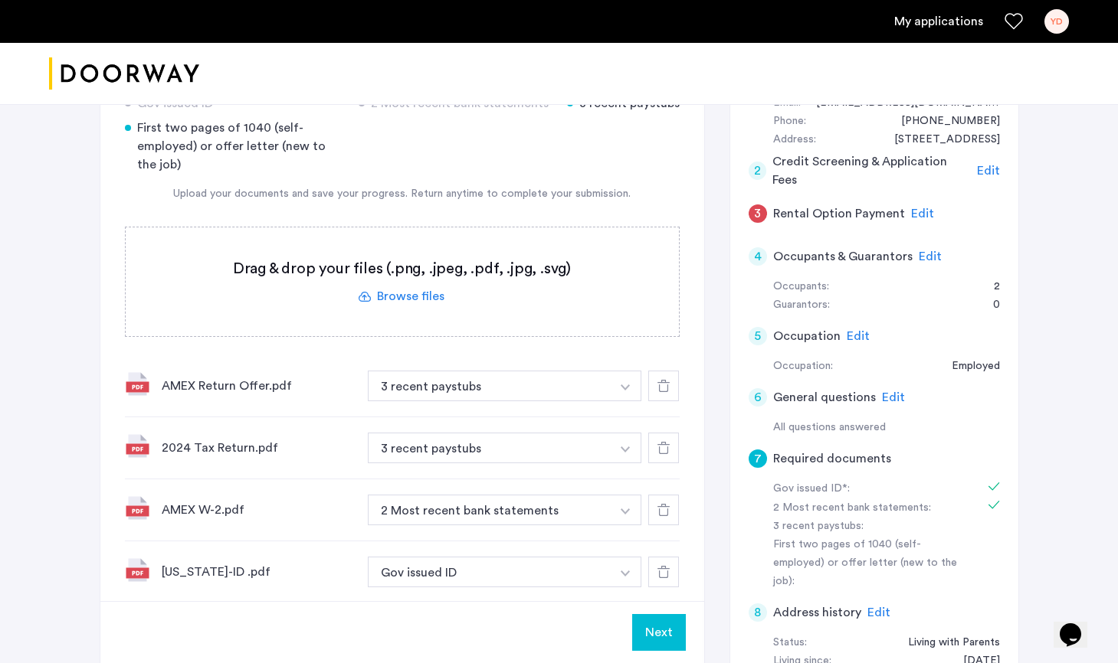
click at [626, 391] on button "button" at bounding box center [625, 386] width 31 height 31
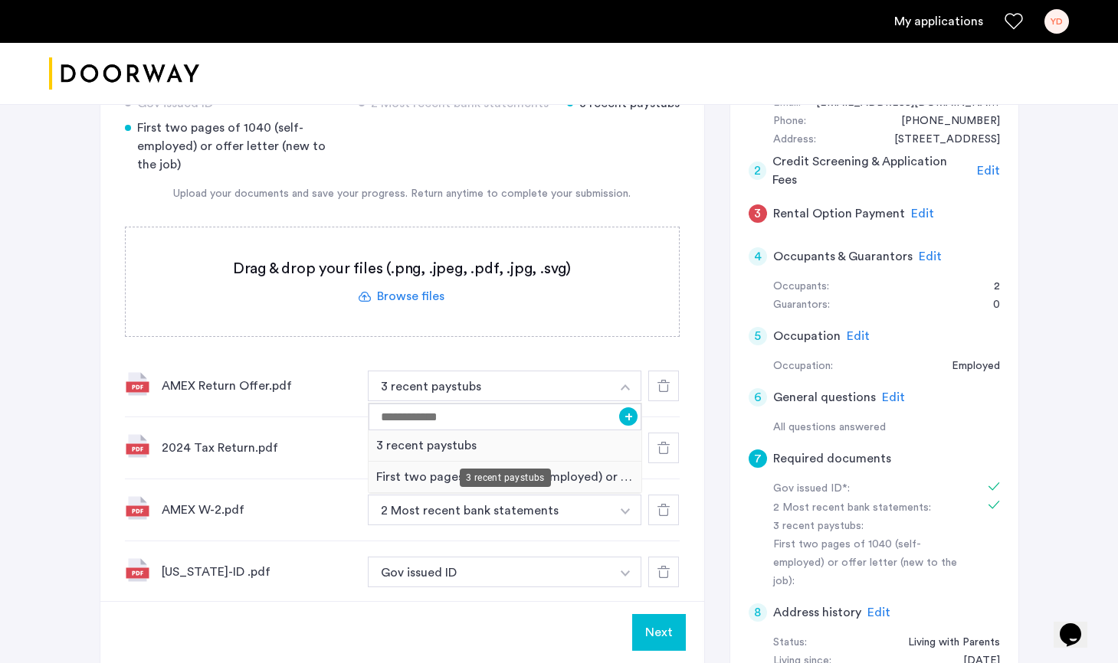
click at [515, 480] on div "3 recent paystubs" at bounding box center [505, 478] width 91 height 18
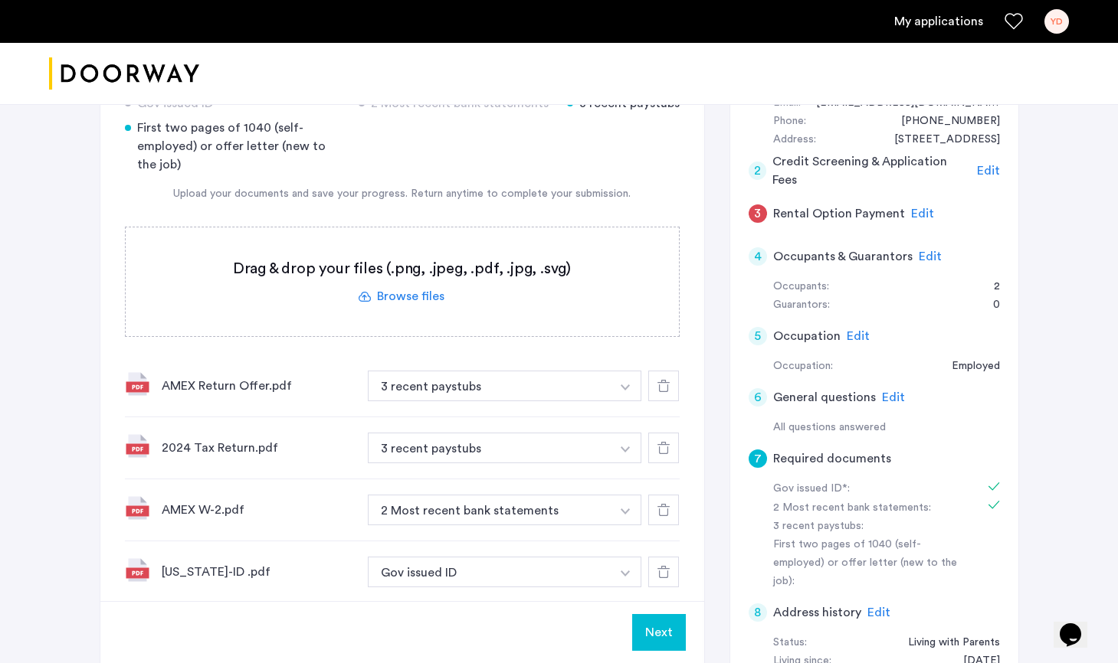
scroll to position [281, 0]
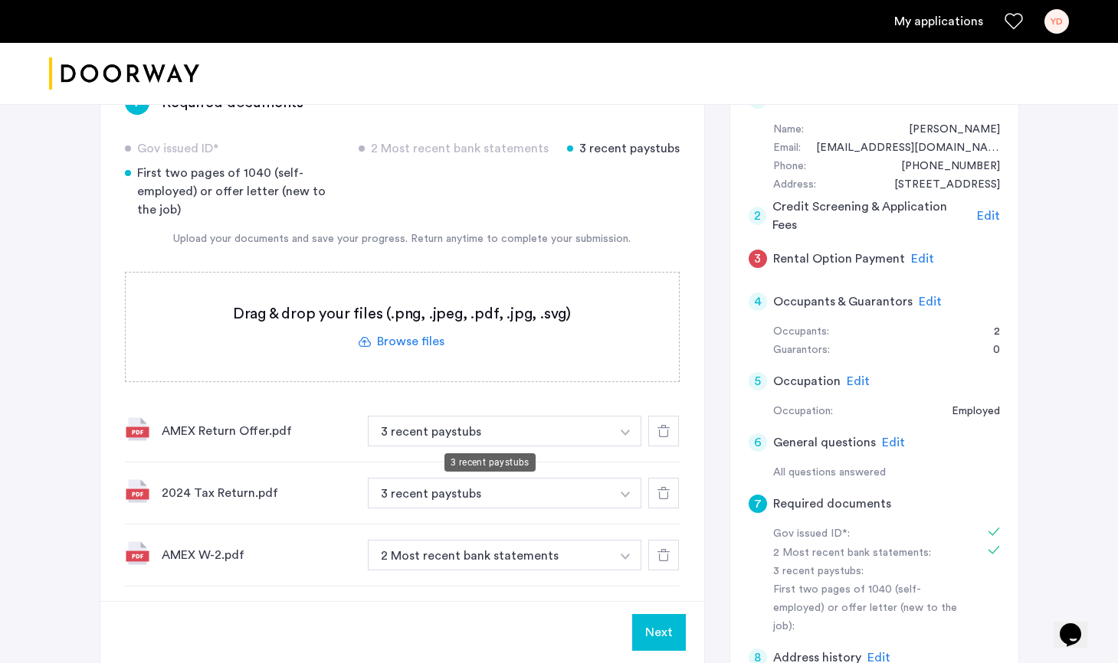
click at [555, 440] on button "3 recent paystubs" at bounding box center [490, 431] width 244 height 31
click at [622, 438] on button "button" at bounding box center [625, 431] width 31 height 31
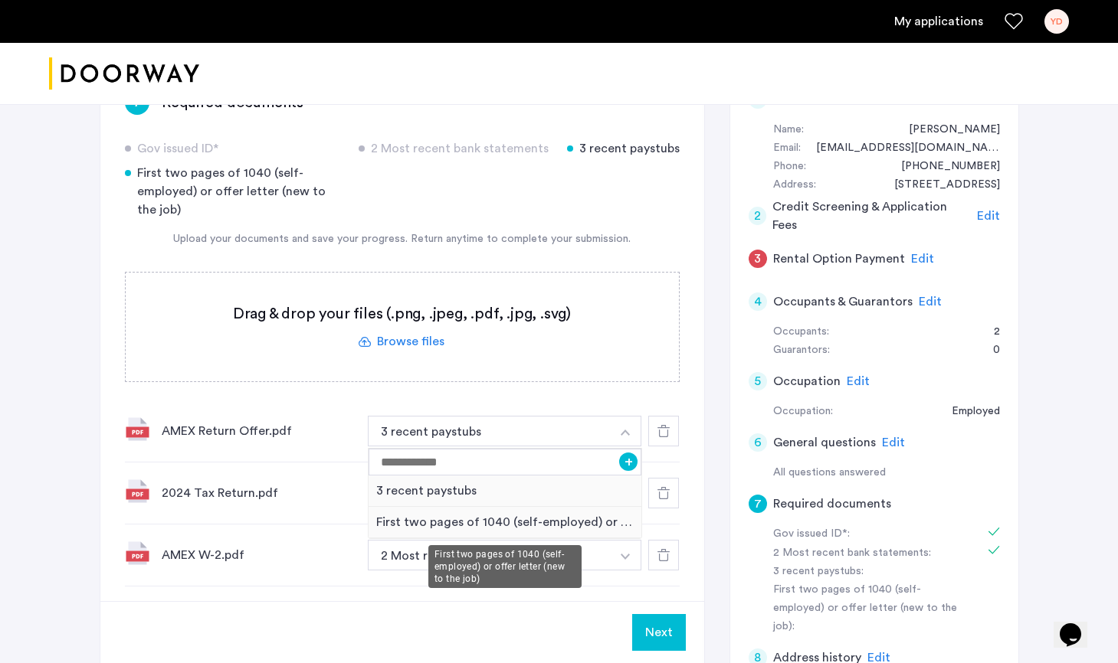
click at [555, 528] on div "First two pages of 1040 (self-employed) or offer letter (new to the job)" at bounding box center [504, 522] width 273 height 31
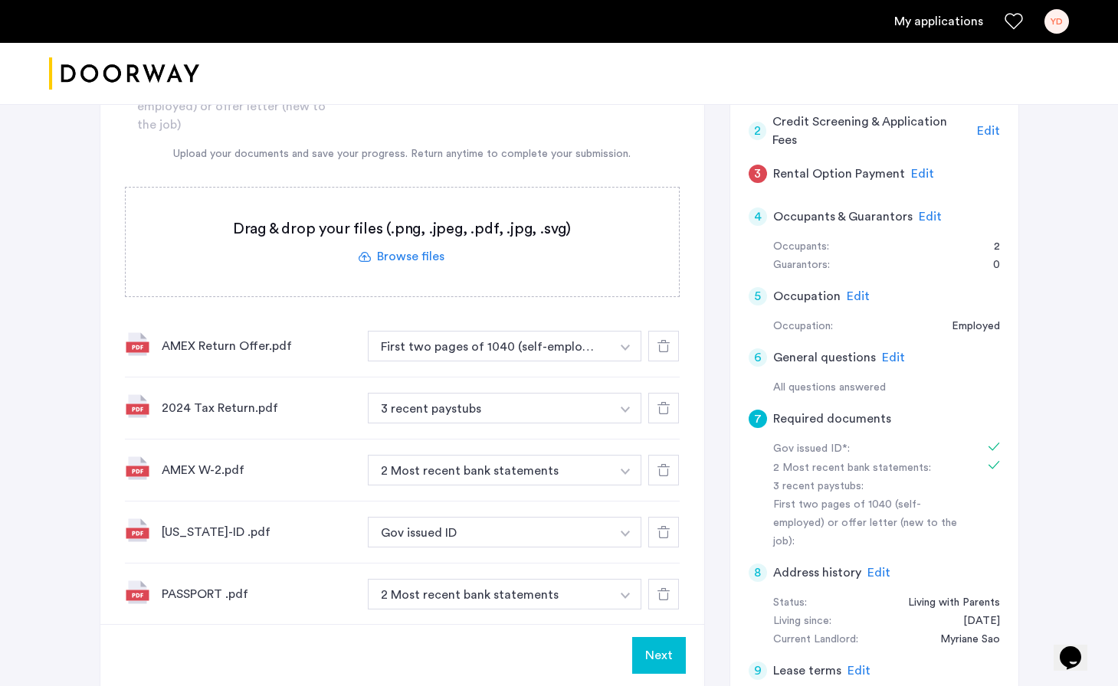
scroll to position [364, 0]
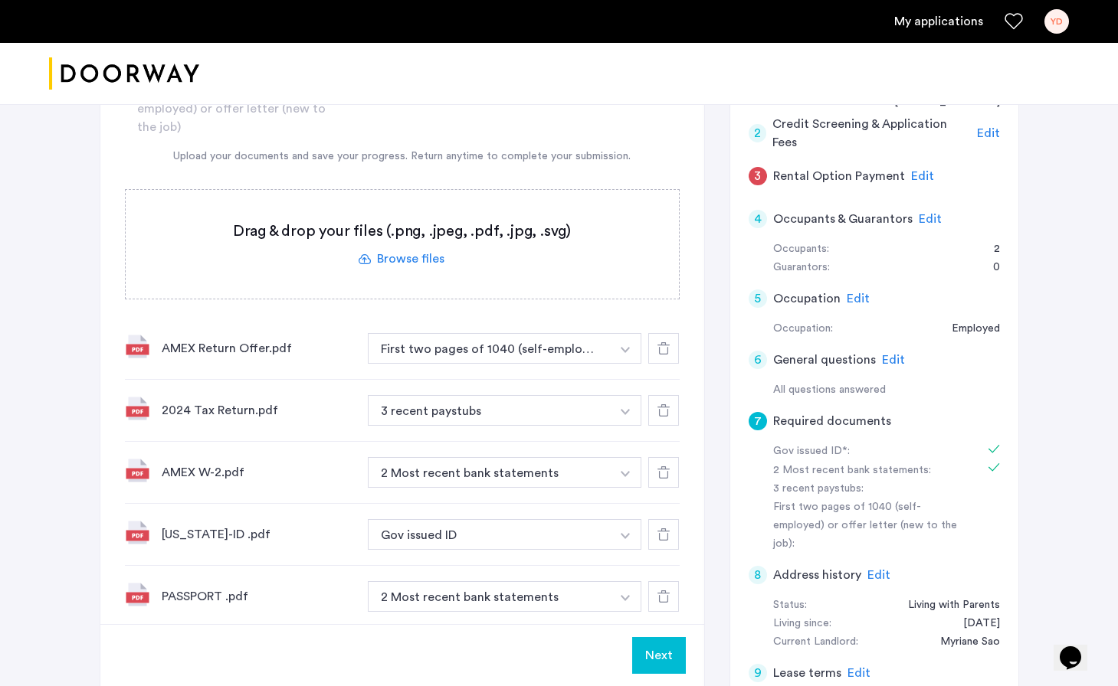
click at [412, 257] on label at bounding box center [402, 244] width 553 height 109
click at [0, 0] on input "file" at bounding box center [0, 0] width 0 height 0
click at [407, 260] on label at bounding box center [402, 244] width 553 height 109
click at [0, 0] on input "file" at bounding box center [0, 0] width 0 height 0
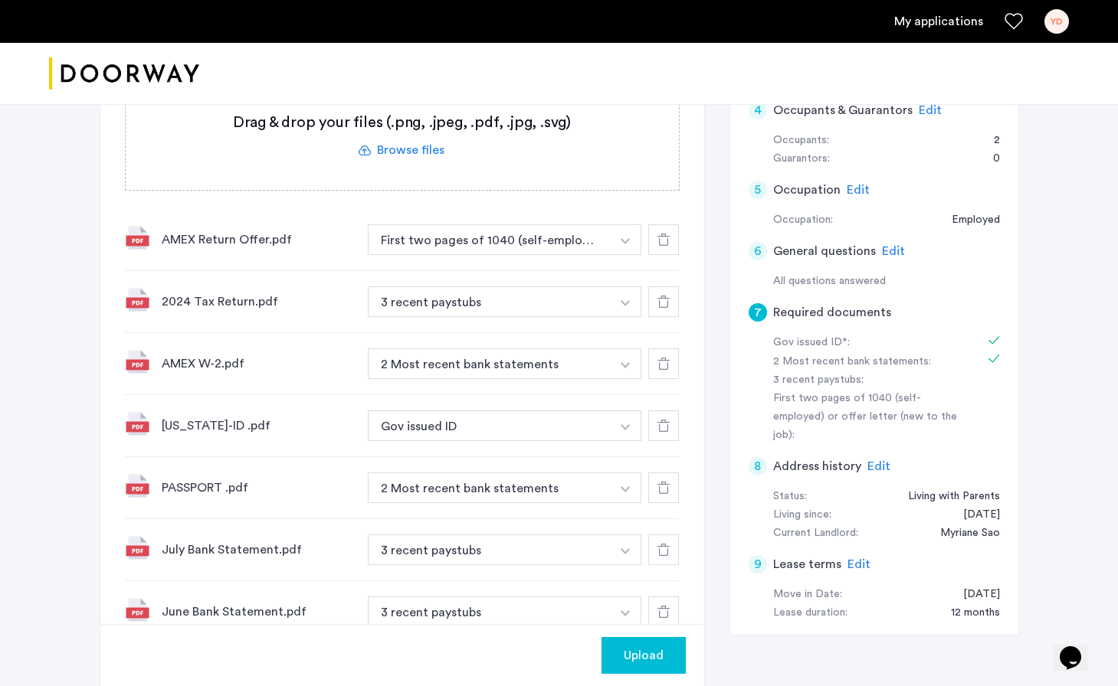
scroll to position [562, 0]
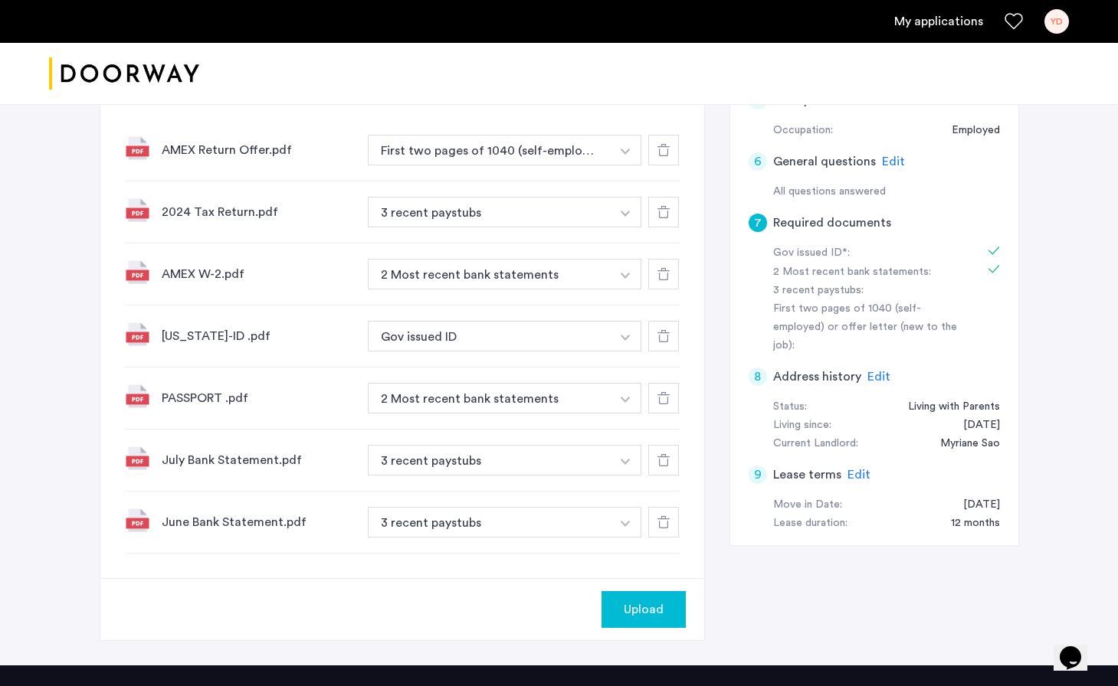
click at [622, 155] on img "button" at bounding box center [625, 152] width 9 height 6
click at [325, 562] on div "7 Required documents Gov issued ID* 2 Most recent bank statements 3 recent pays…" at bounding box center [402, 182] width 604 height 794
click at [604, 290] on button "2 Most recent bank statements" at bounding box center [490, 274] width 244 height 31
click at [603, 290] on button "2 Most recent bank statements" at bounding box center [490, 274] width 244 height 31
click at [618, 165] on button "button" at bounding box center [625, 150] width 31 height 31
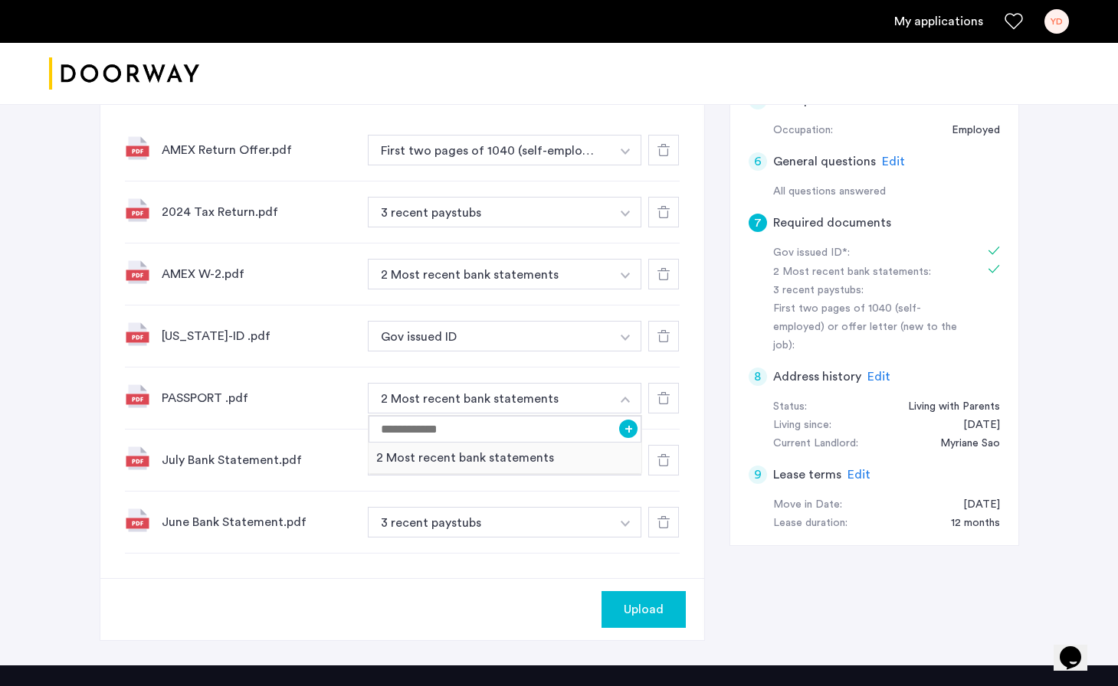
click at [506, 365] on div "[US_STATE]-ID .pdf Gov issued ID + Gov issued ID" at bounding box center [402, 337] width 555 height 62
click at [443, 212] on button "3 recent paystubs" at bounding box center [490, 212] width 244 height 31
click at [545, 215] on button "3 recent paystubs" at bounding box center [490, 212] width 244 height 31
click at [621, 155] on img "button" at bounding box center [625, 152] width 9 height 6
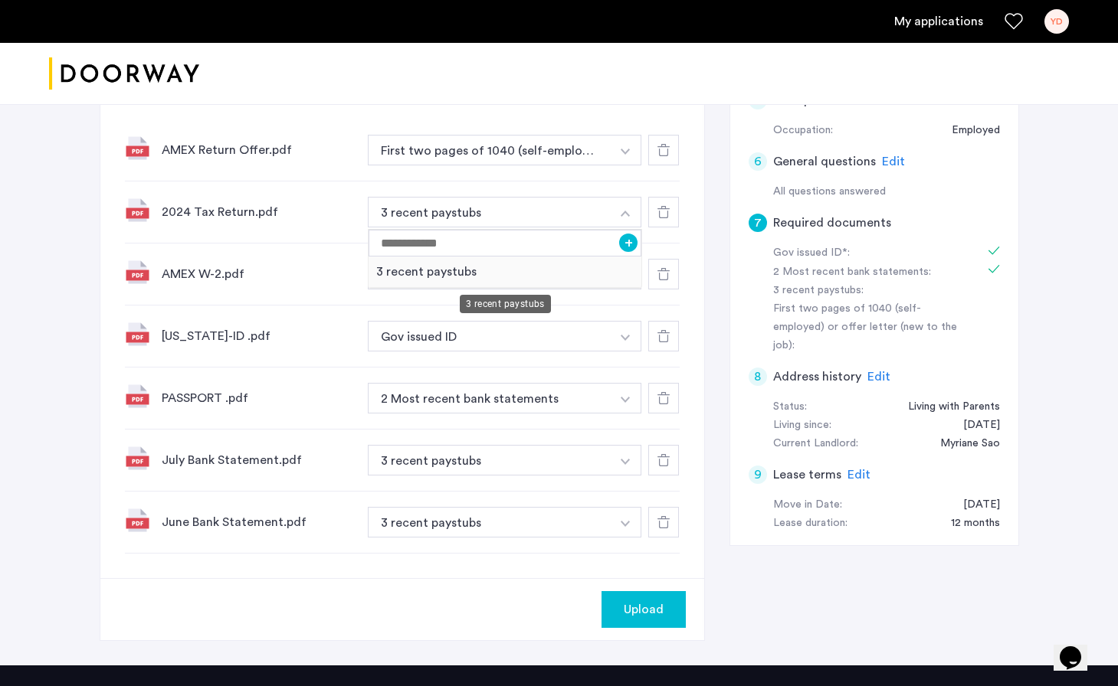
click at [519, 277] on div "3 recent paystubs" at bounding box center [504, 272] width 273 height 31
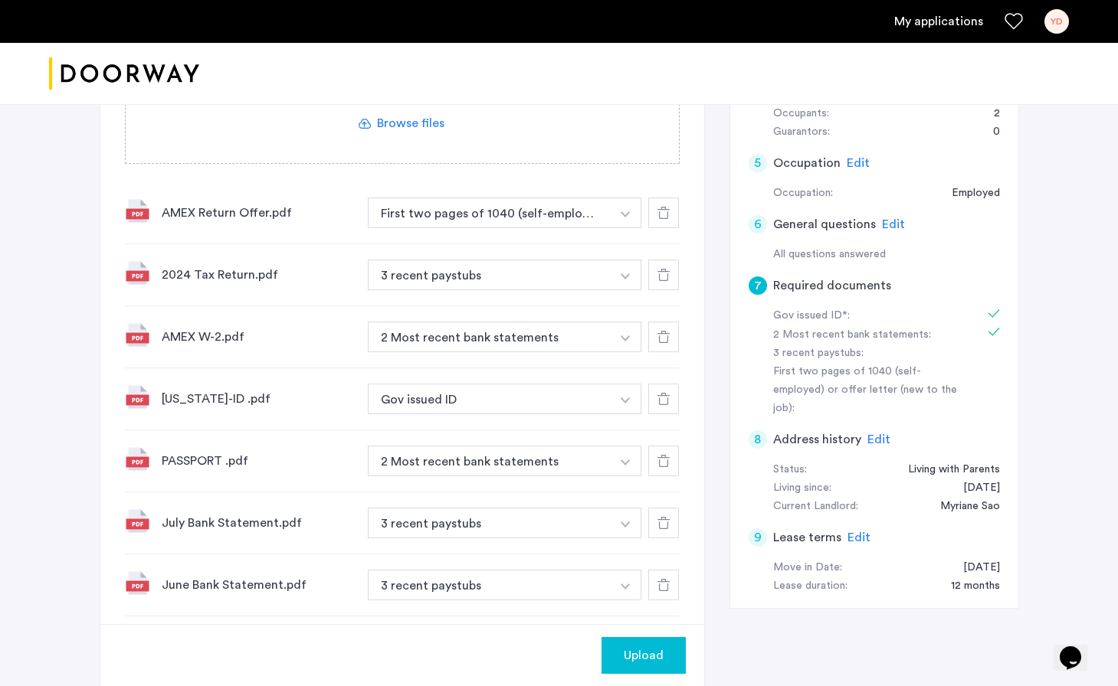
scroll to position [496, 0]
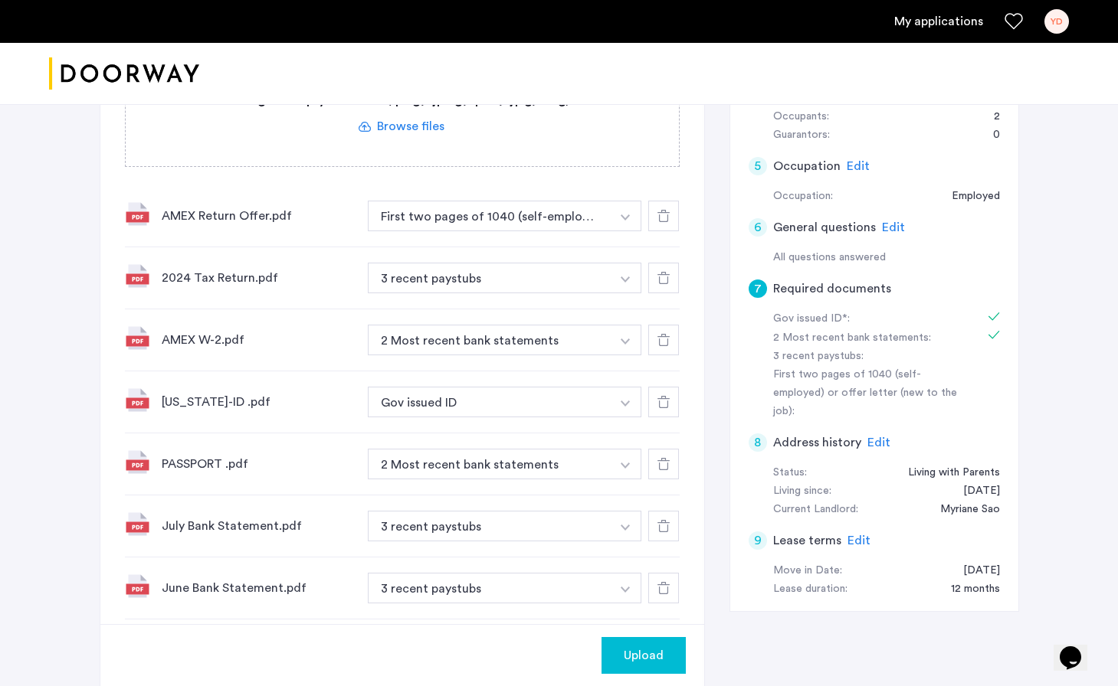
click at [668, 464] on use at bounding box center [663, 464] width 12 height 12
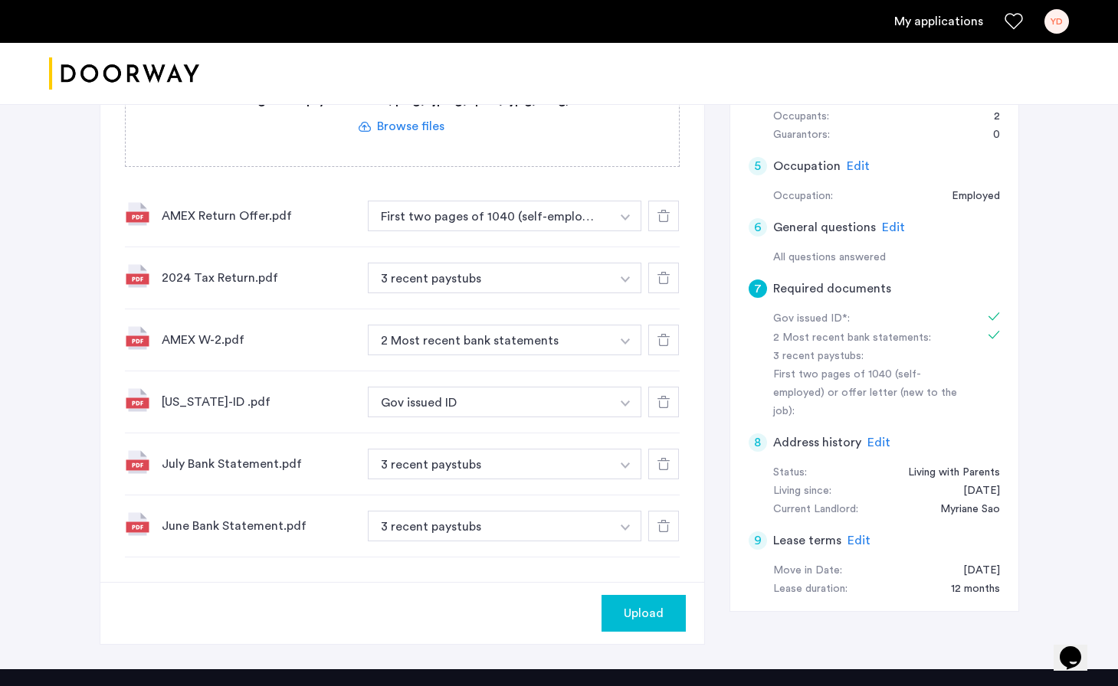
click at [627, 221] on img "button" at bounding box center [625, 218] width 9 height 6
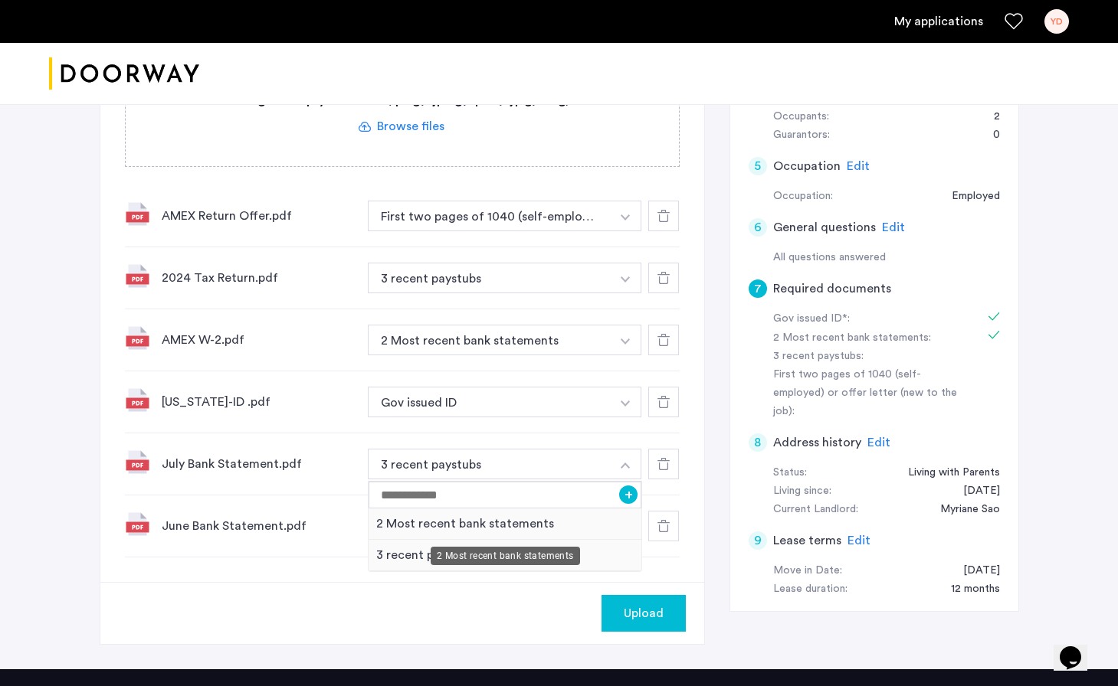
click at [540, 523] on div "2 Most recent bank statements" at bounding box center [504, 524] width 273 height 31
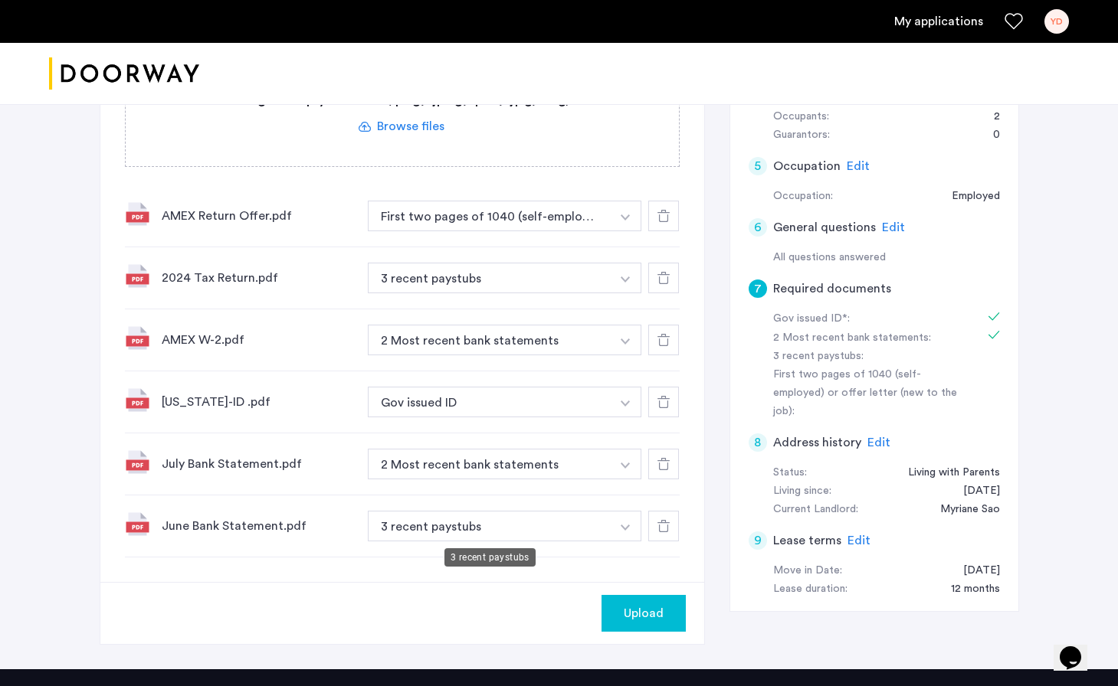
click at [542, 293] on button "3 recent paystubs" at bounding box center [490, 278] width 244 height 31
click at [595, 293] on button "3 recent paystubs" at bounding box center [490, 278] width 244 height 31
click at [626, 221] on img "button" at bounding box center [625, 218] width 9 height 6
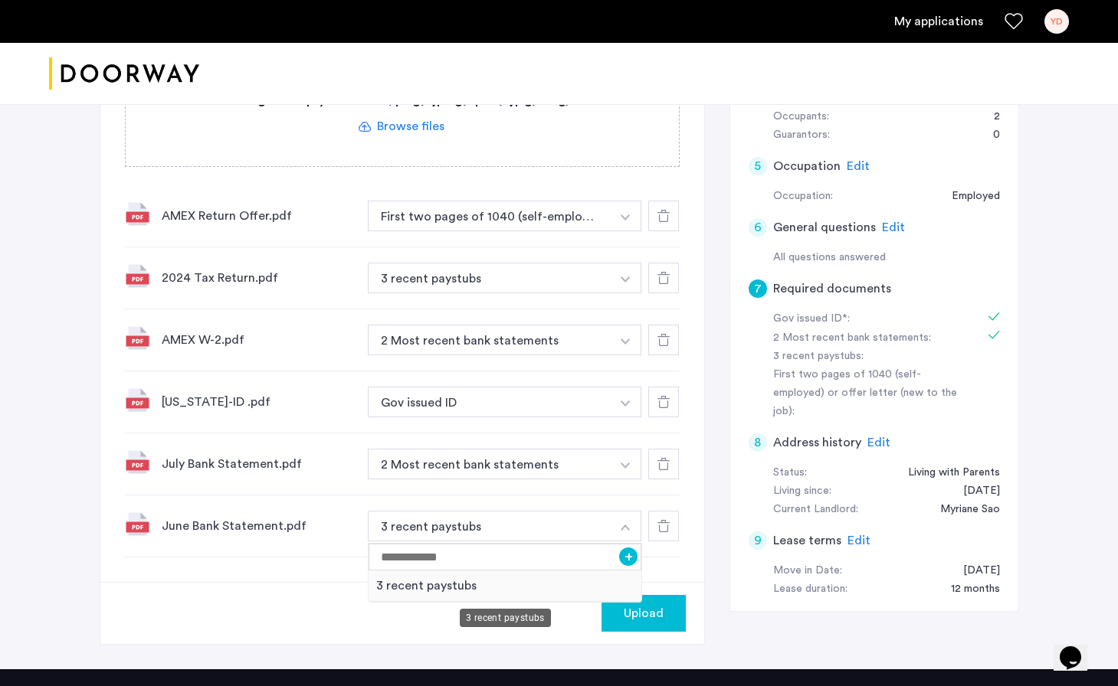
click at [488, 624] on div "3 recent paystubs" at bounding box center [505, 618] width 91 height 18
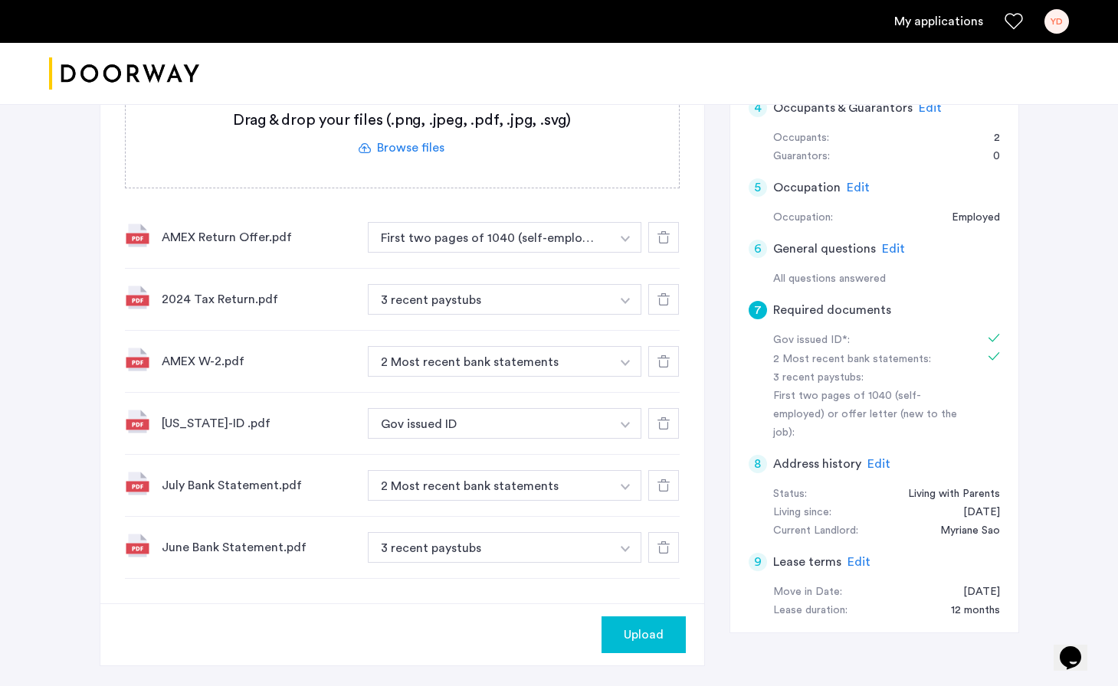
scroll to position [463, 0]
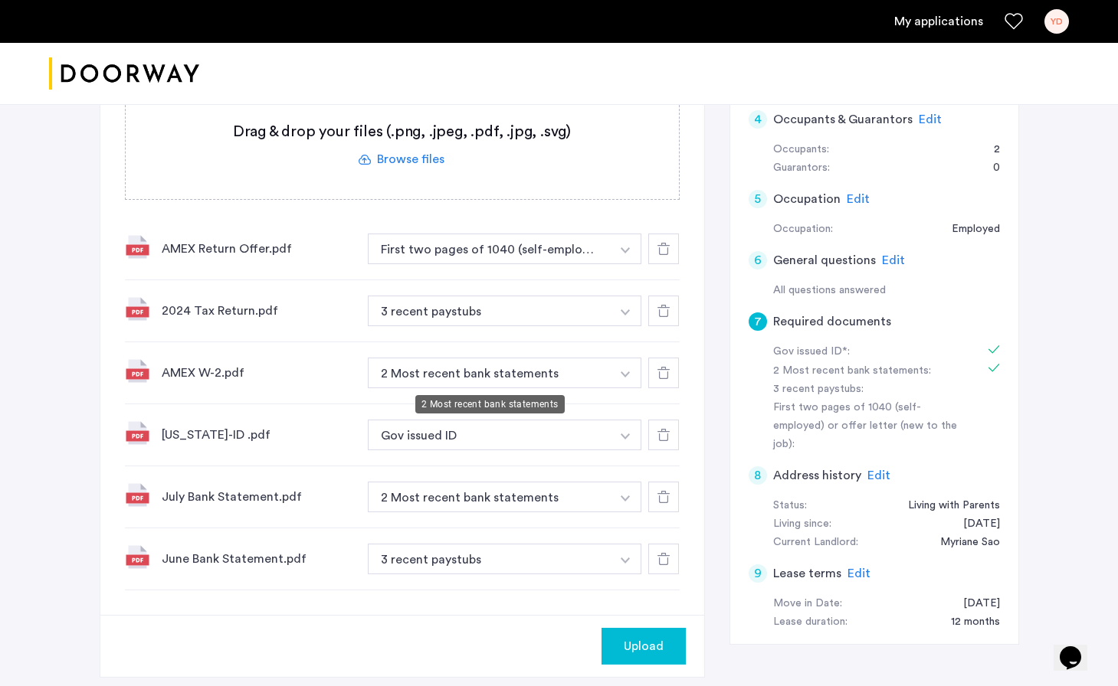
click at [578, 379] on button "2 Most recent bank statements" at bounding box center [490, 373] width 244 height 31
click at [622, 254] on img "button" at bounding box center [625, 250] width 9 height 6
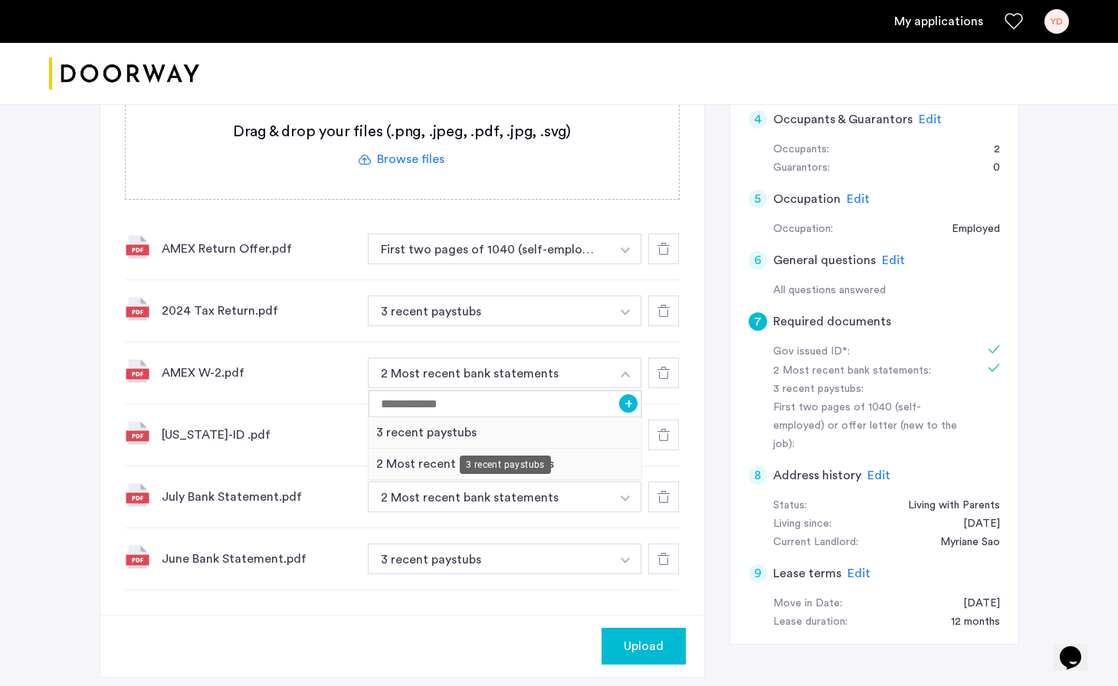
click at [477, 434] on div "3 recent paystubs" at bounding box center [504, 433] width 273 height 31
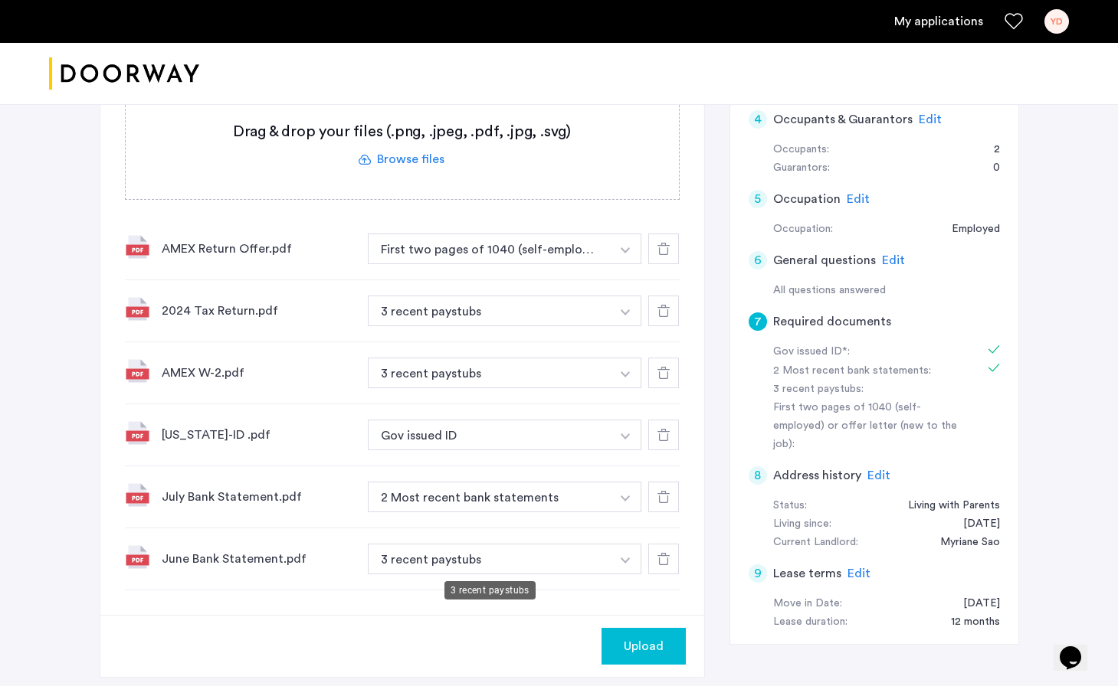
click at [488, 326] on button "3 recent paystubs" at bounding box center [490, 311] width 244 height 31
click at [598, 326] on button "3 recent paystubs" at bounding box center [490, 311] width 244 height 31
click at [624, 264] on button "button" at bounding box center [625, 249] width 31 height 31
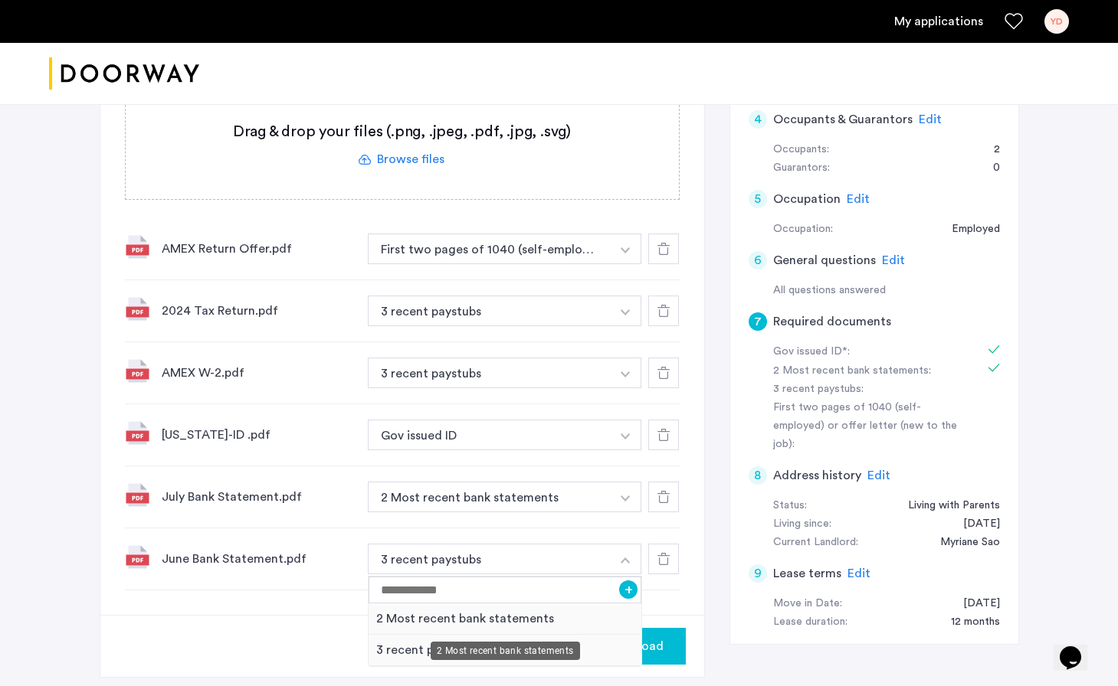
click at [434, 619] on div "2 Most recent bank statements" at bounding box center [504, 619] width 273 height 31
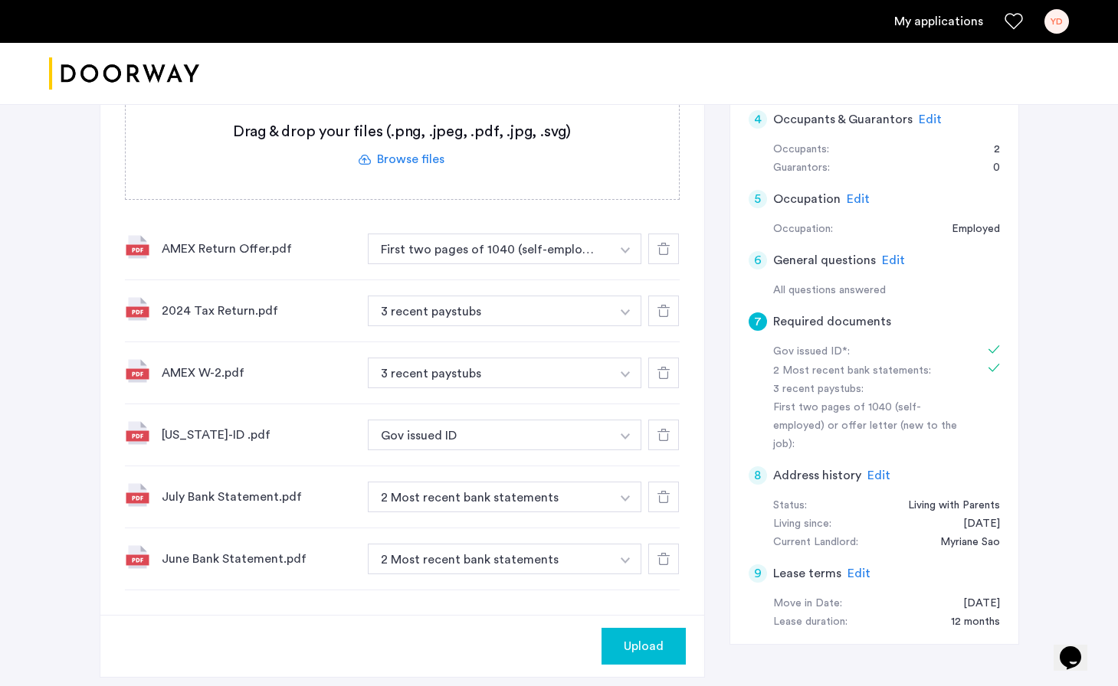
click at [647, 650] on span "Upload" at bounding box center [644, 646] width 40 height 18
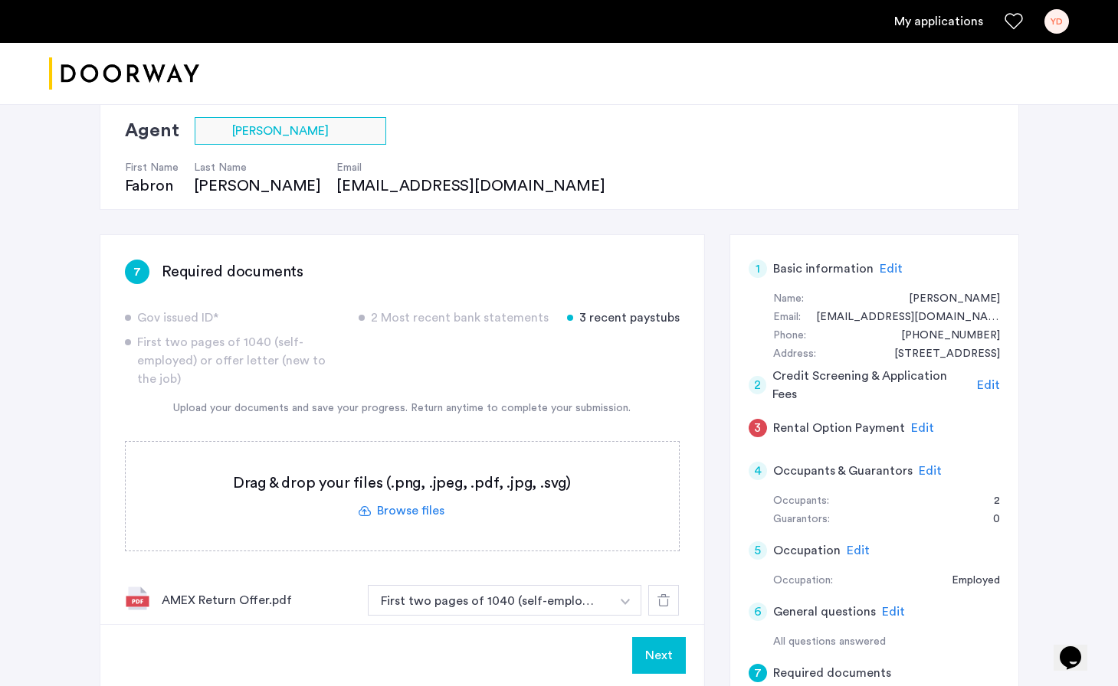
scroll to position [102, 0]
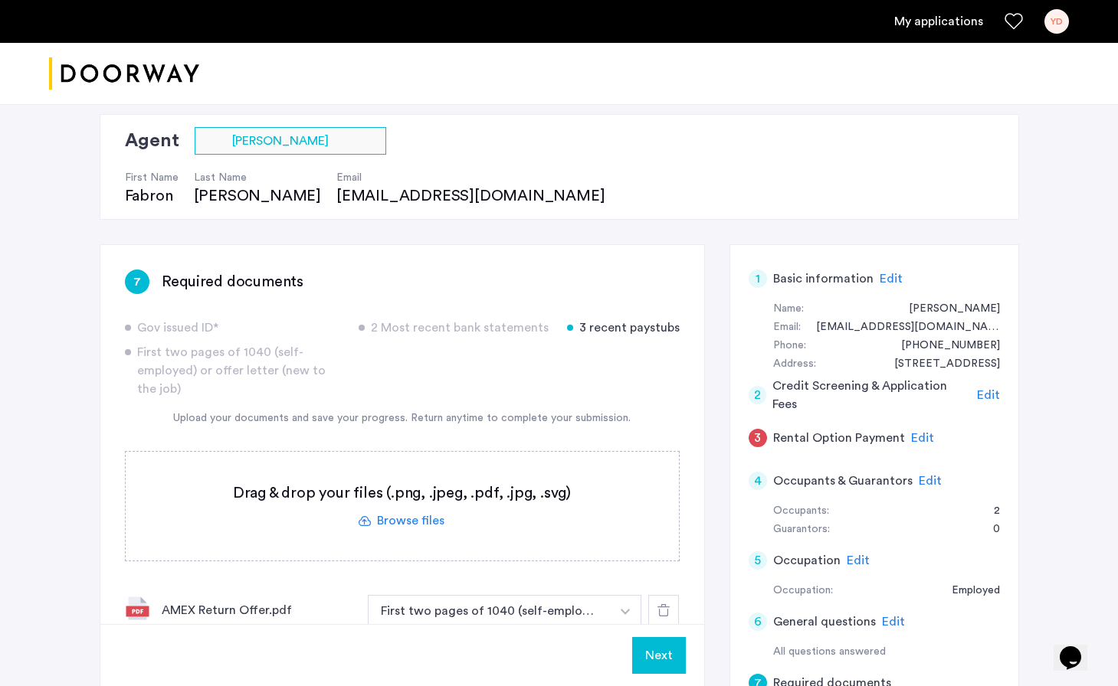
click at [917, 432] on span "Edit" at bounding box center [922, 438] width 23 height 12
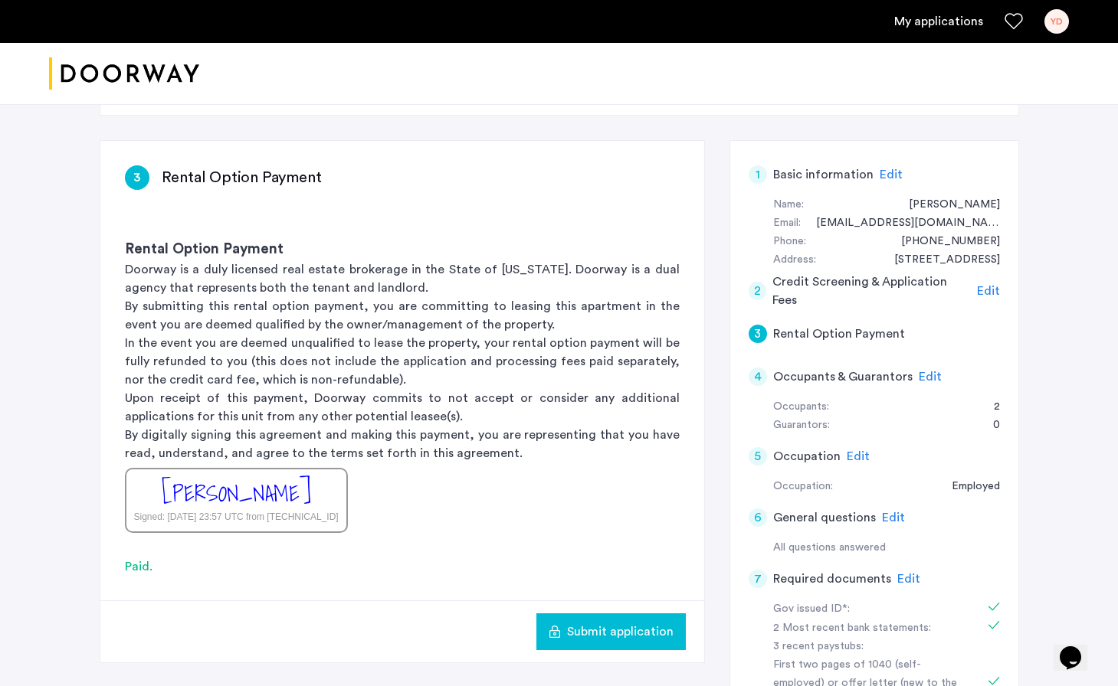
scroll to position [208, 0]
click at [627, 634] on span "Submit application" at bounding box center [620, 630] width 106 height 18
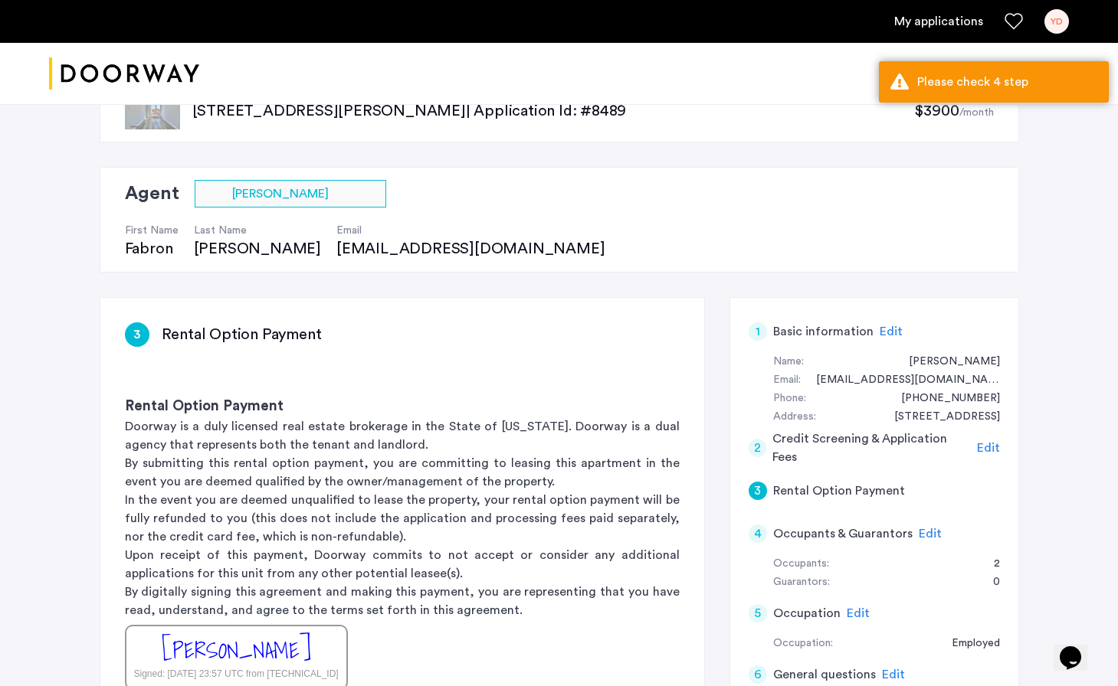
scroll to position [97, 0]
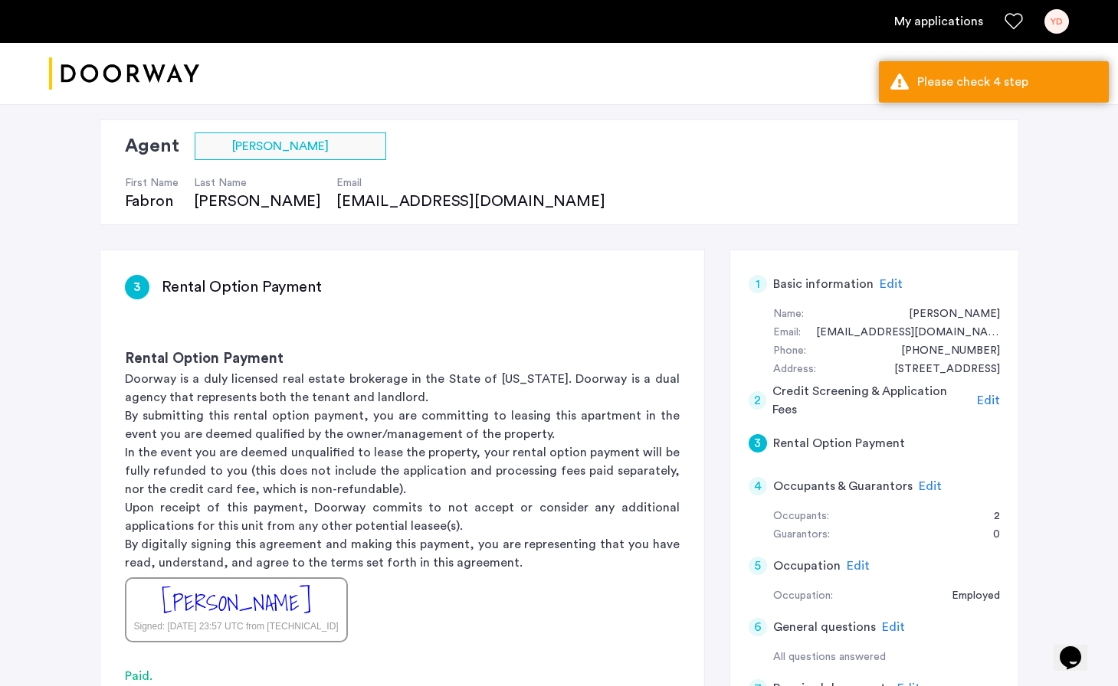
click at [919, 480] on span "Edit" at bounding box center [930, 486] width 23 height 12
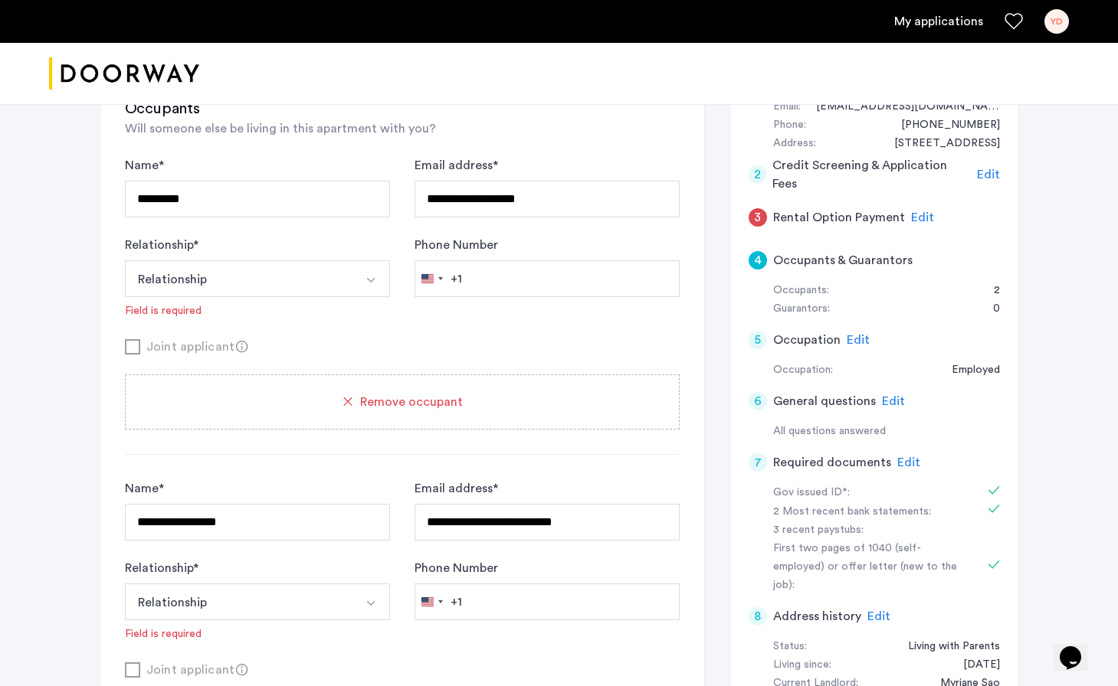
scroll to position [327, 0]
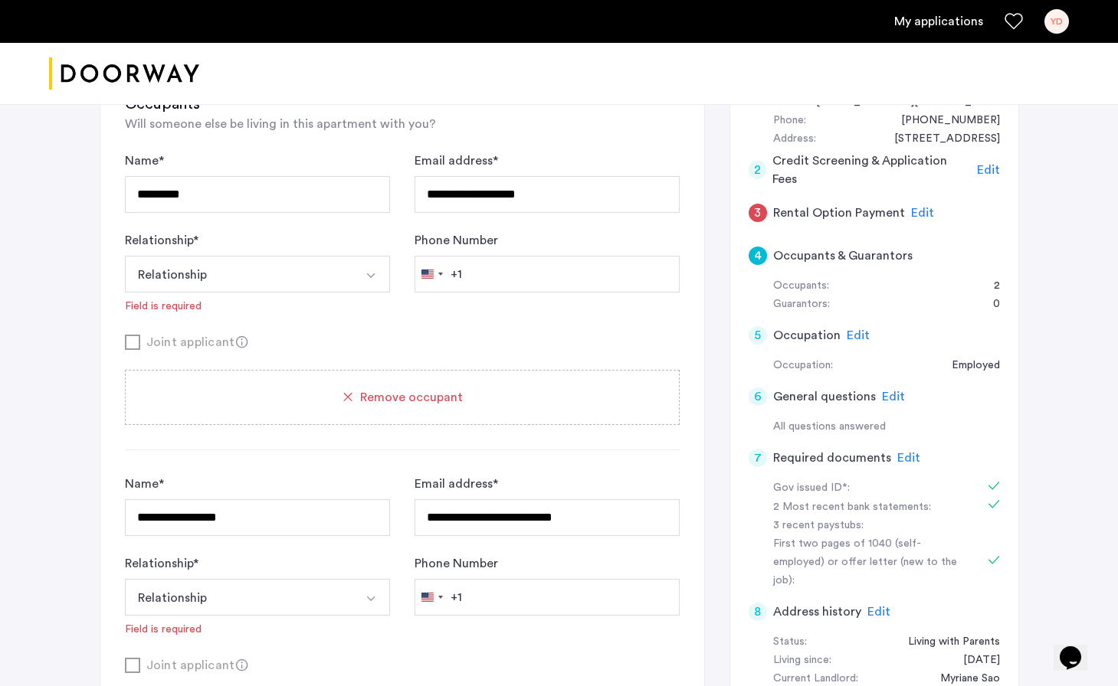
click at [374, 278] on img "Select option" at bounding box center [371, 276] width 12 height 12
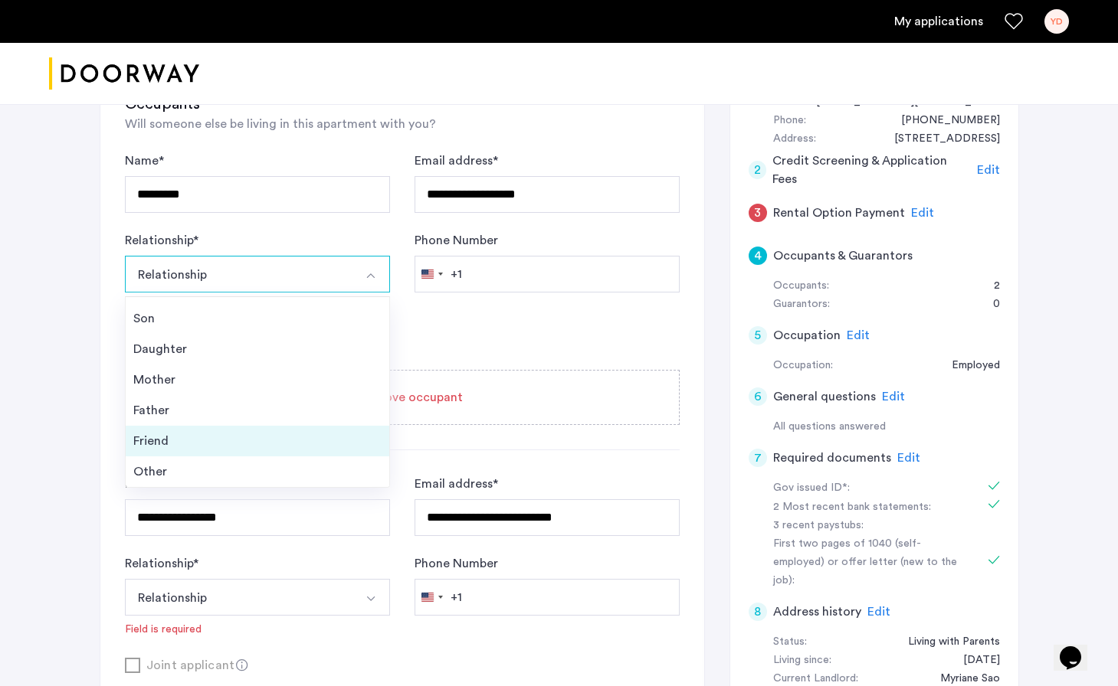
scroll to position [55, 0]
click at [196, 452] on li "Friend" at bounding box center [258, 441] width 264 height 31
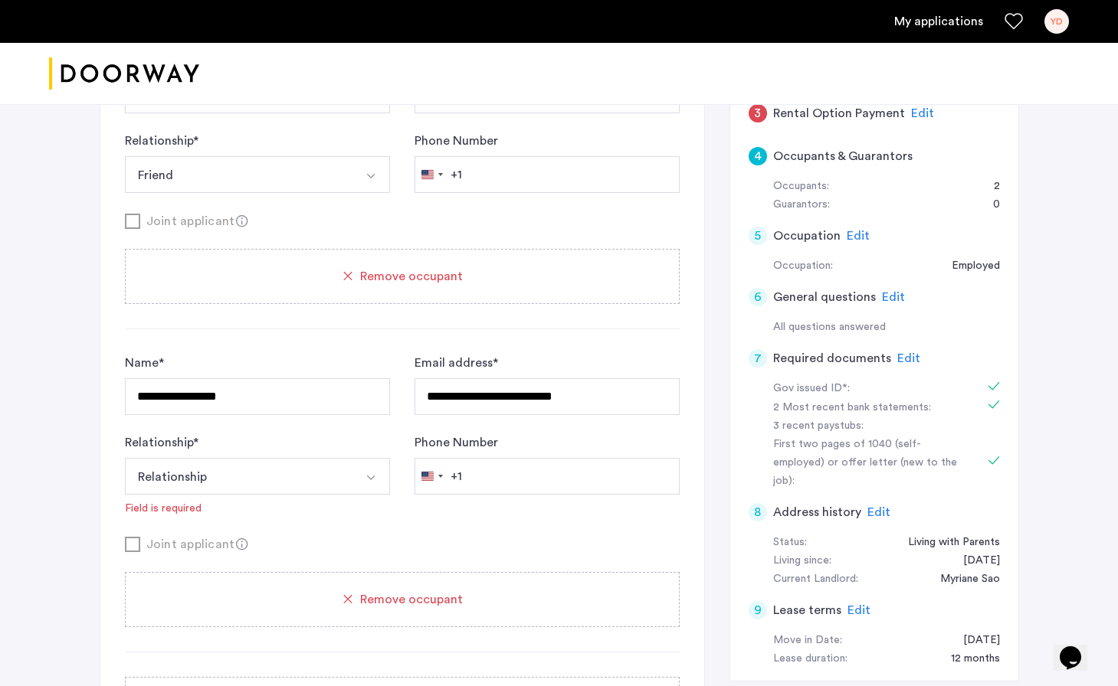
scroll to position [432, 0]
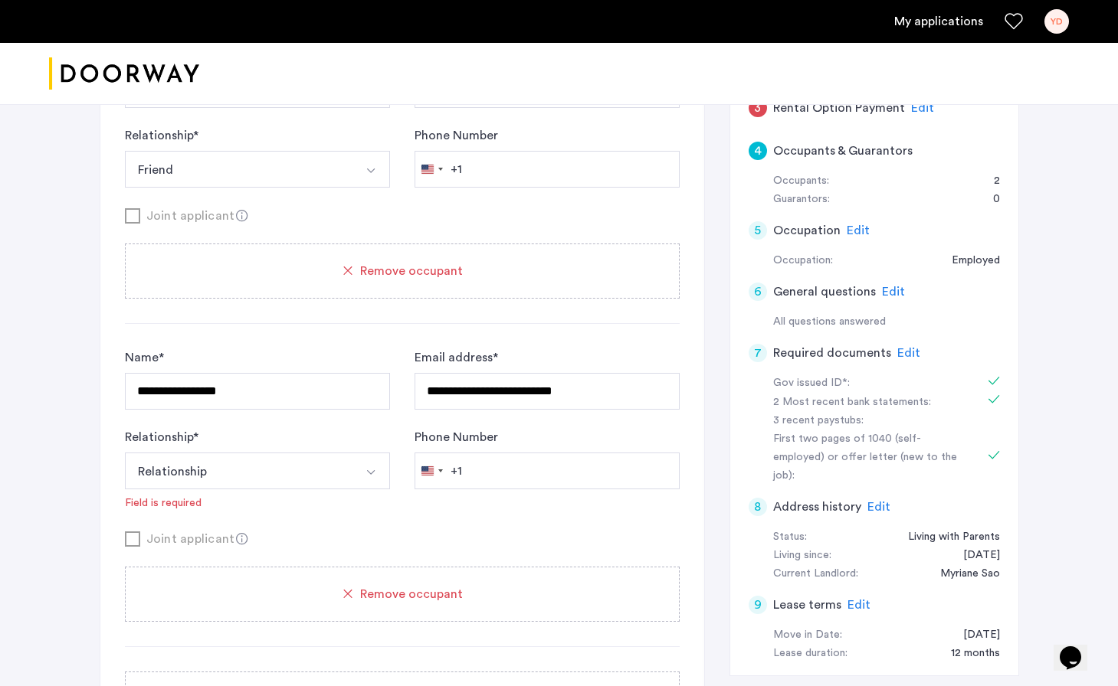
click at [360, 474] on button "Select option" at bounding box center [371, 471] width 37 height 37
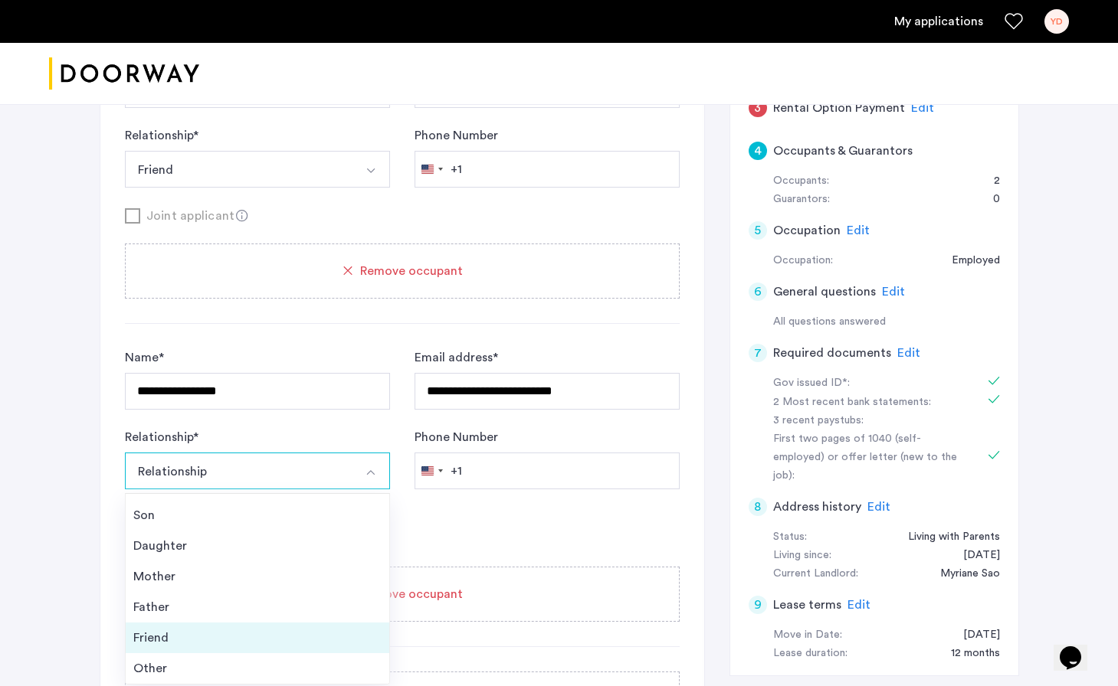
scroll to position [55, 0]
click at [201, 633] on div "Friend" at bounding box center [257, 638] width 248 height 18
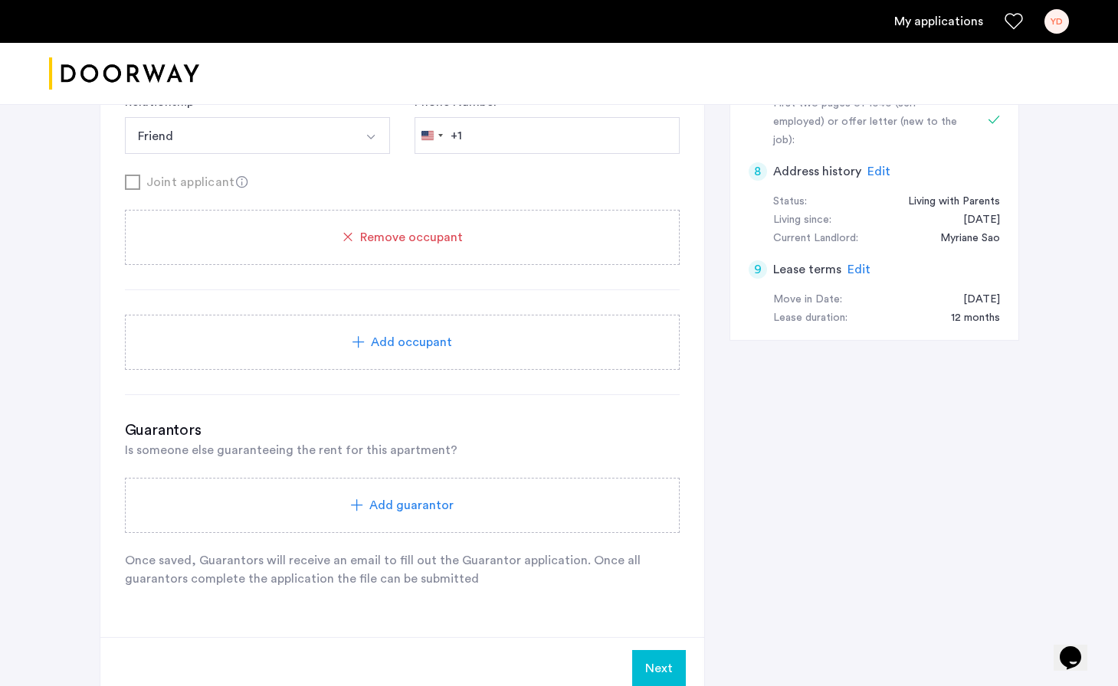
scroll to position [526, 0]
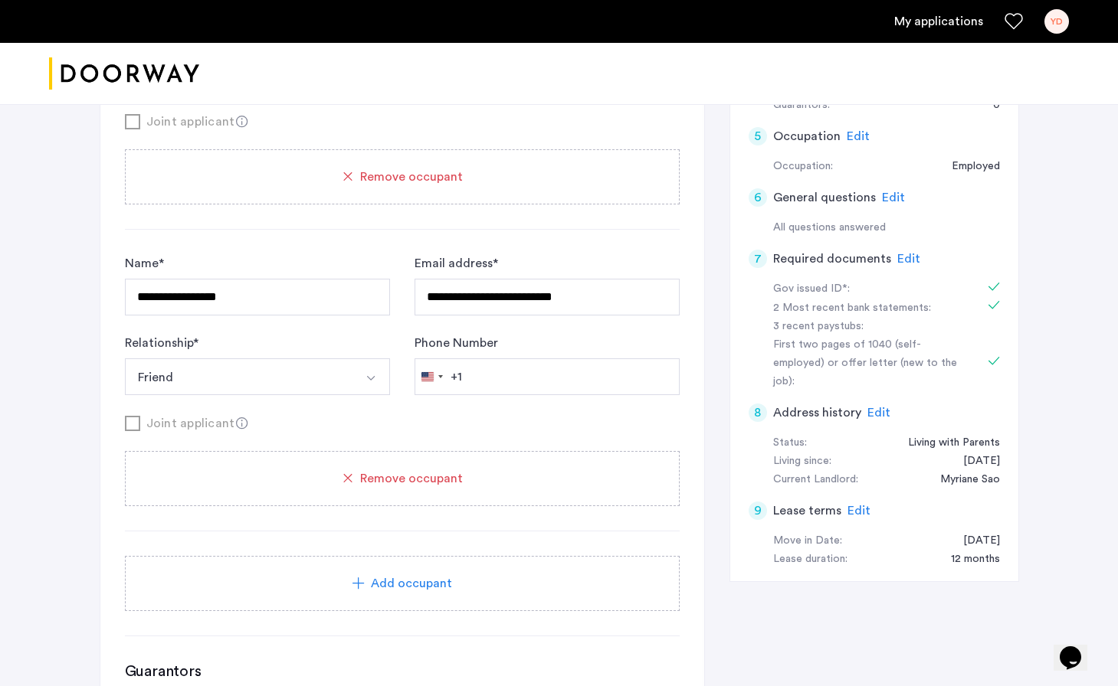
click at [298, 598] on div "Add occupant" at bounding box center [402, 583] width 555 height 55
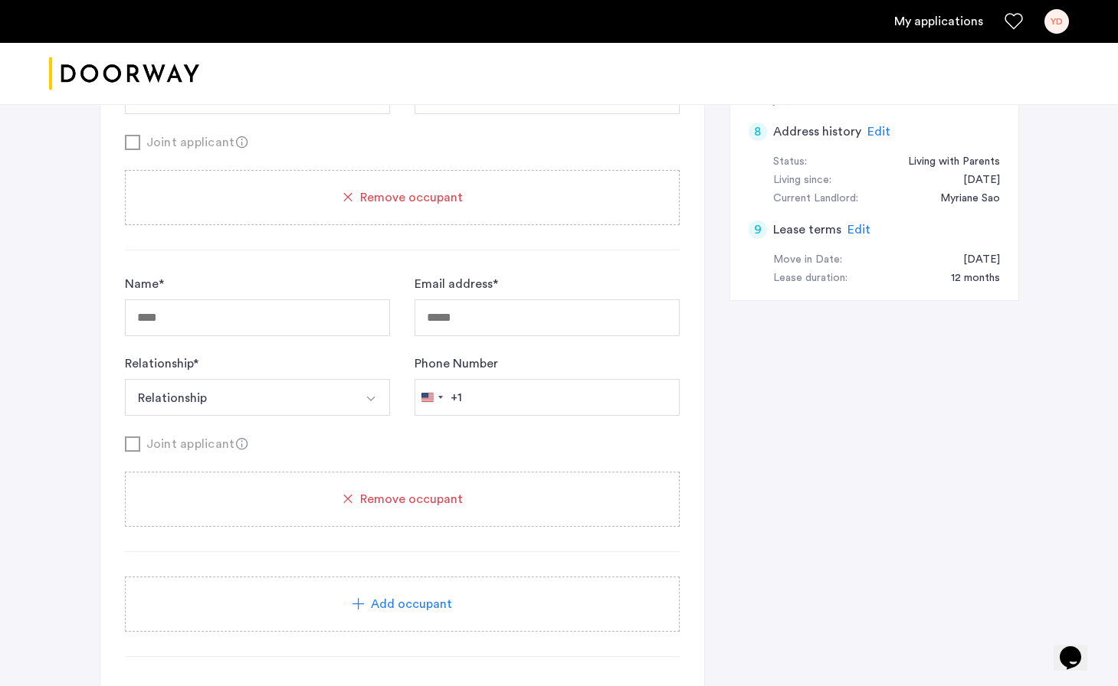
scroll to position [832, 0]
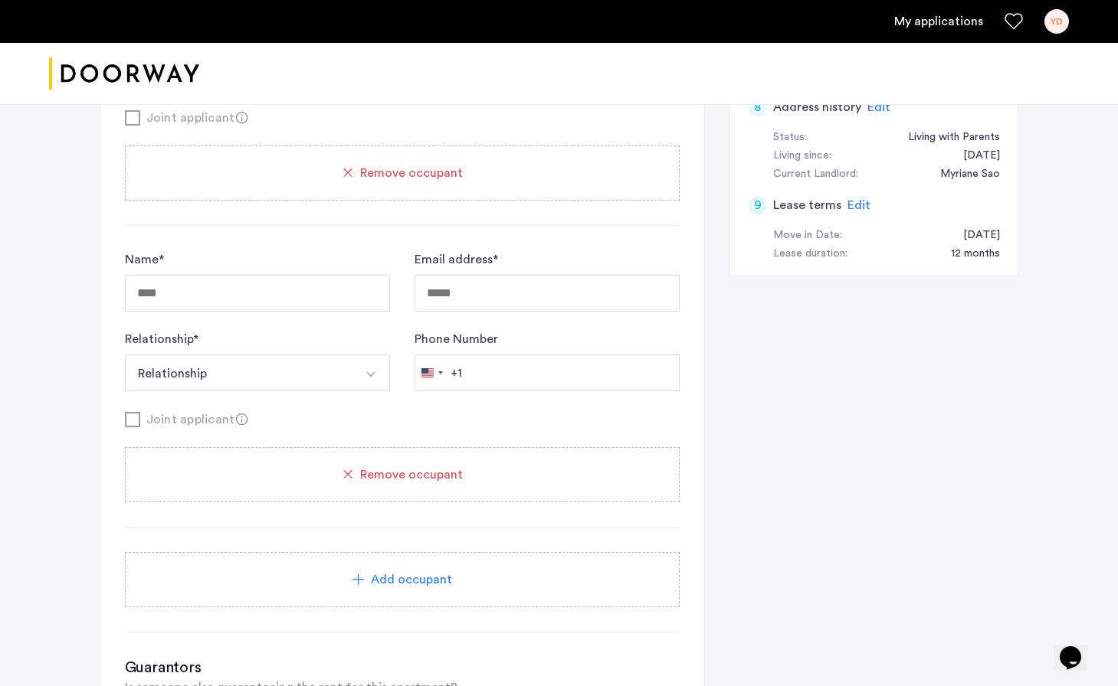
click at [344, 490] on div "Remove occupant" at bounding box center [402, 474] width 555 height 55
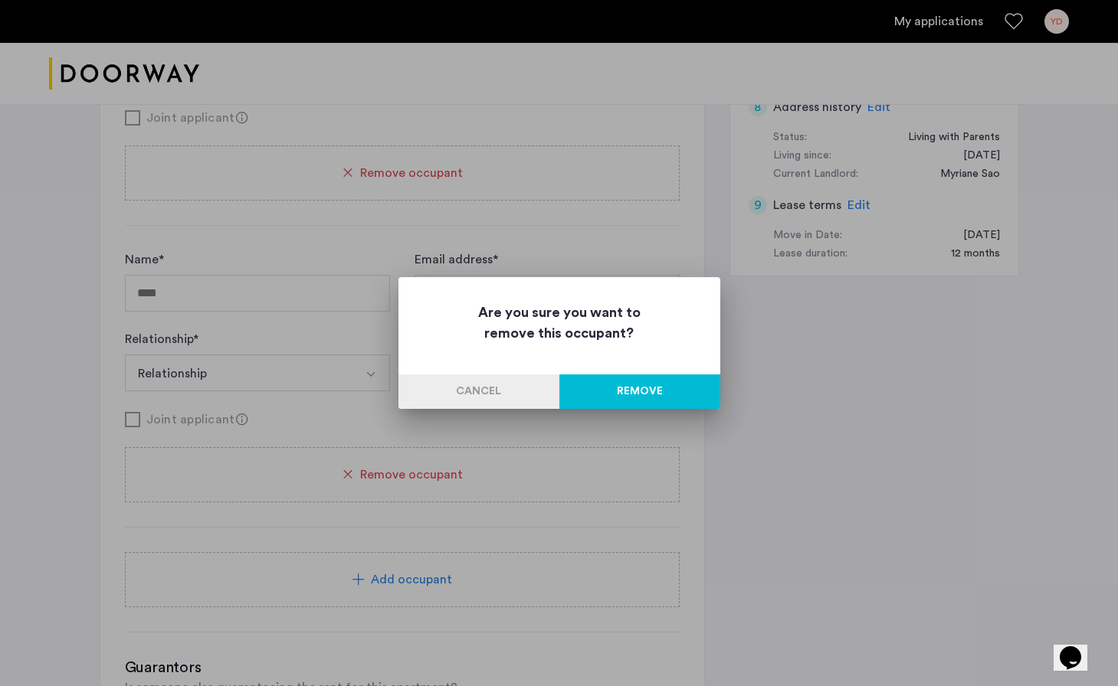
scroll to position [0, 0]
click at [639, 394] on button "Remove" at bounding box center [639, 392] width 161 height 34
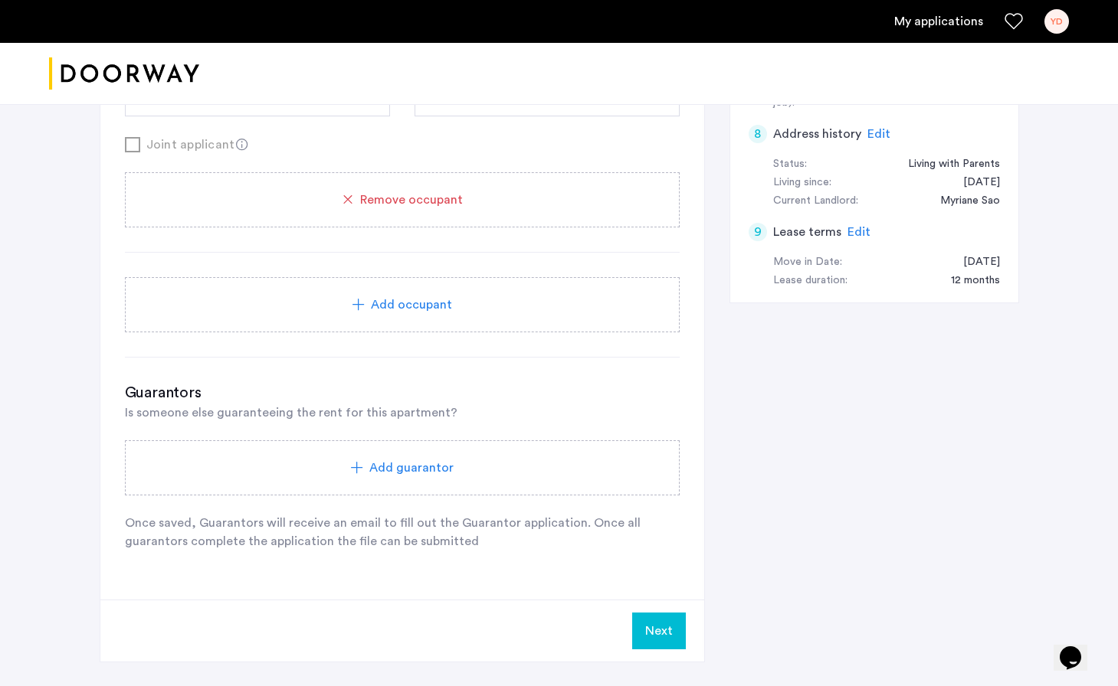
scroll to position [807, 0]
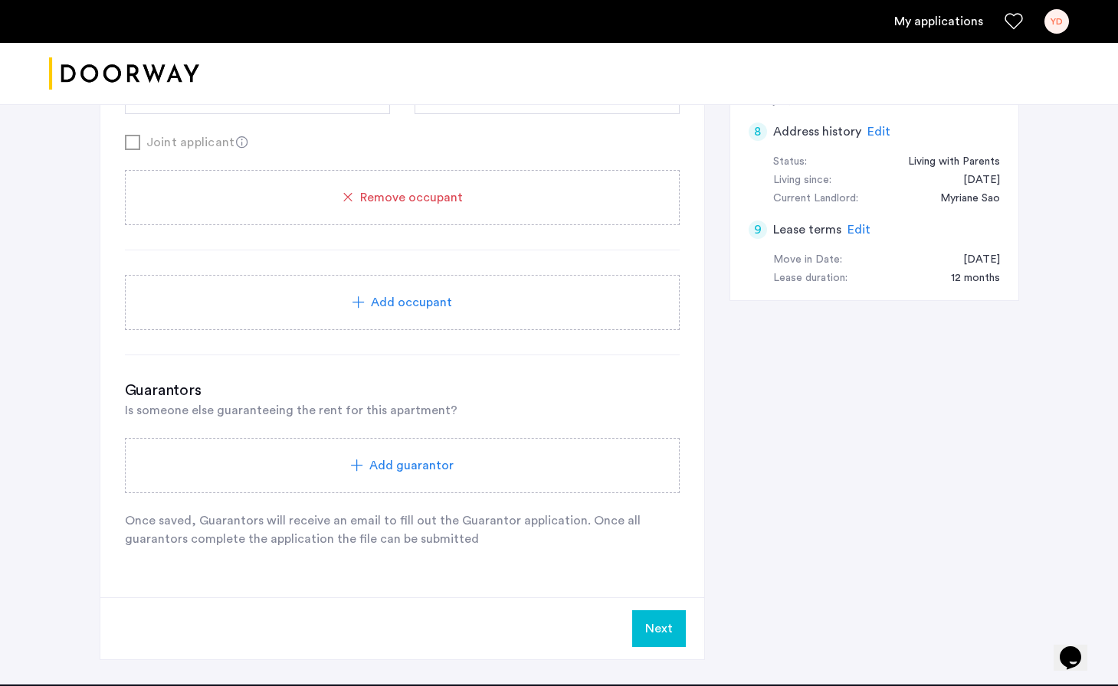
click at [661, 630] on button "Next" at bounding box center [659, 629] width 54 height 37
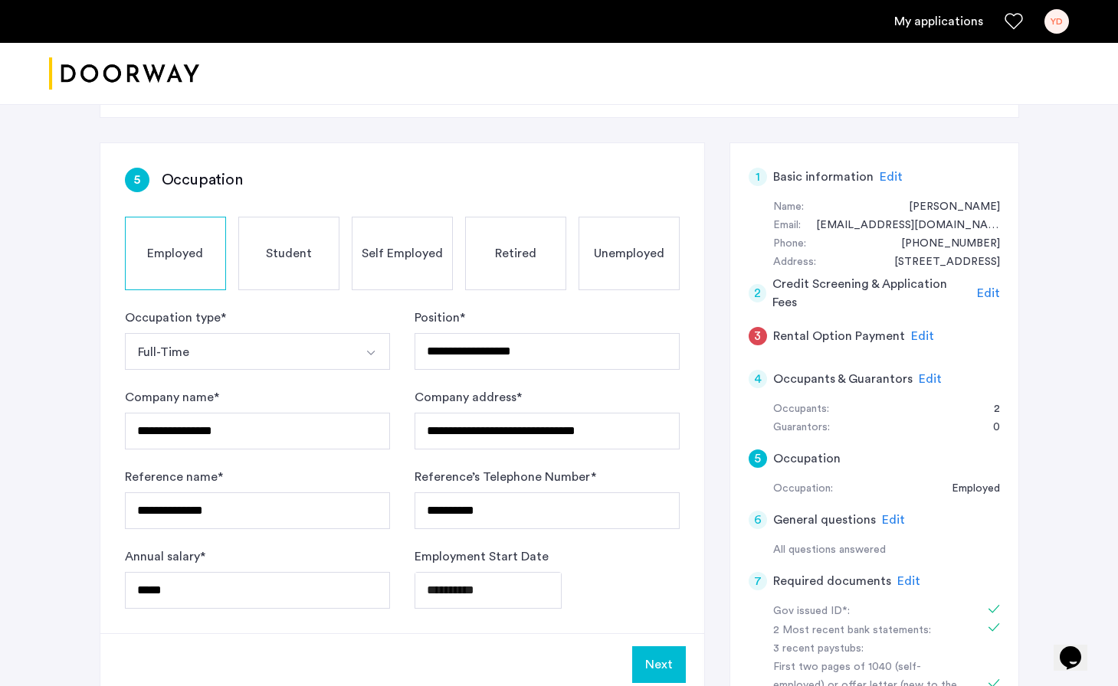
scroll to position [241, 0]
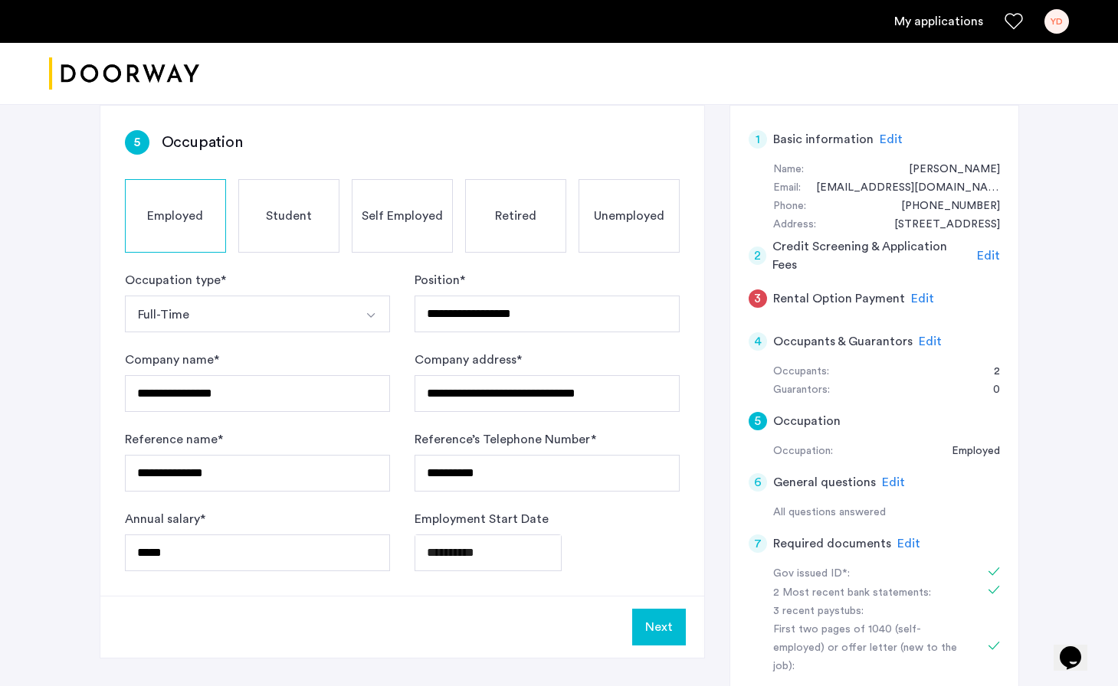
click at [915, 293] on span "Edit" at bounding box center [922, 299] width 23 height 12
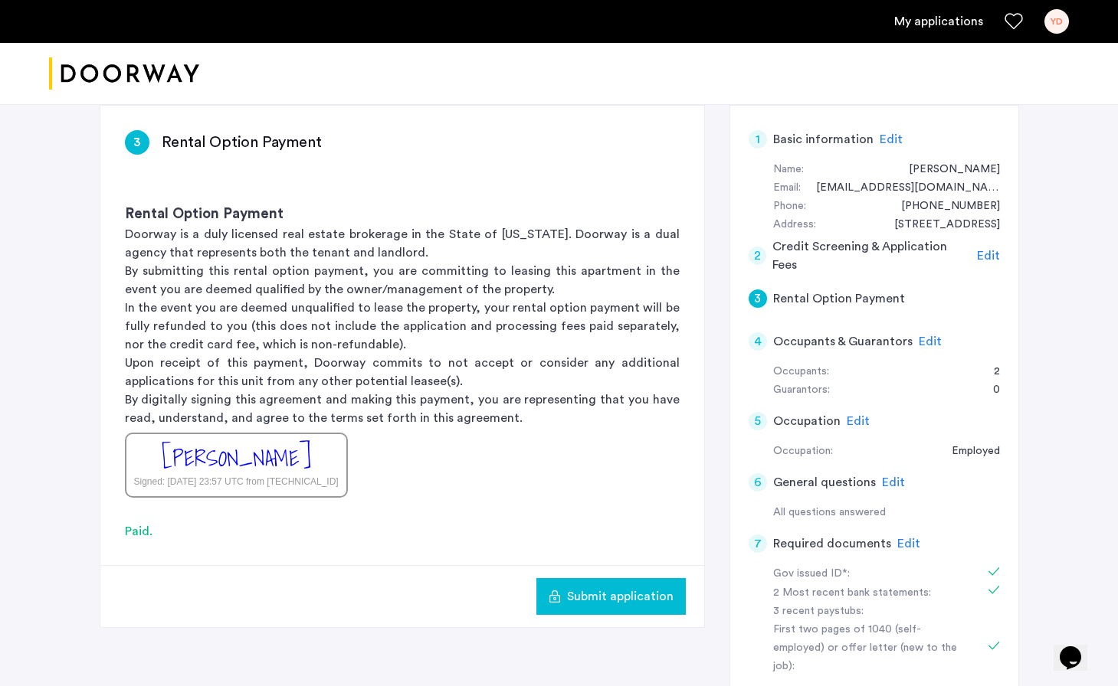
click at [572, 600] on span "Submit application" at bounding box center [620, 597] width 106 height 18
